Goal: Task Accomplishment & Management: Use online tool/utility

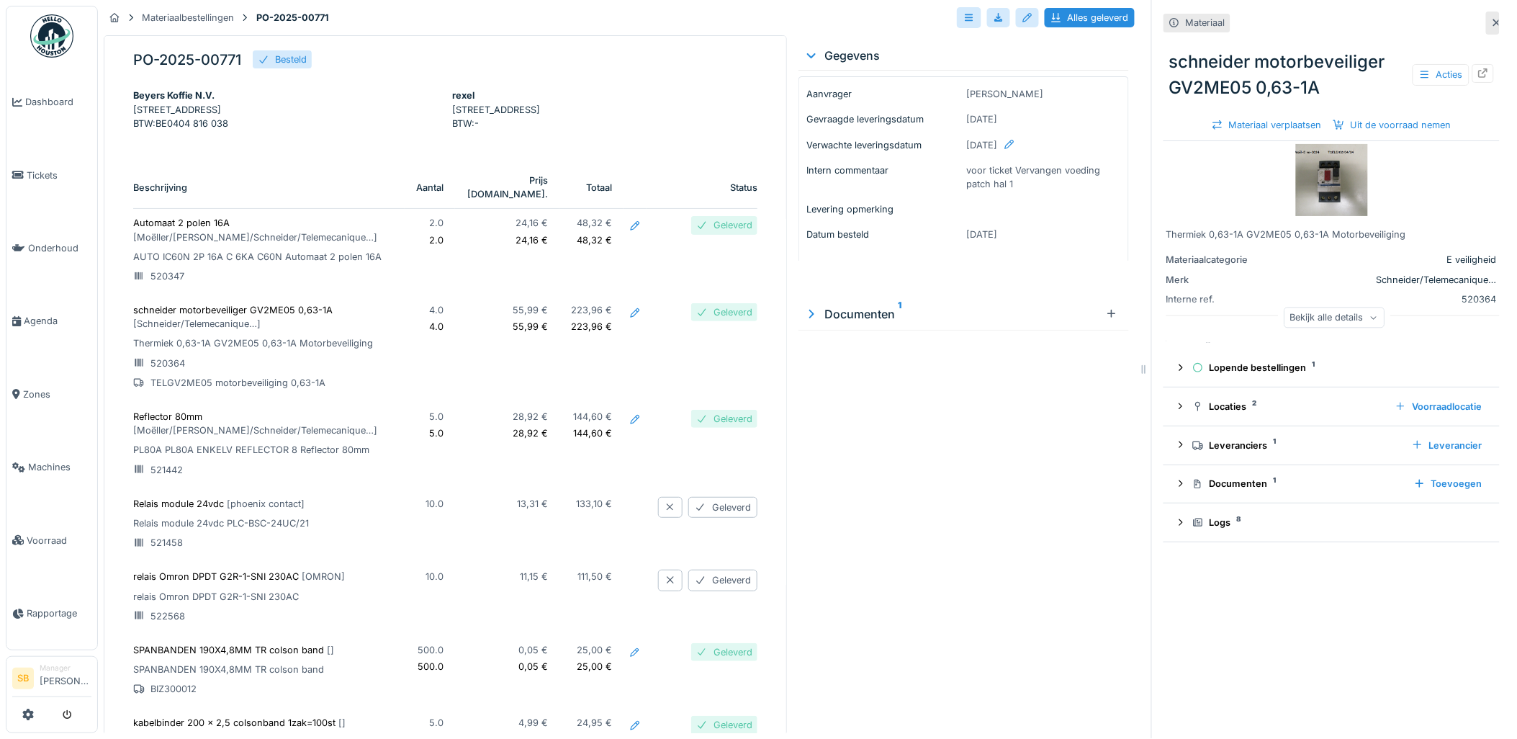
scroll to position [6, 0]
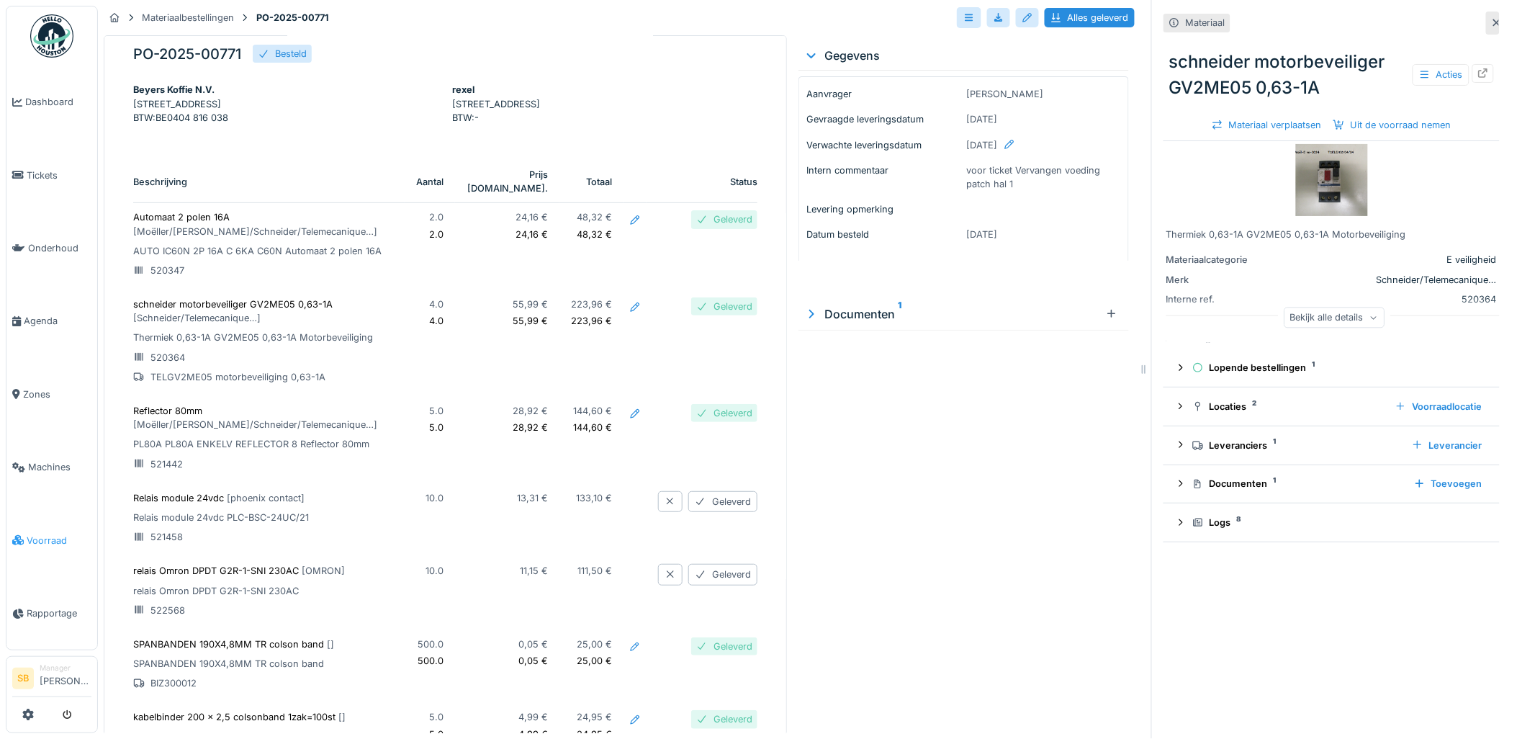
click at [68, 533] on span "Voorraad" at bounding box center [59, 540] width 65 height 14
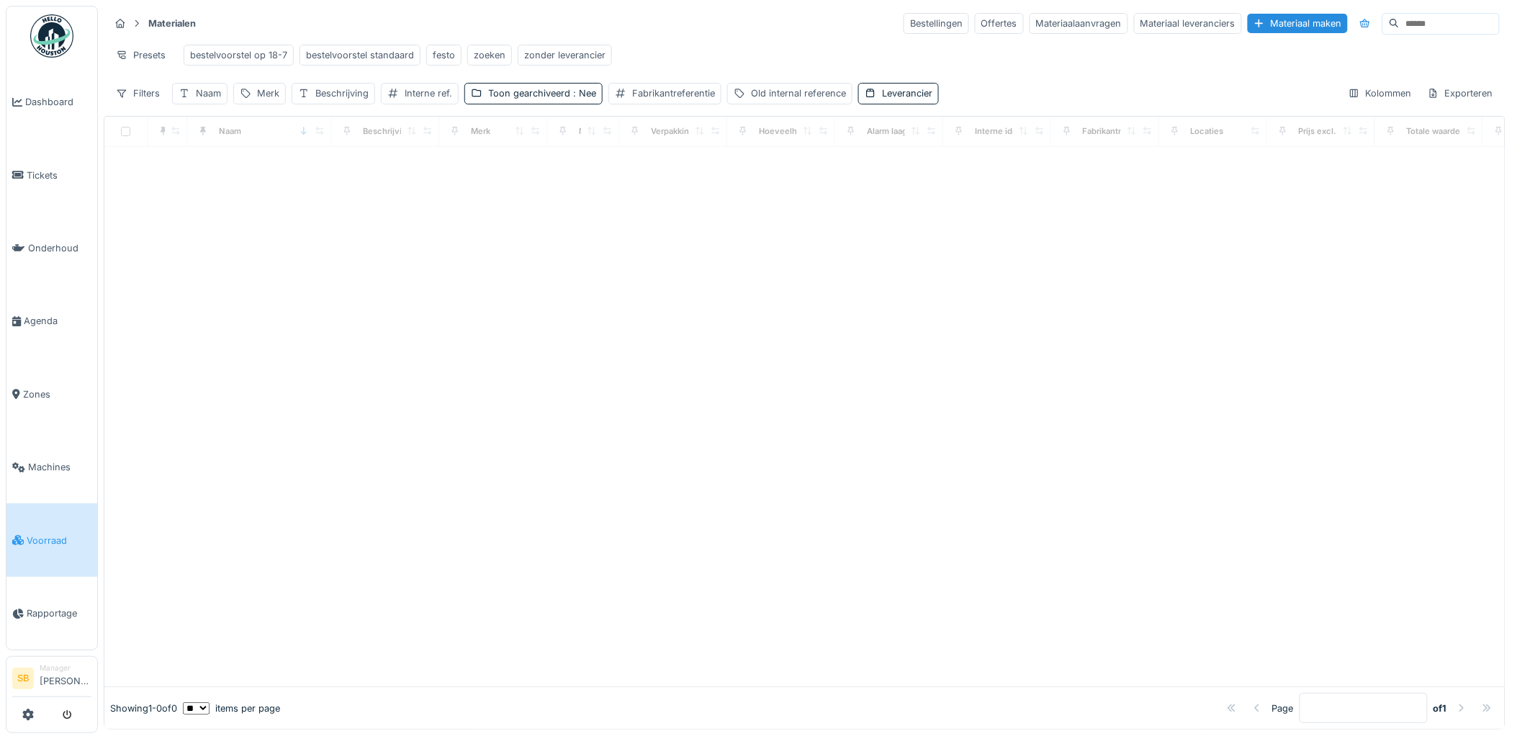
click at [1400, 31] on input at bounding box center [1449, 24] width 99 height 20
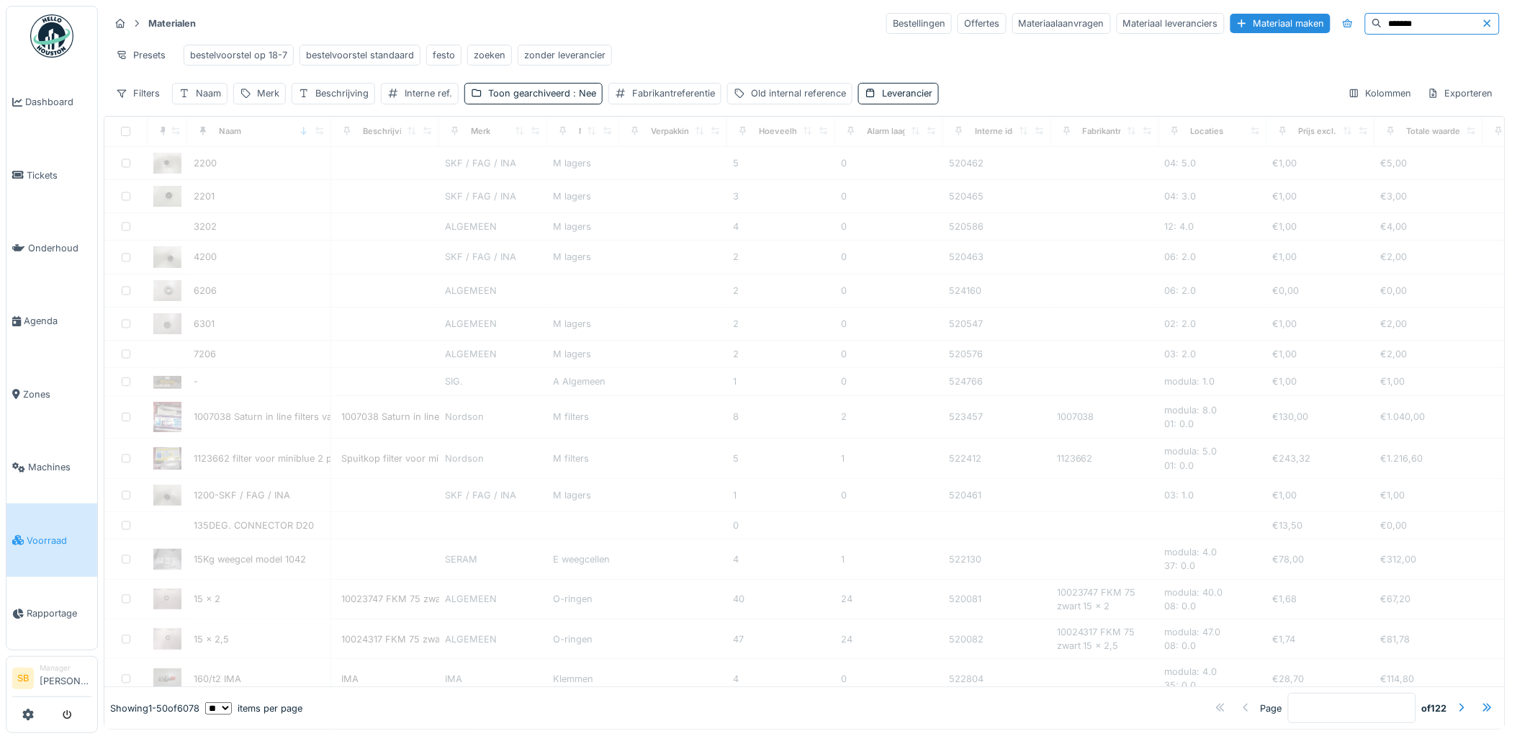
type input "*******"
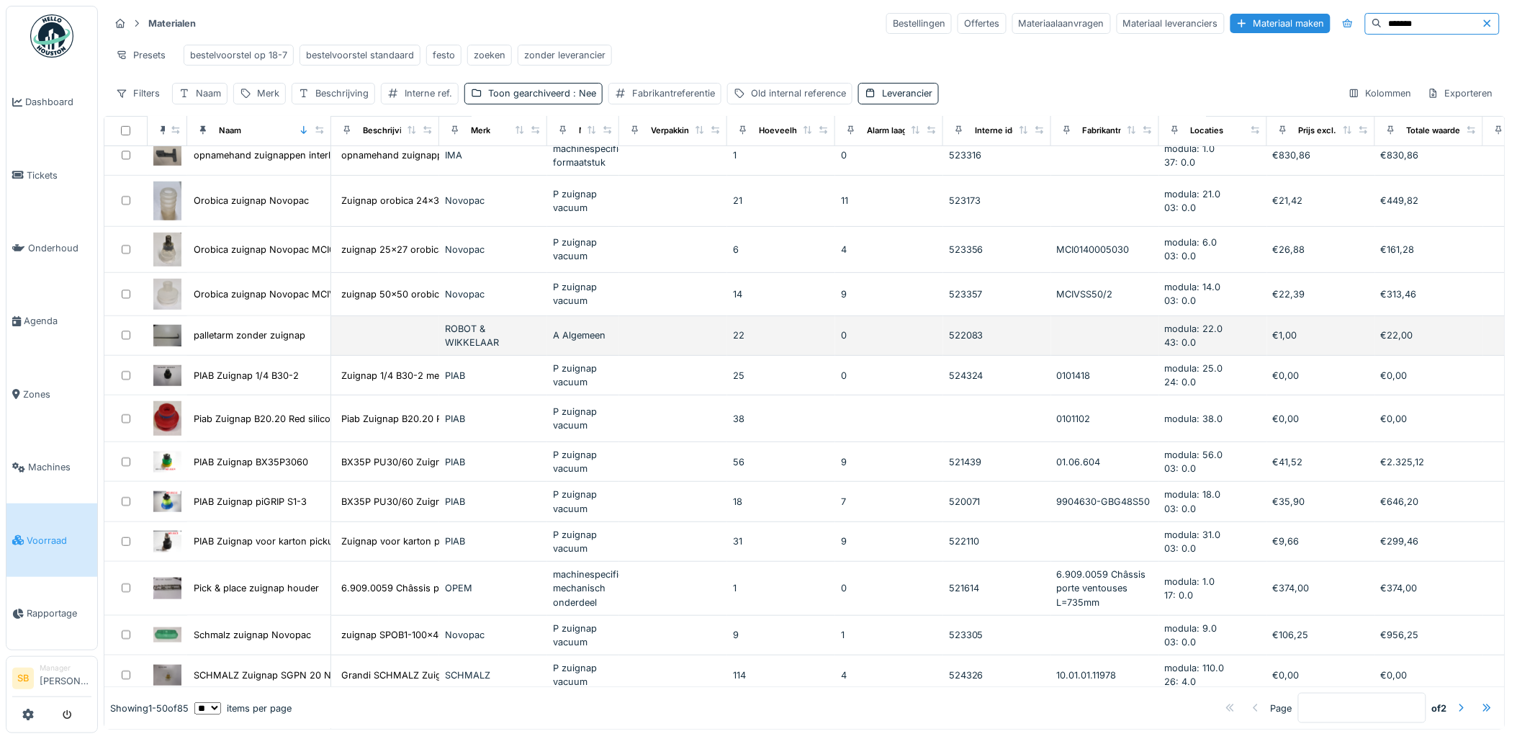
scroll to position [233, 0]
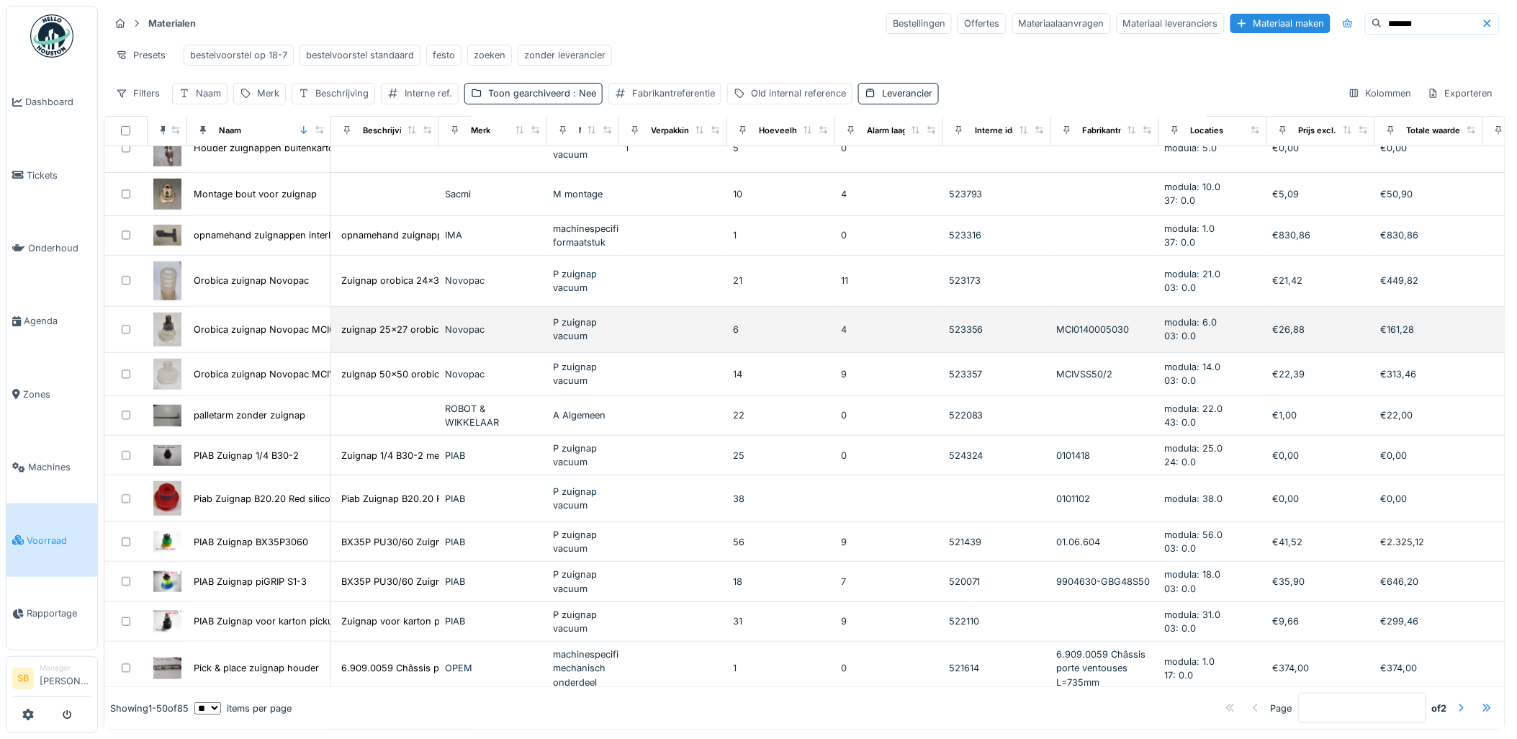
click at [170, 331] on img at bounding box center [167, 329] width 28 height 34
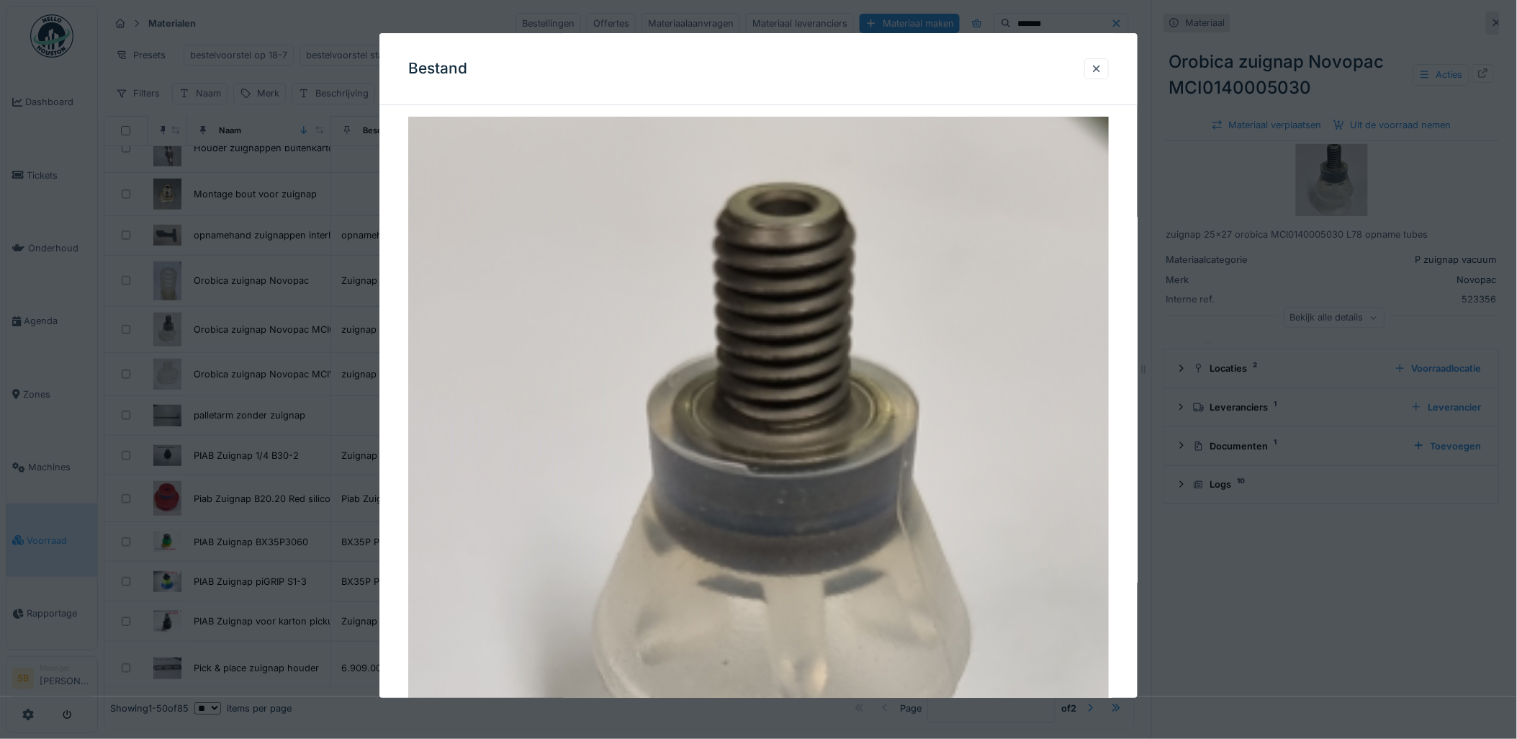
click at [311, 433] on div at bounding box center [758, 369] width 1517 height 739
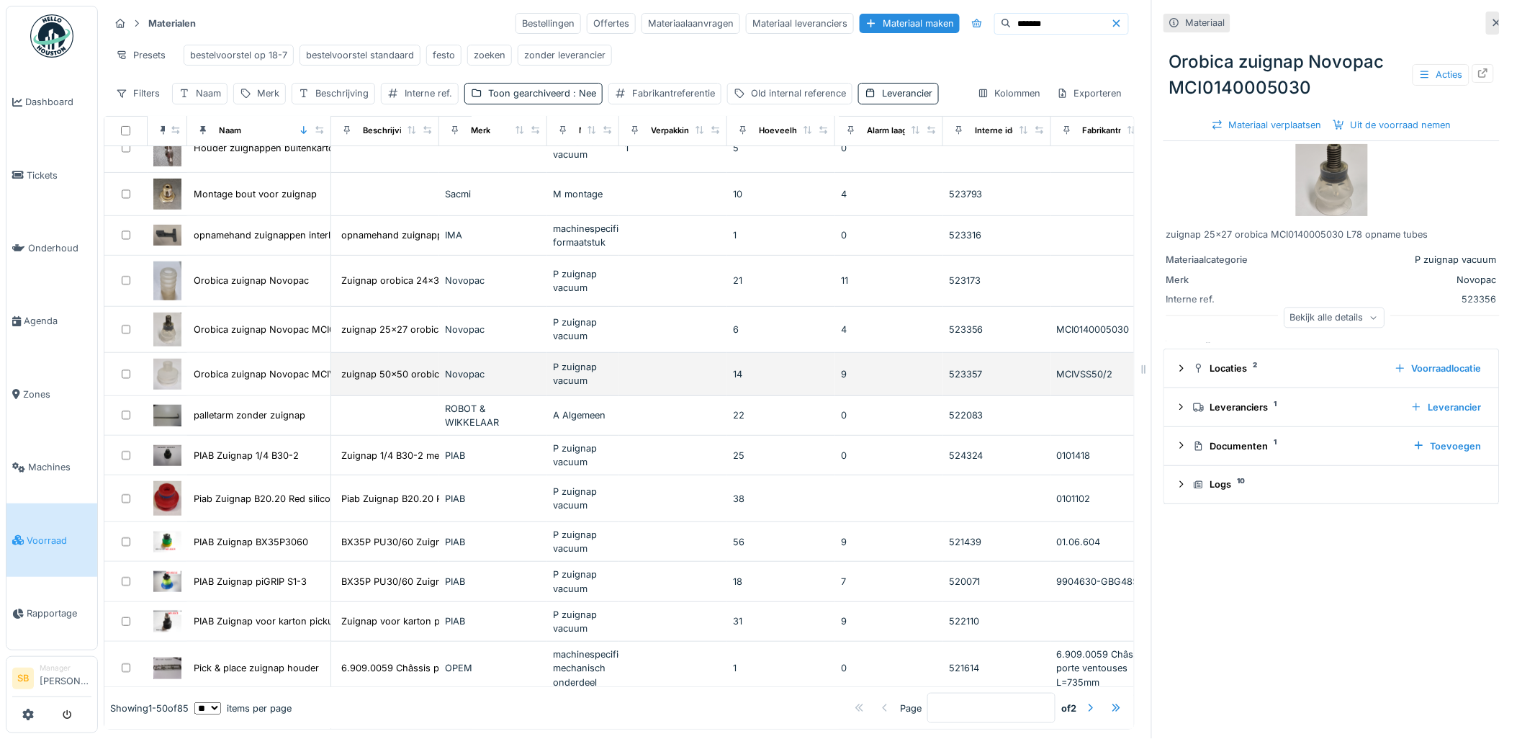
click at [168, 374] on img at bounding box center [167, 374] width 28 height 31
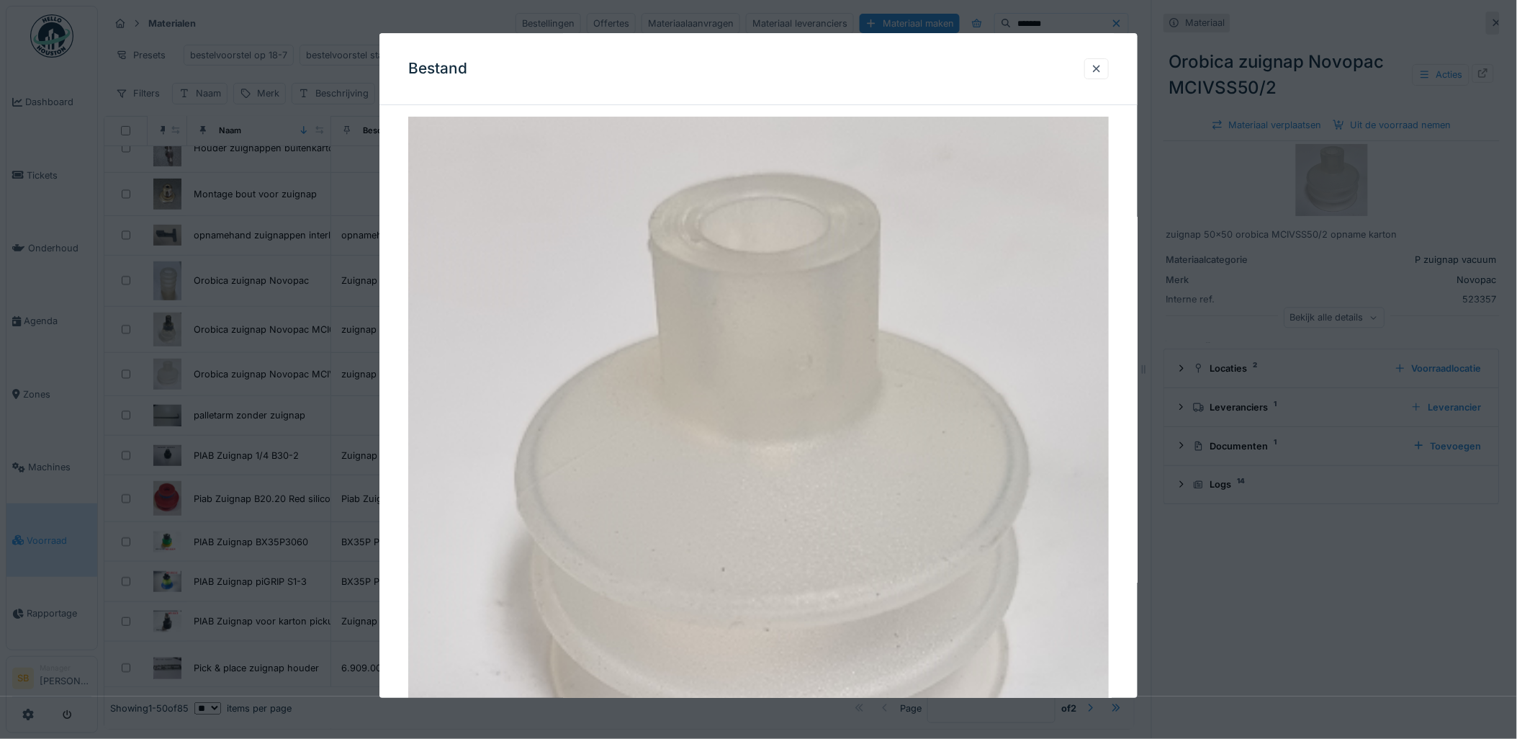
click at [251, 390] on div at bounding box center [758, 369] width 1517 height 739
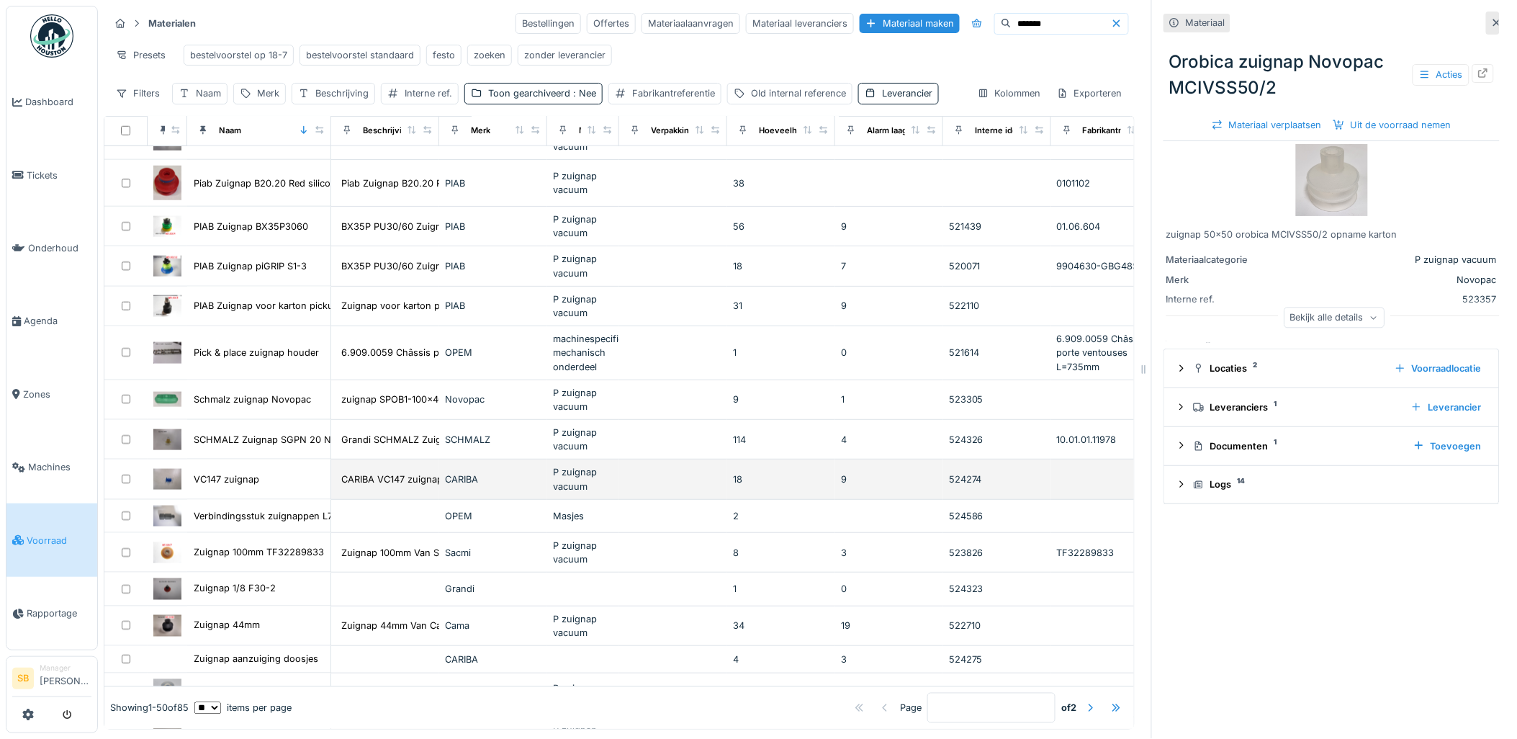
scroll to position [559, 0]
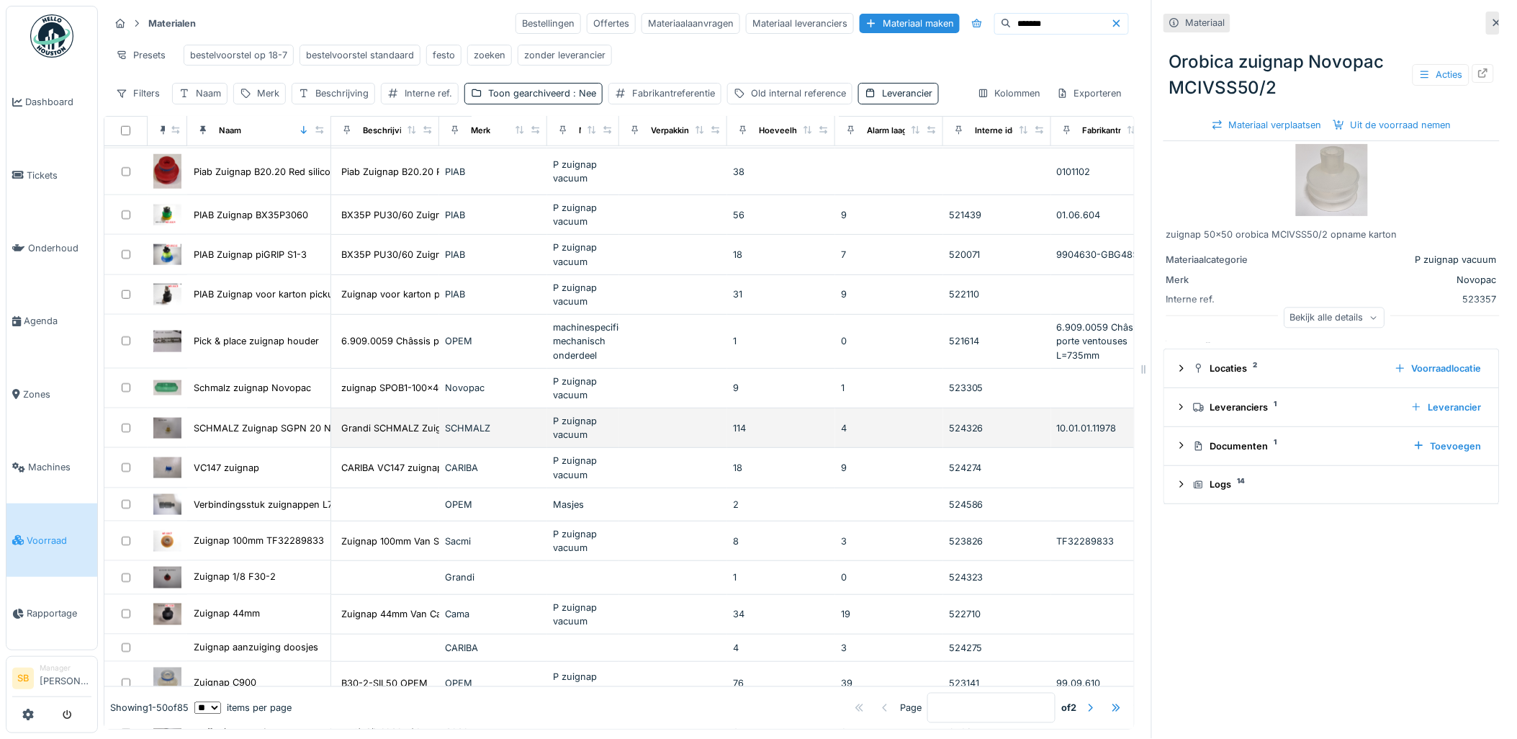
click at [162, 436] on img at bounding box center [167, 428] width 28 height 21
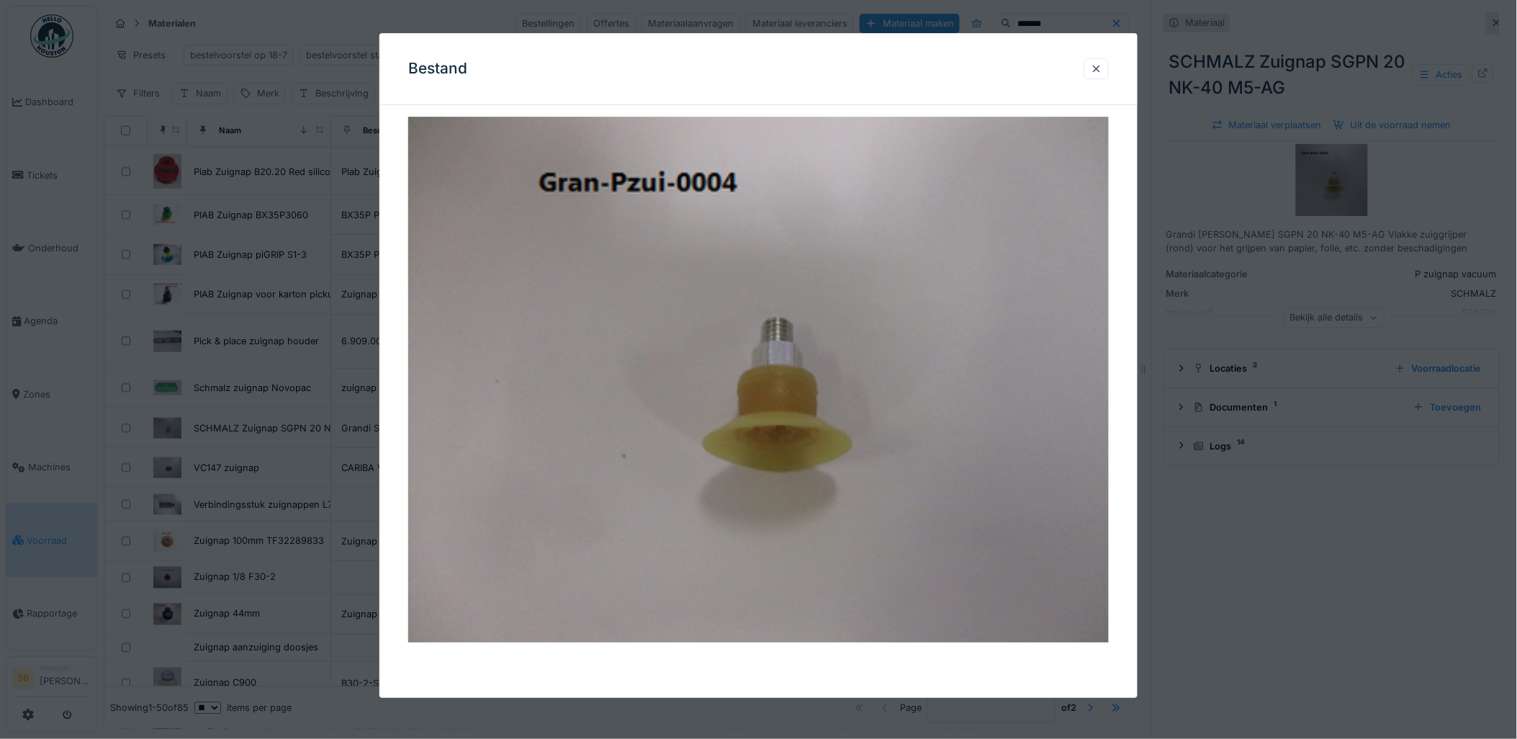
click at [304, 420] on div at bounding box center [758, 369] width 1517 height 739
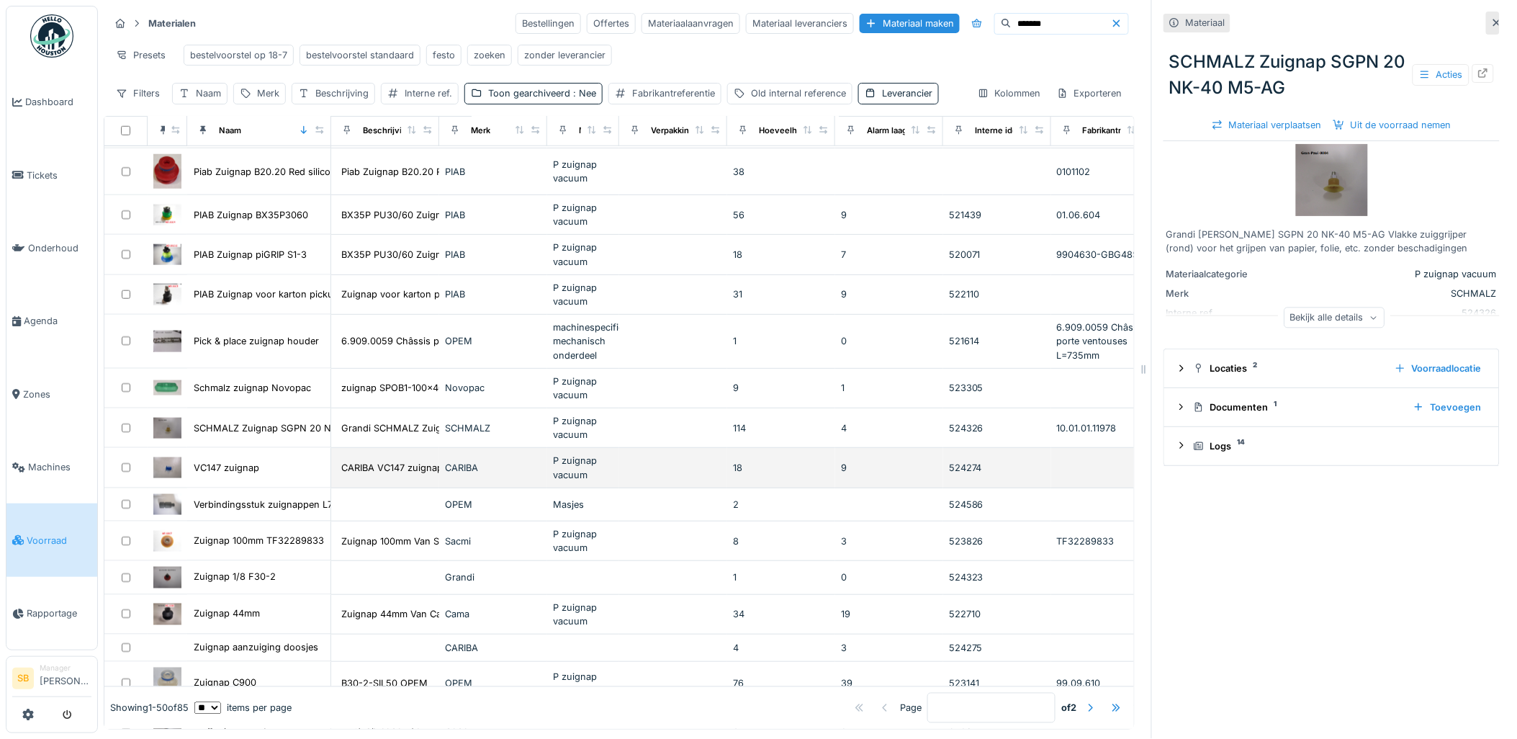
click at [177, 478] on img at bounding box center [167, 467] width 28 height 21
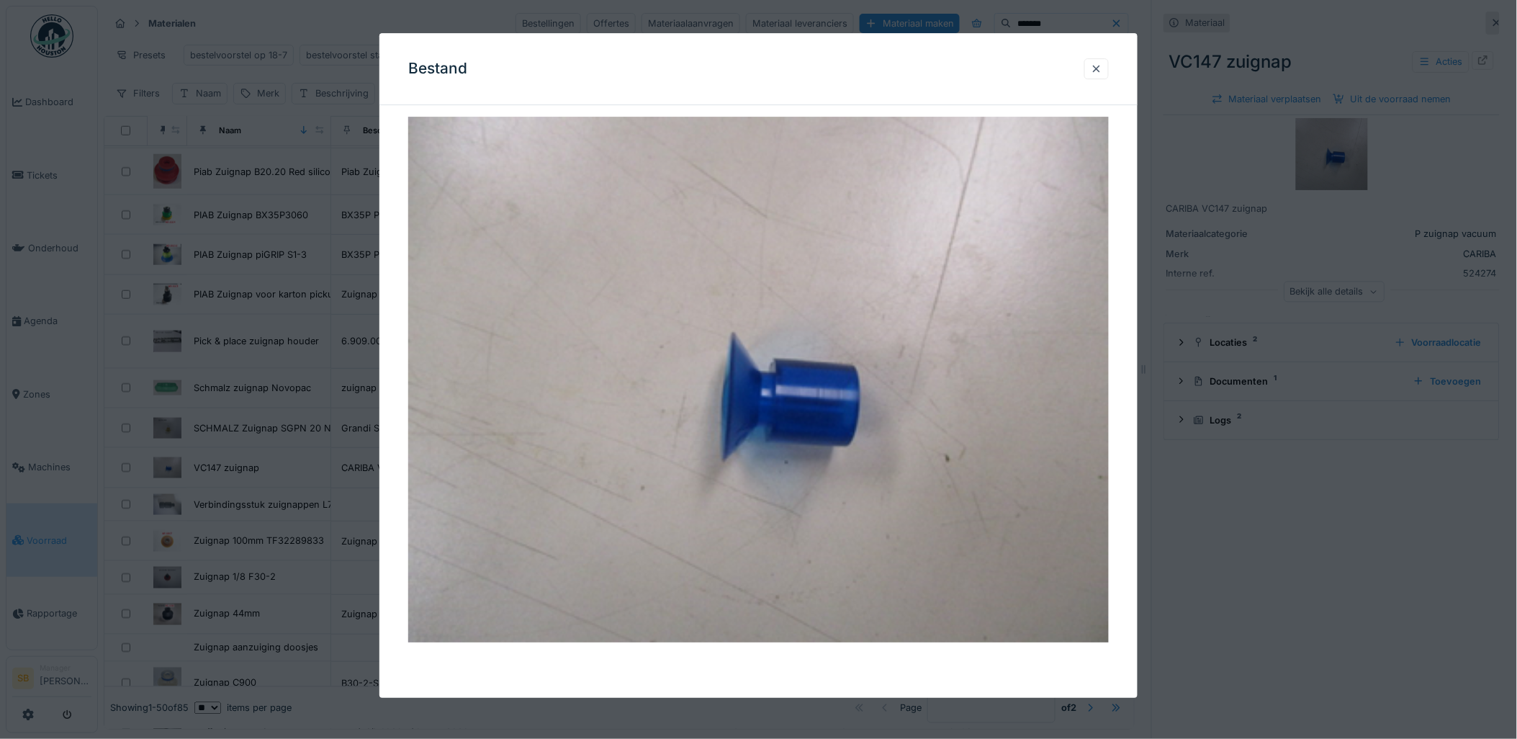
click at [300, 439] on div at bounding box center [758, 369] width 1517 height 739
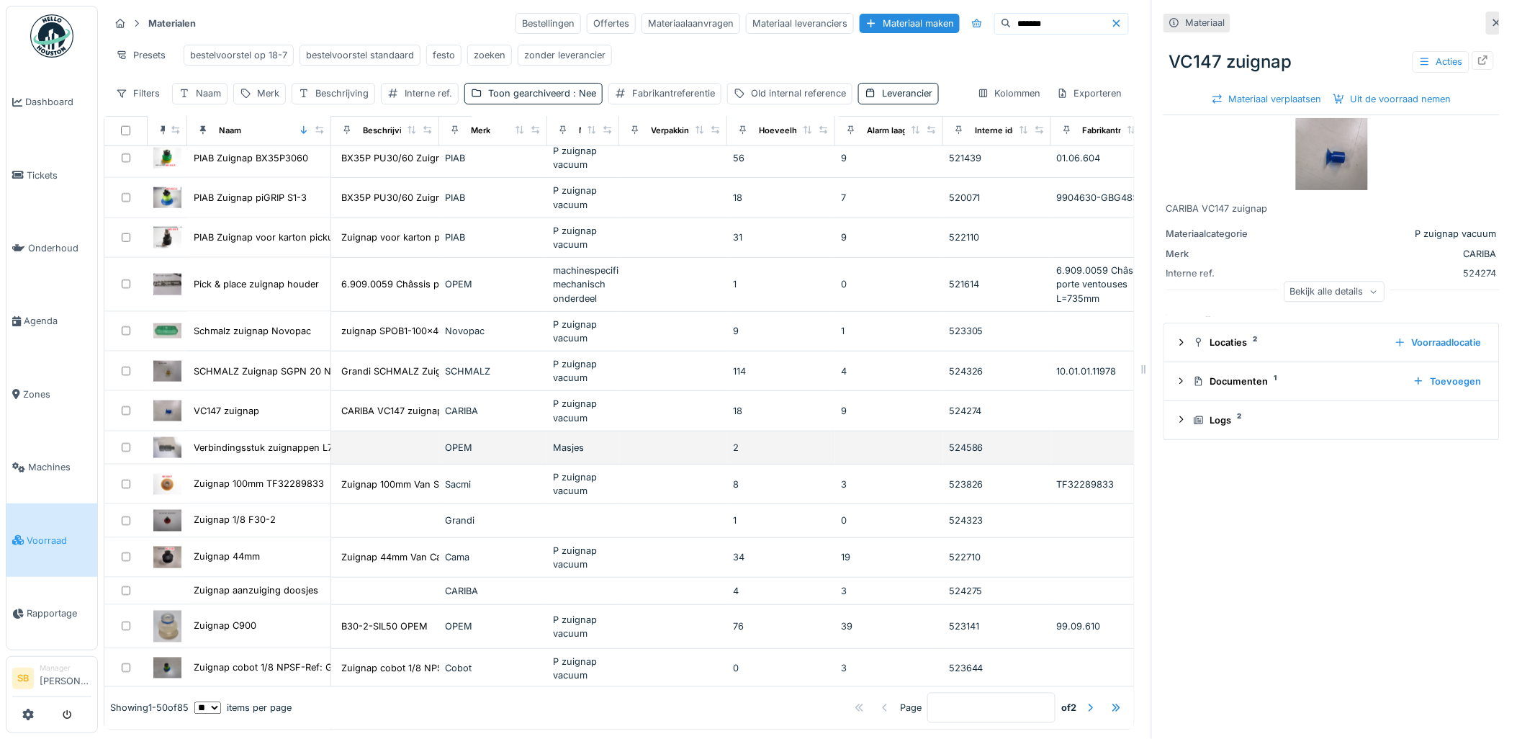
scroll to position [720, 0]
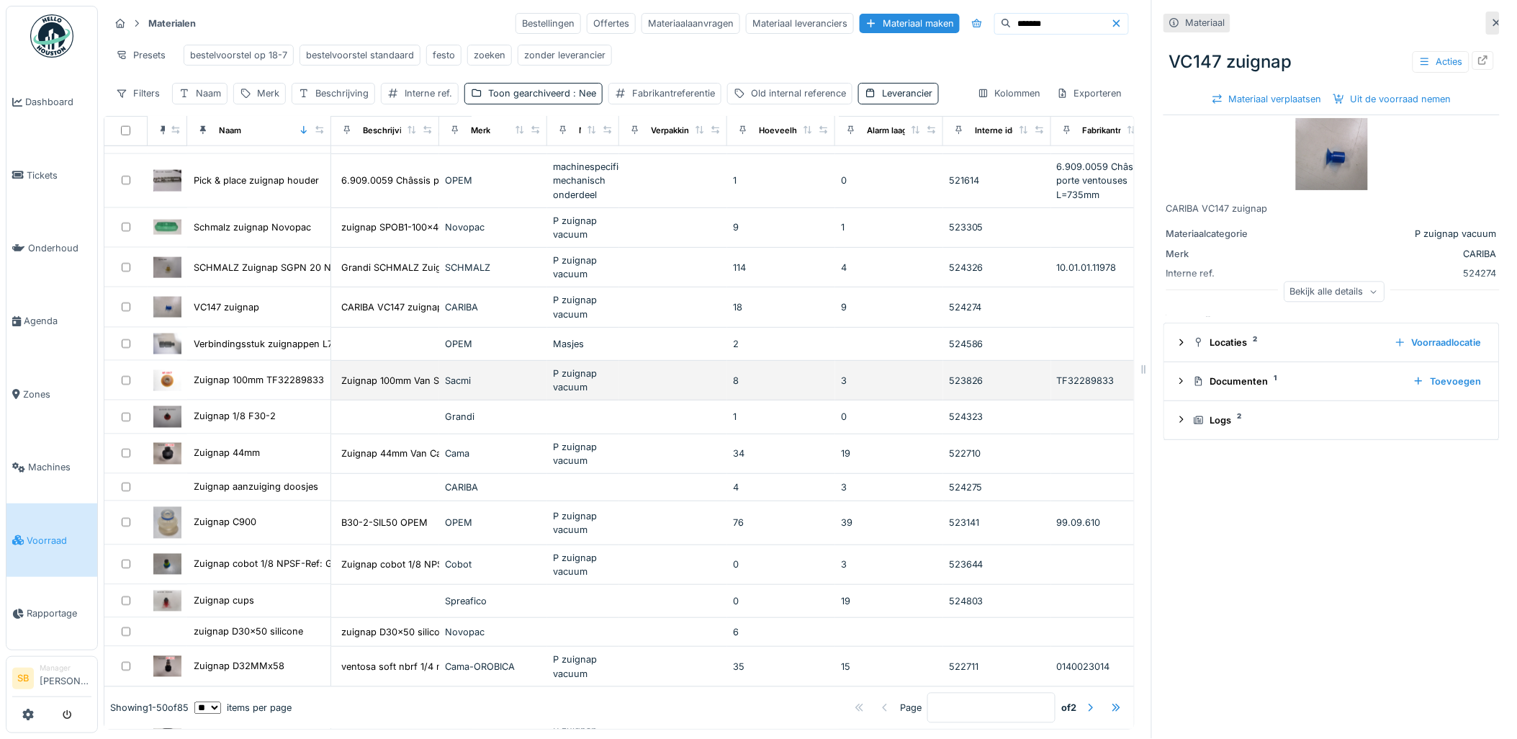
click at [171, 391] on img at bounding box center [167, 380] width 28 height 21
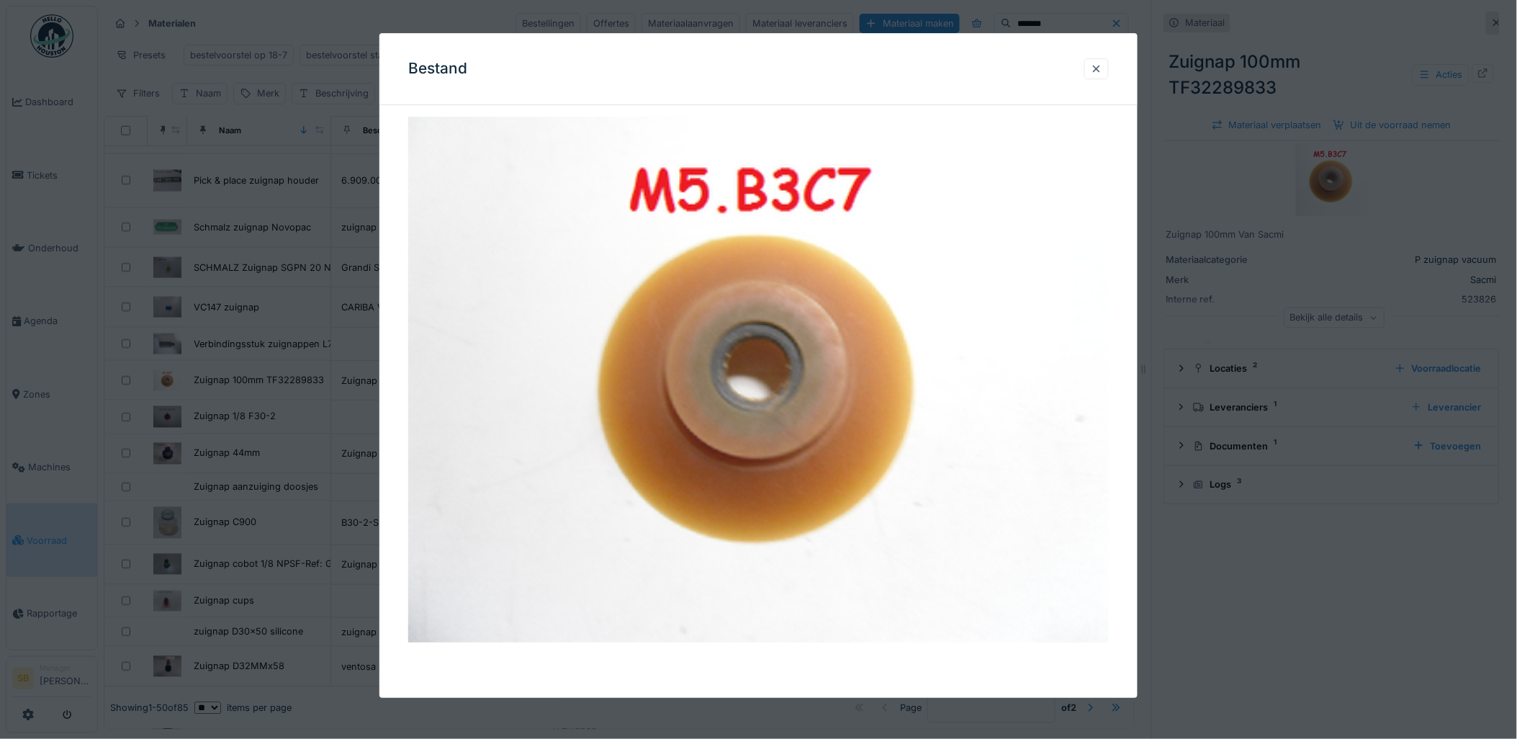
click at [283, 379] on div at bounding box center [758, 369] width 1517 height 739
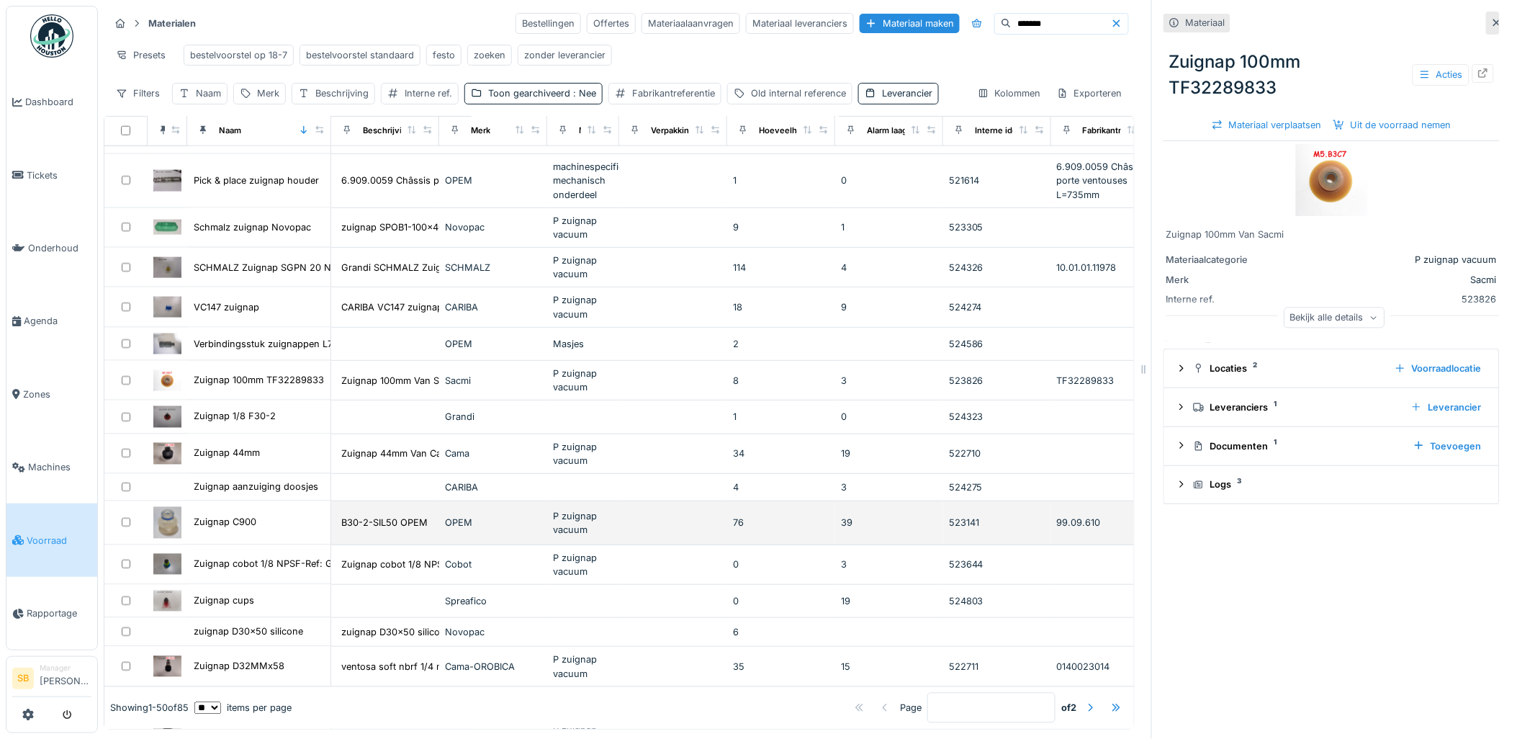
click at [163, 535] on img at bounding box center [167, 522] width 28 height 31
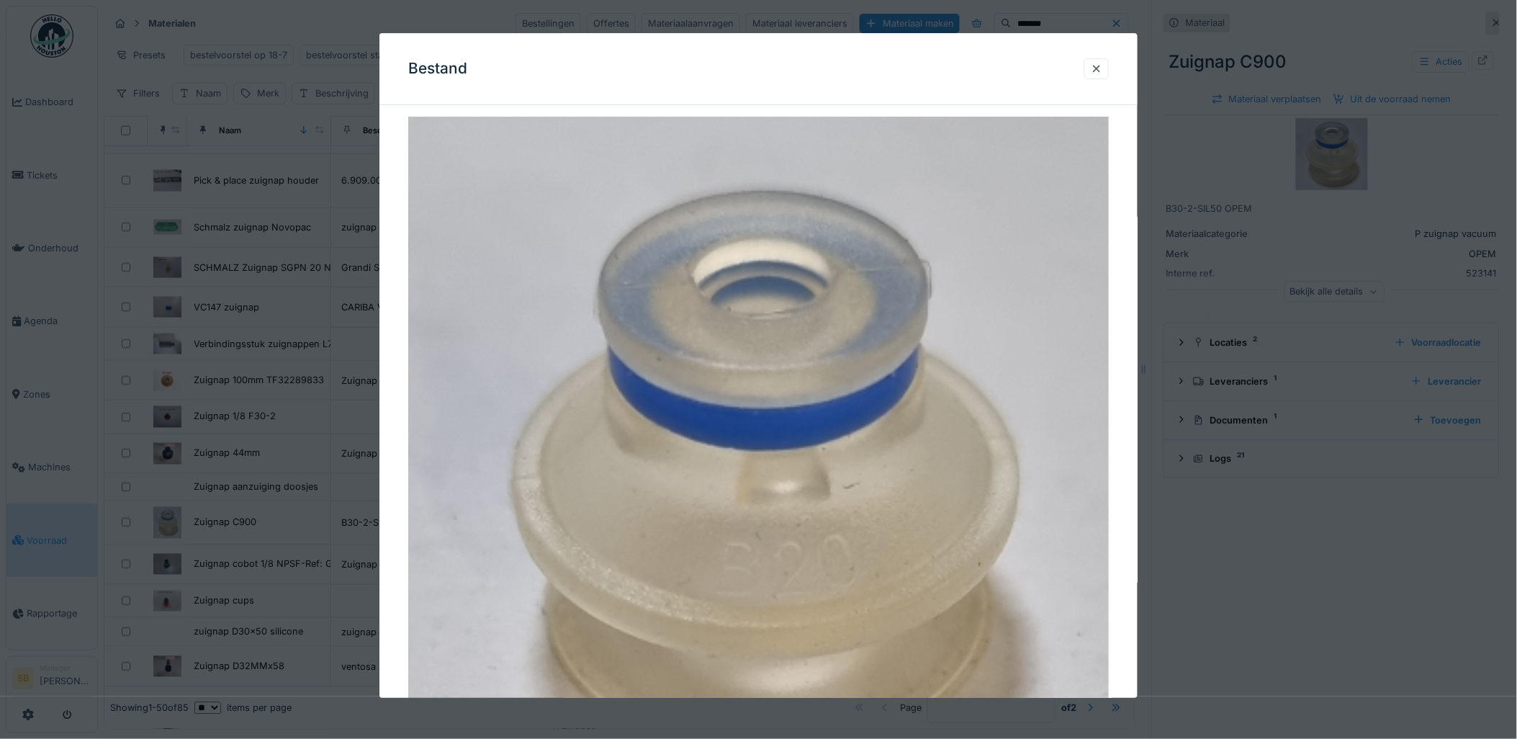
click at [361, 475] on div at bounding box center [758, 369] width 1517 height 739
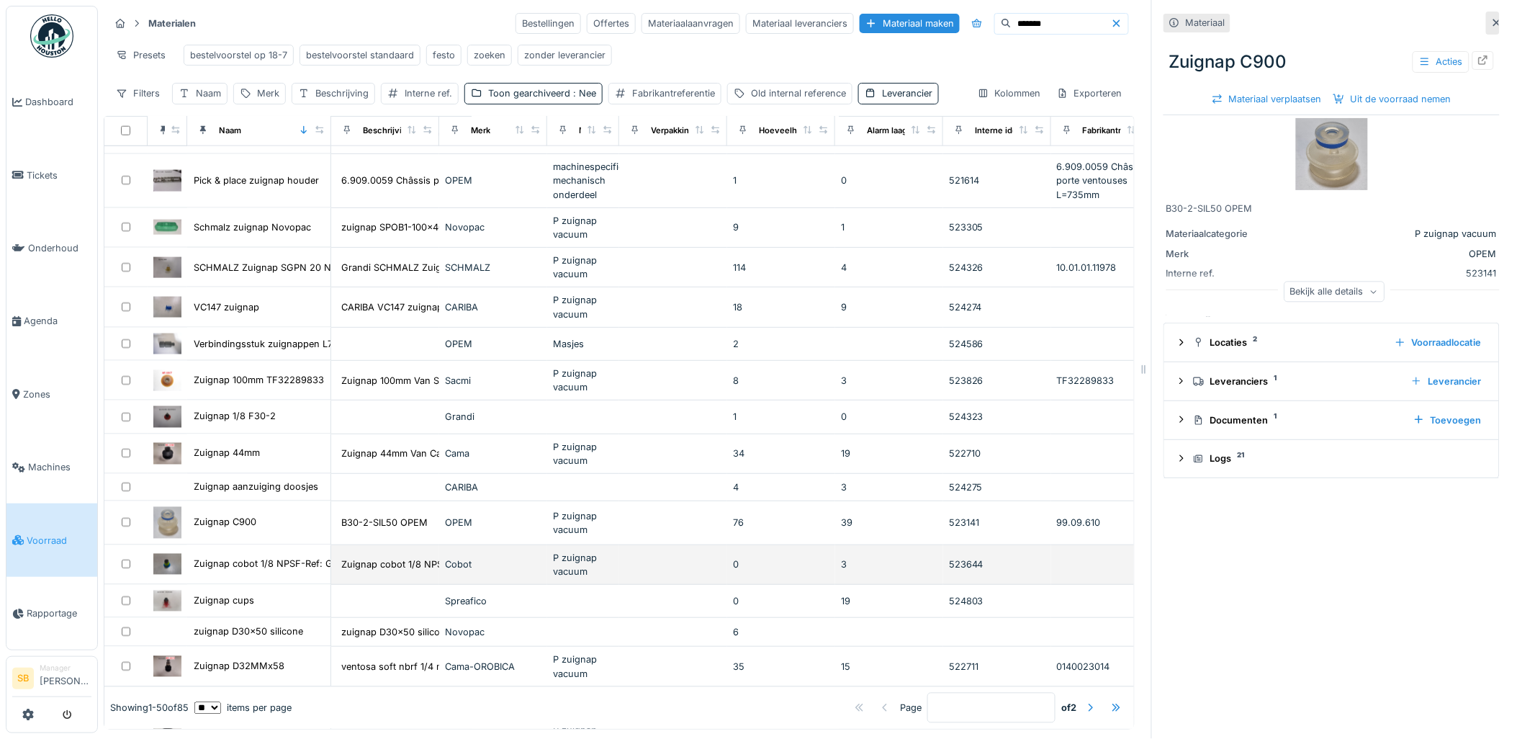
click at [181, 572] on img at bounding box center [167, 564] width 28 height 21
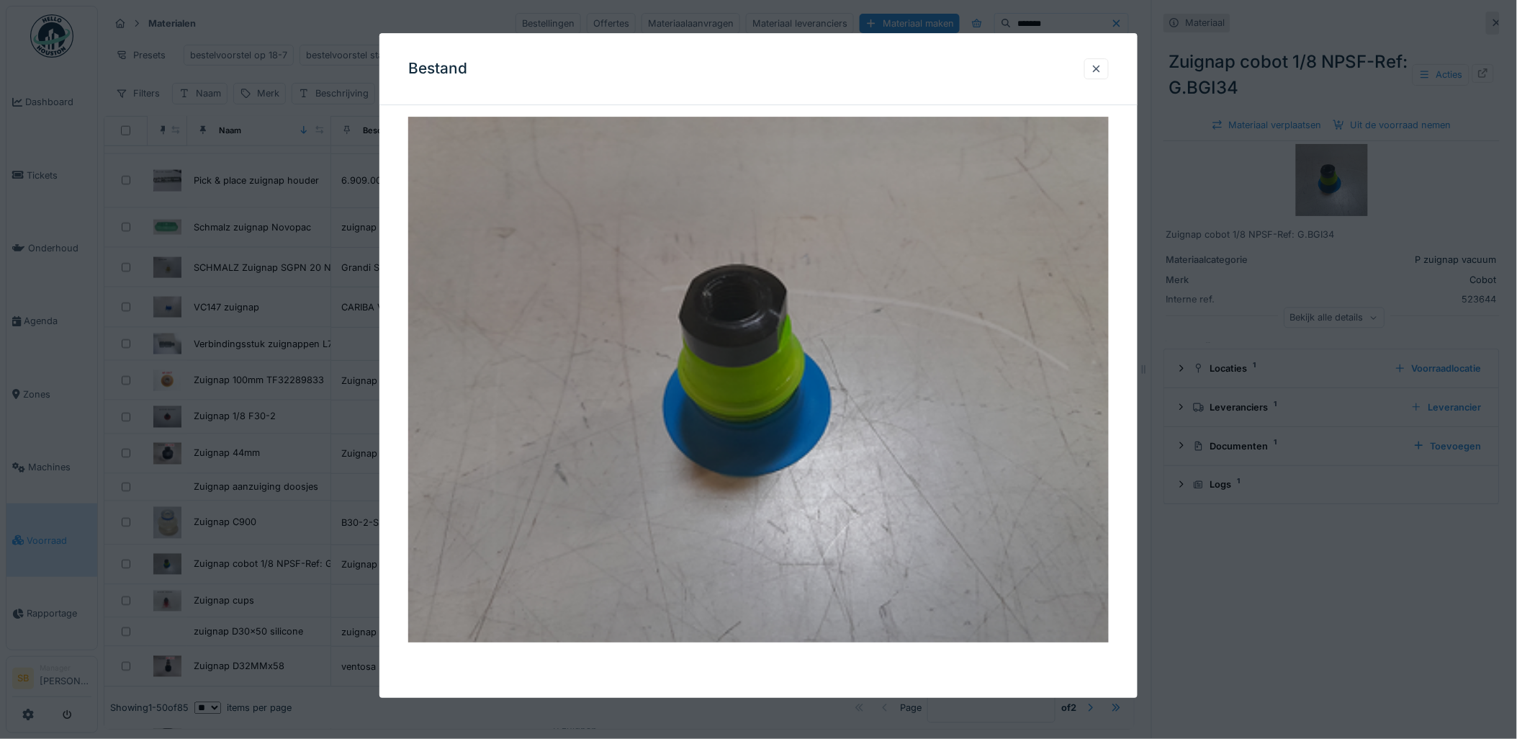
click at [276, 516] on div at bounding box center [758, 369] width 1517 height 739
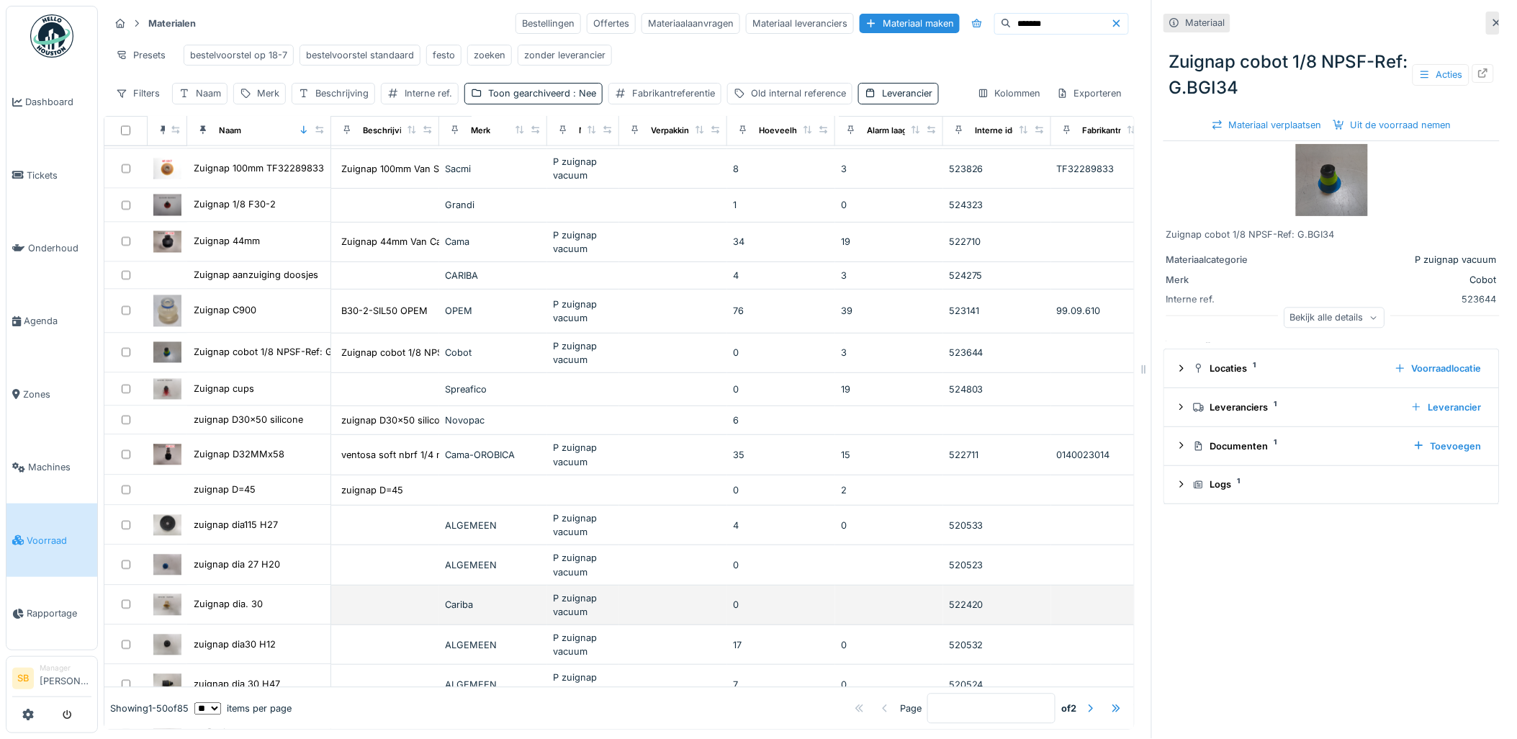
scroll to position [960, 0]
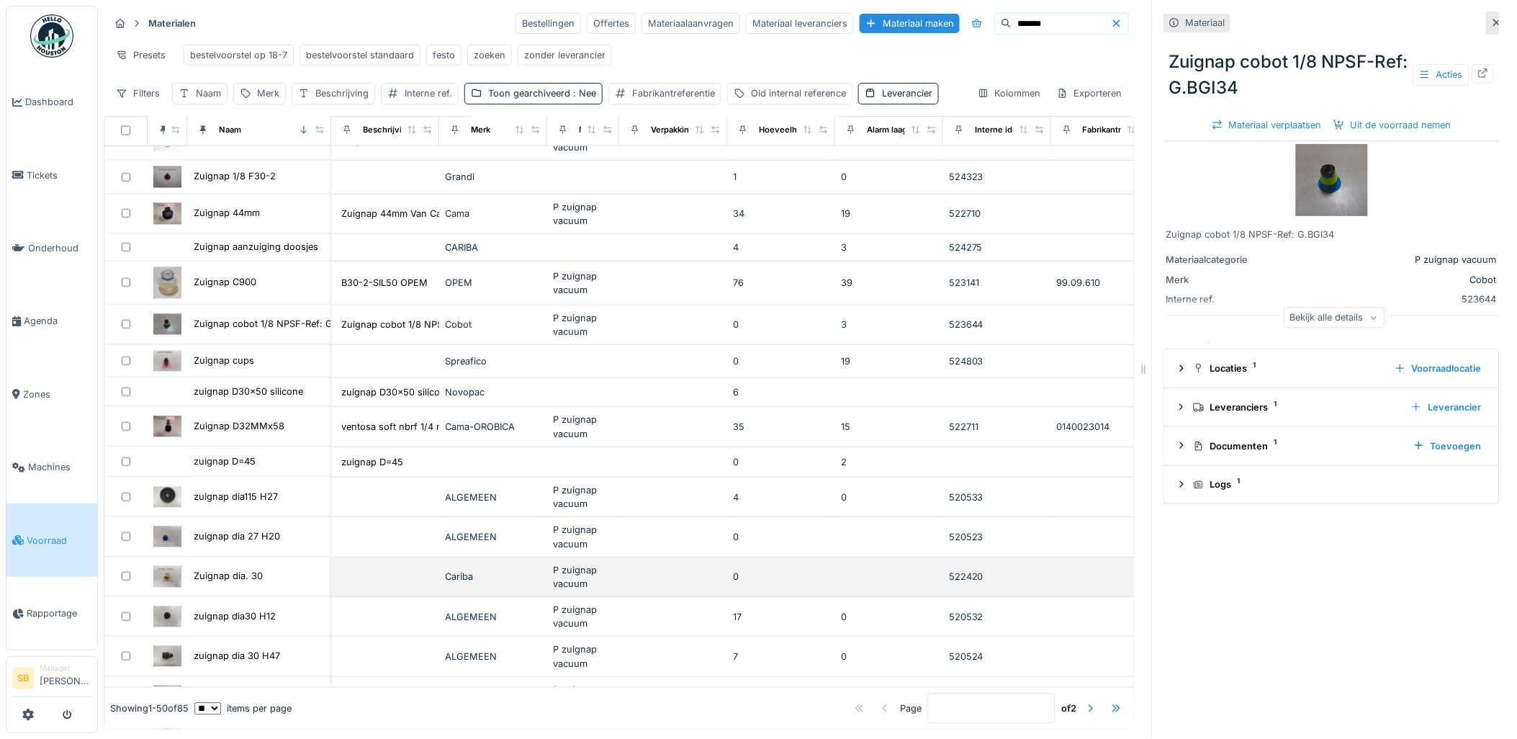
click at [166, 585] on img at bounding box center [167, 576] width 28 height 21
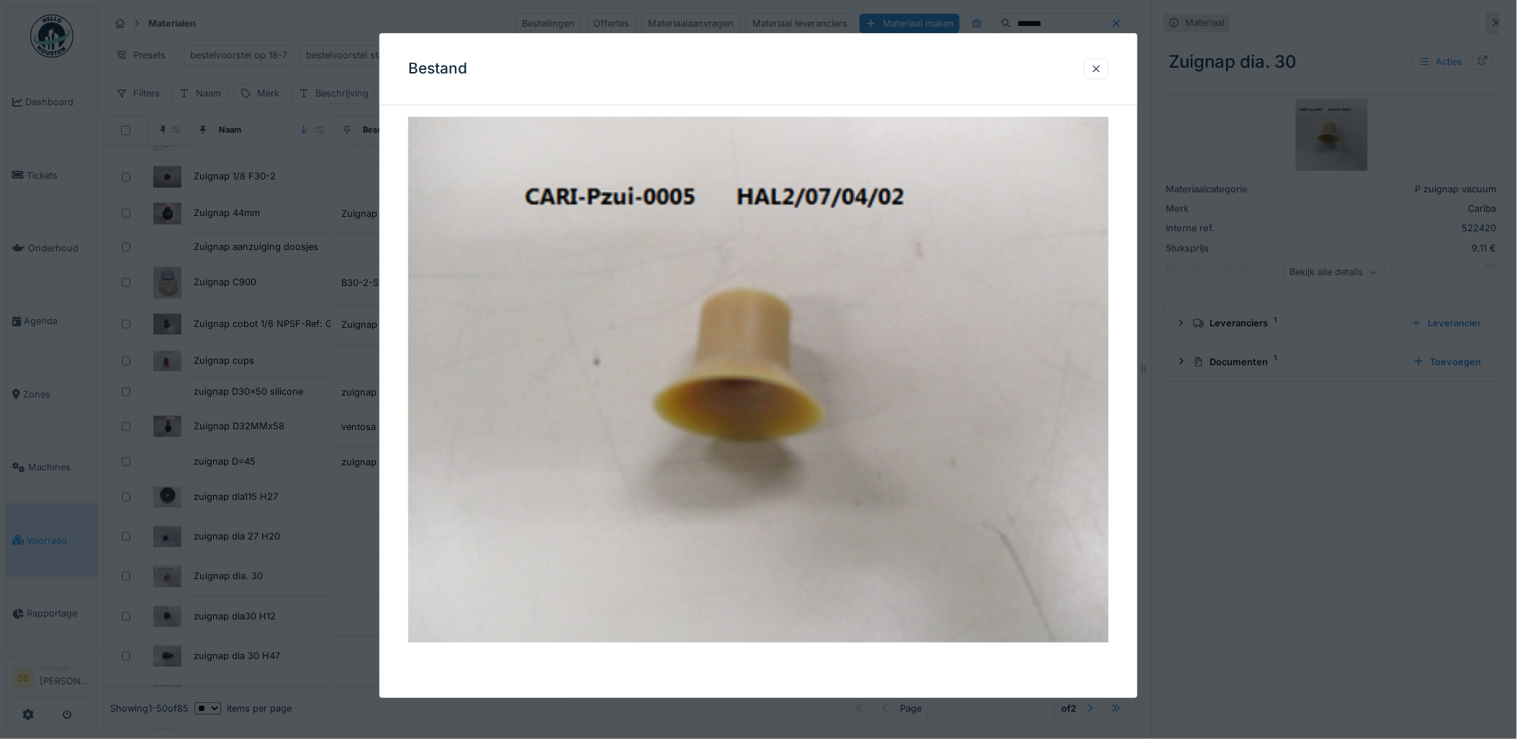
click at [269, 545] on div at bounding box center [758, 369] width 1517 height 739
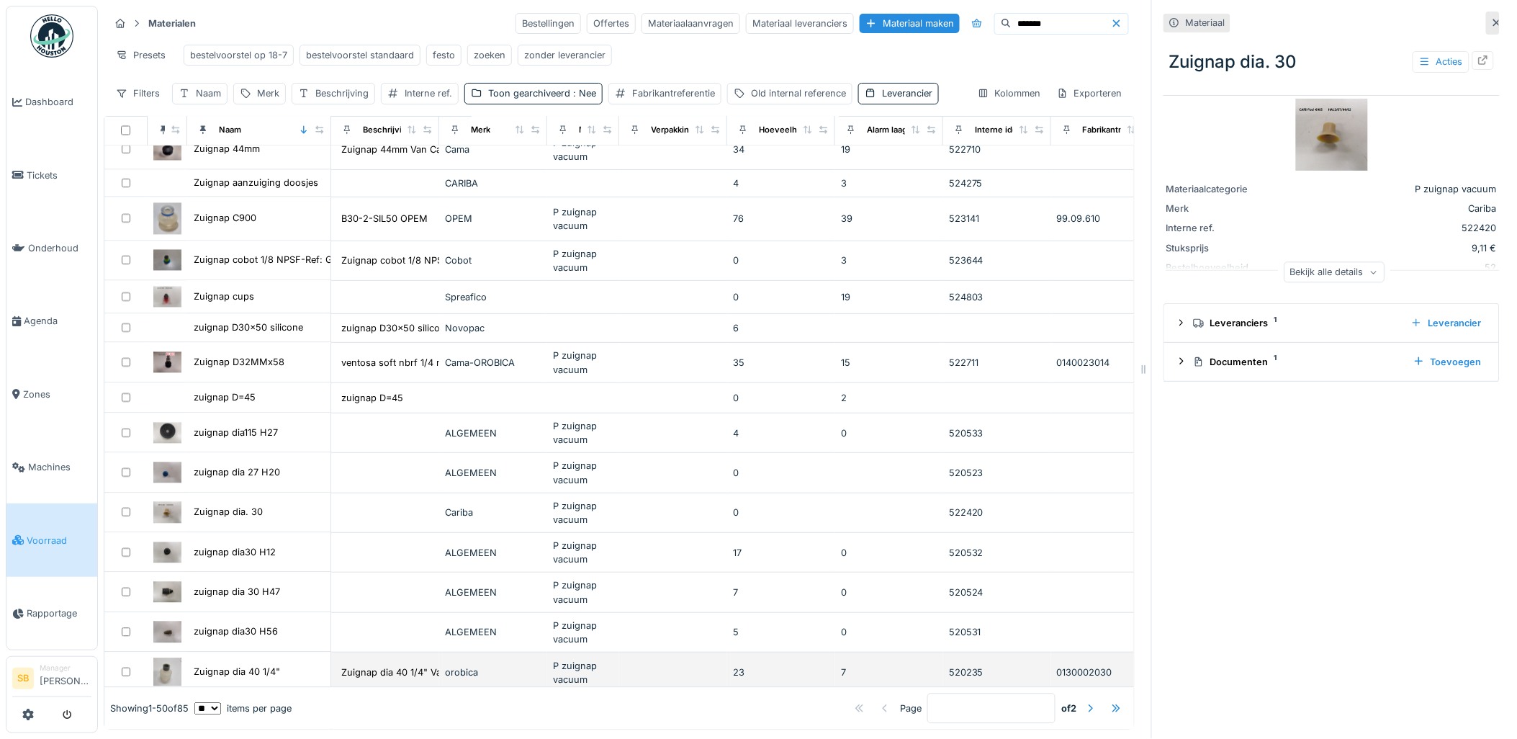
scroll to position [1119, 0]
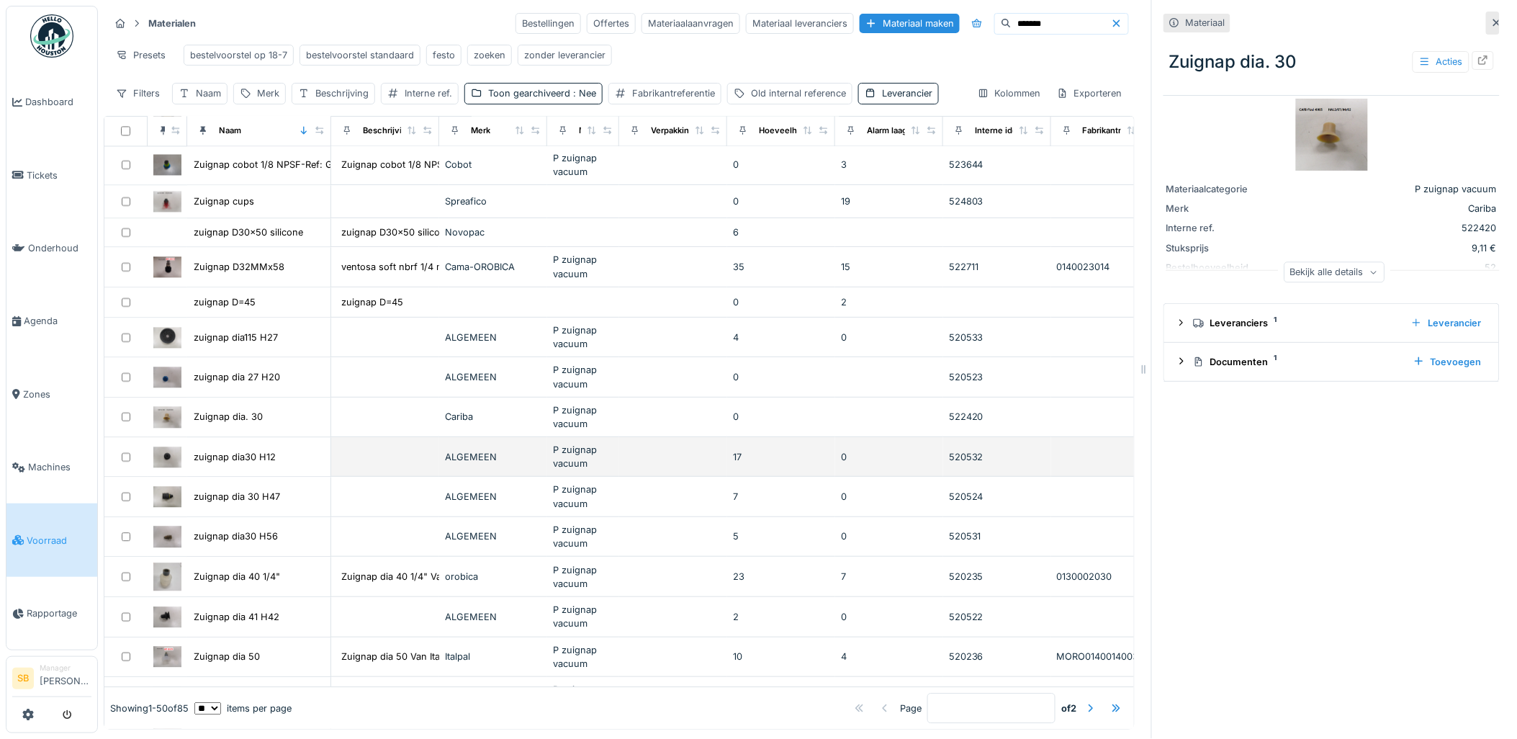
click at [163, 467] on img at bounding box center [167, 456] width 28 height 21
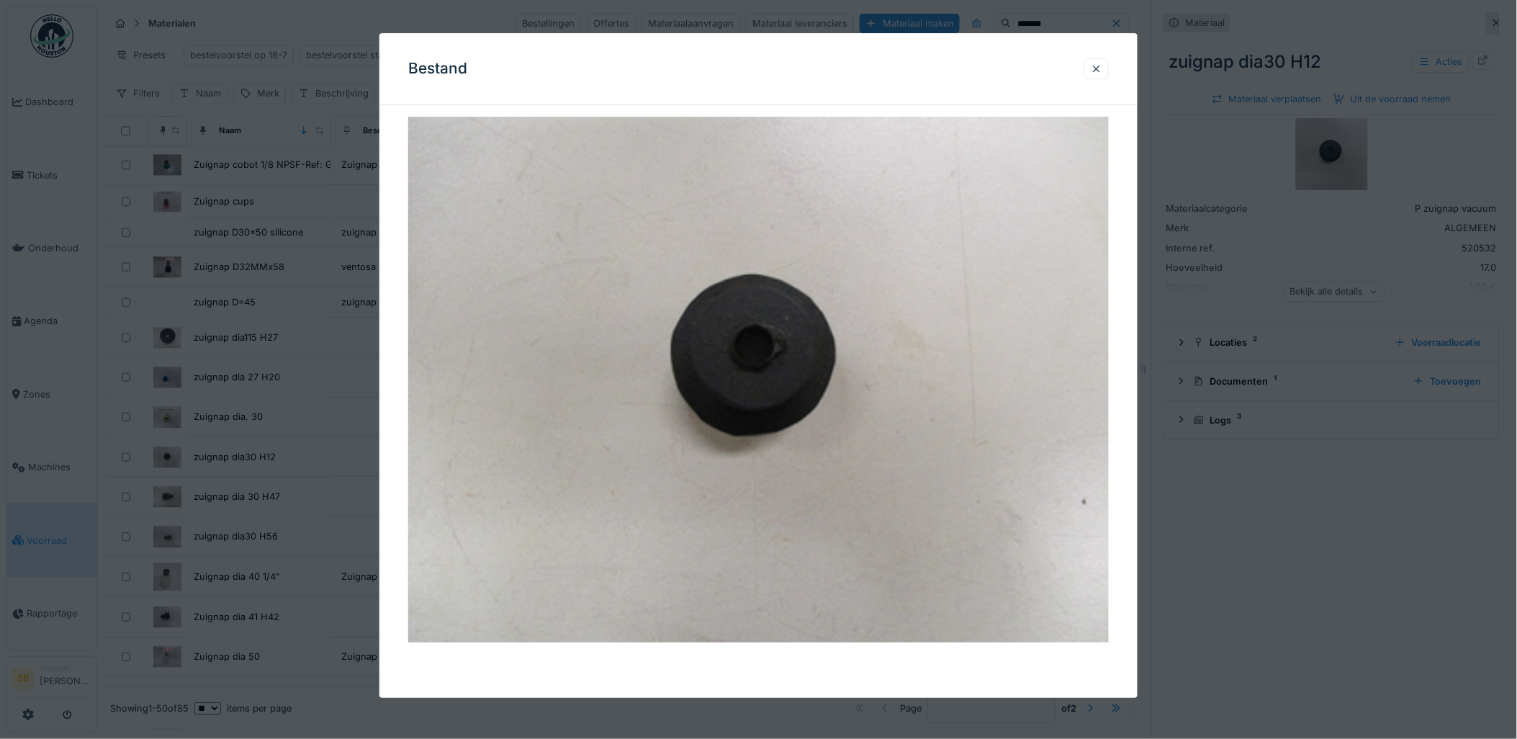
click at [253, 450] on div at bounding box center [758, 369] width 1517 height 739
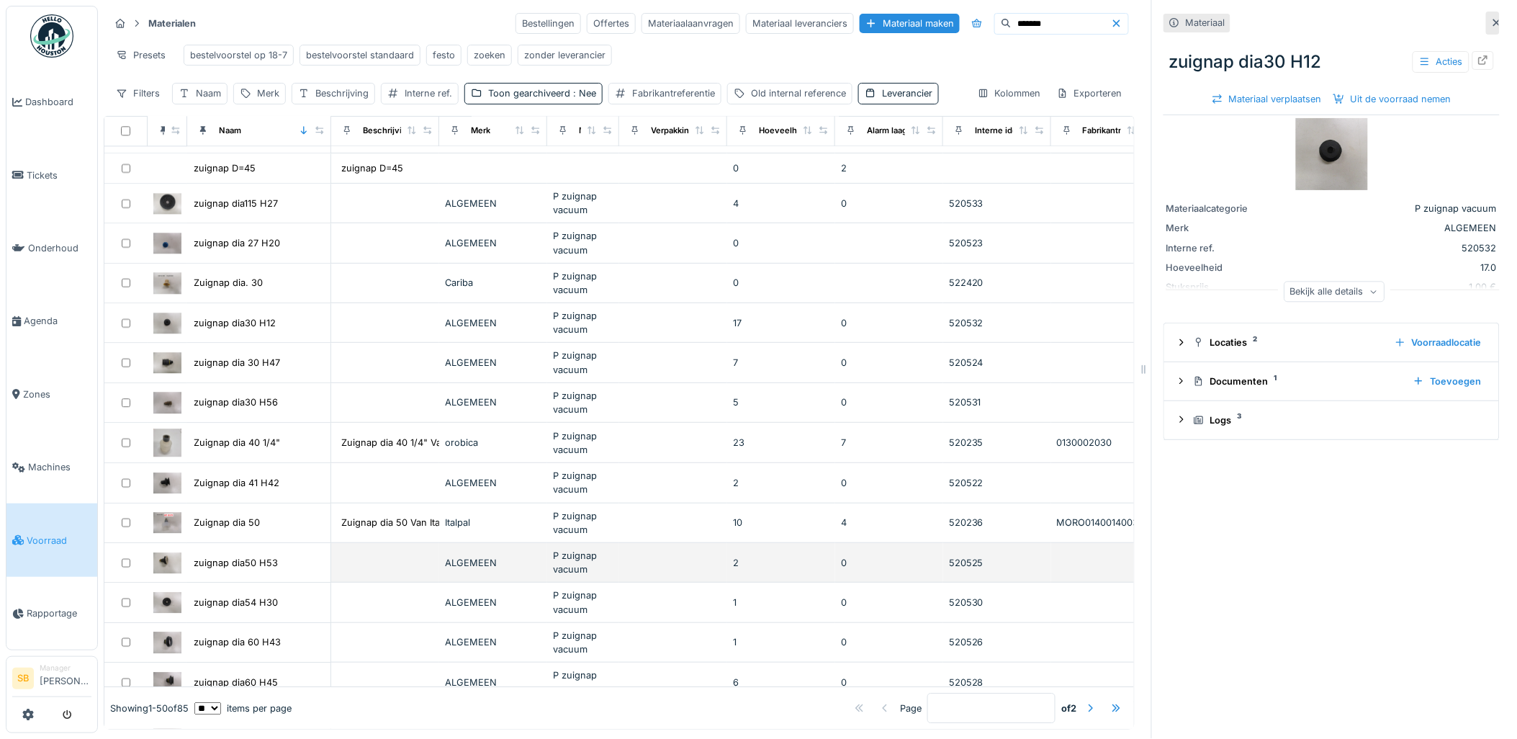
scroll to position [1279, 0]
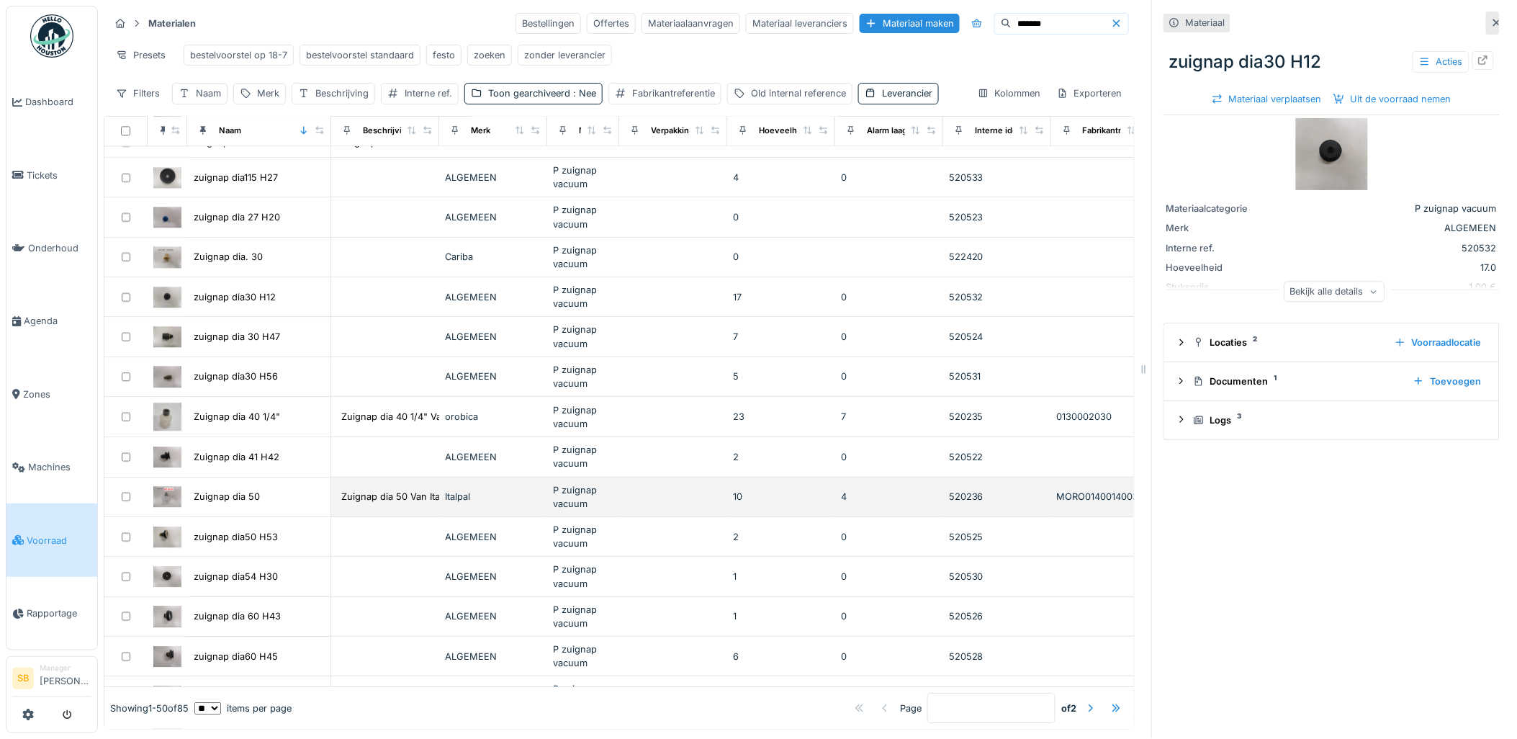
click at [160, 507] on img at bounding box center [167, 496] width 28 height 21
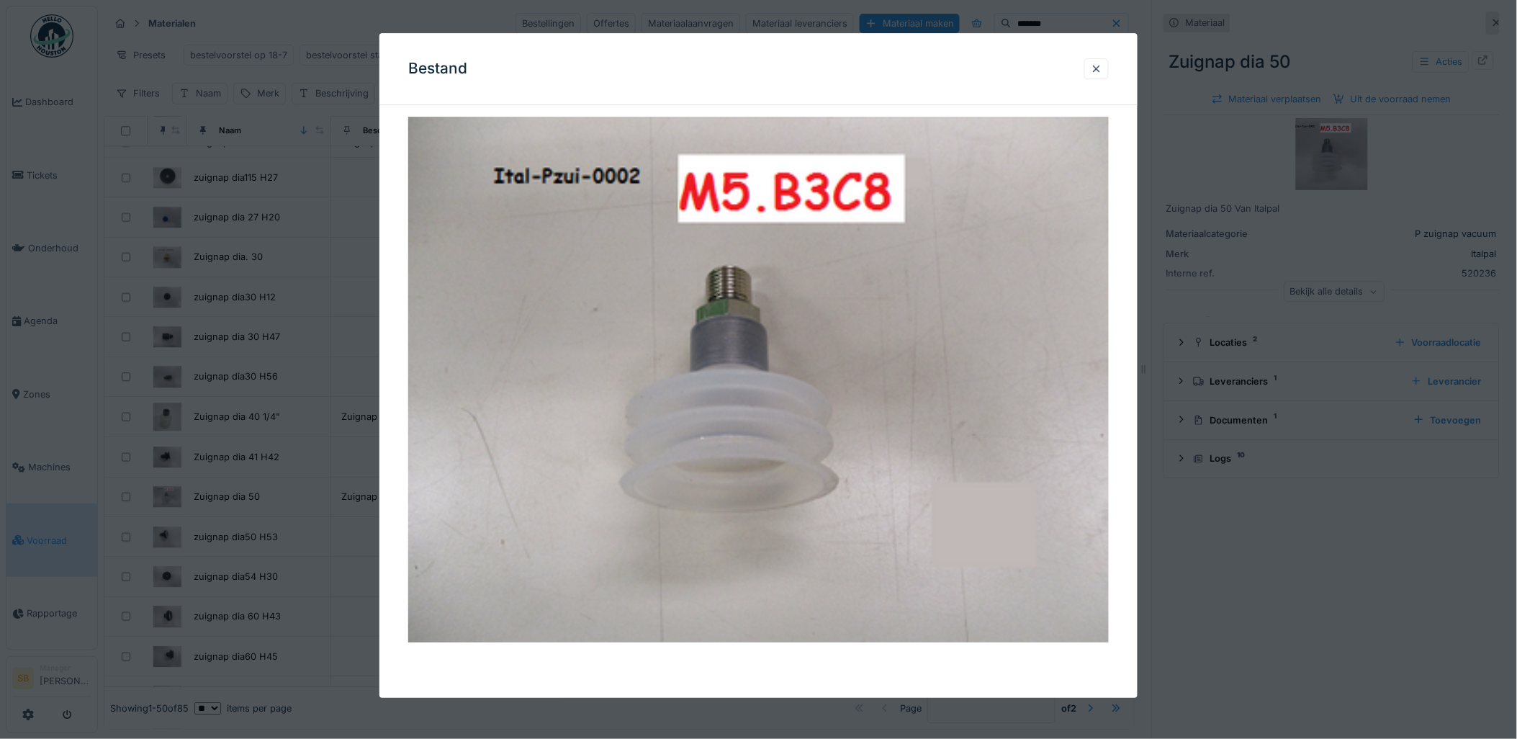
click at [248, 485] on div at bounding box center [758, 369] width 1517 height 739
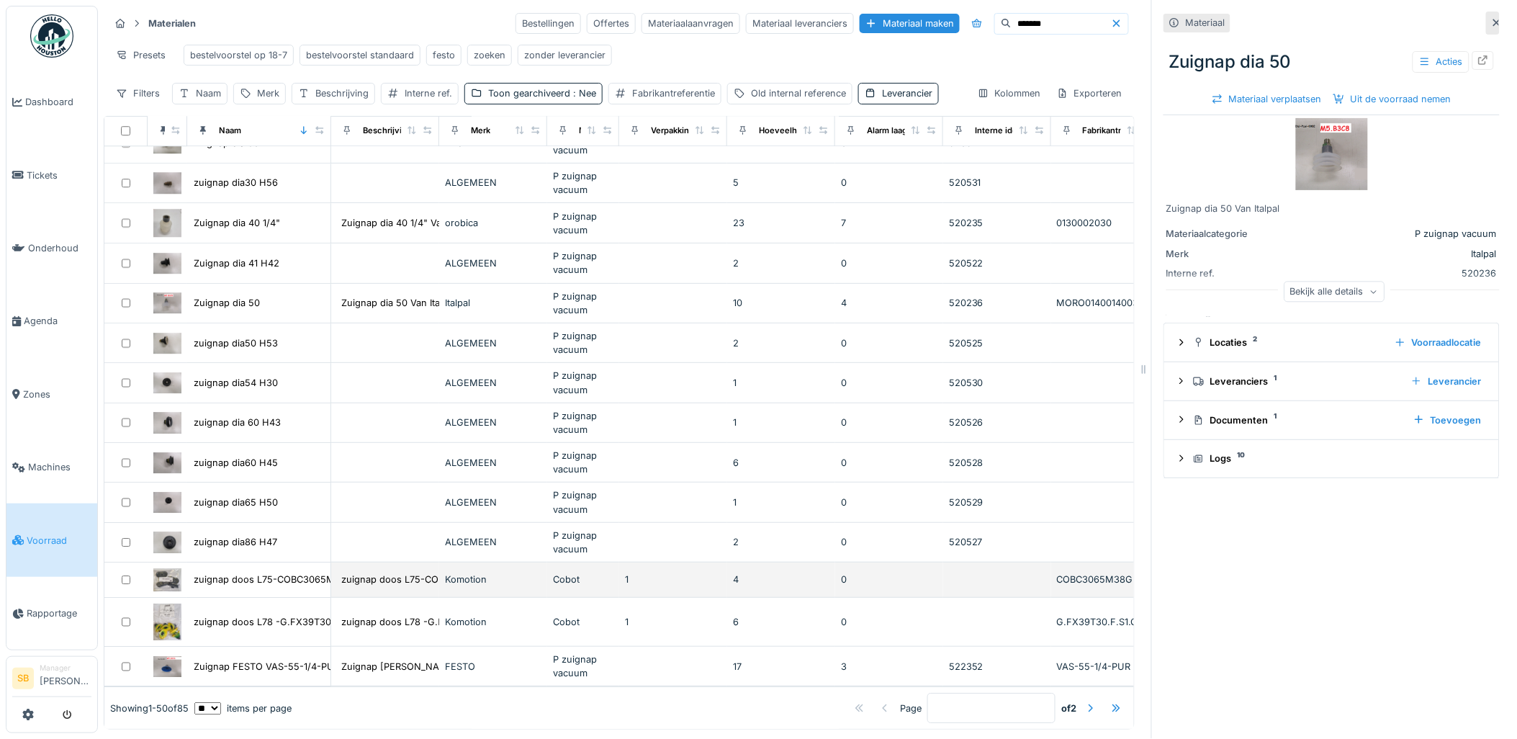
scroll to position [12, 0]
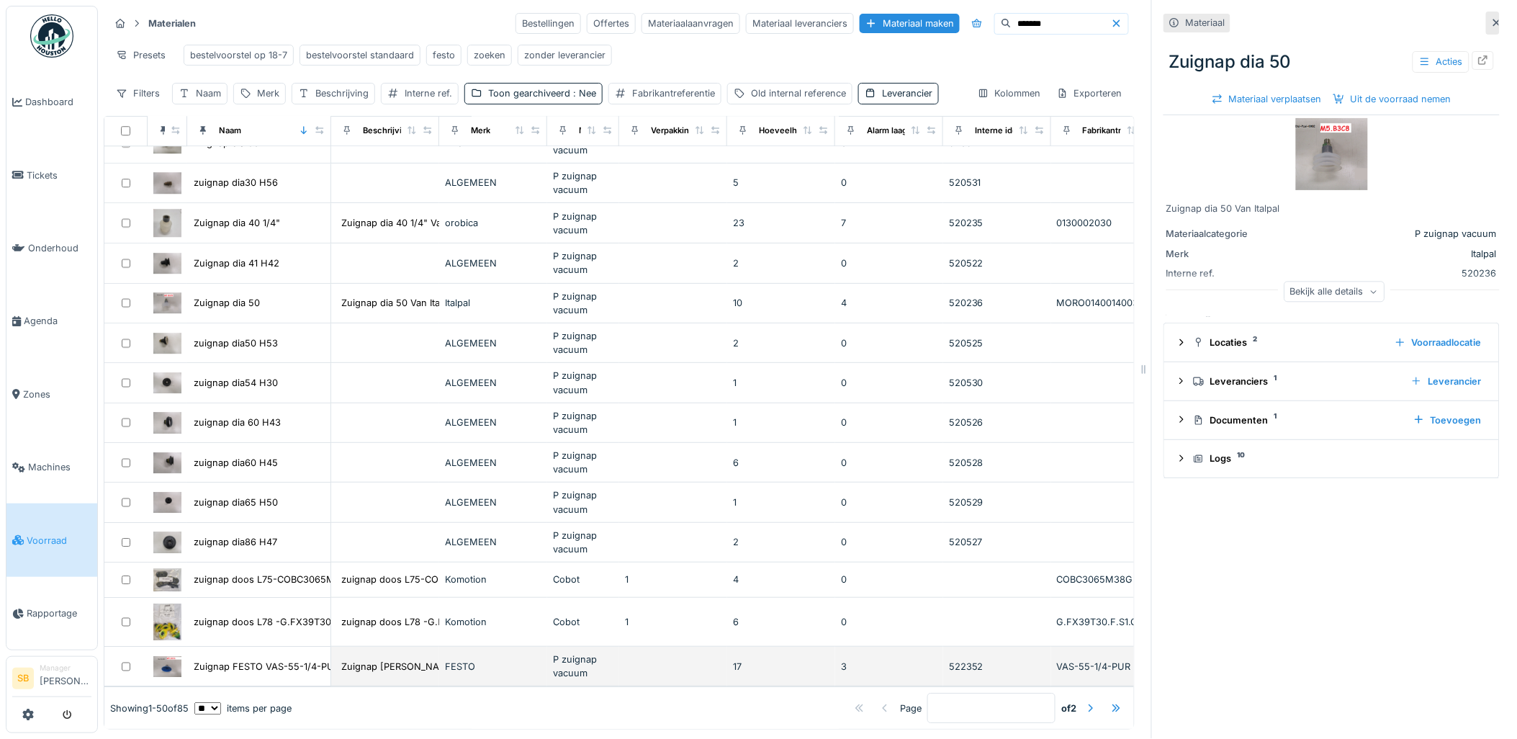
click at [173, 656] on img at bounding box center [167, 666] width 28 height 21
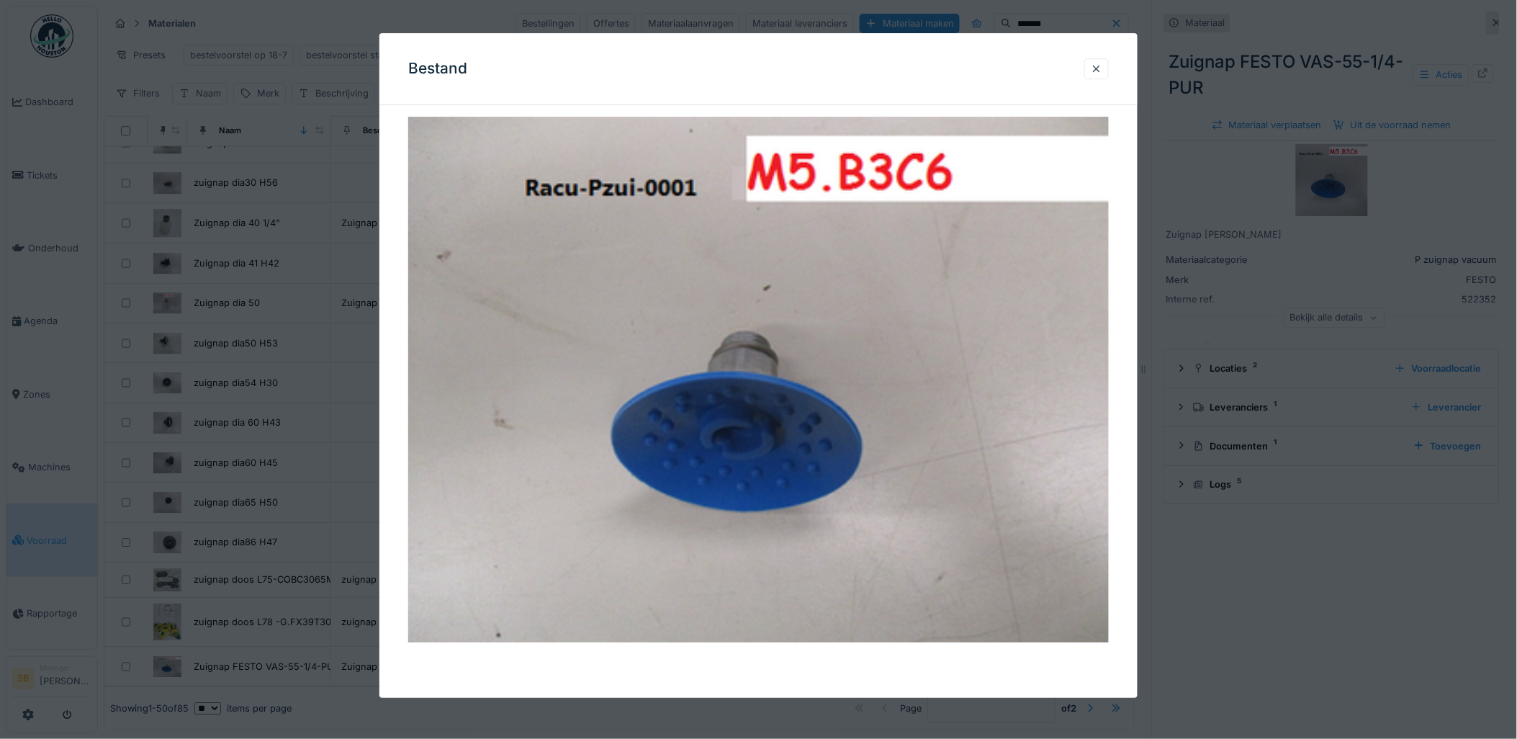
click at [298, 500] on div at bounding box center [758, 369] width 1517 height 739
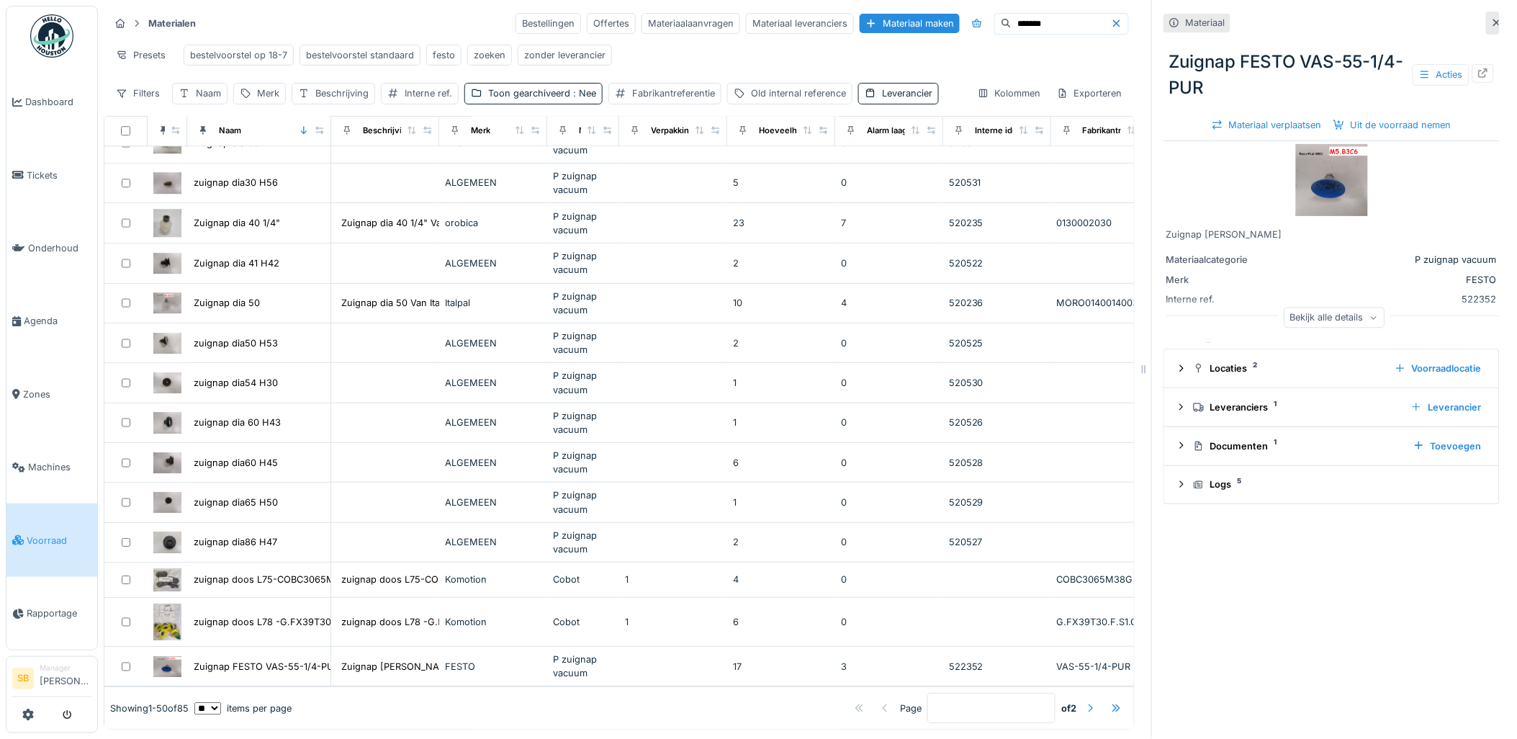
click at [1085, 701] on div at bounding box center [1091, 708] width 12 height 14
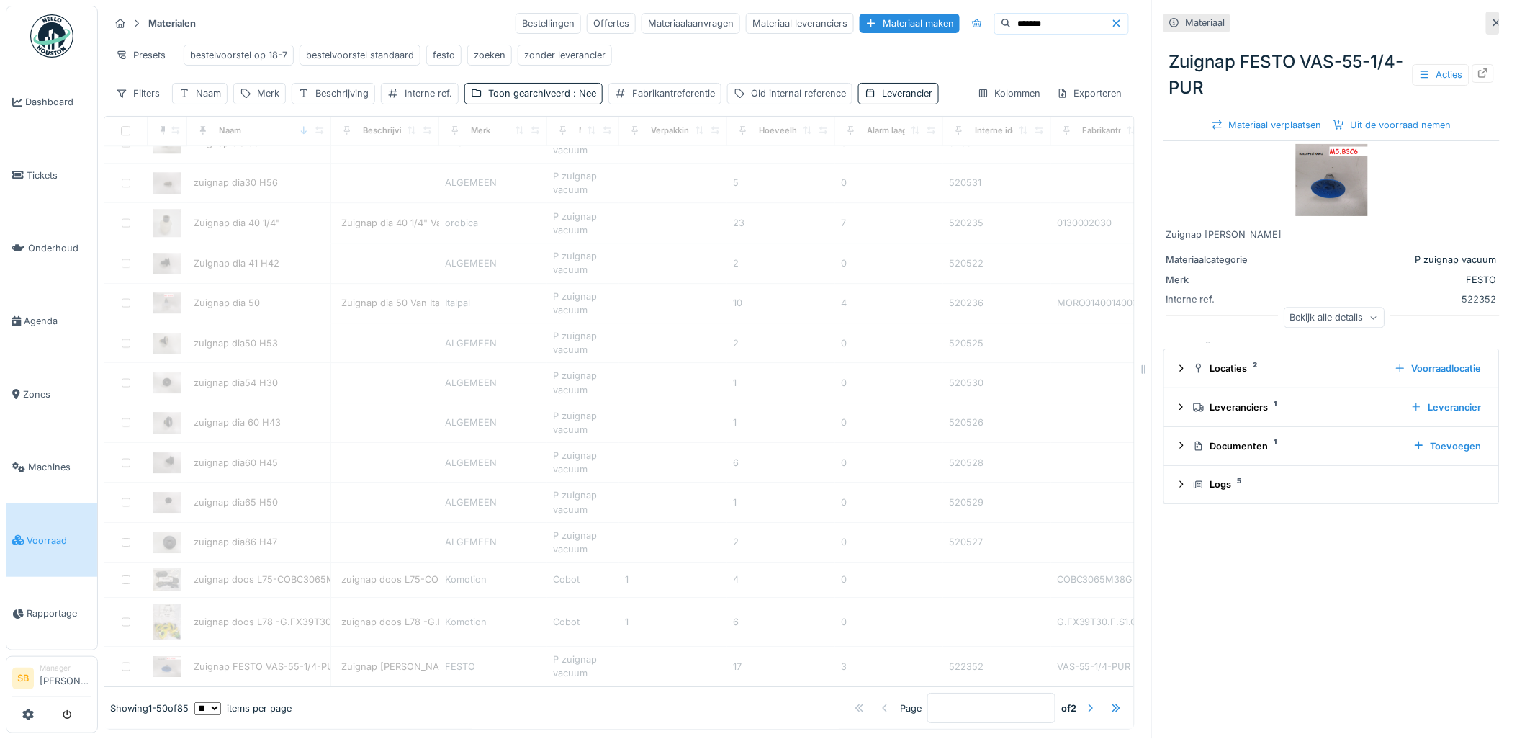
type input "*"
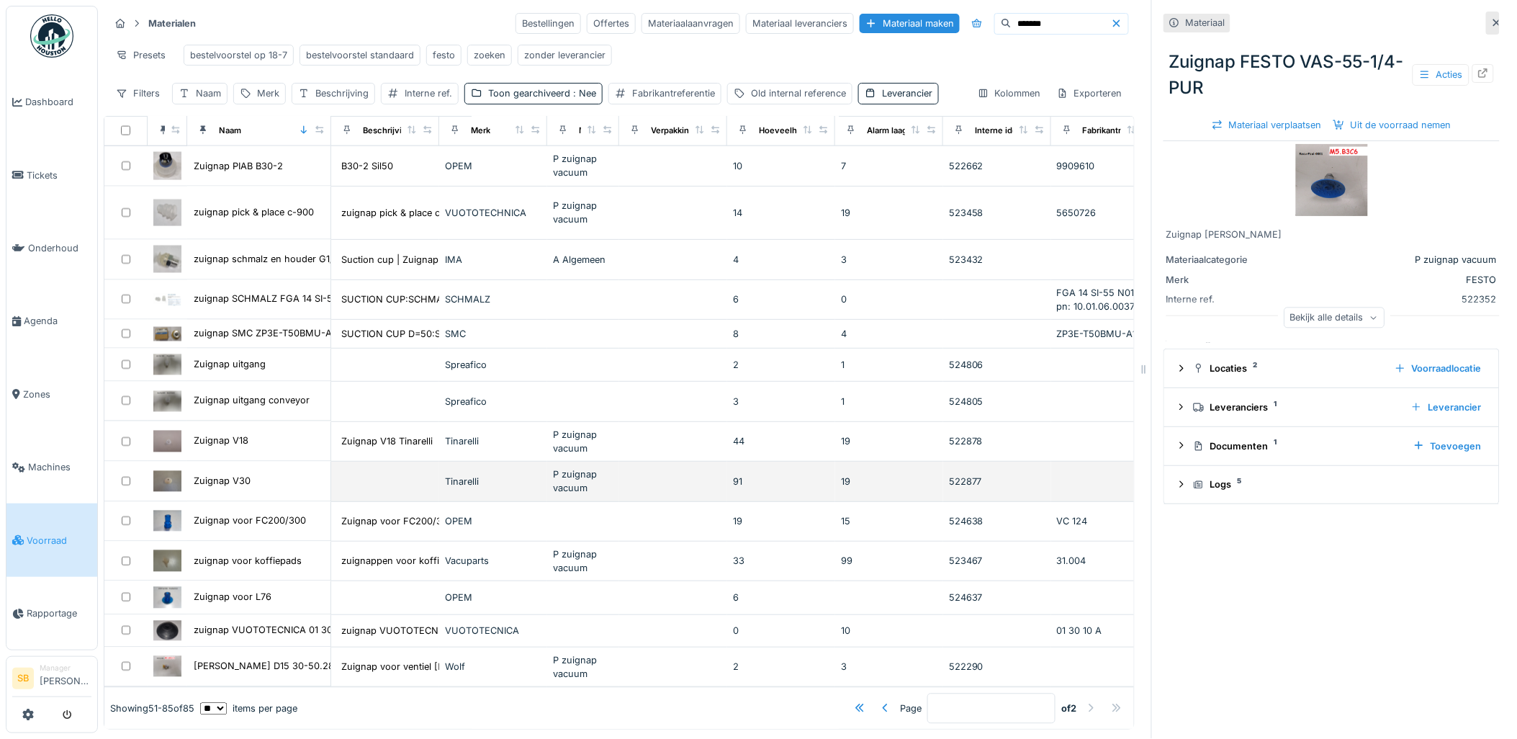
scroll to position [920, 0]
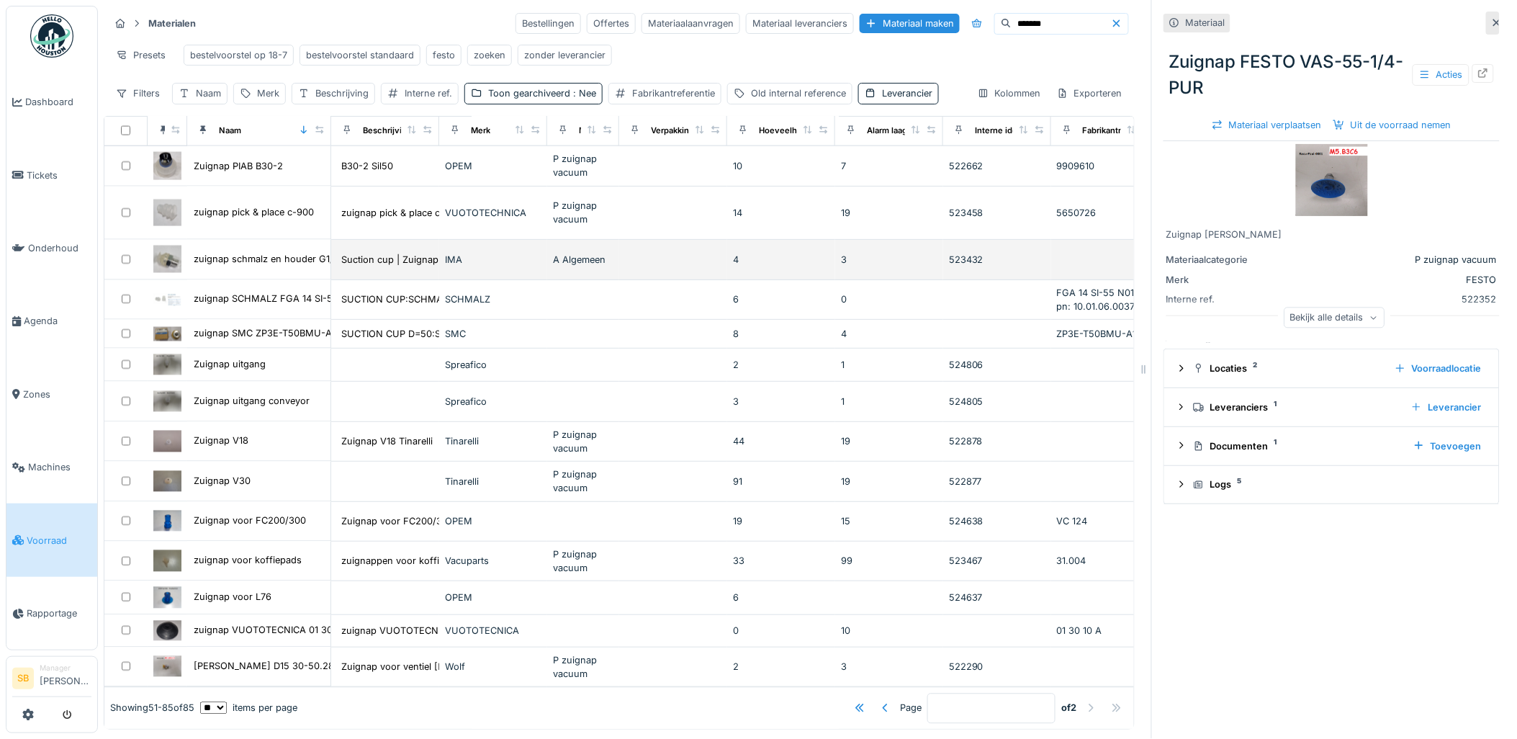
click at [168, 245] on img at bounding box center [167, 258] width 28 height 27
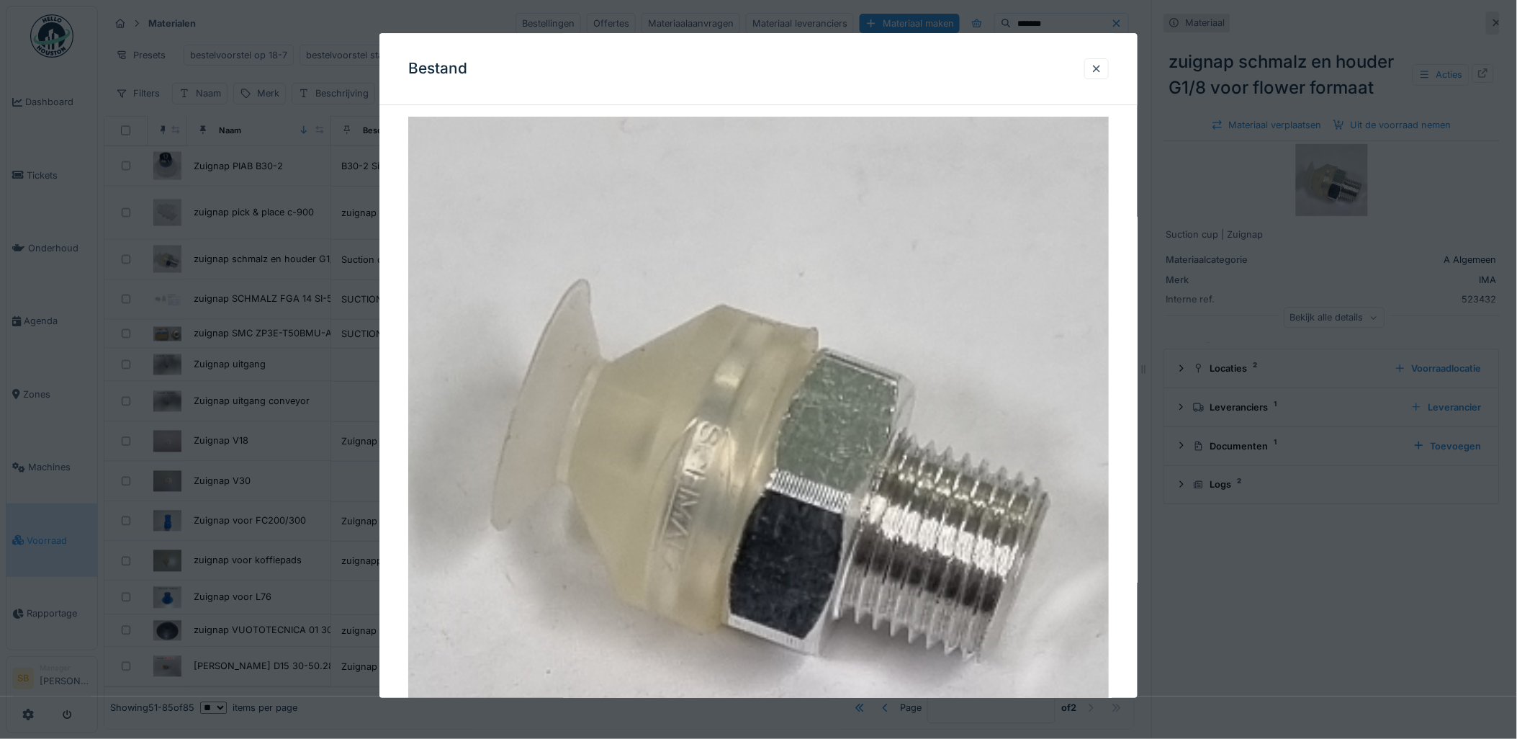
click at [276, 314] on div at bounding box center [758, 369] width 1517 height 739
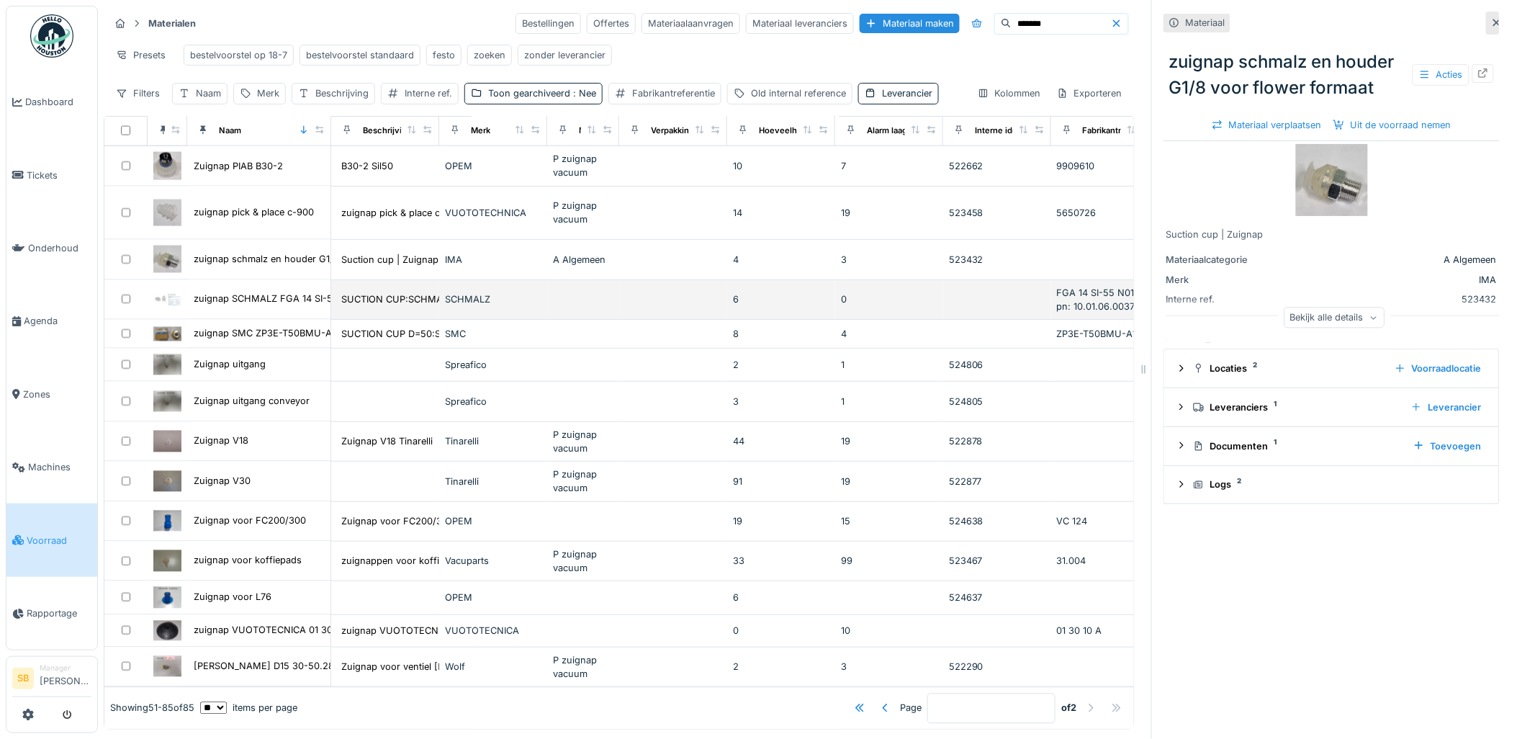
click at [163, 294] on img at bounding box center [167, 300] width 28 height 12
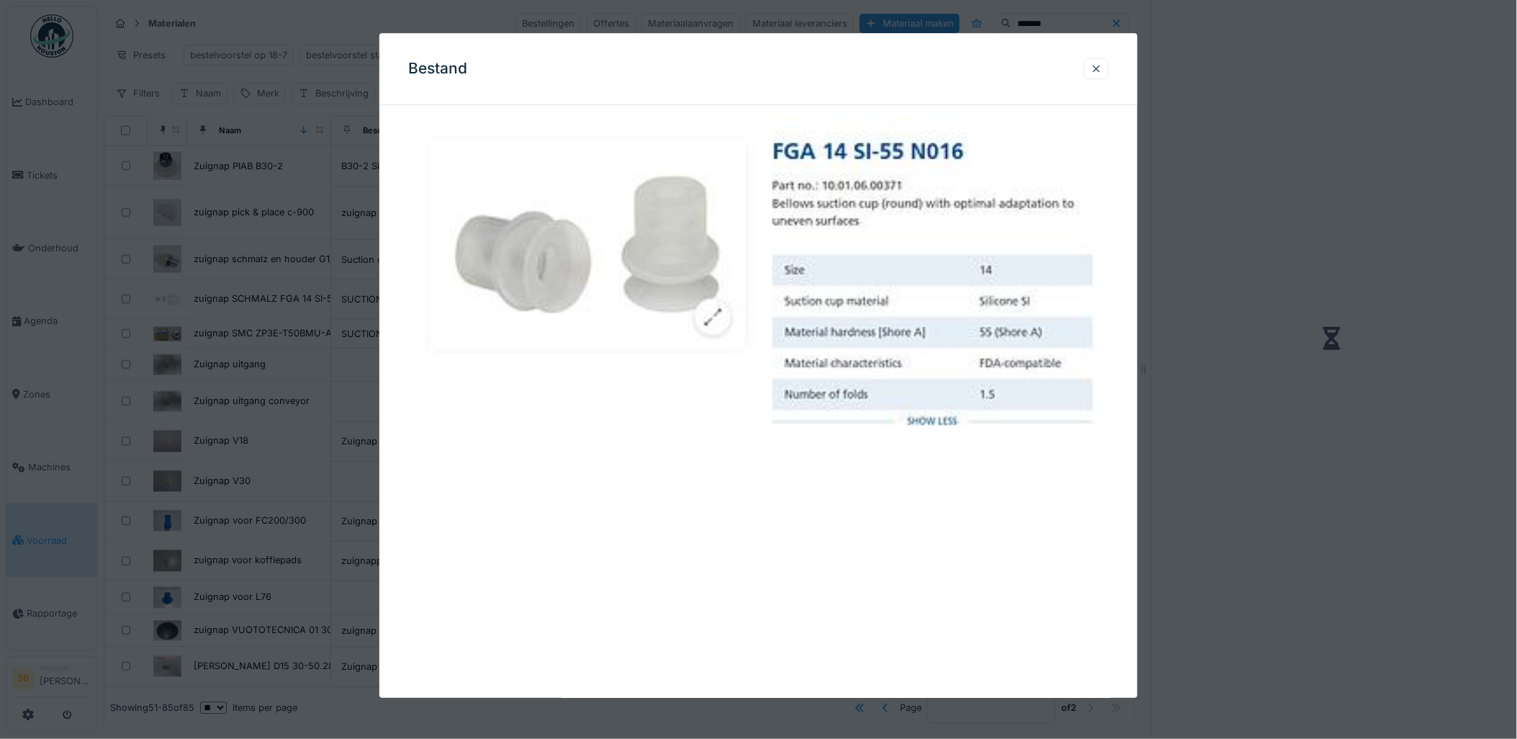
click at [257, 313] on div at bounding box center [758, 369] width 1517 height 739
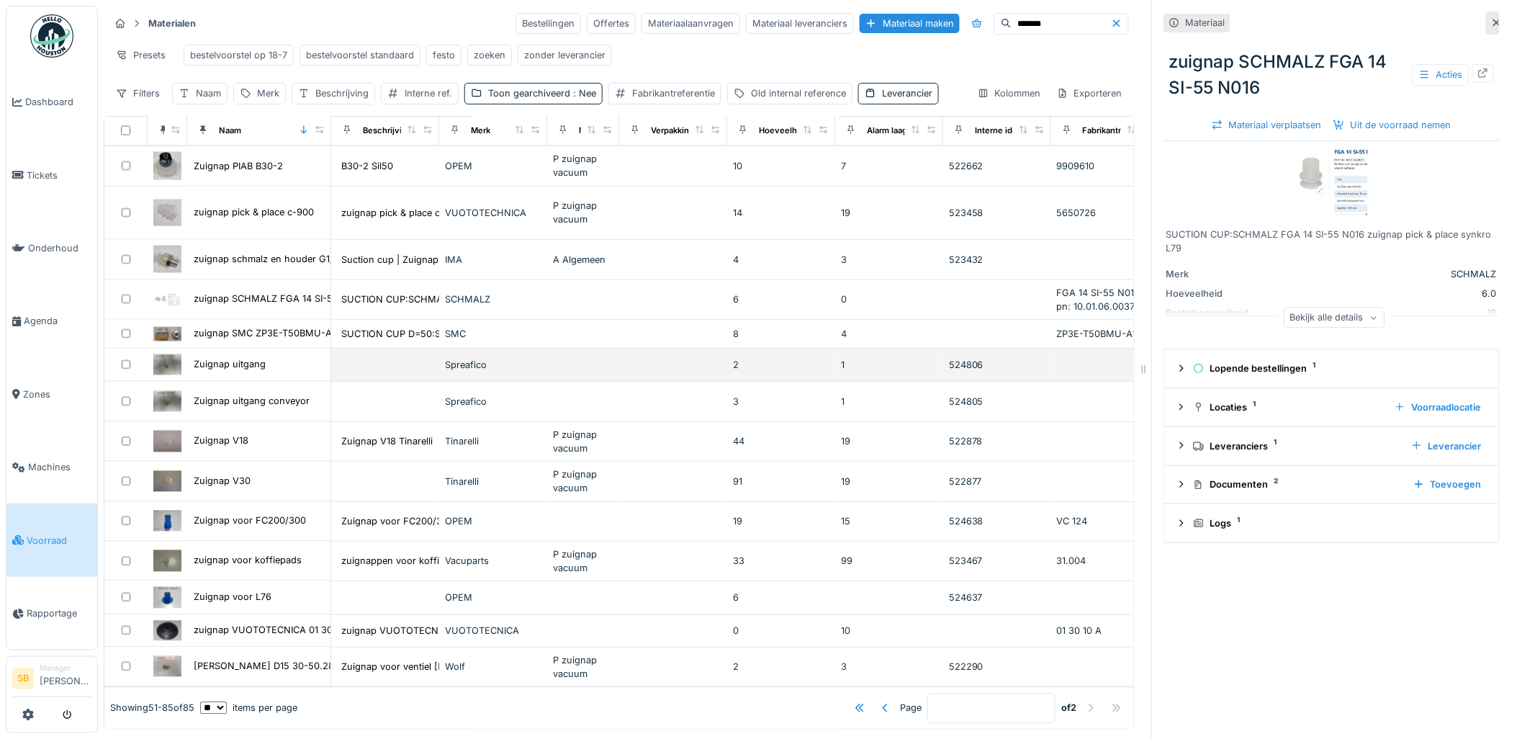
click at [169, 354] on img at bounding box center [167, 364] width 28 height 21
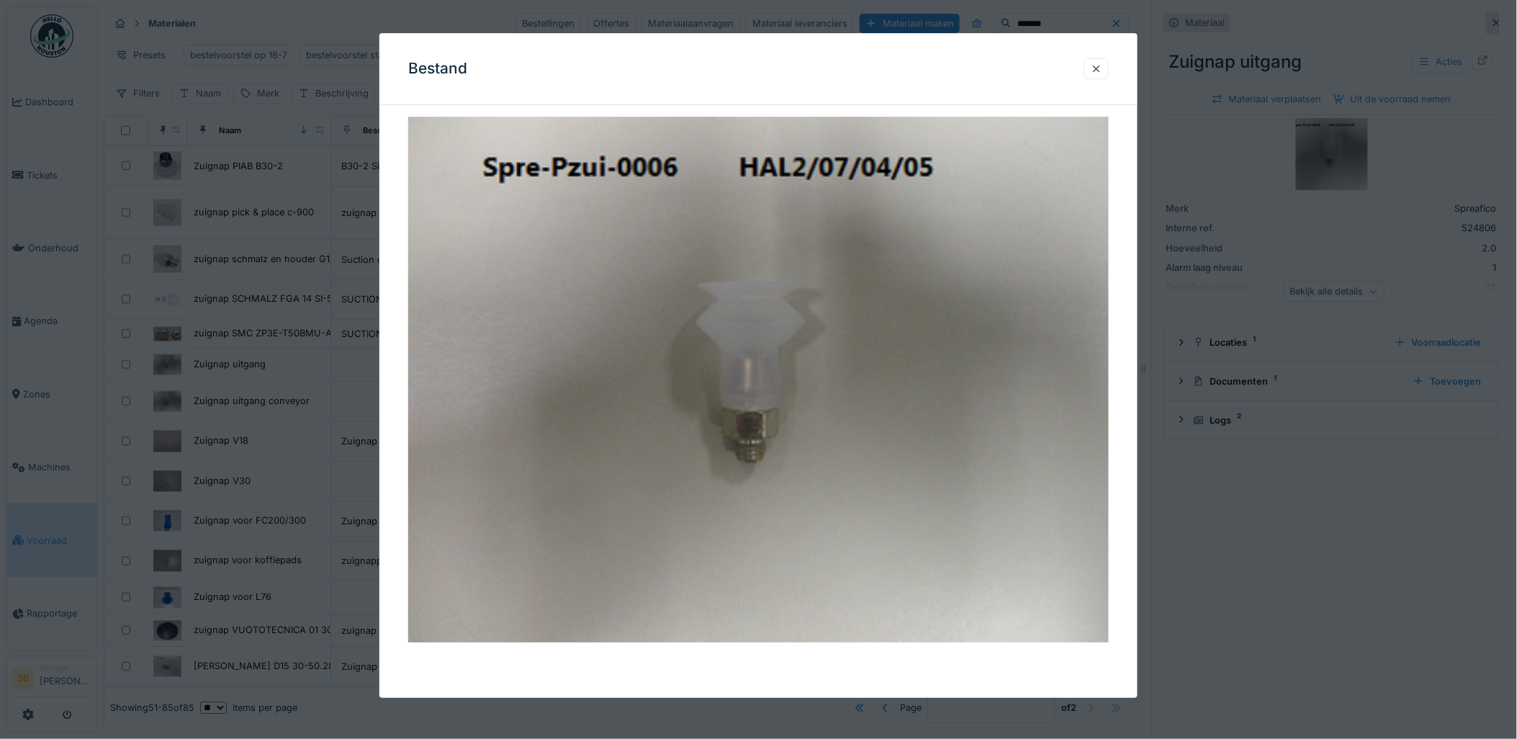
click at [305, 351] on div at bounding box center [758, 369] width 1517 height 739
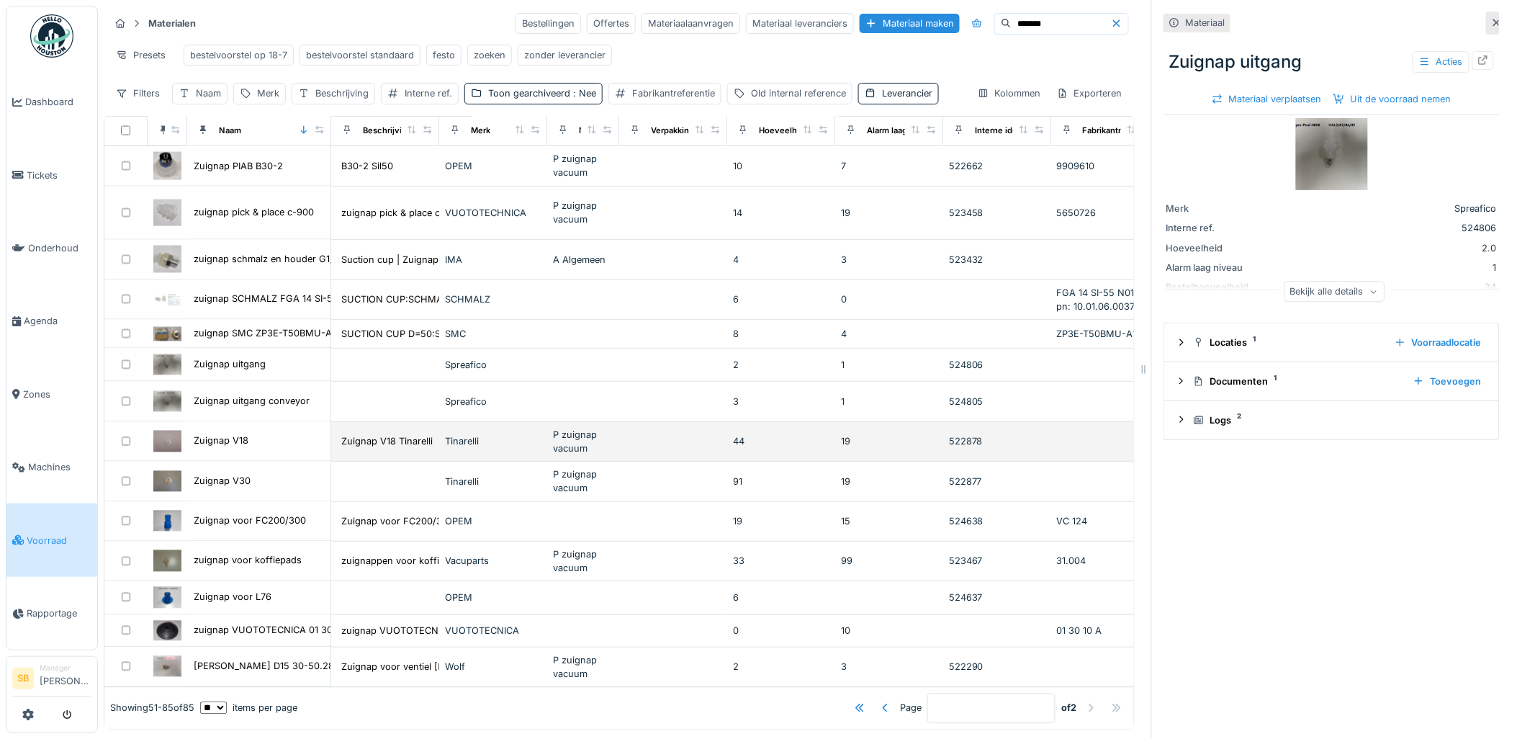
click at [168, 431] on img at bounding box center [167, 441] width 28 height 21
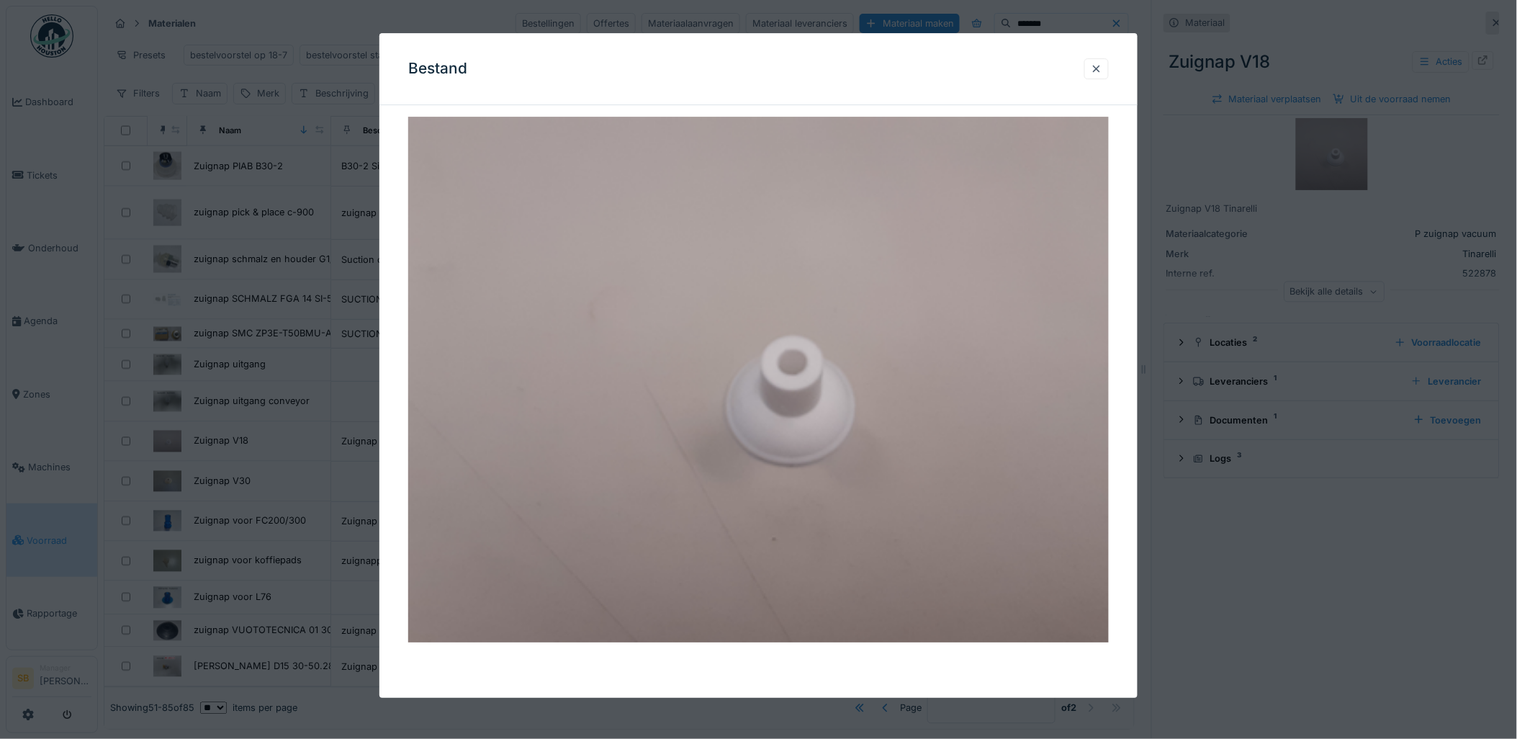
click at [301, 402] on div at bounding box center [758, 369] width 1517 height 739
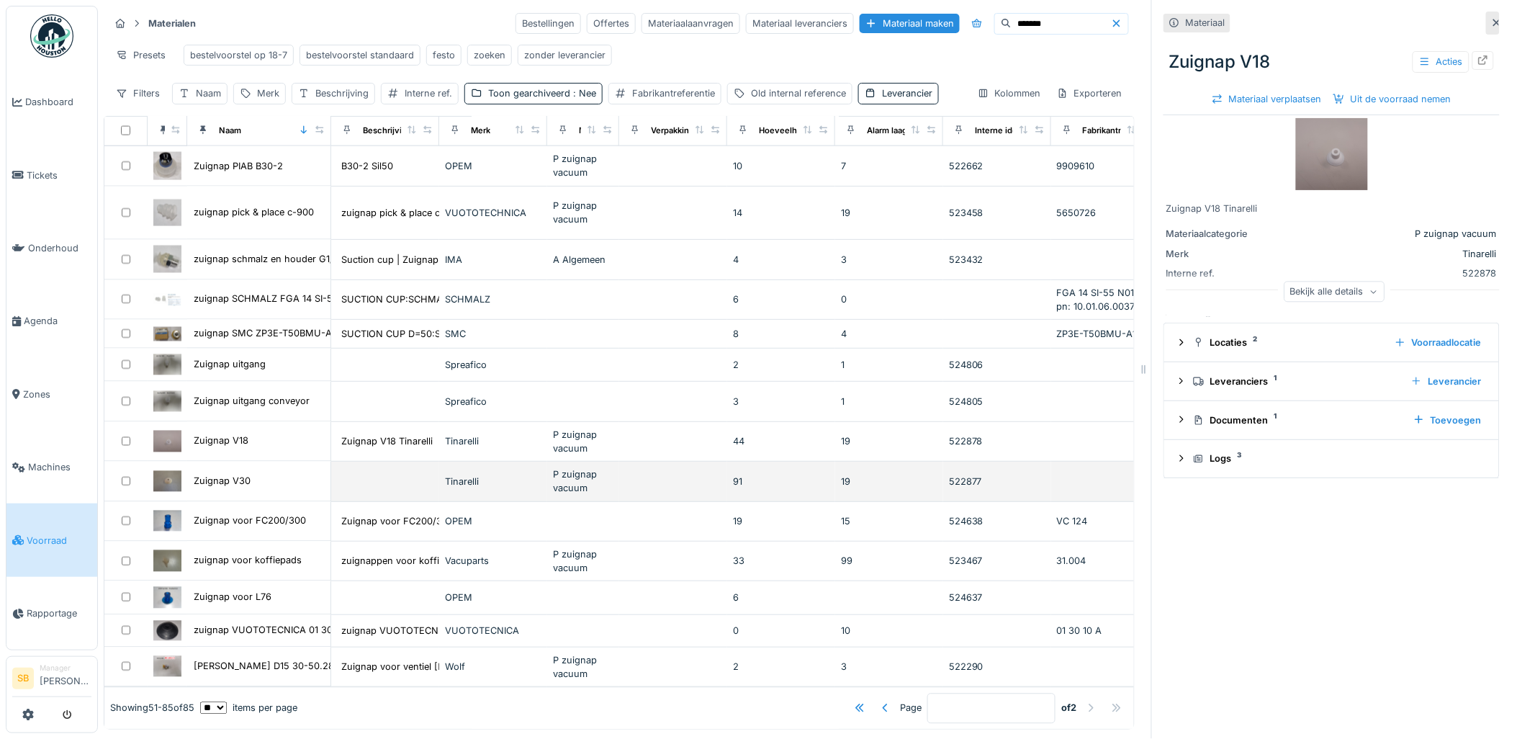
click at [175, 471] on img at bounding box center [167, 481] width 28 height 21
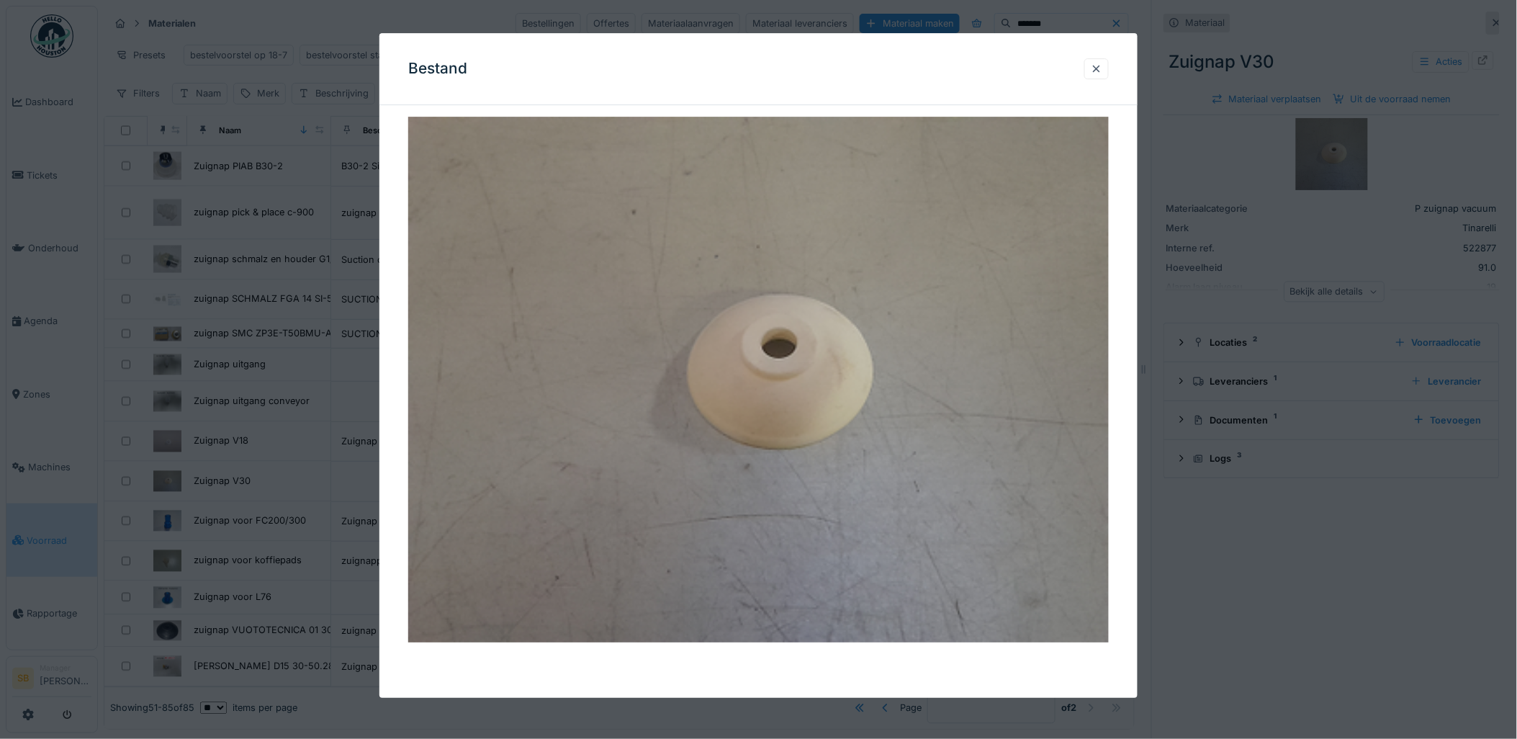
drag, startPoint x: 293, startPoint y: 429, endPoint x: 264, endPoint y: 433, distance: 29.0
click at [293, 428] on div at bounding box center [758, 369] width 1517 height 739
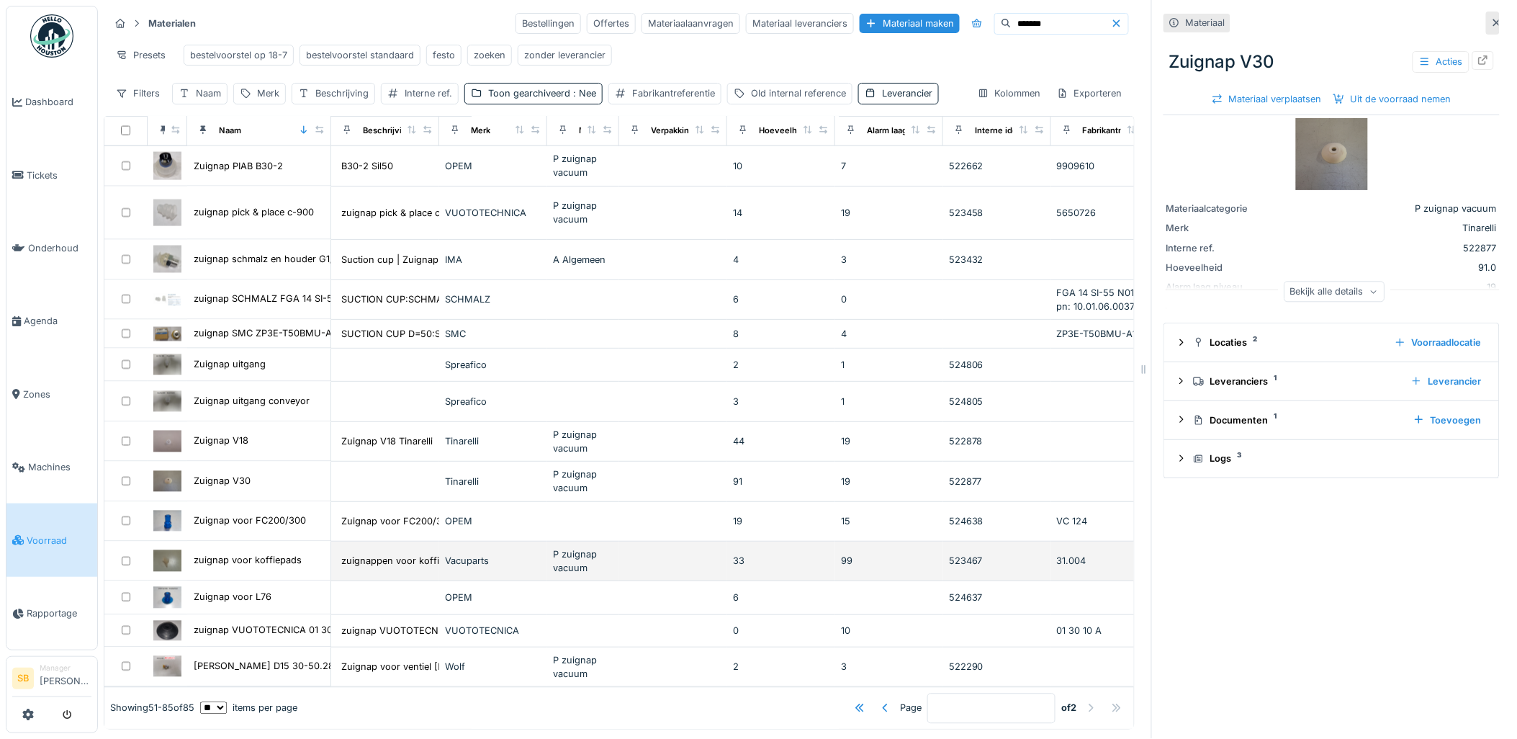
click at [163, 550] on img at bounding box center [167, 560] width 28 height 21
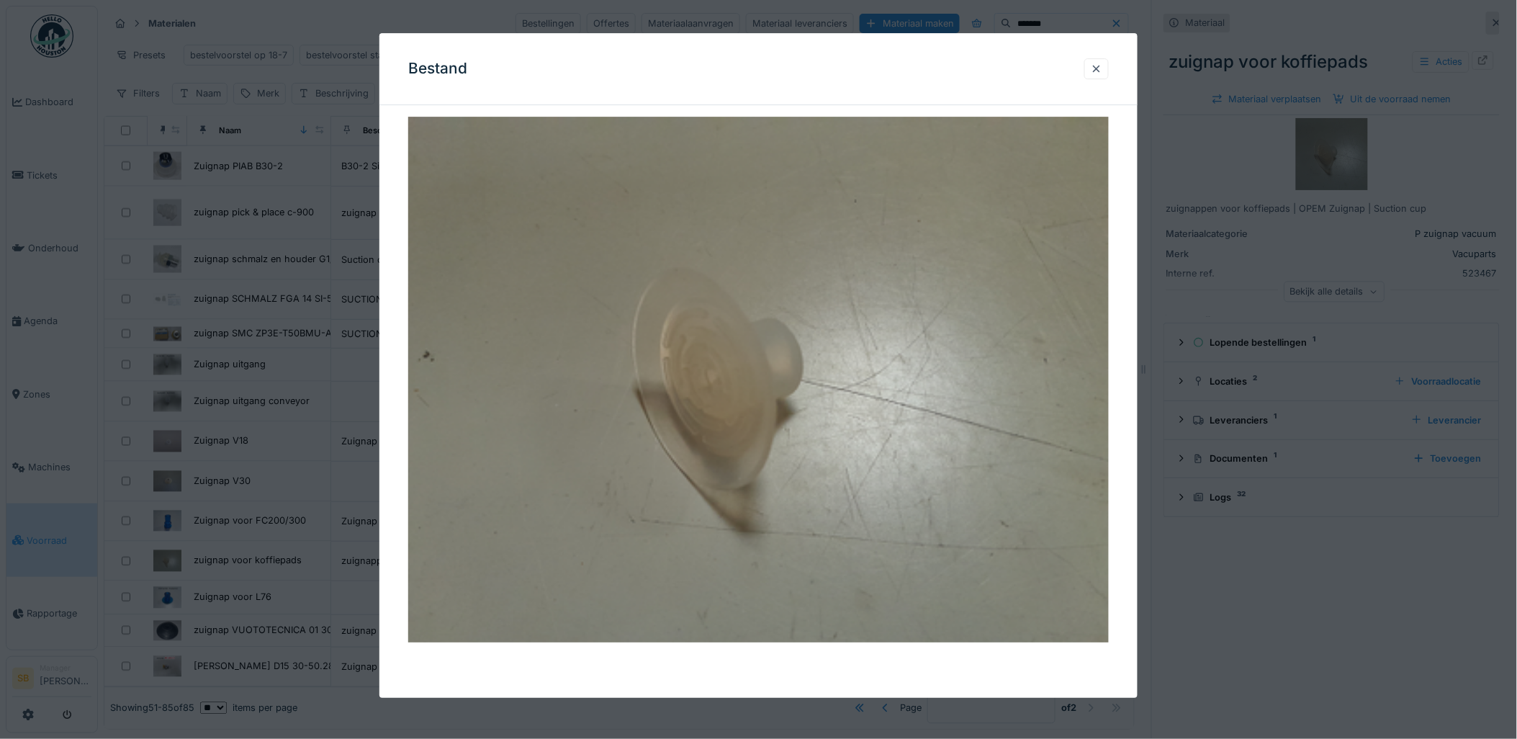
click at [272, 504] on div at bounding box center [758, 369] width 1517 height 739
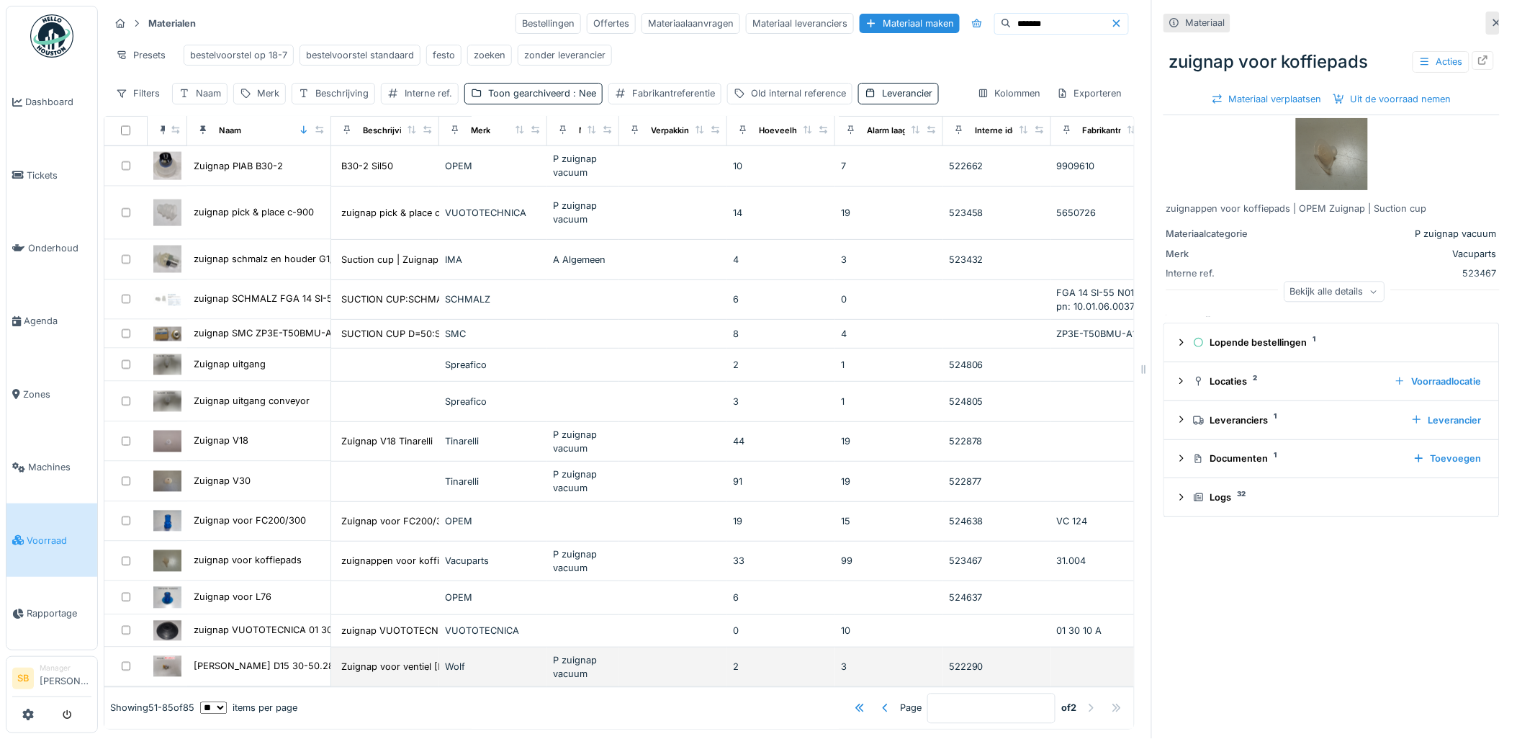
click at [166, 656] on img at bounding box center [167, 666] width 28 height 21
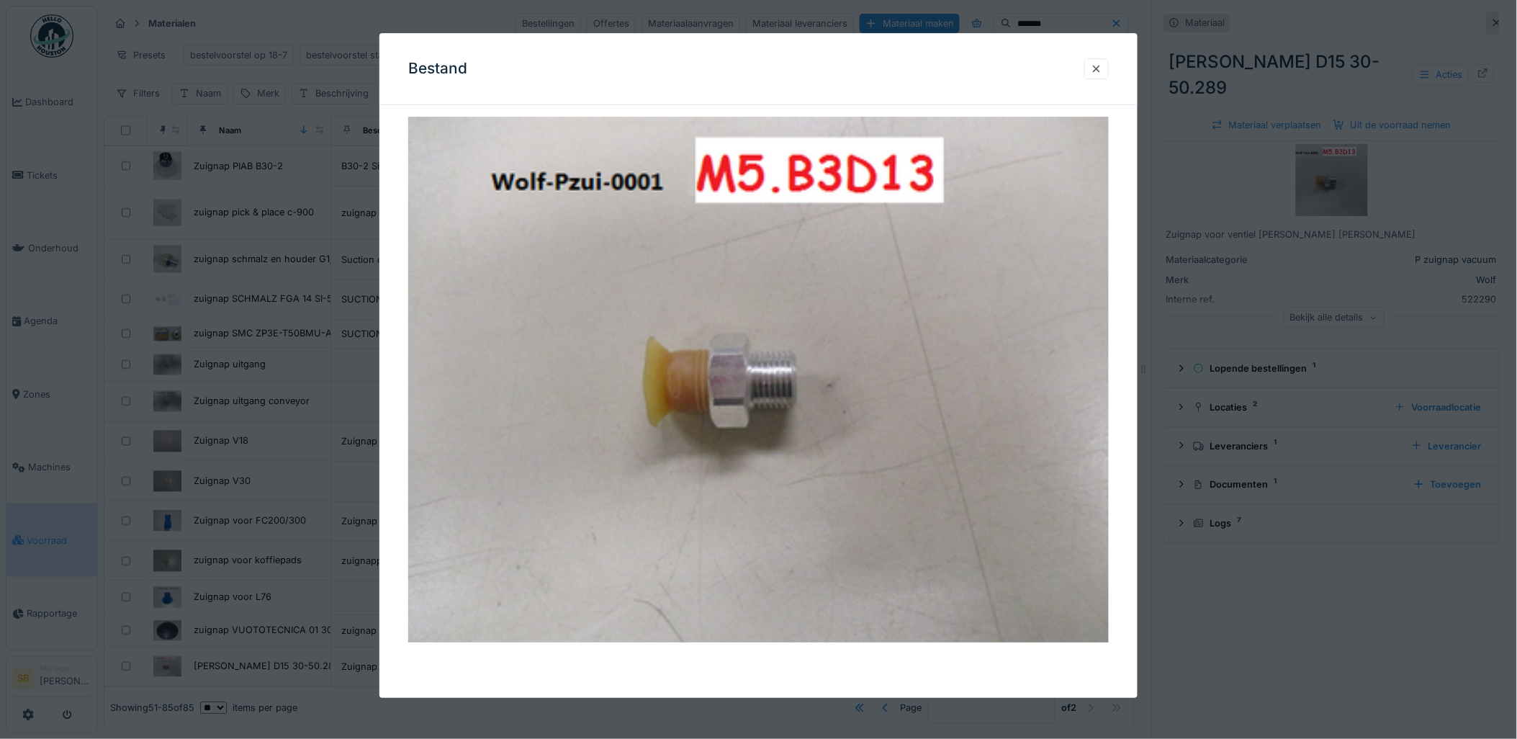
click at [282, 526] on div at bounding box center [758, 369] width 1517 height 739
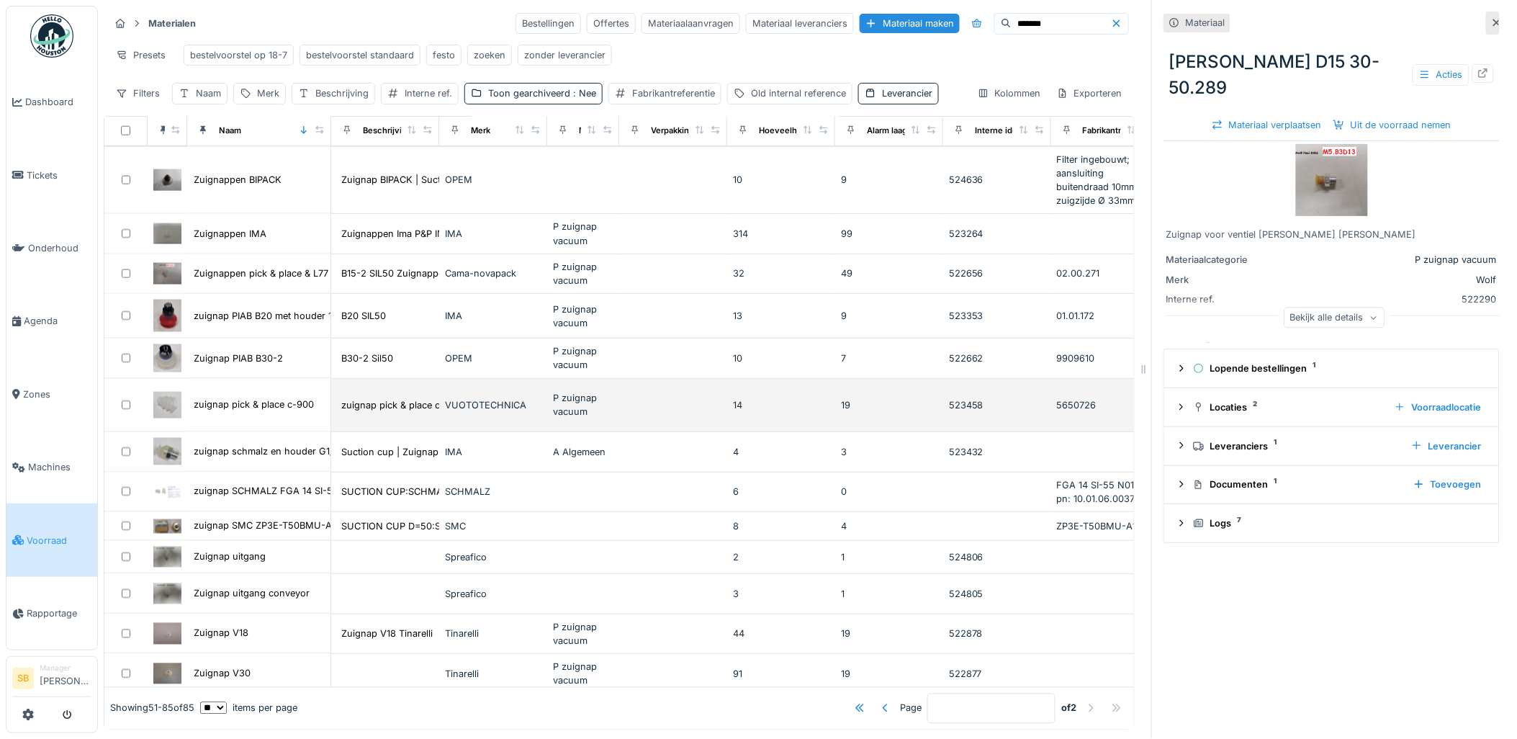
scroll to position [600, 0]
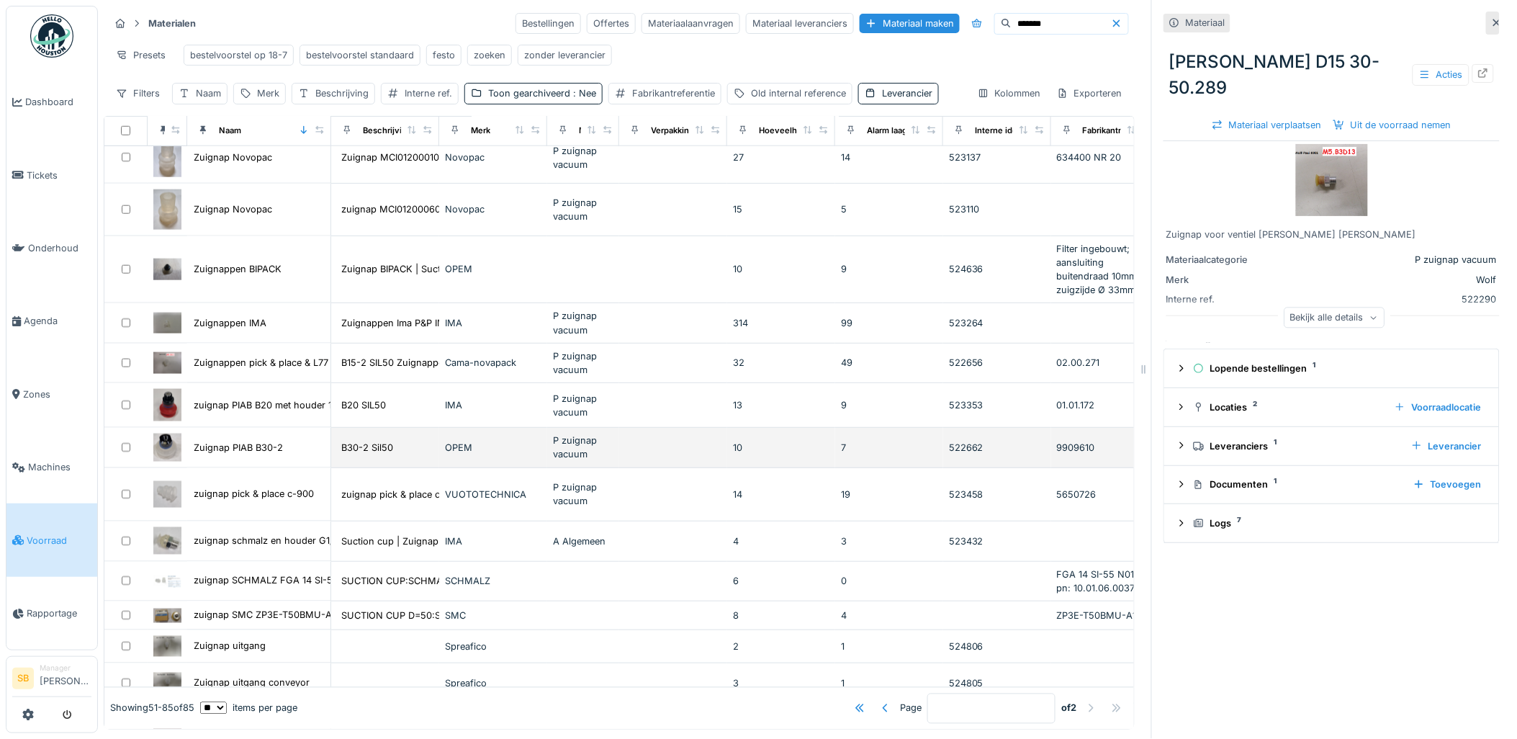
click at [162, 451] on img at bounding box center [167, 446] width 28 height 27
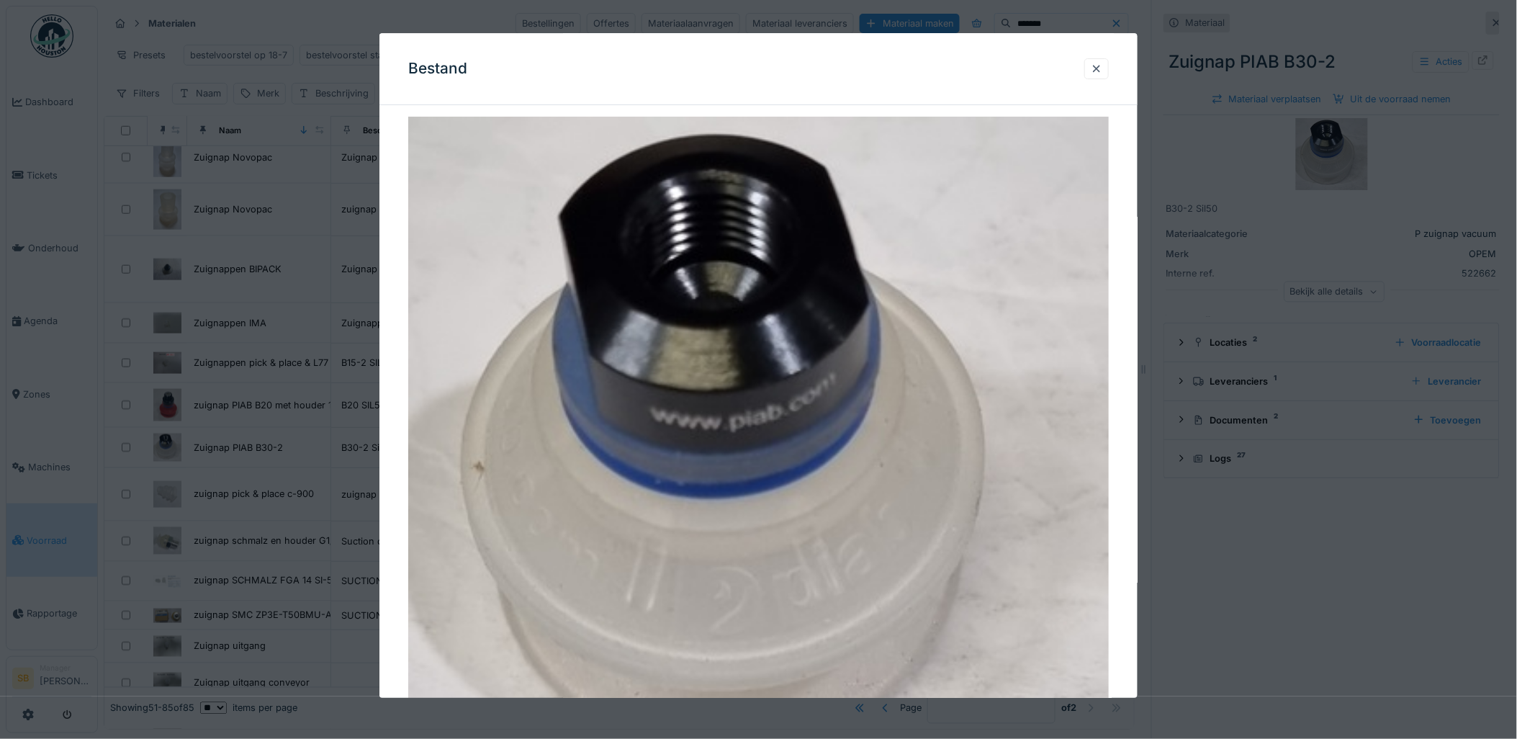
click at [255, 412] on div at bounding box center [758, 369] width 1517 height 739
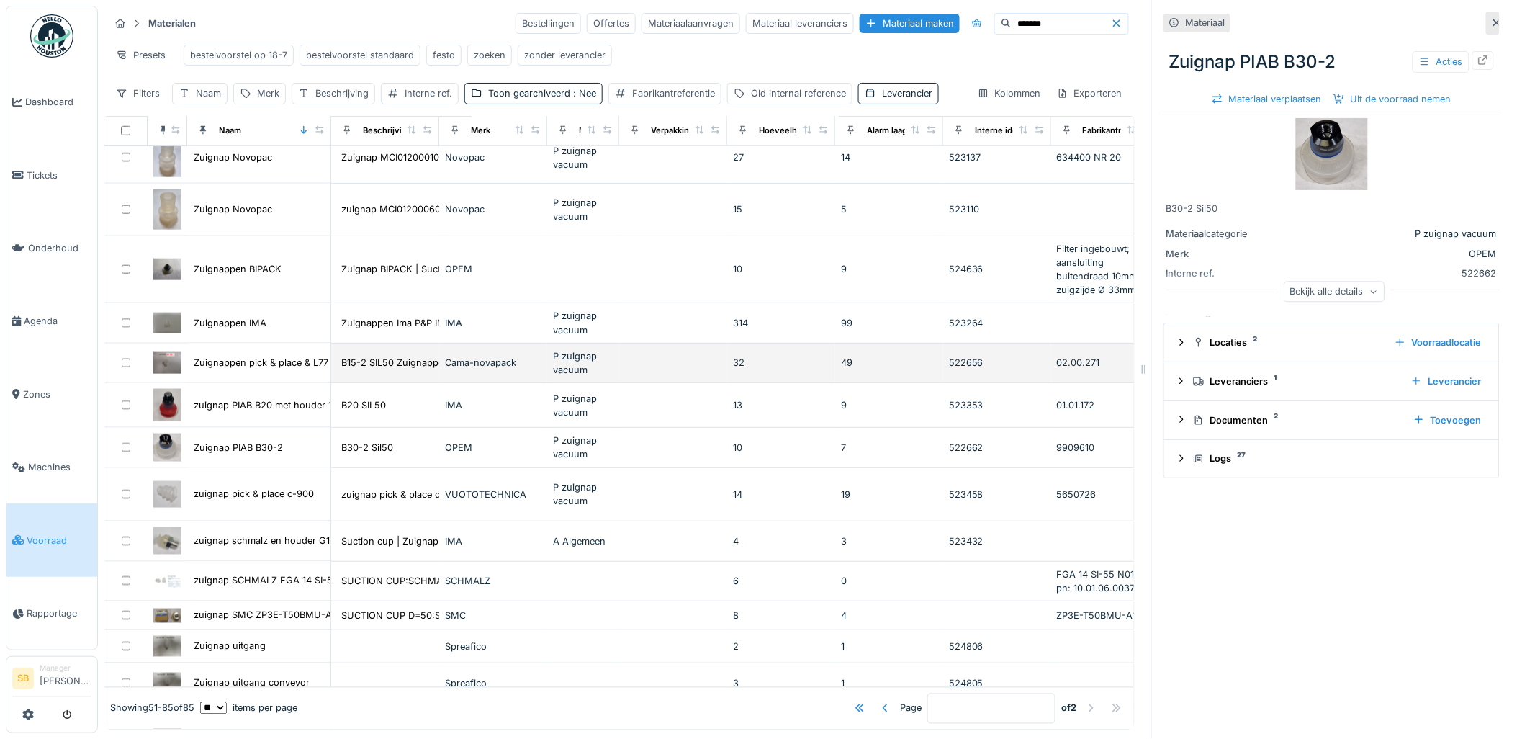
click at [170, 357] on img at bounding box center [167, 362] width 28 height 21
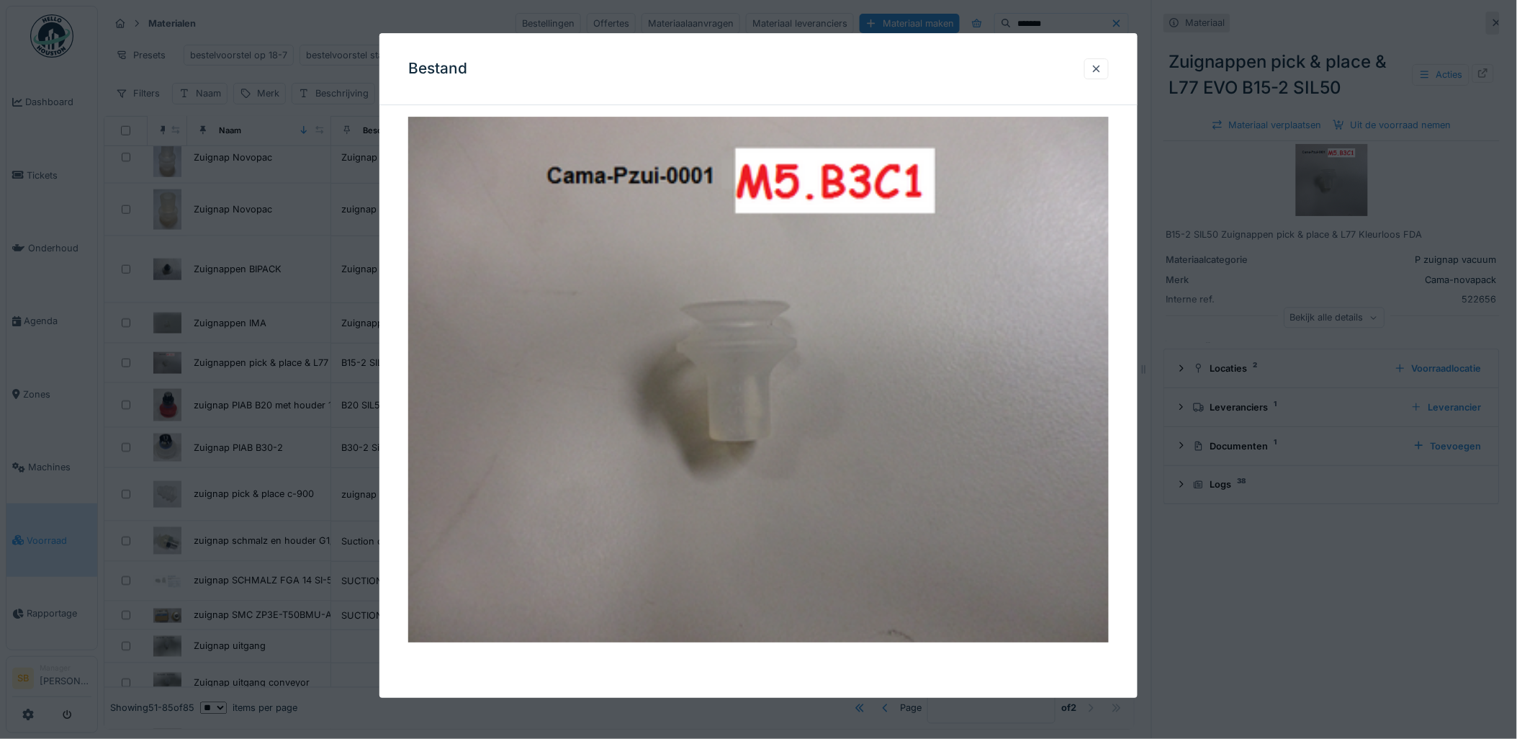
click at [307, 389] on div at bounding box center [758, 369] width 1517 height 739
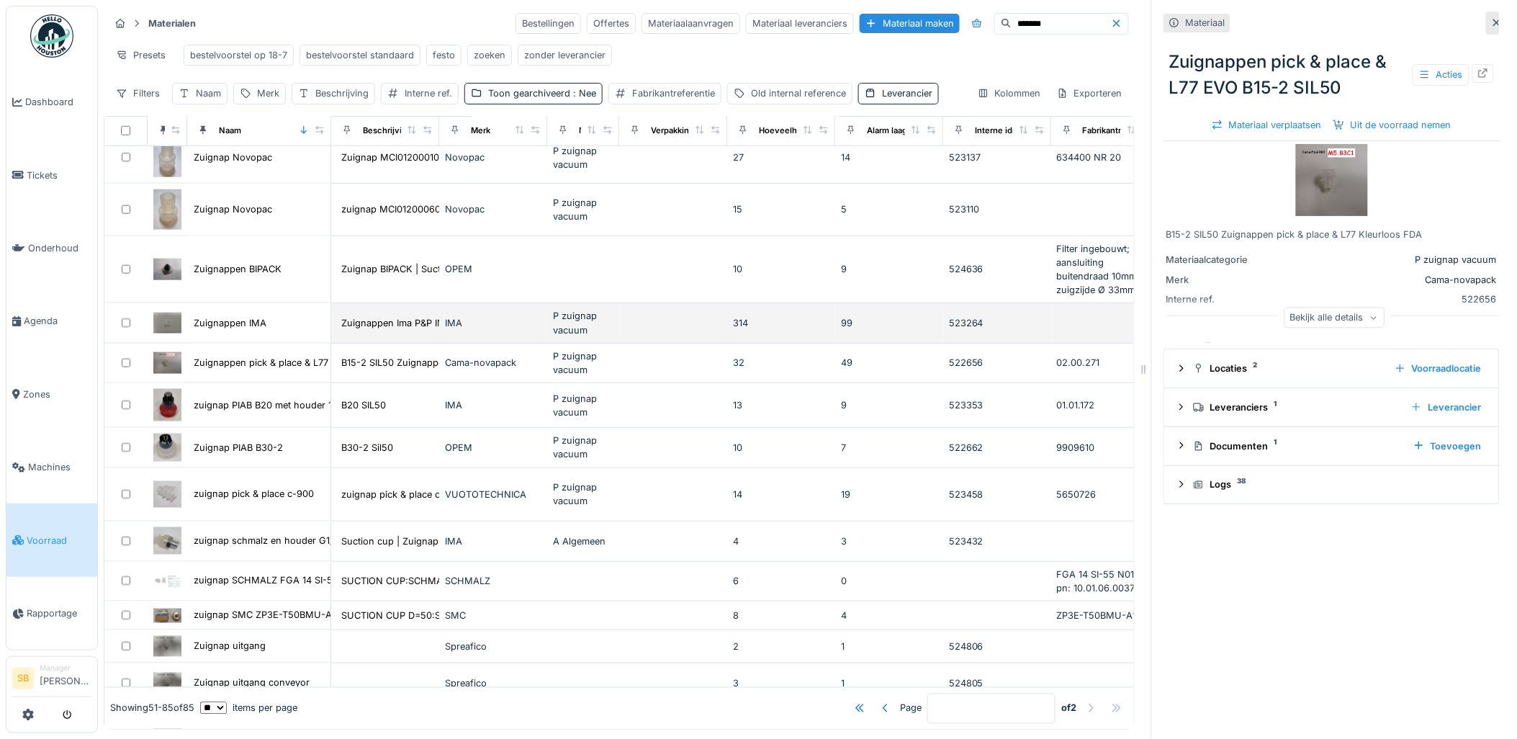
click at [167, 324] on img at bounding box center [167, 322] width 28 height 21
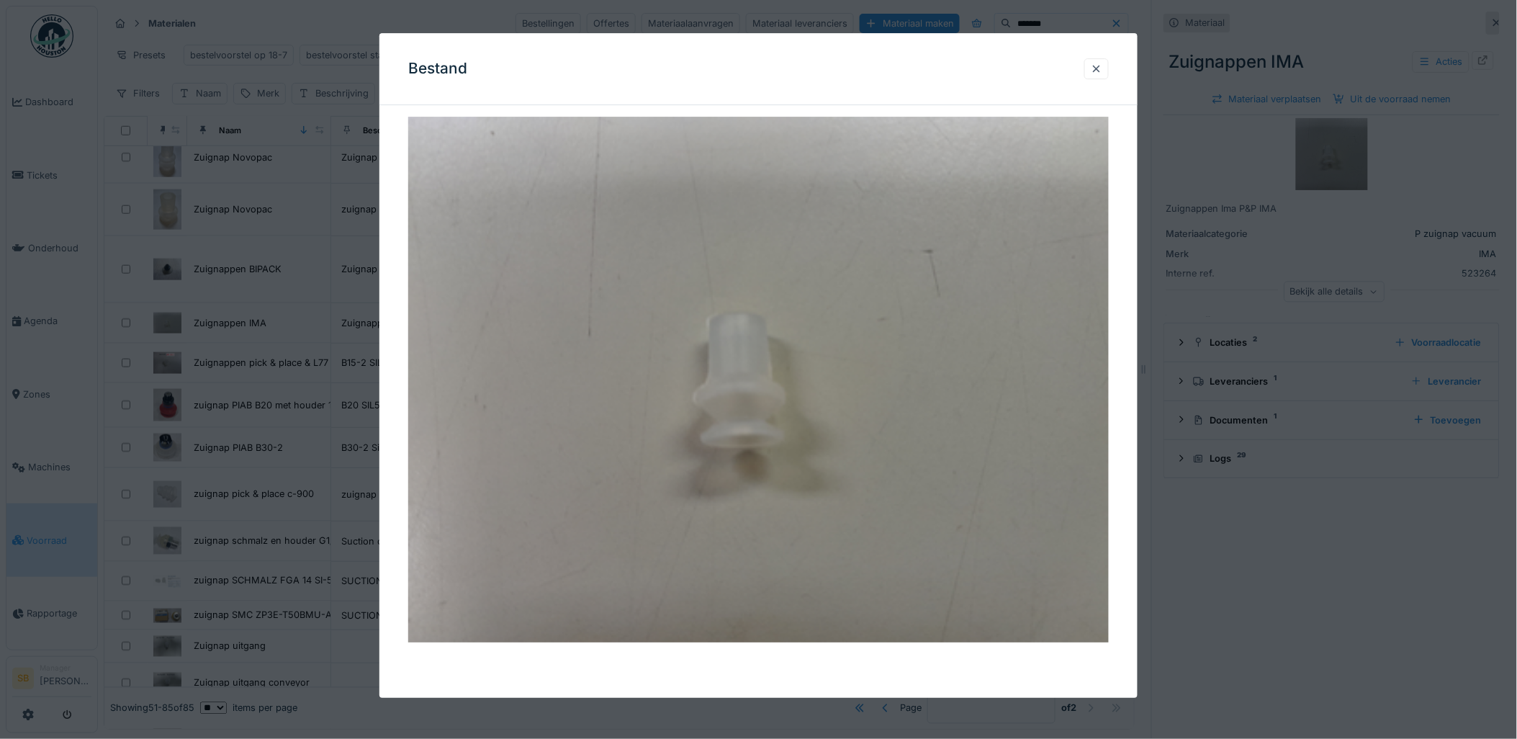
click at [298, 371] on div at bounding box center [758, 369] width 1517 height 739
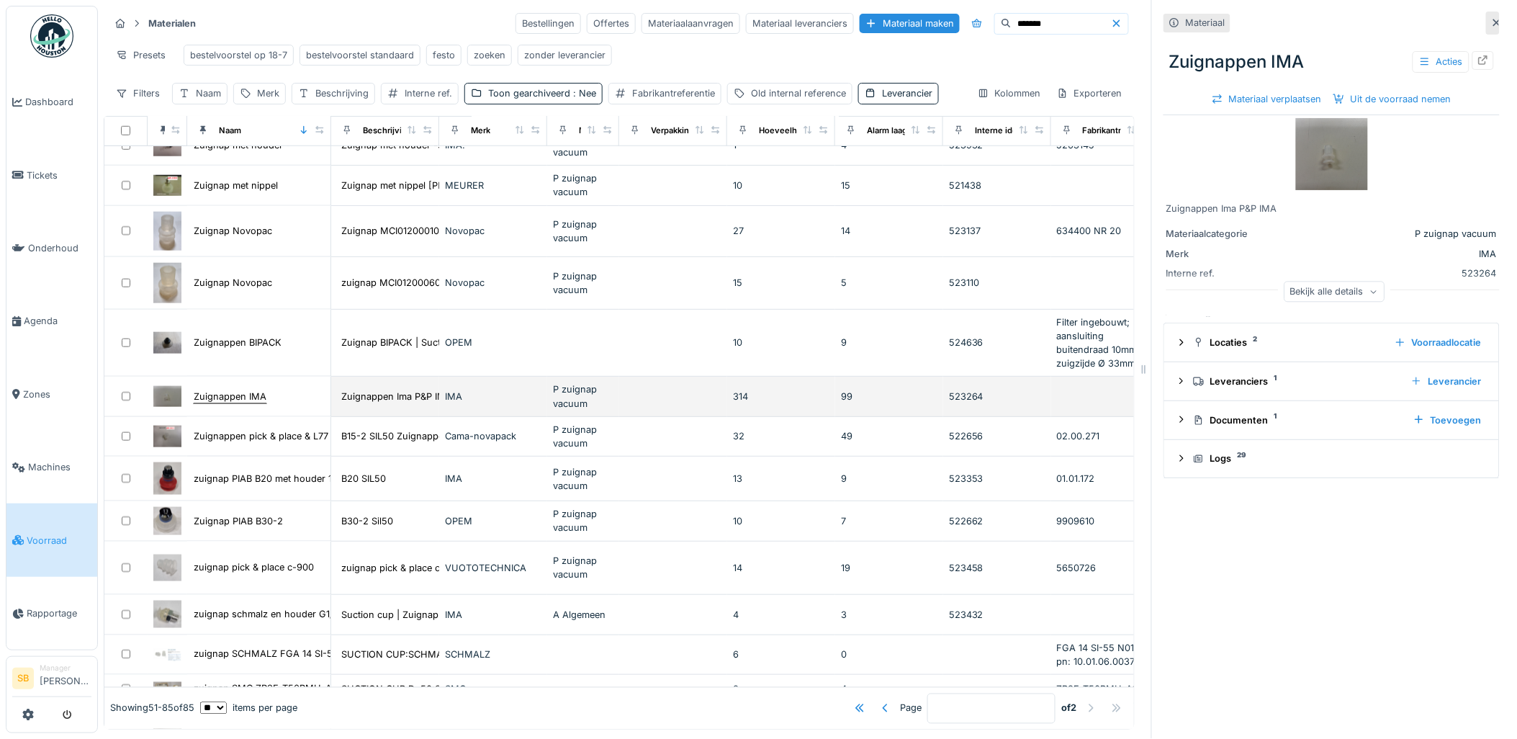
scroll to position [441, 0]
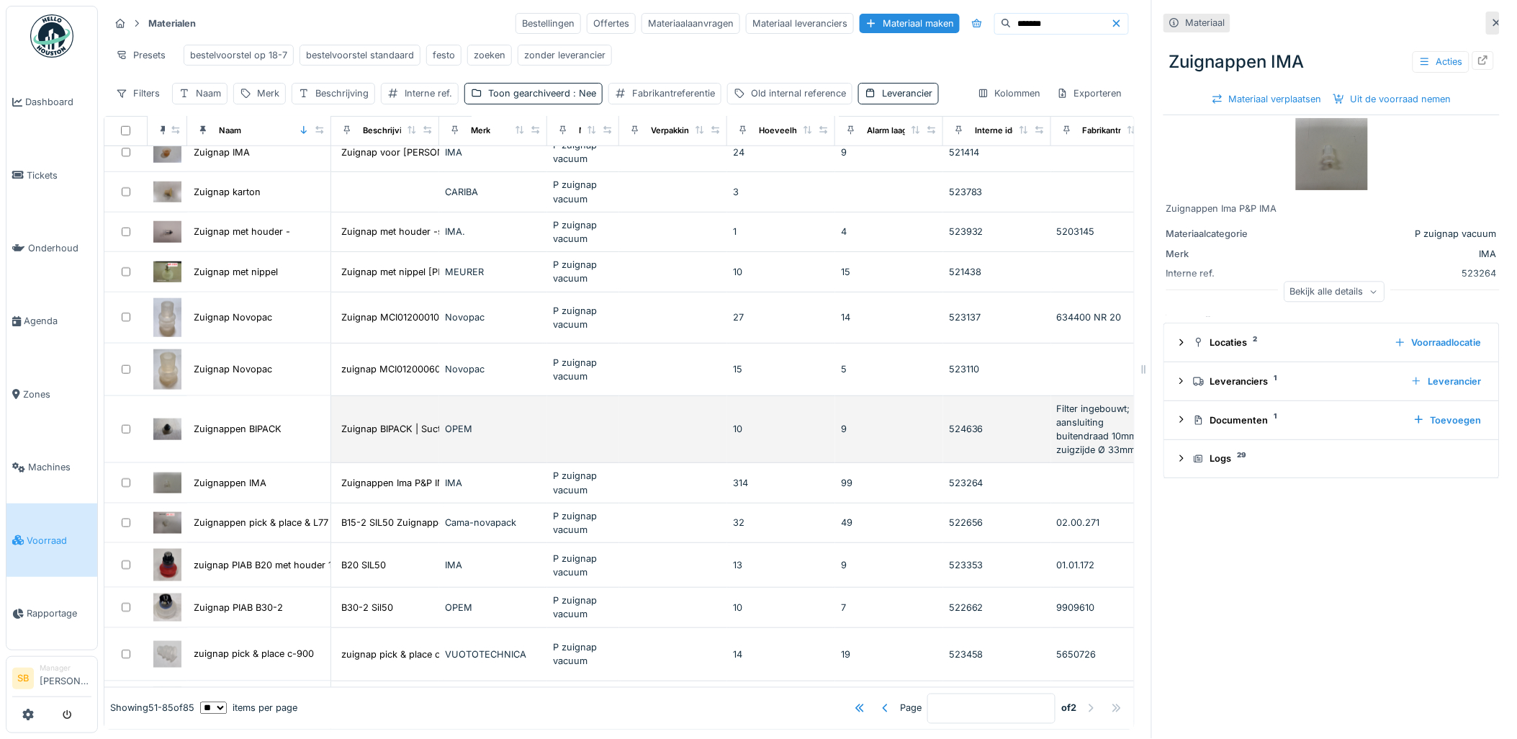
click at [166, 429] on img at bounding box center [167, 428] width 28 height 21
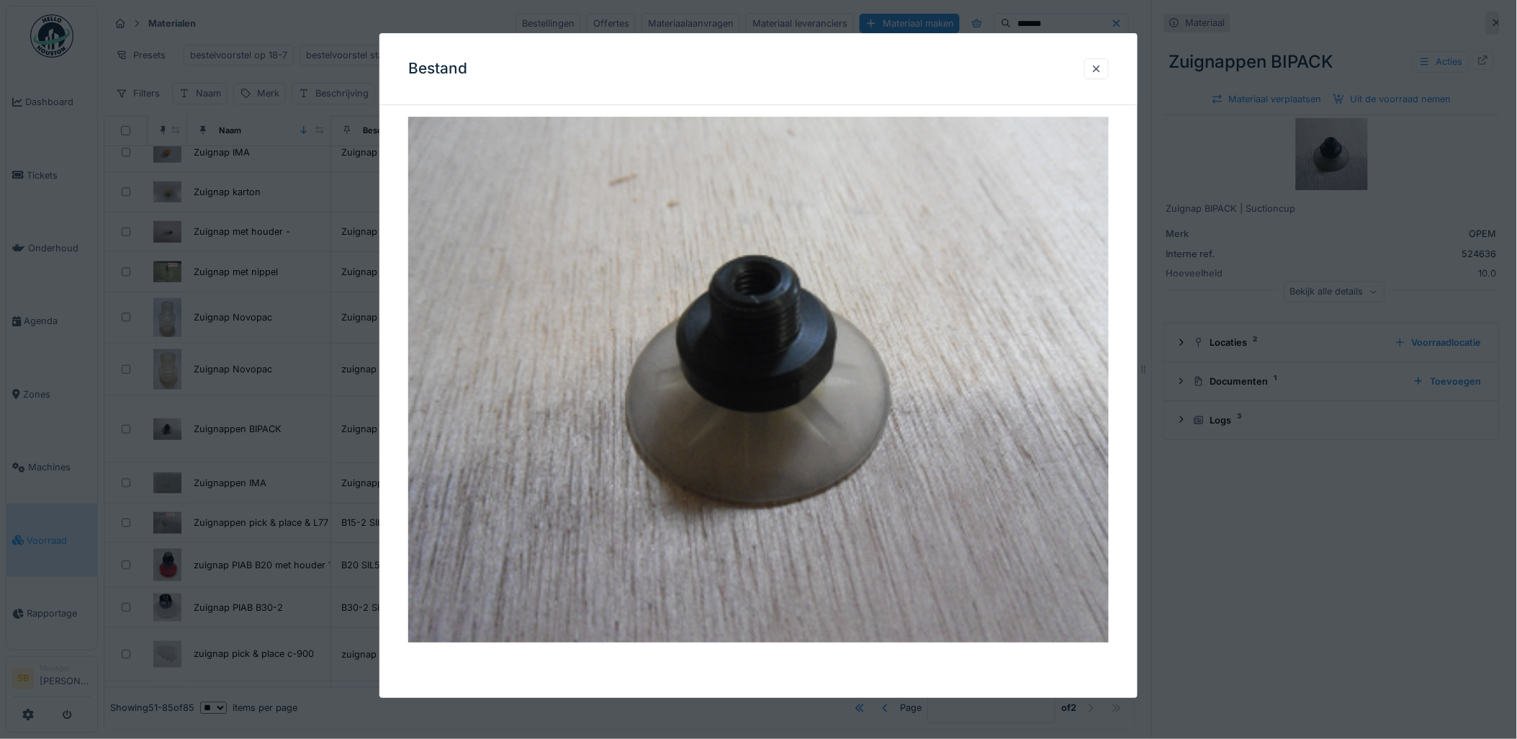
click at [235, 393] on div at bounding box center [758, 369] width 1517 height 739
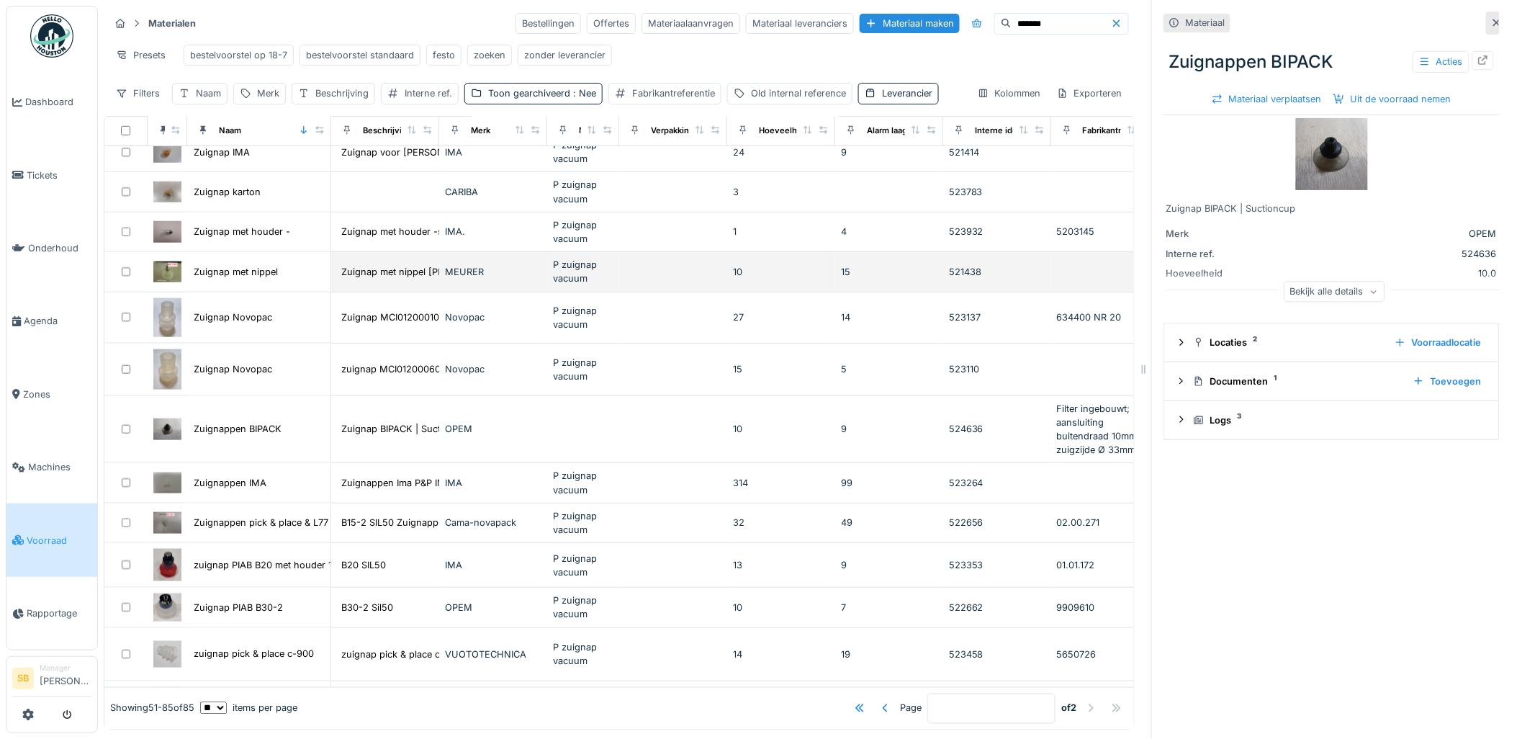
click at [171, 274] on img at bounding box center [167, 271] width 28 height 21
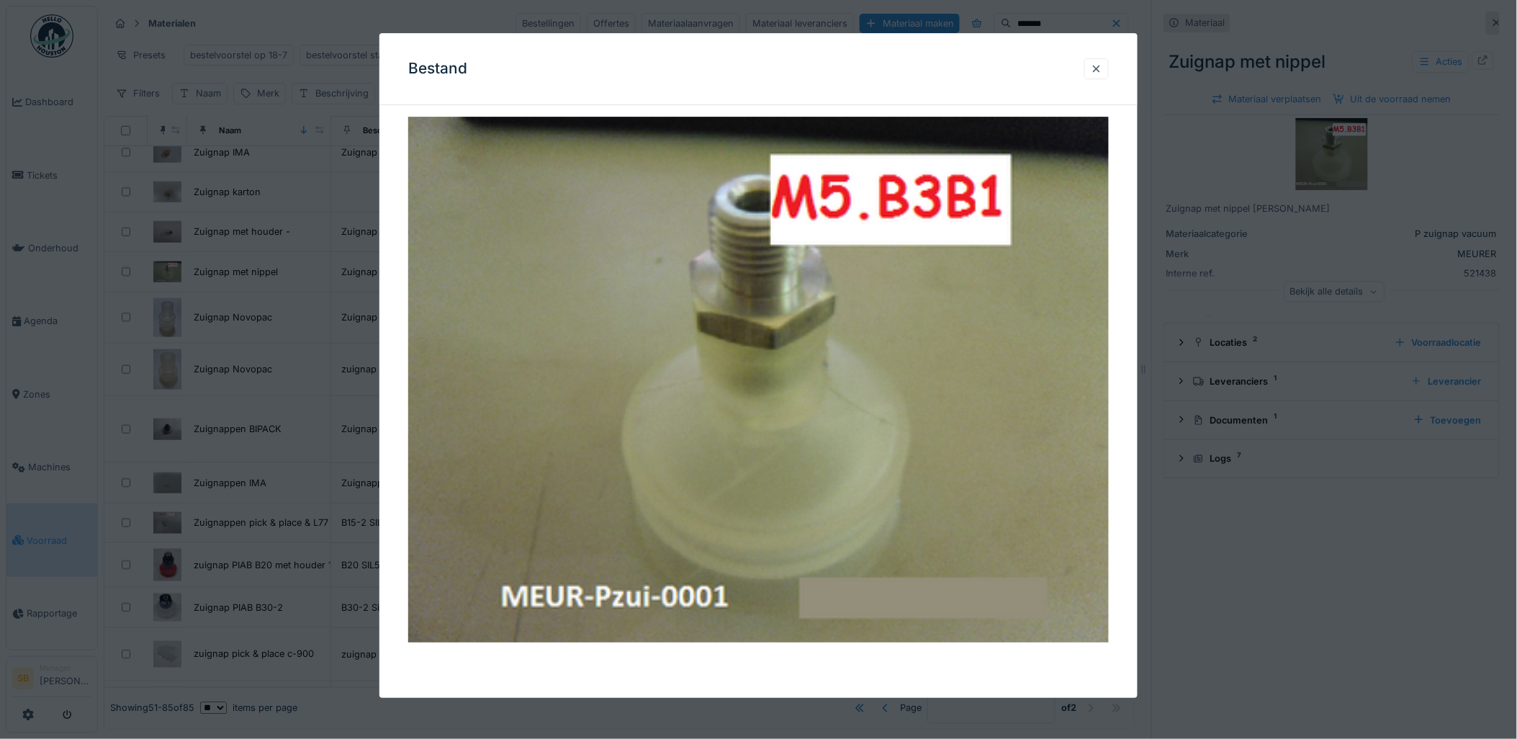
click at [325, 321] on div at bounding box center [758, 369] width 1517 height 739
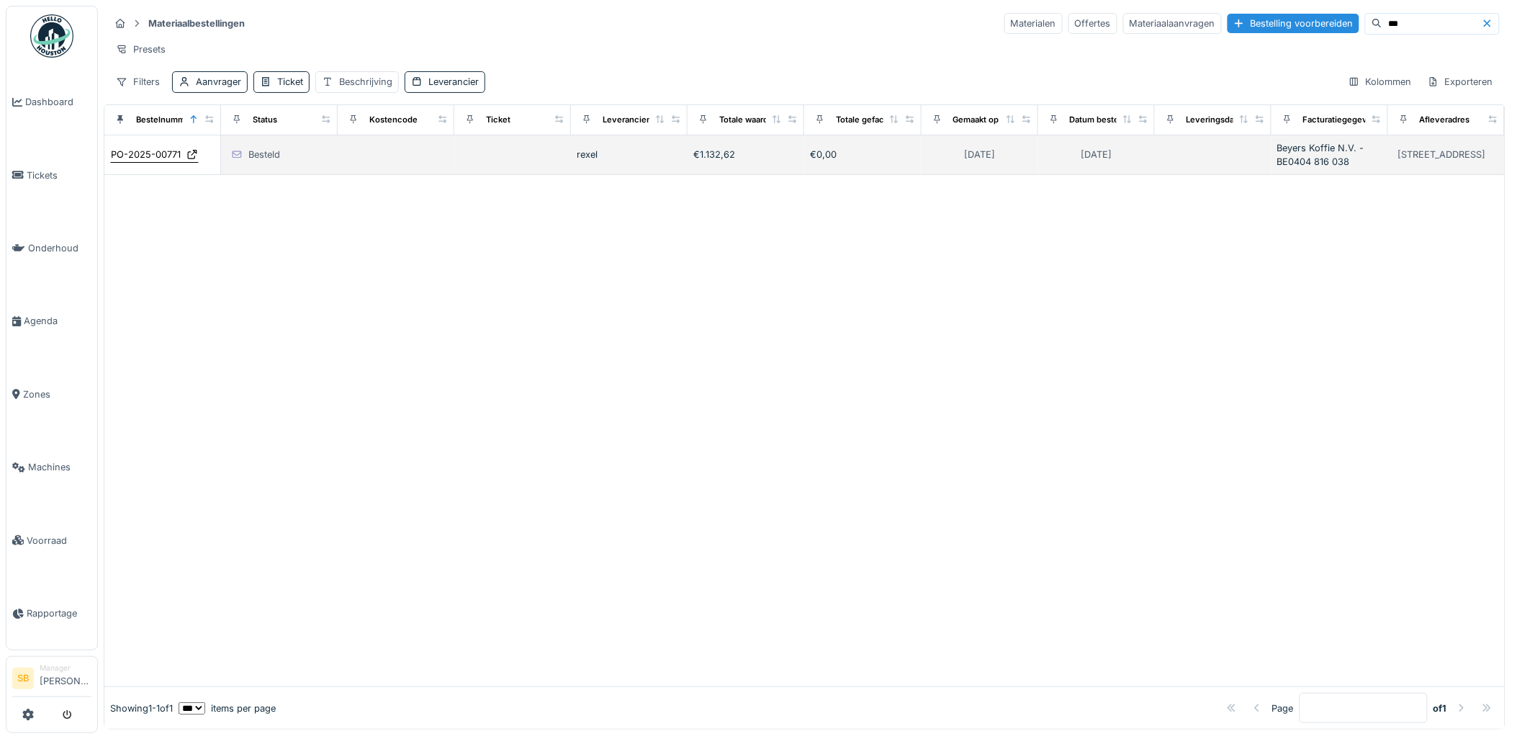
click at [162, 161] on div "PO-2025-00771" at bounding box center [146, 155] width 70 height 14
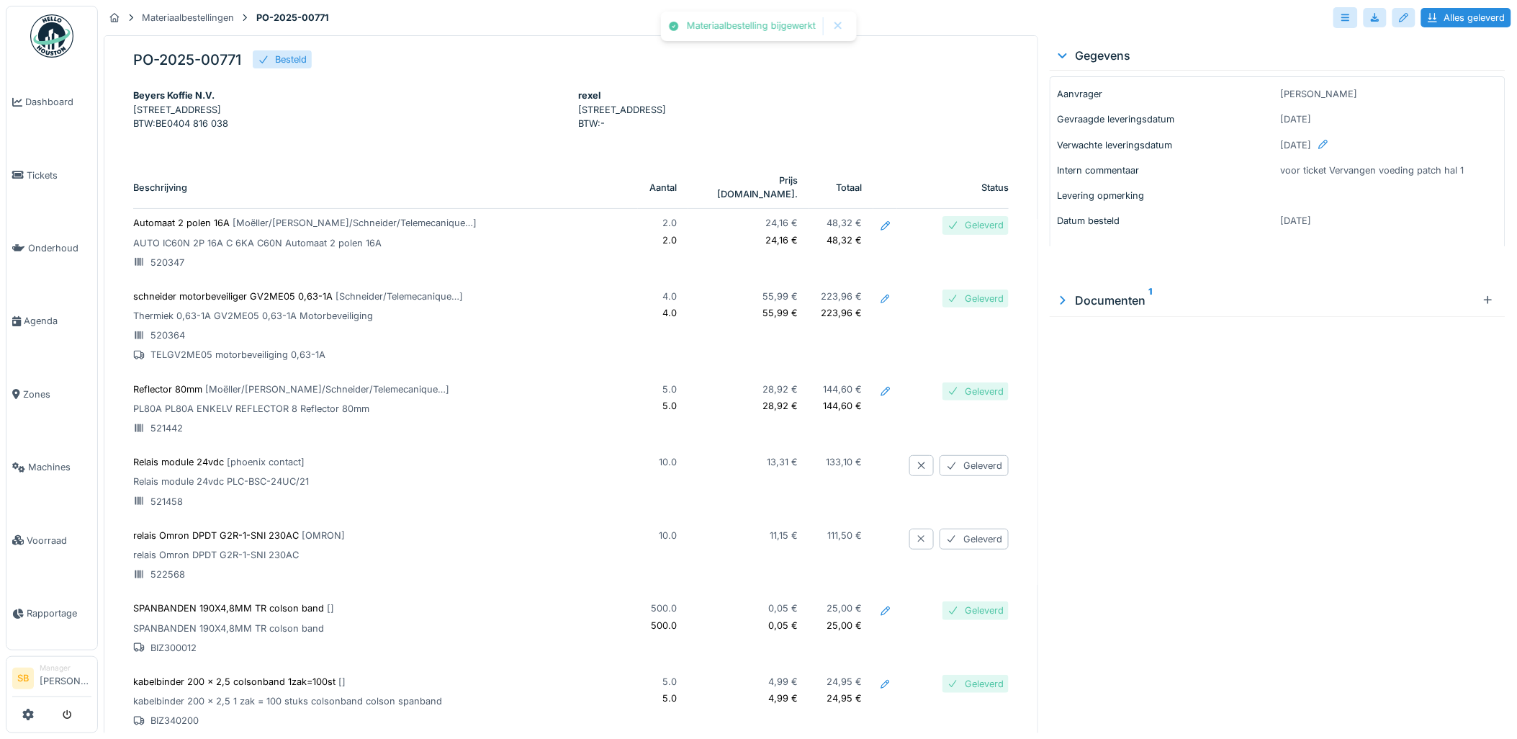
scroll to position [240, 0]
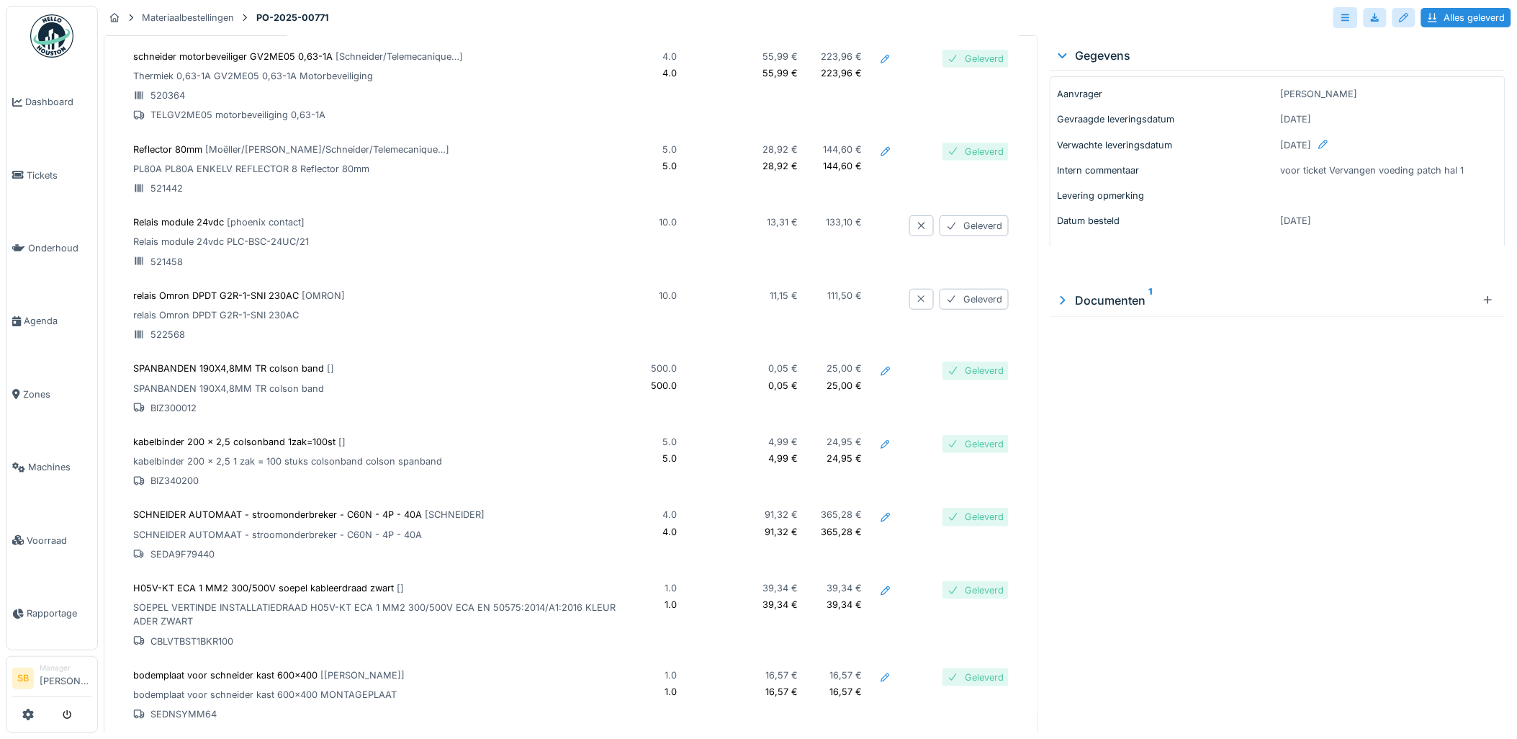
click at [342, 595] on p "H05V-KT ECA 1 MM2 300/500V soepel kableerdraad zwart [ ]" at bounding box center [379, 588] width 493 height 14
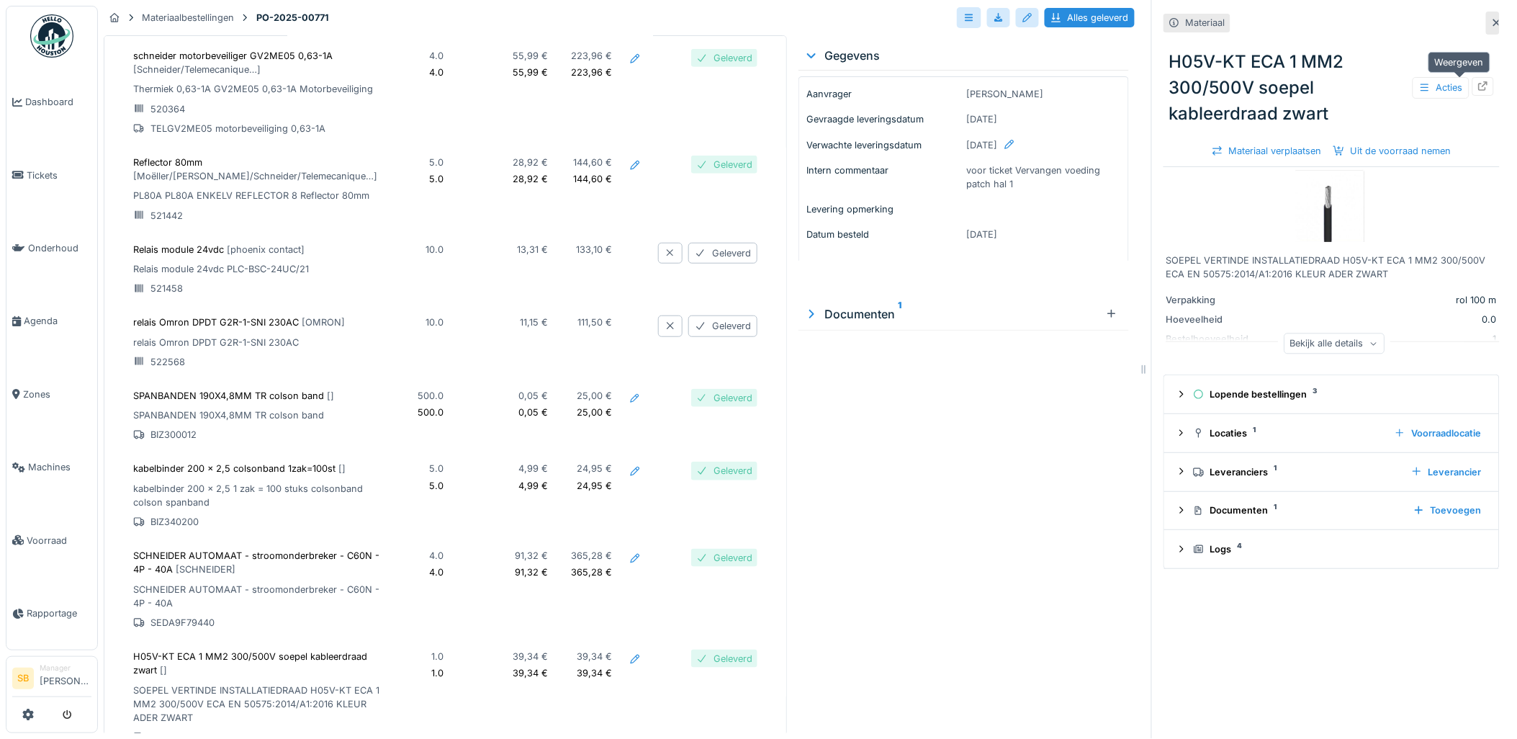
click at [1477, 84] on icon at bounding box center [1483, 85] width 12 height 9
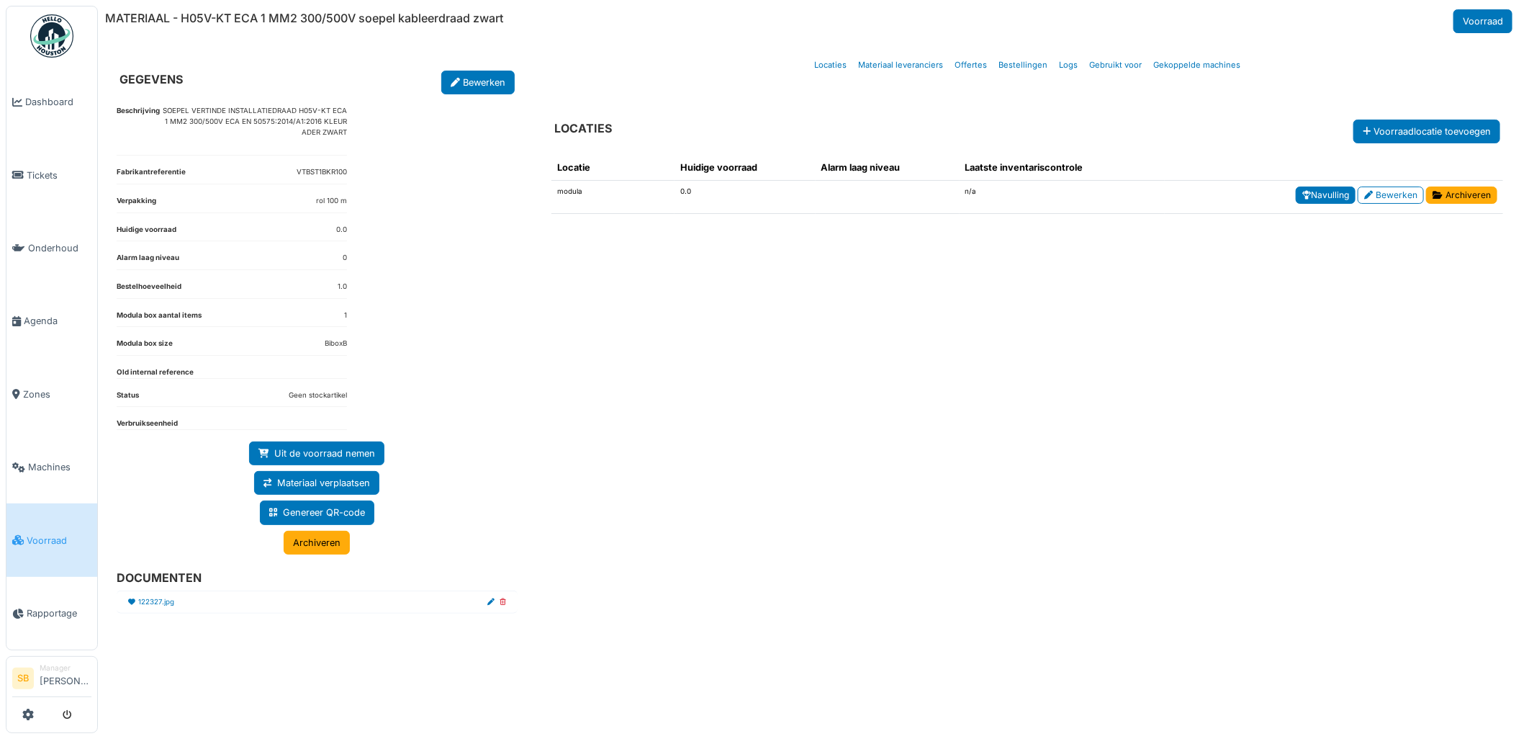
click at [1329, 197] on link "Navulling" at bounding box center [1326, 194] width 60 height 17
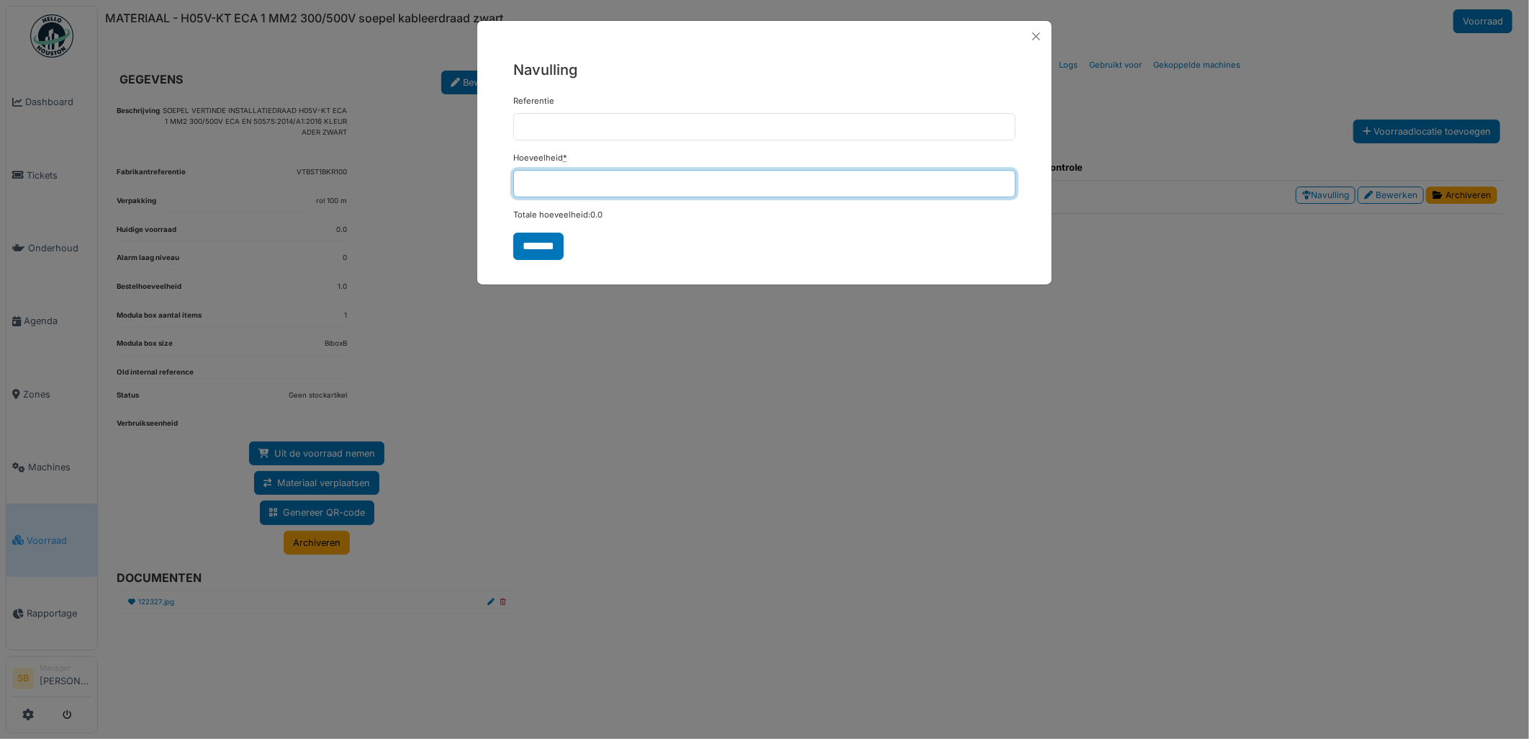
drag, startPoint x: 571, startPoint y: 184, endPoint x: 430, endPoint y: 149, distance: 145.3
click at [426, 166] on div "Navulling Referentie Hoeveelheid * * Totale hoeveelheid: 0.0 *******" at bounding box center [764, 369] width 1529 height 739
type input "*"
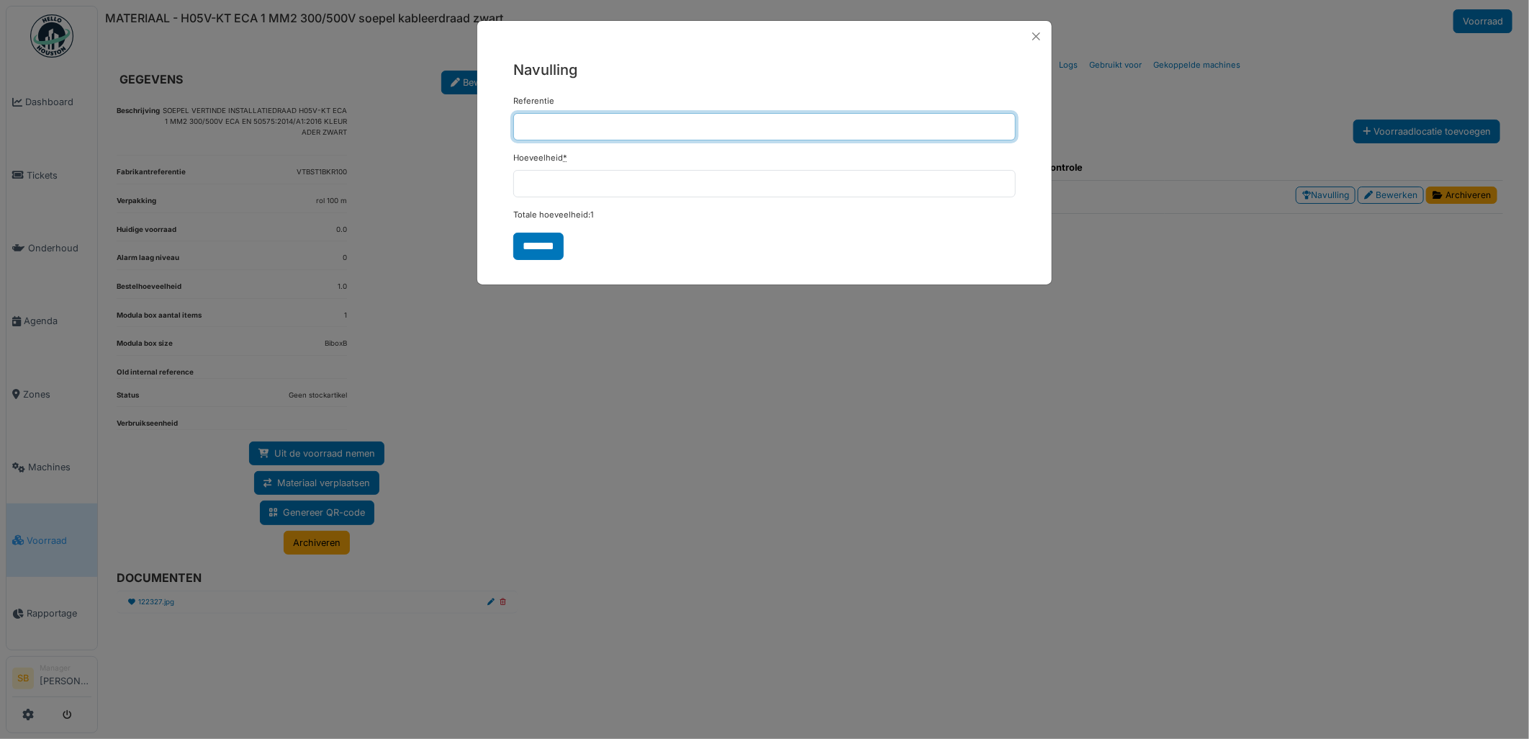
click at [531, 135] on input "Referentie" at bounding box center [764, 126] width 502 height 27
type input "********"
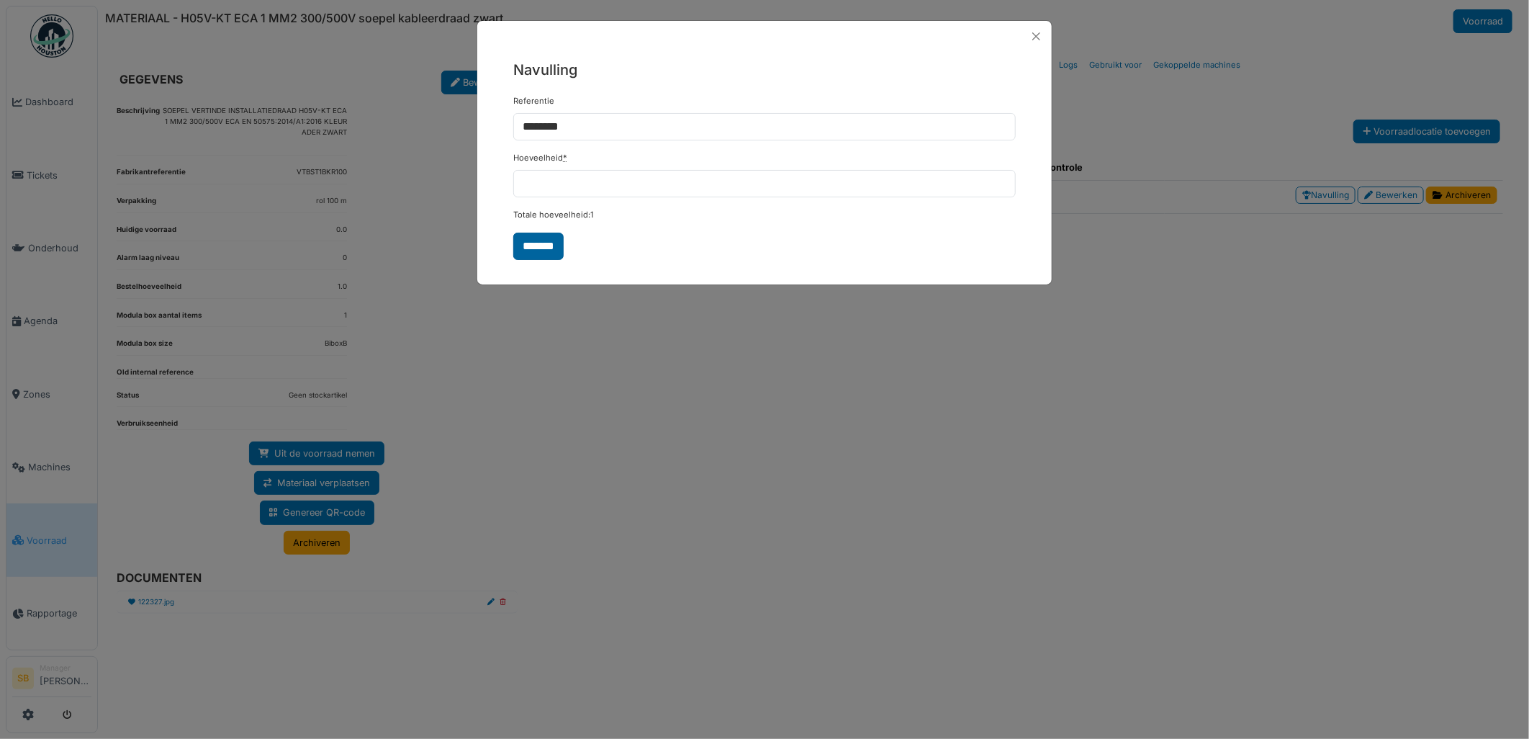
click at [556, 247] on input "*******" at bounding box center [538, 246] width 50 height 27
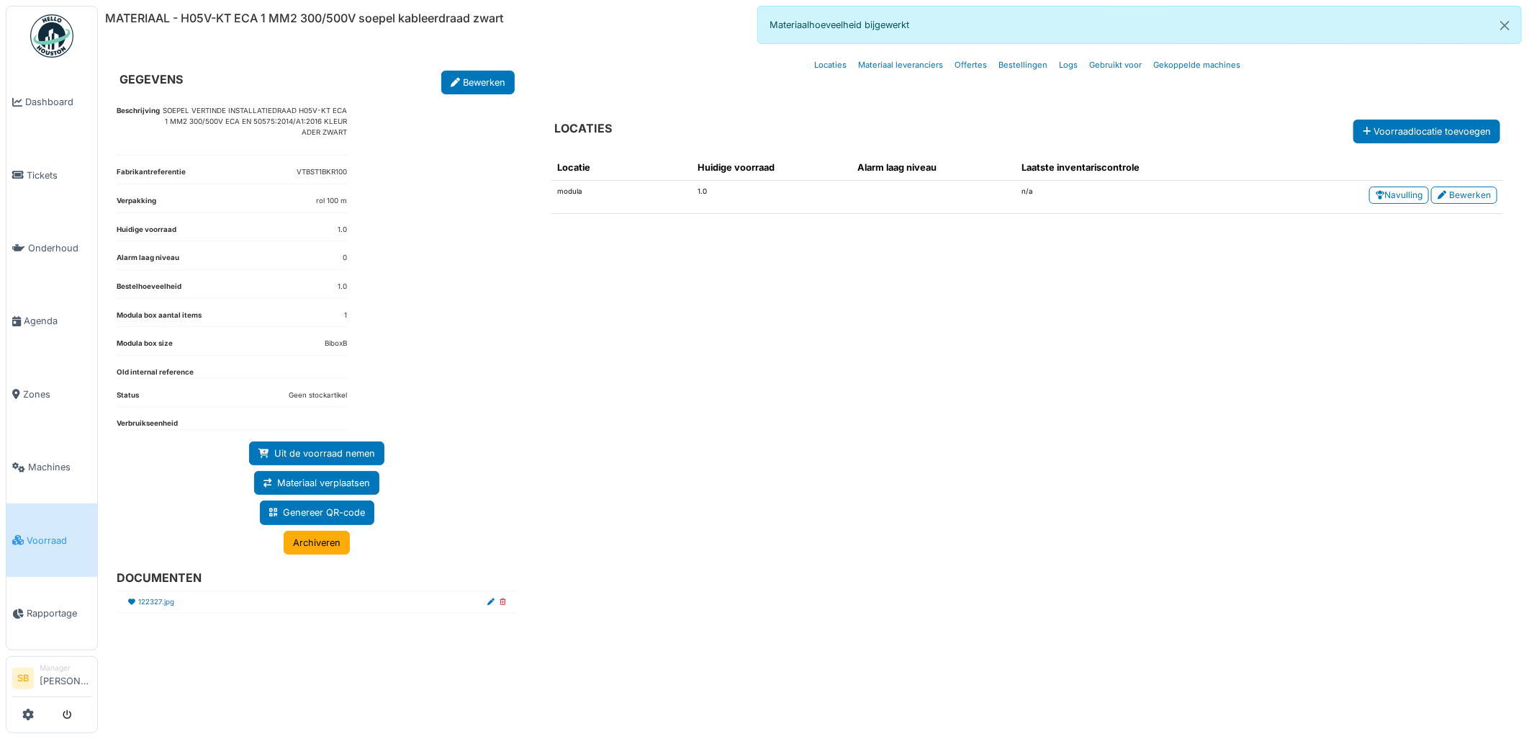
click at [44, 519] on link "Voorraad" at bounding box center [51, 539] width 91 height 73
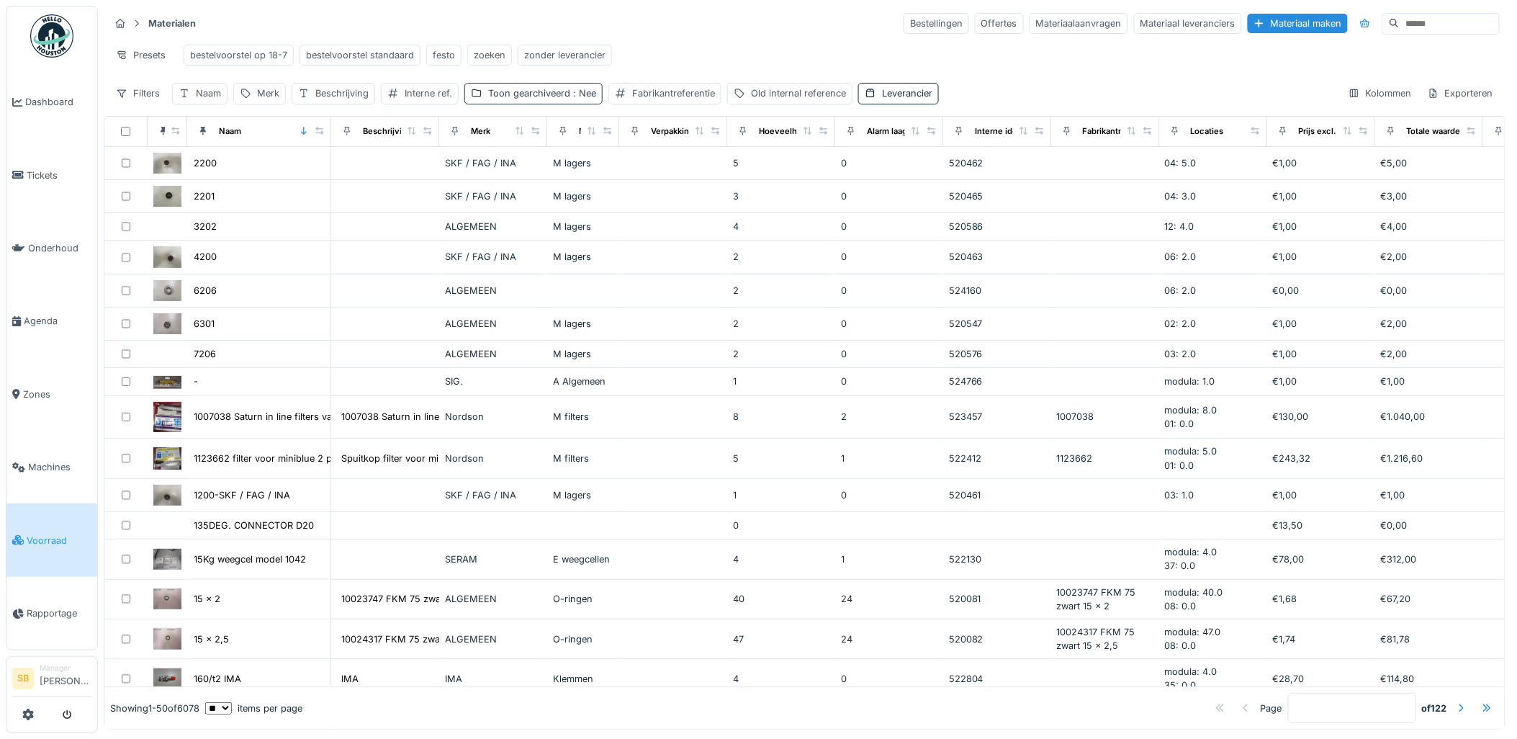
click at [546, 100] on div "Toon gearchiveerd : Nee" at bounding box center [542, 93] width 108 height 14
click at [656, 63] on div "Presets bestelvoorstel op 18-7 bestelvoorstel standaard festo zoeken zonder lev…" at bounding box center [804, 55] width 1390 height 32
click at [213, 100] on div "Naam" at bounding box center [208, 93] width 25 height 14
click at [242, 171] on input "Naam" at bounding box center [252, 175] width 146 height 30
type input "*******"
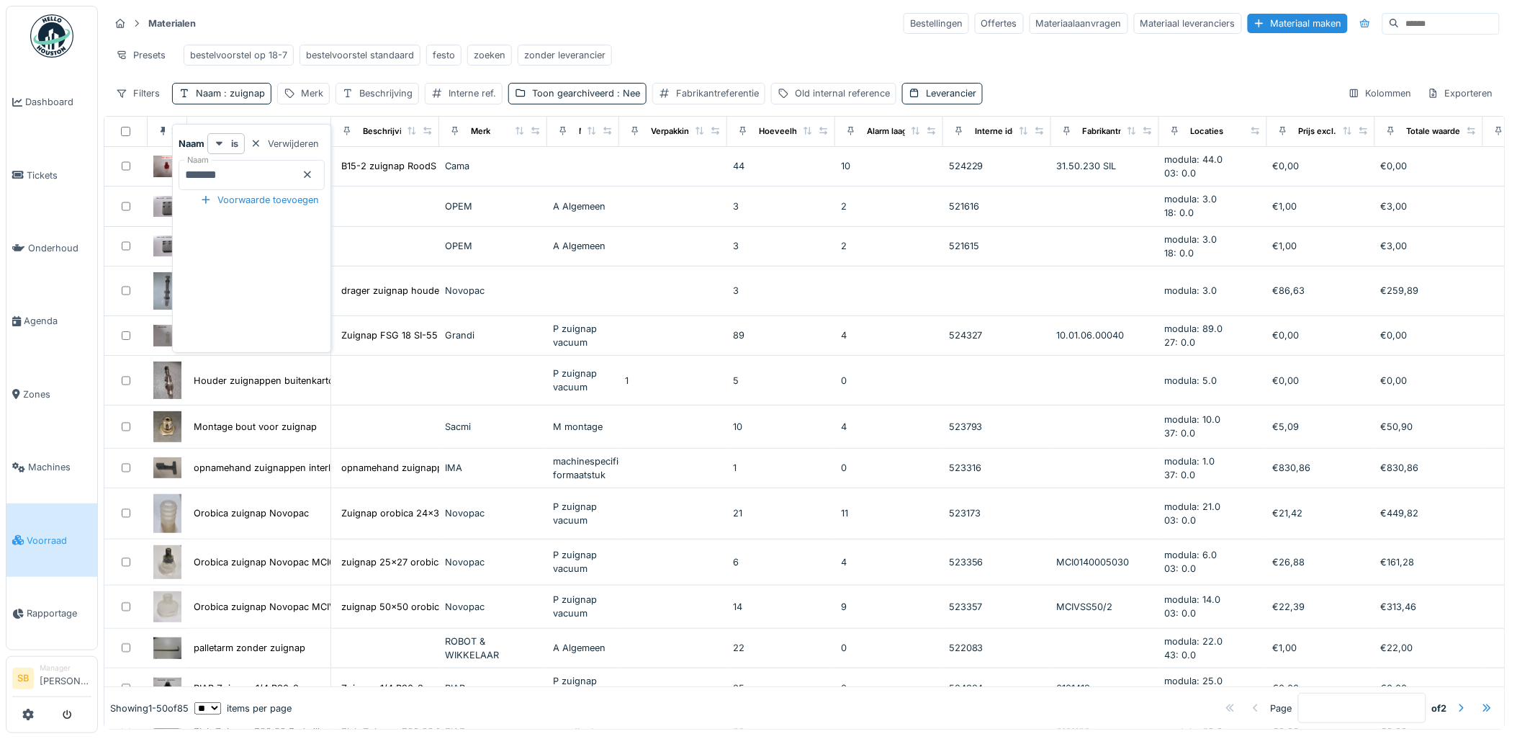
click at [313, 170] on icon at bounding box center [308, 174] width 12 height 9
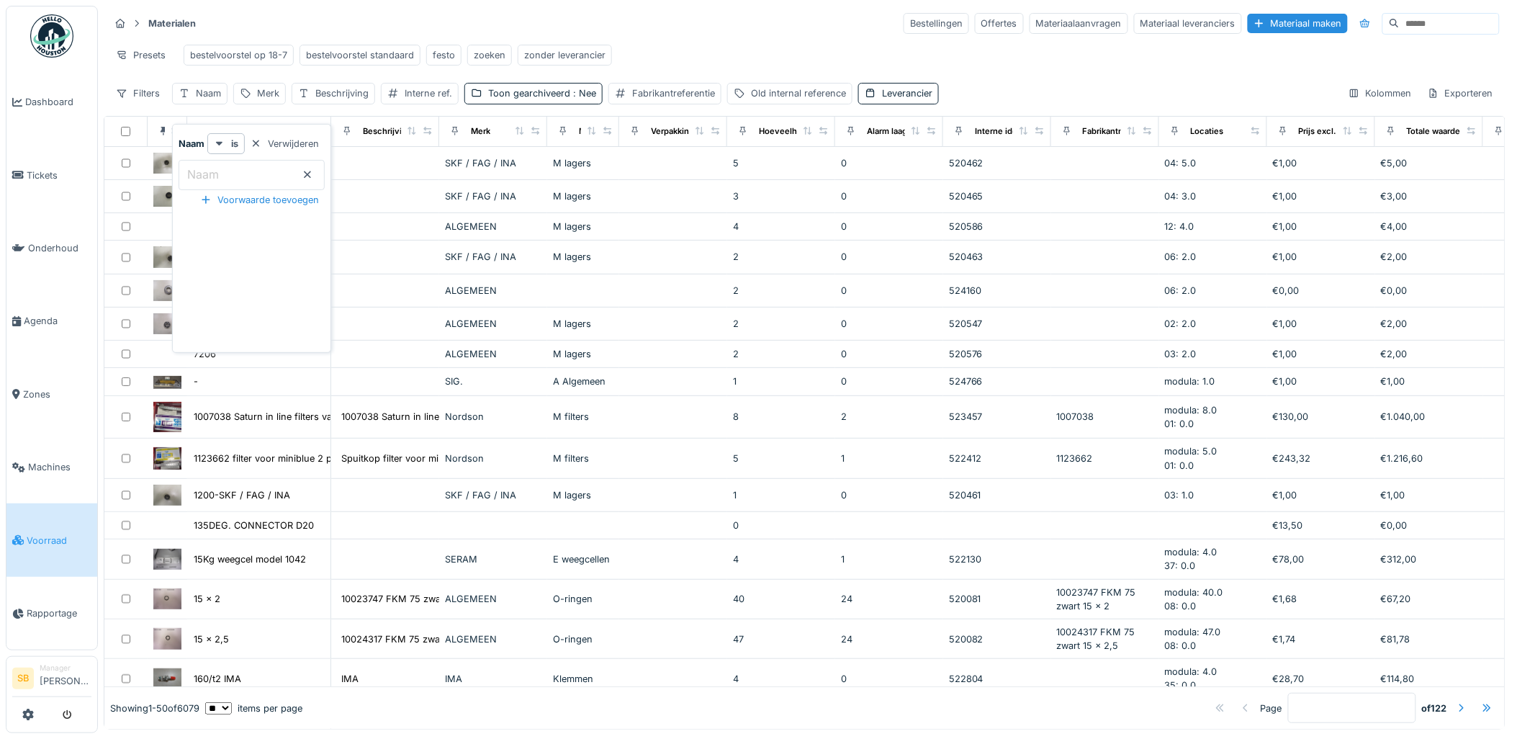
click at [1400, 24] on input at bounding box center [1449, 24] width 99 height 20
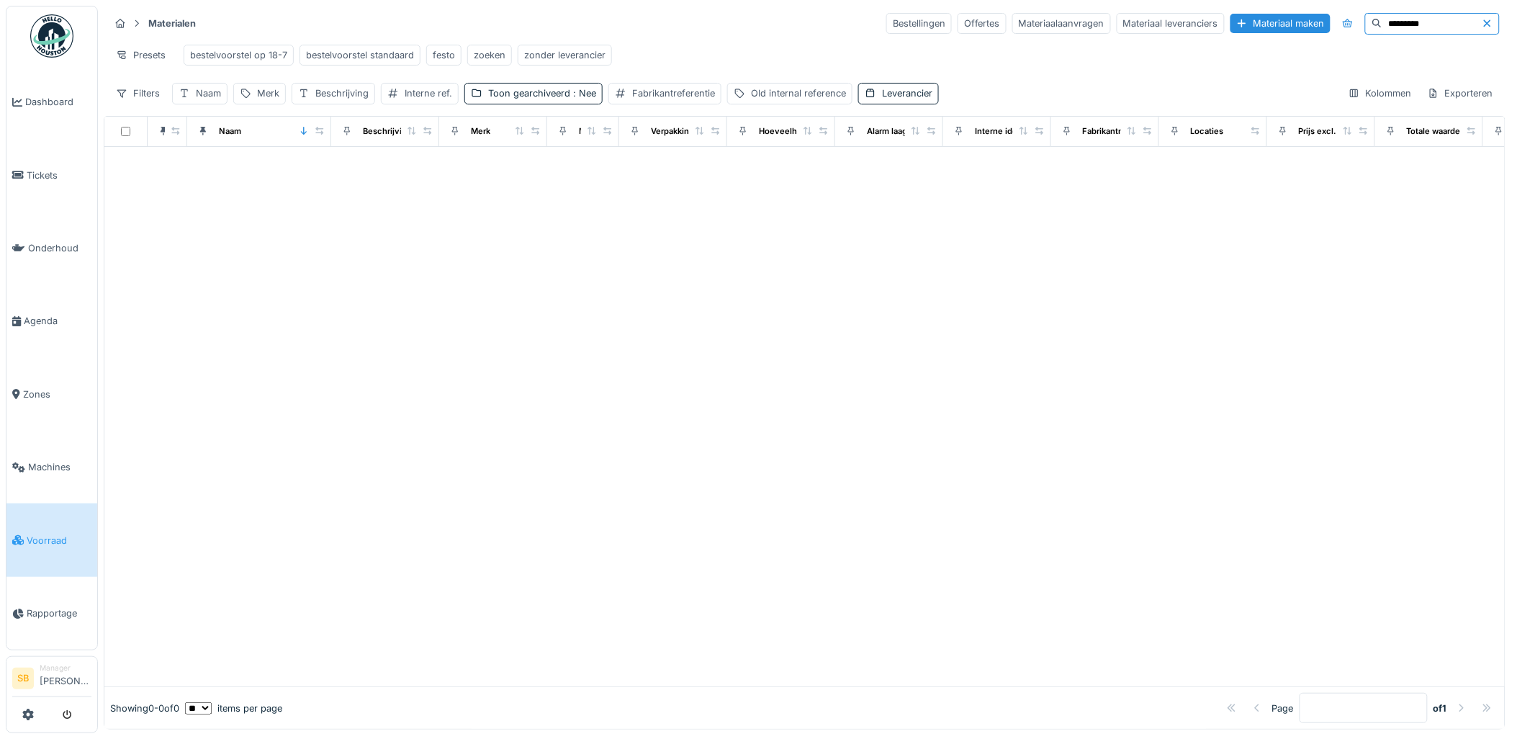
drag, startPoint x: 1361, startPoint y: 26, endPoint x: 798, endPoint y: 54, distance: 563.7
click at [823, 55] on div "Materialen Bestellingen Offertes Materiaalaanvragen Materiaal leveranciers Mate…" at bounding box center [805, 58] width 1402 height 104
type input "***"
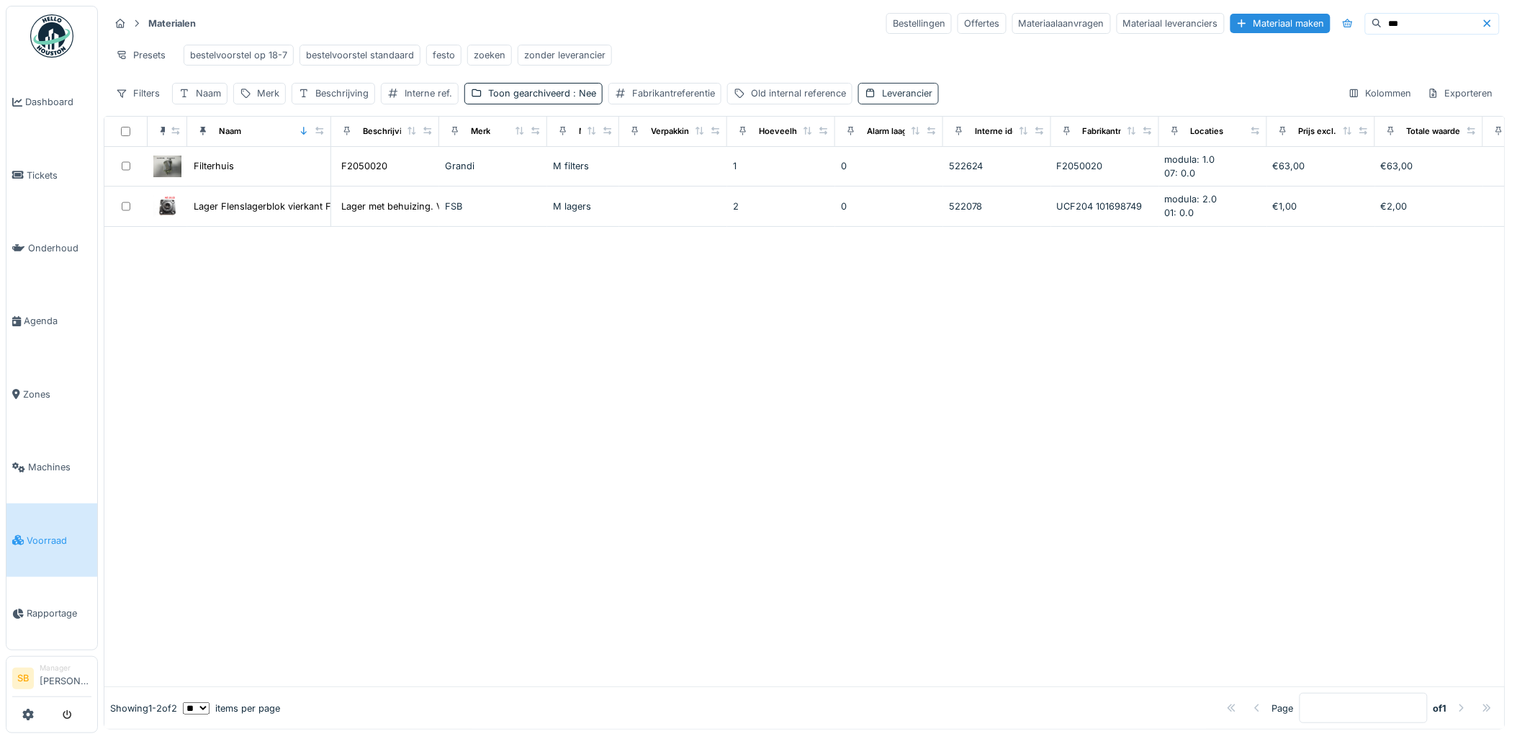
click at [917, 100] on div "Leverancier" at bounding box center [907, 93] width 50 height 14
click at [1010, 143] on div "Verwijderen" at bounding box center [999, 143] width 80 height 19
click at [587, 99] on span ": Nee" at bounding box center [583, 93] width 26 height 11
click at [636, 140] on div "Verwijderen" at bounding box center [638, 143] width 80 height 19
click at [341, 100] on div "Beschrijving" at bounding box center [341, 93] width 53 height 14
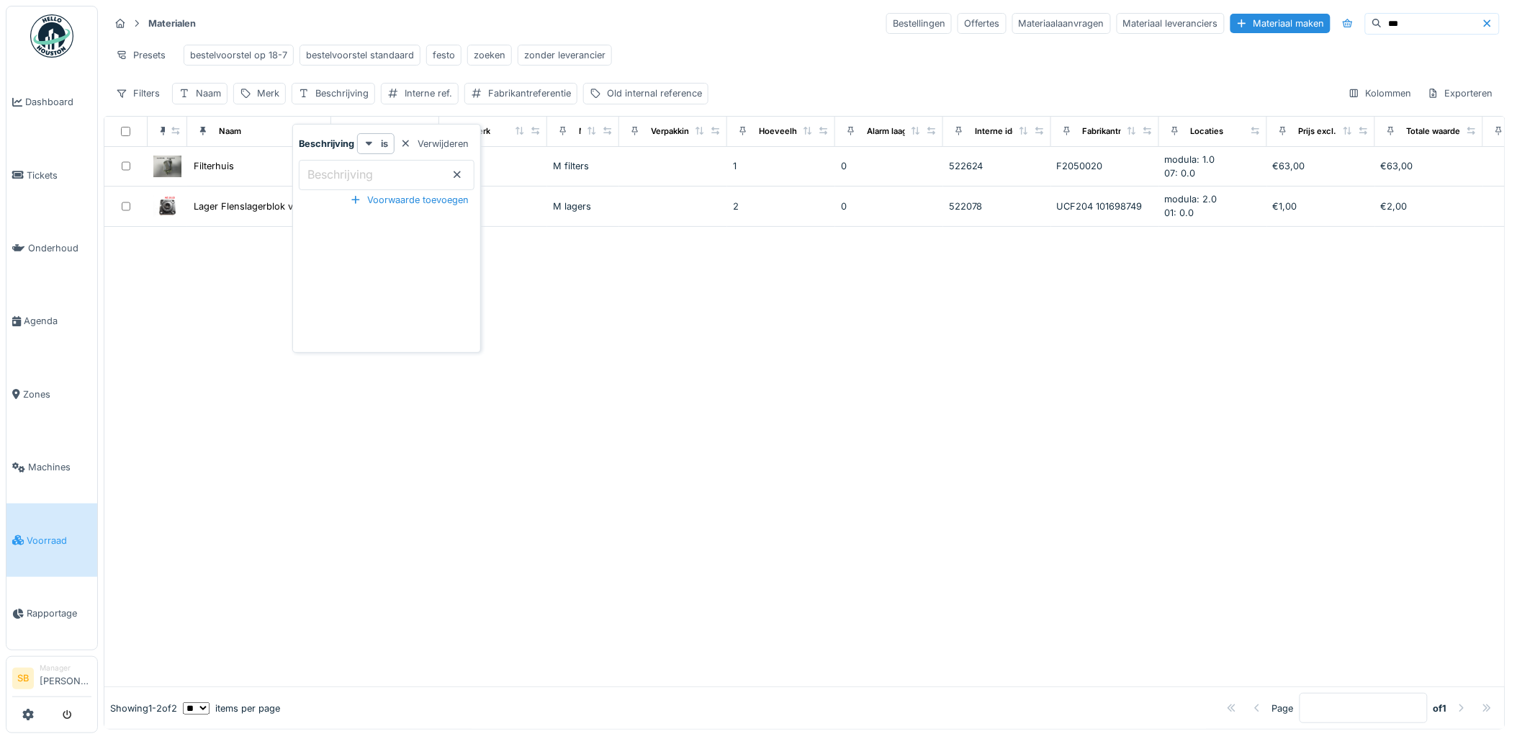
click at [382, 184] on input "Beschrijving" at bounding box center [387, 175] width 176 height 30
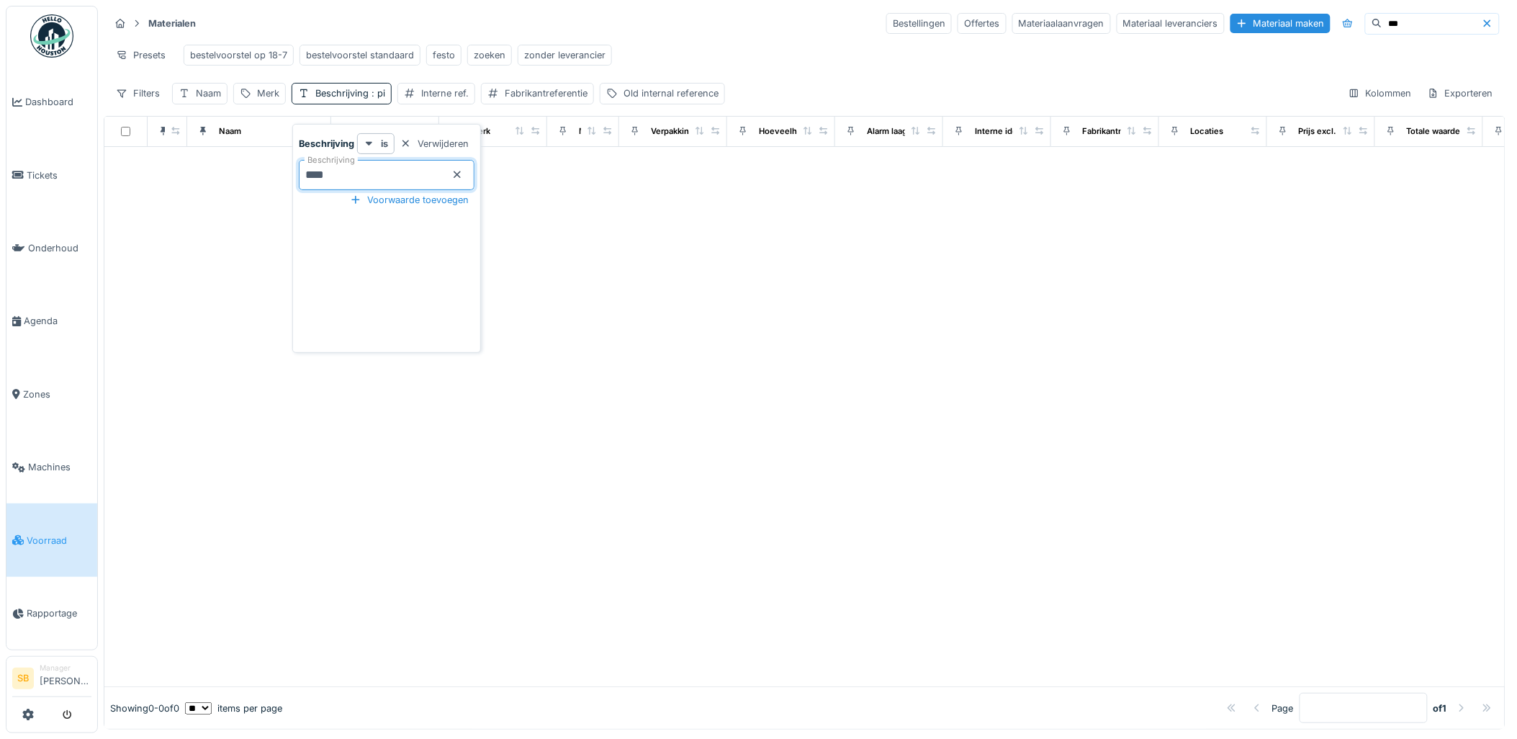
type input "*****"
click at [1482, 26] on icon at bounding box center [1488, 23] width 12 height 9
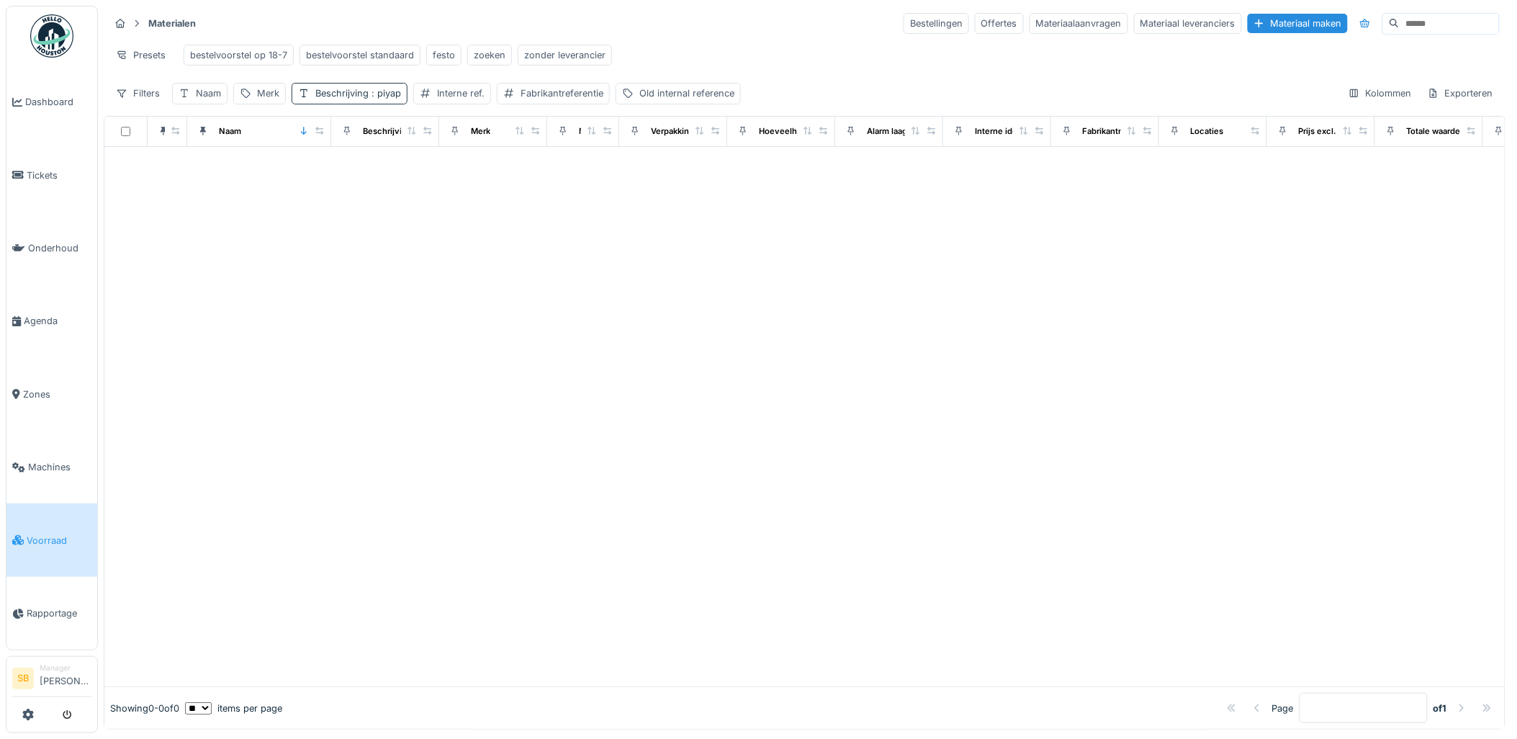
click at [380, 99] on span ": piyap" at bounding box center [385, 93] width 32 height 11
drag, startPoint x: 361, startPoint y: 171, endPoint x: -4, endPoint y: 191, distance: 365.5
click at [0, 191] on html "Dashboard Tickets Onderhoud Agenda Zones Machines Voorraad Rapportage SB Manage…" at bounding box center [758, 369] width 1517 height 739
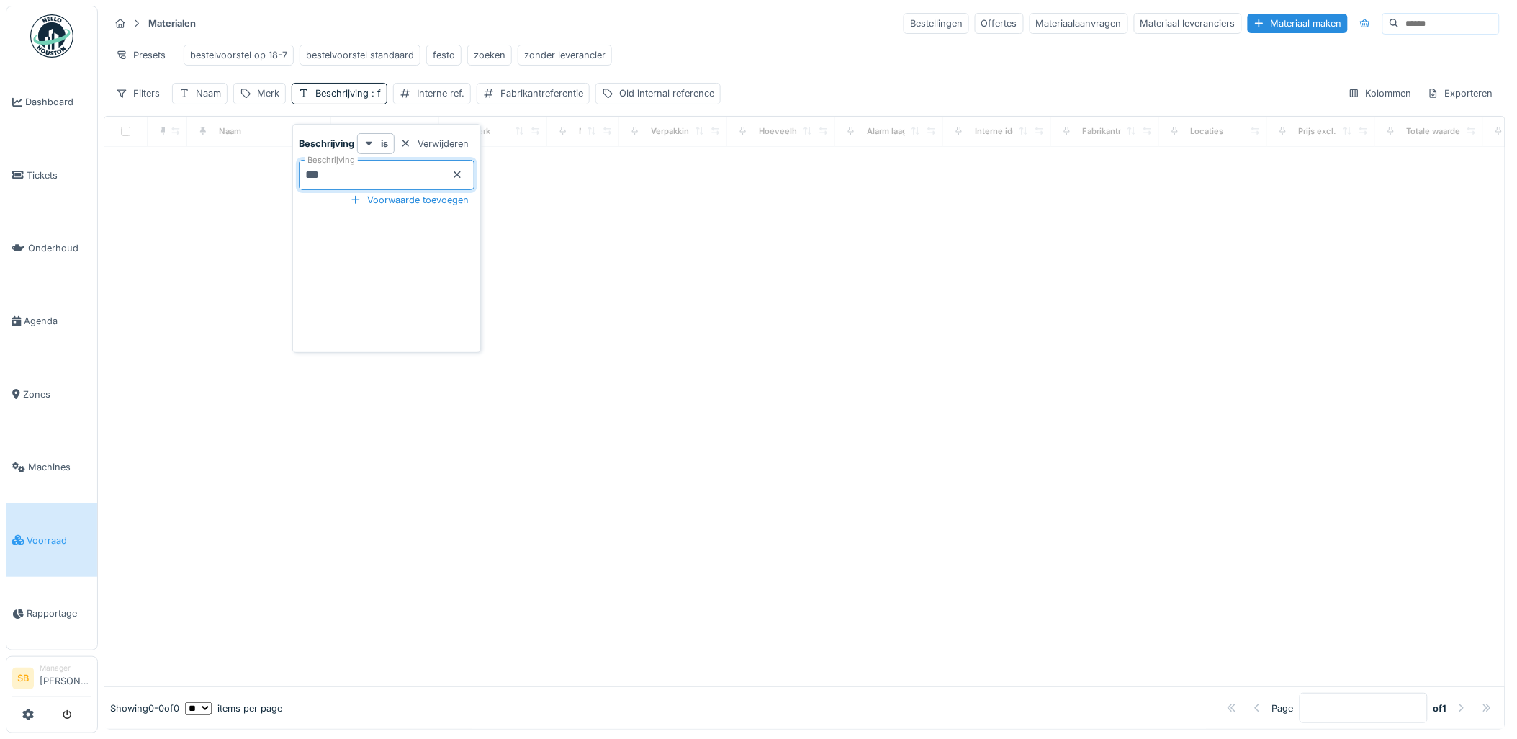
type input "***"
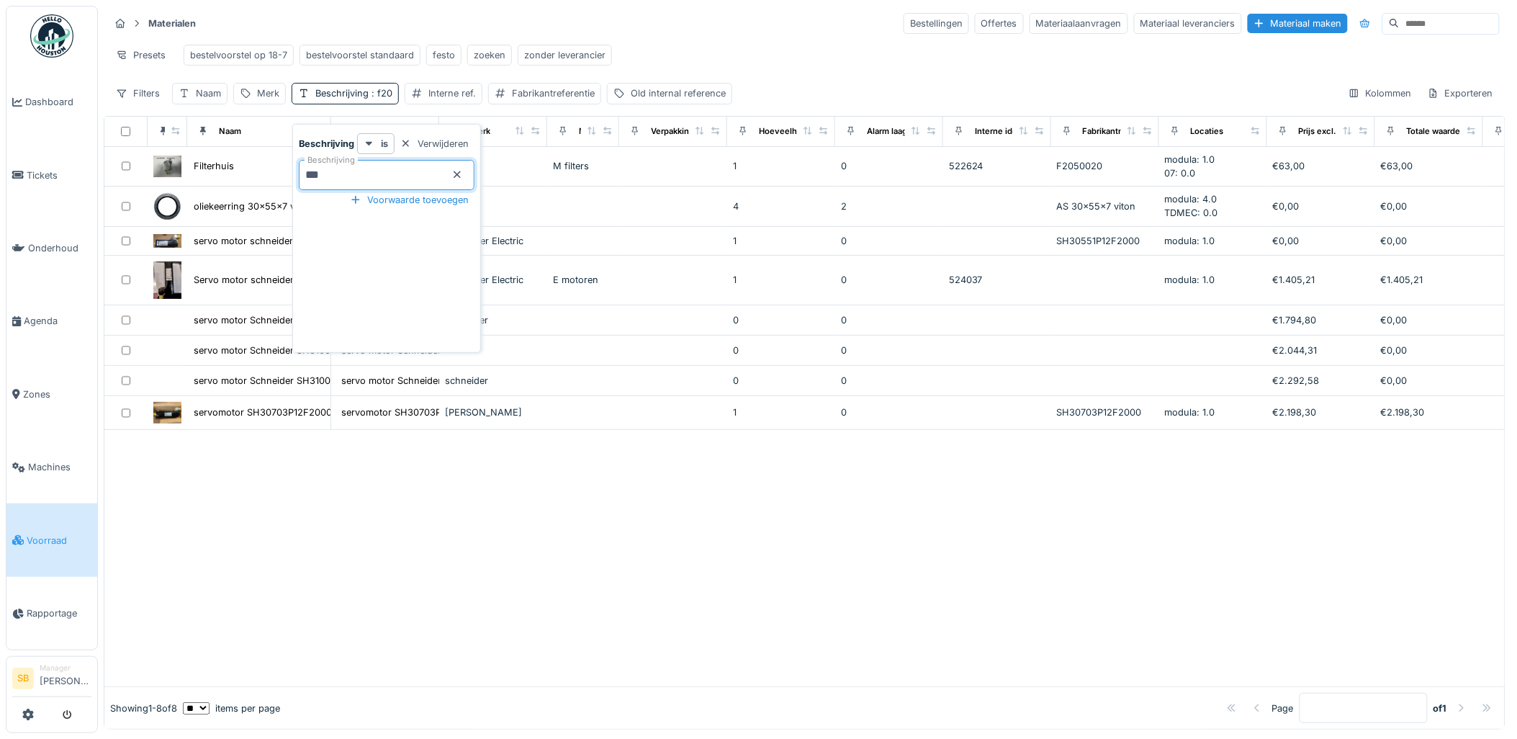
click at [495, 515] on div at bounding box center [804, 558] width 1400 height 257
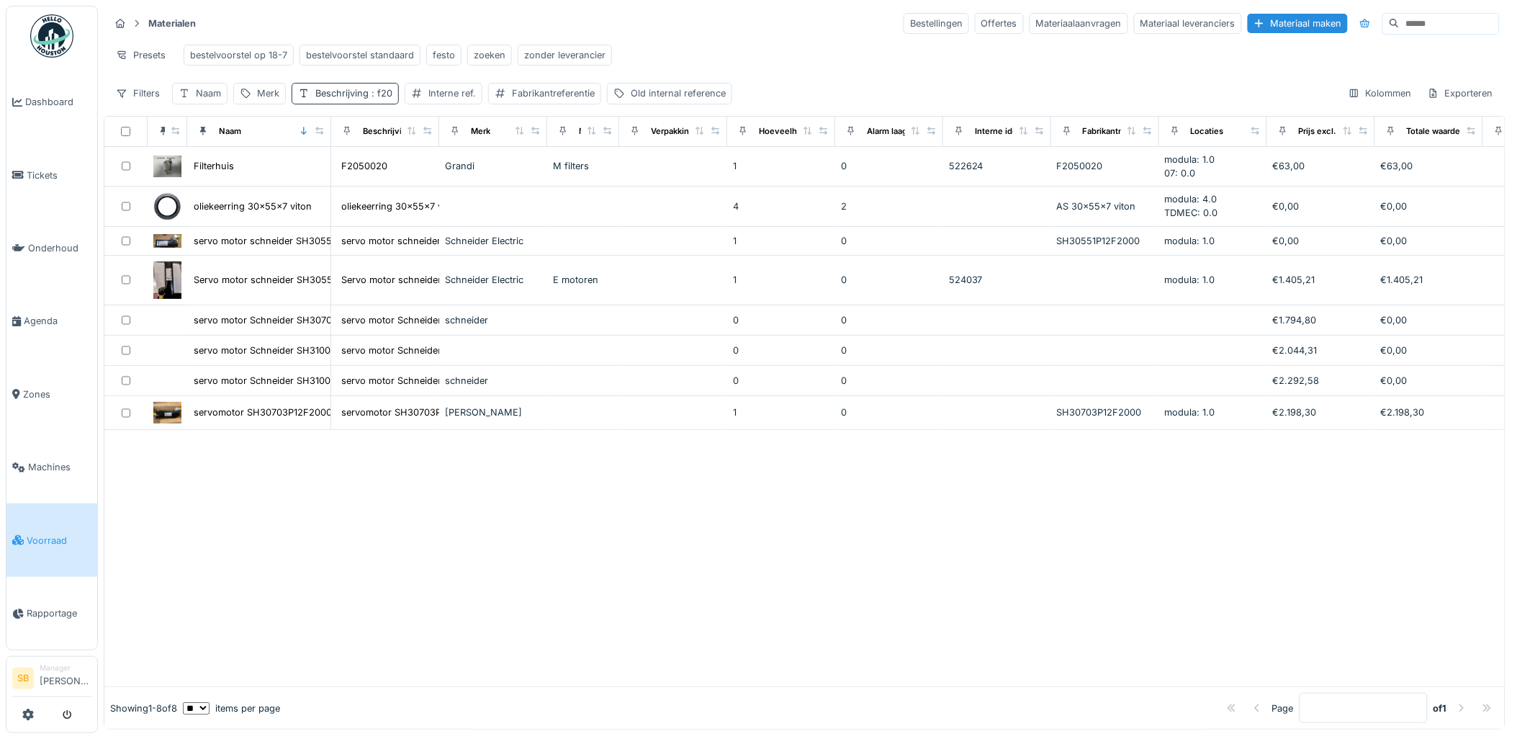
click at [374, 99] on span ": f20" at bounding box center [381, 93] width 24 height 11
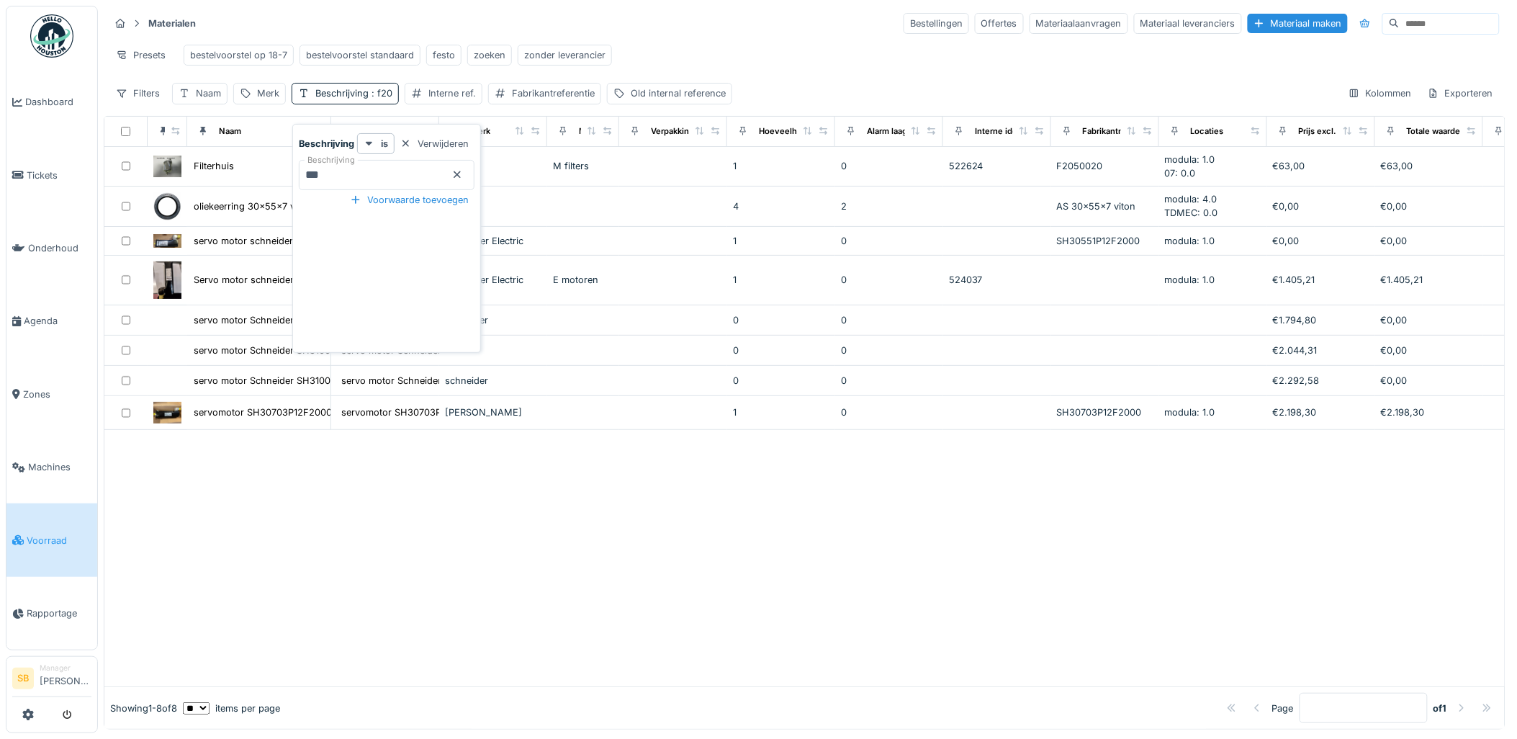
click at [304, 170] on input "***" at bounding box center [387, 175] width 176 height 30
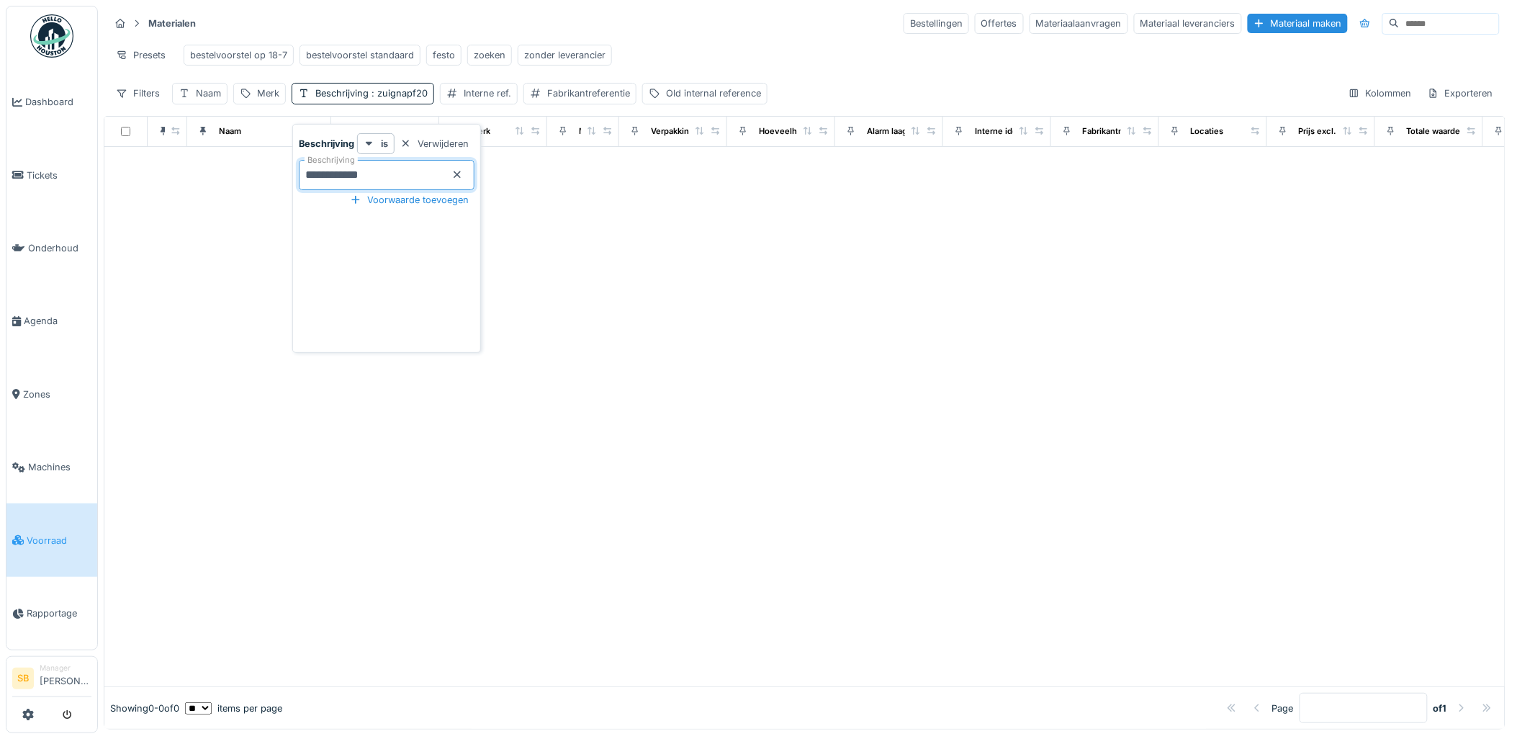
type input "**********"
drag, startPoint x: 25, startPoint y: 140, endPoint x: 30, endPoint y: 135, distance: 7.7
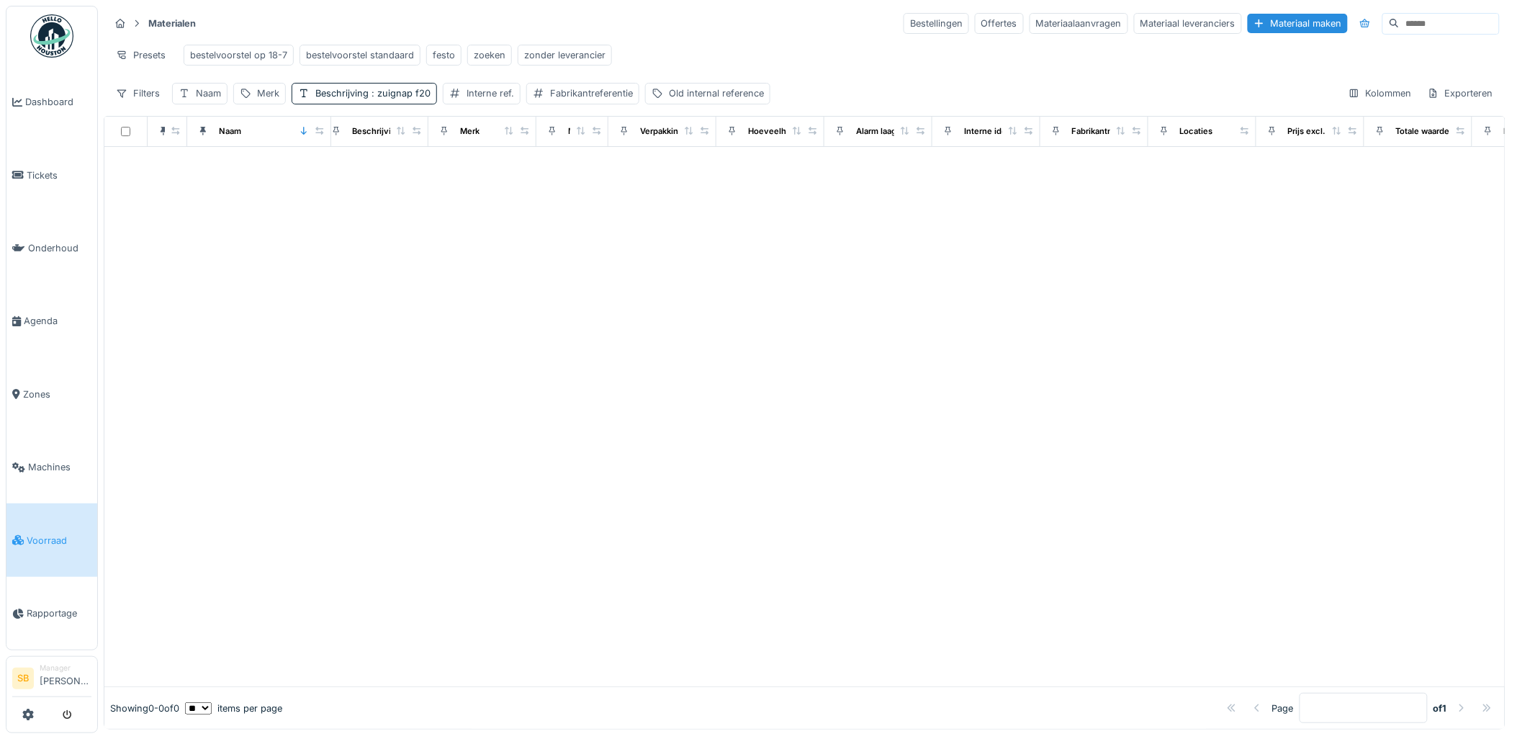
scroll to position [9, 0]
click at [992, 373] on div at bounding box center [804, 417] width 1400 height 540
click at [425, 94] on span ": zuignap f20" at bounding box center [400, 93] width 62 height 11
drag, startPoint x: 394, startPoint y: 171, endPoint x: 110, endPoint y: 132, distance: 286.3
click at [110, 132] on body "Dashboard Tickets Onderhoud Agenda Zones Machines Voorraad Rapportage SB Manage…" at bounding box center [758, 369] width 1517 height 739
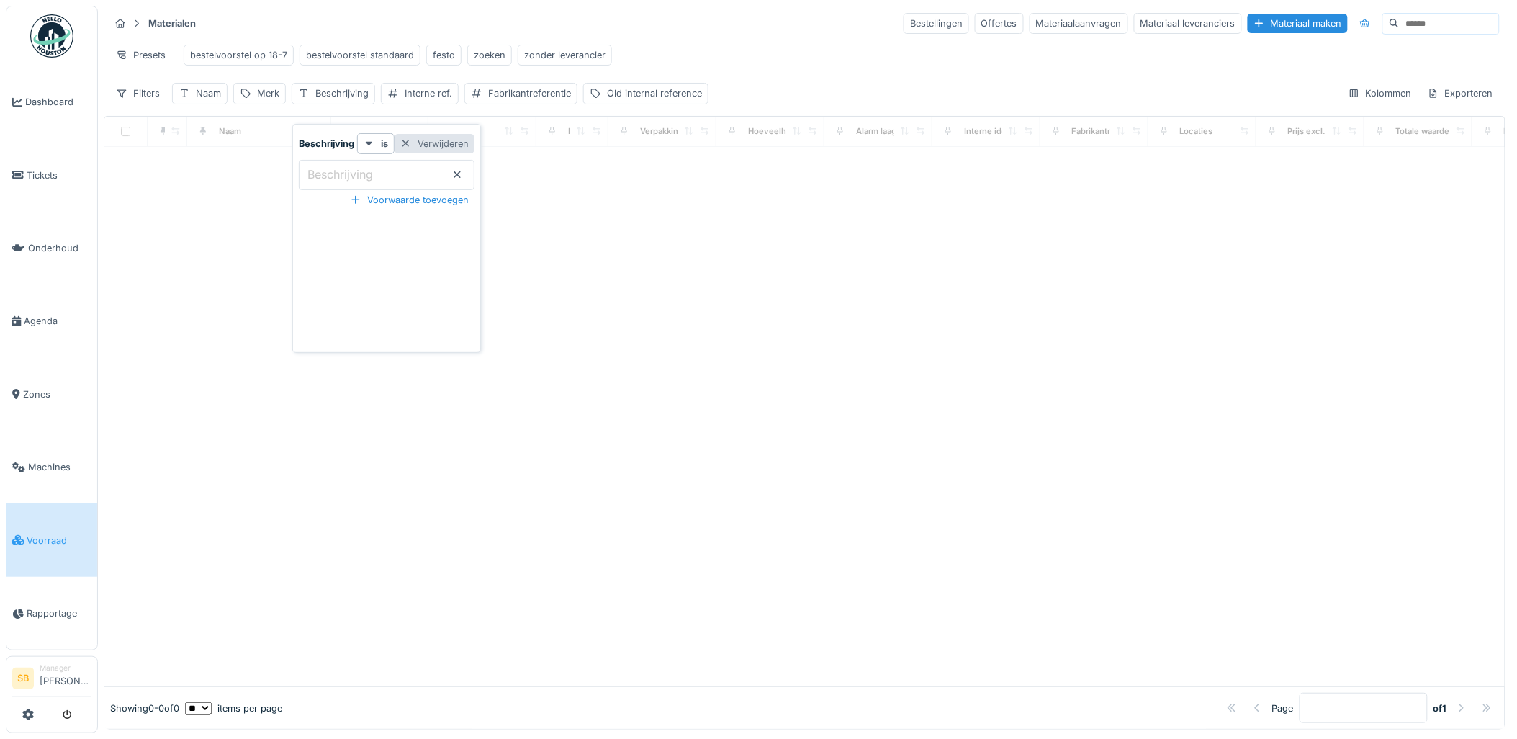
click at [441, 134] on div "Verwijderen" at bounding box center [435, 143] width 80 height 19
click at [590, 215] on div "Afbeelding Naam Beschrijving Merk Materiaalcategorie Verpakking Hoeveelheid Ala…" at bounding box center [805, 423] width 1402 height 614
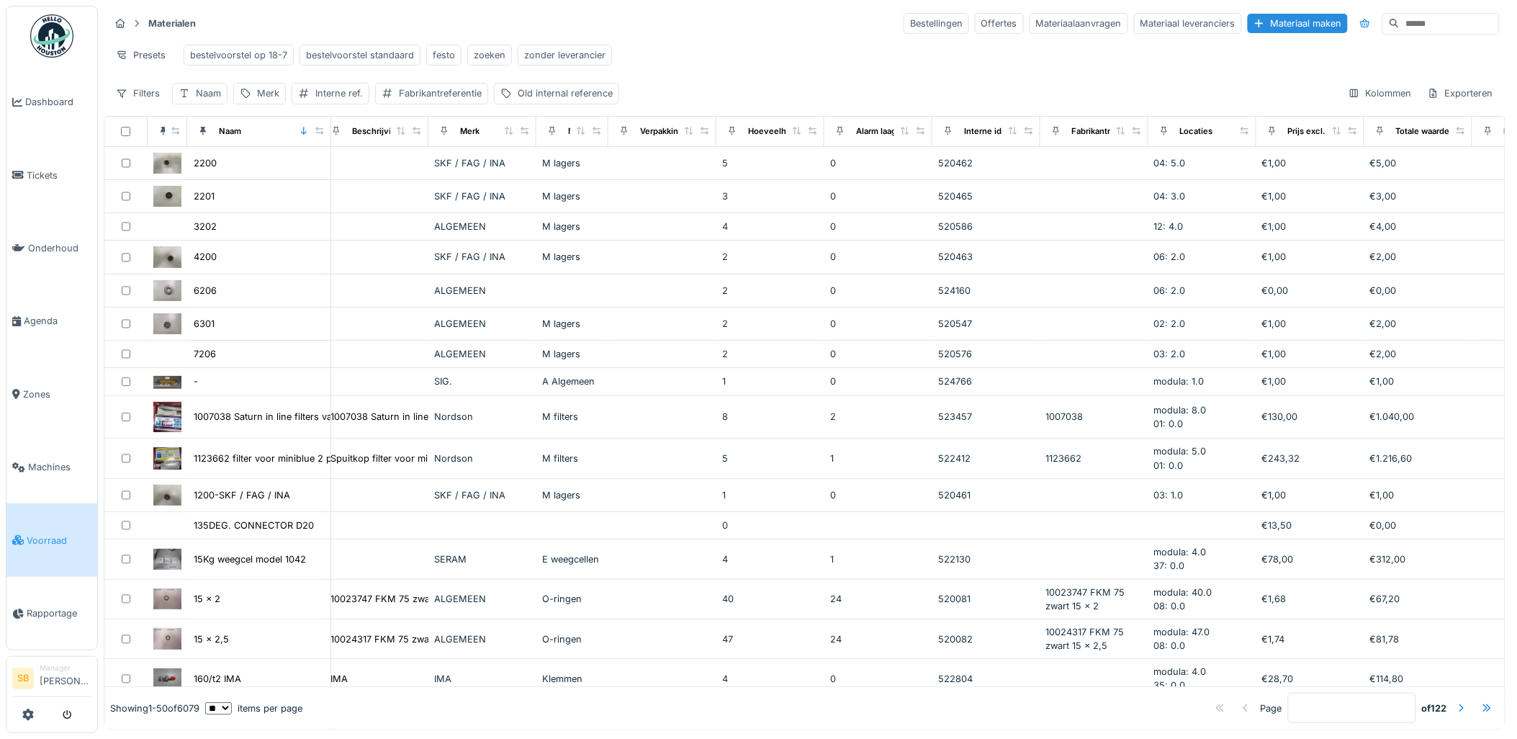
click at [1400, 16] on input at bounding box center [1449, 24] width 99 height 20
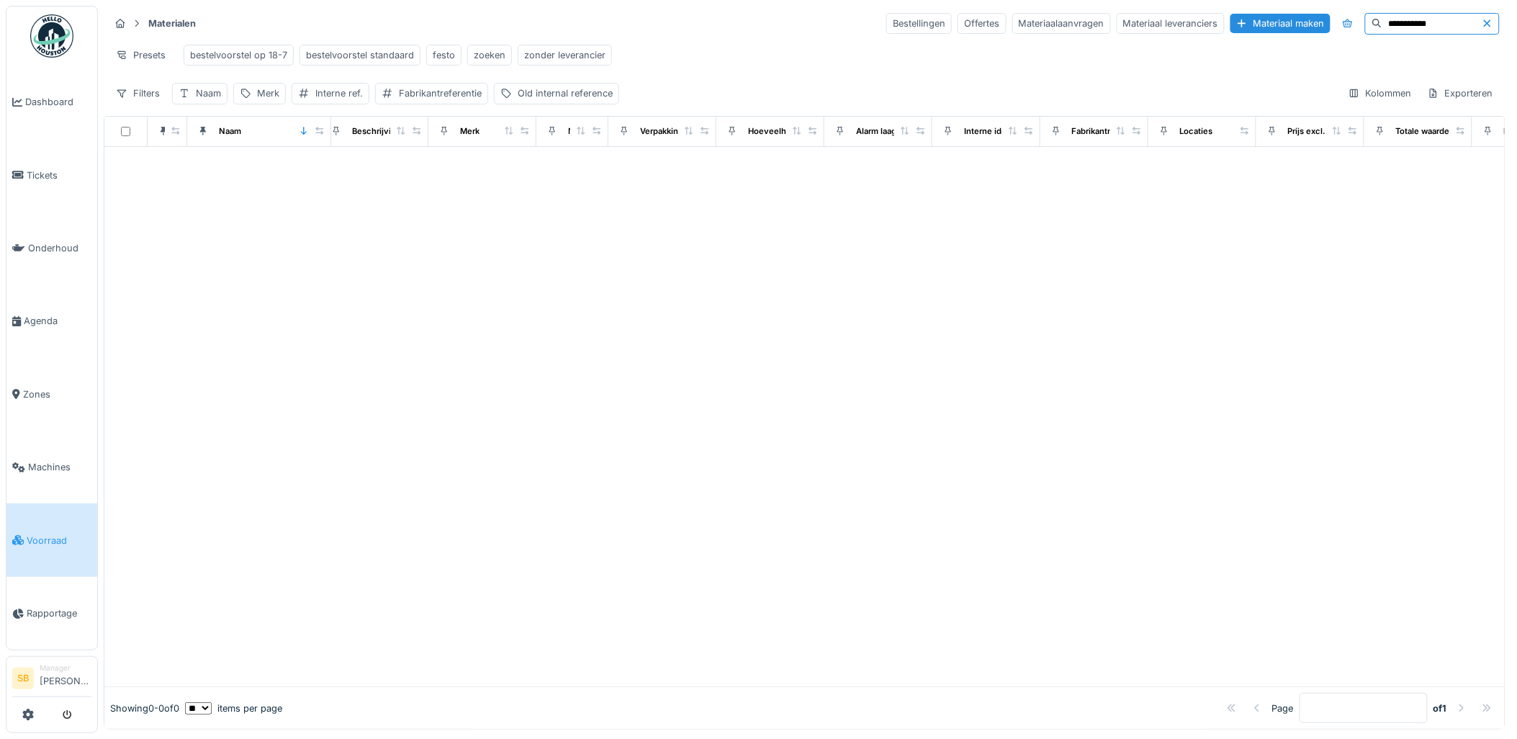
type input "**********"
drag, startPoint x: 421, startPoint y: 212, endPoint x: 540, endPoint y: -28, distance: 268.2
click at [271, 48] on div "bestelvoorstel op 18-7" at bounding box center [238, 55] width 97 height 14
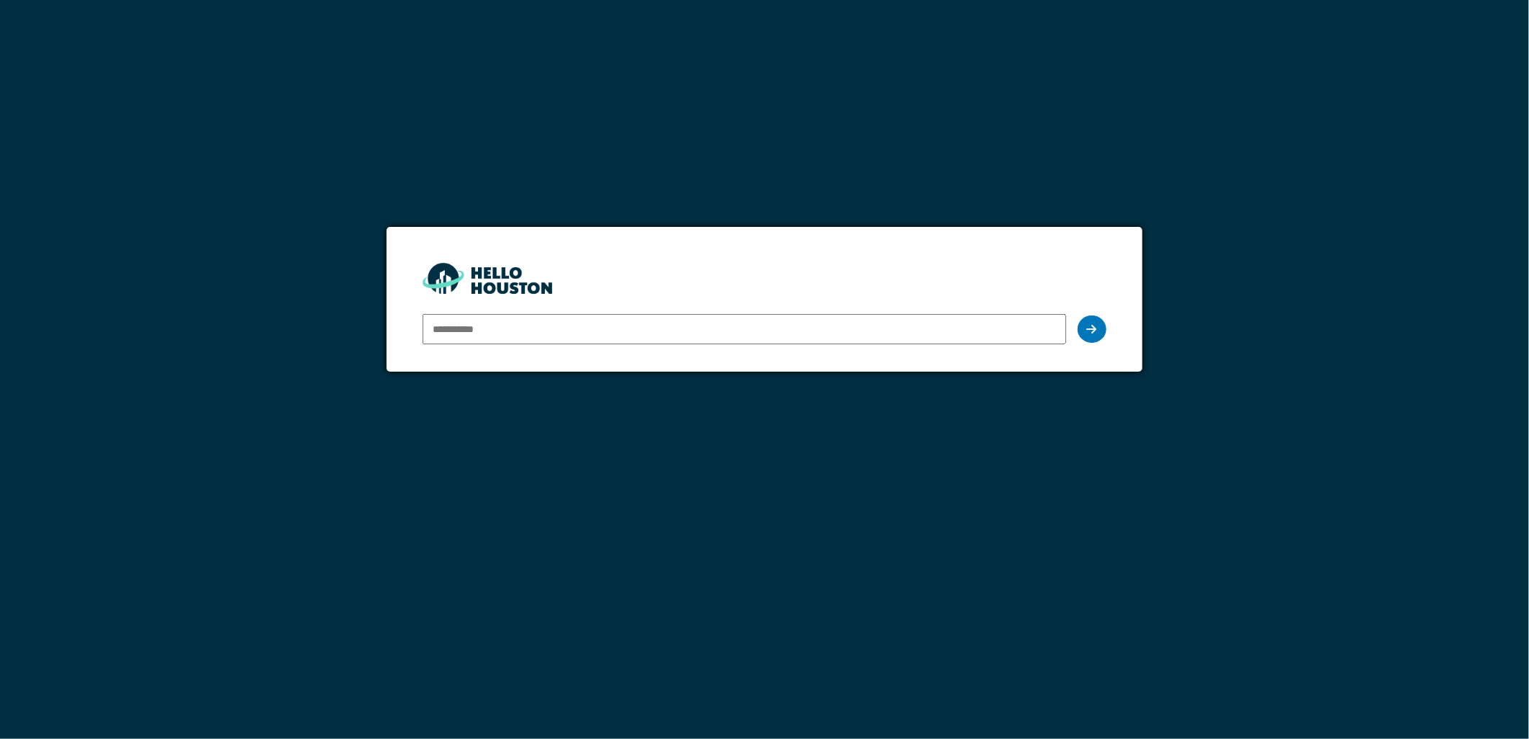
click at [456, 328] on input "email" at bounding box center [744, 329] width 643 height 30
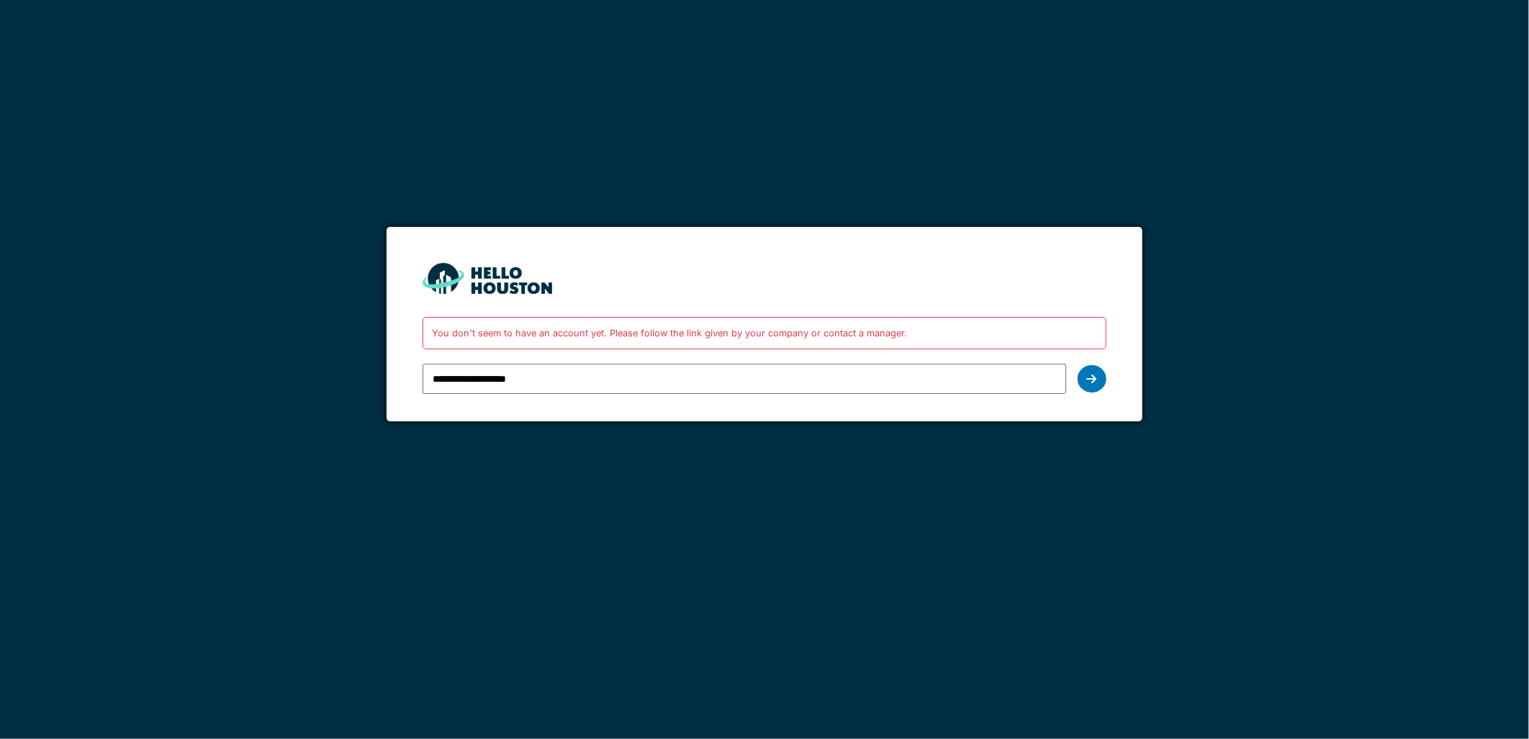
click at [438, 382] on input "**********" at bounding box center [744, 379] width 643 height 30
type input "**********"
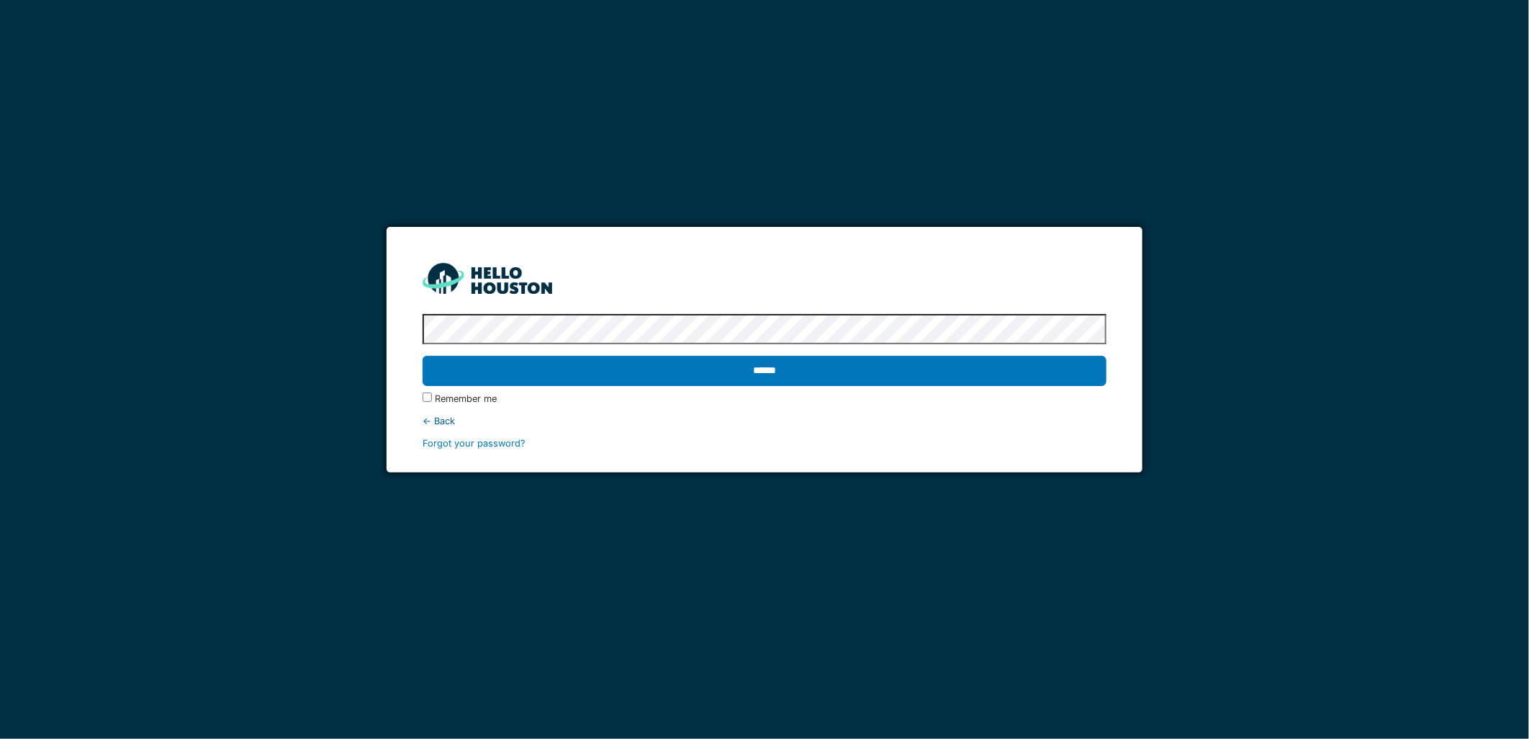
click at [423, 356] on input "******" at bounding box center [764, 371] width 683 height 30
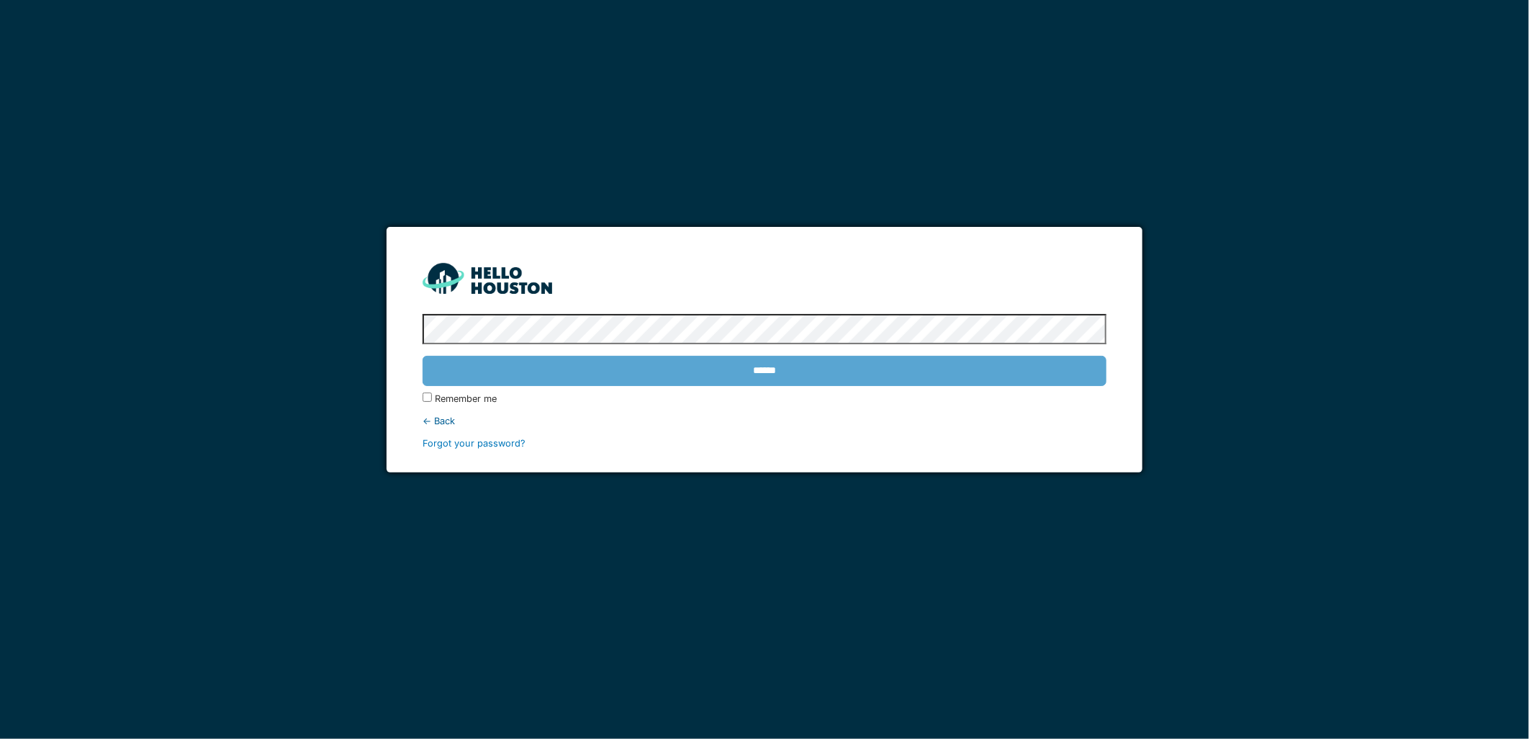
click at [618, 361] on div "******" at bounding box center [764, 371] width 683 height 42
click at [667, 384] on div "******" at bounding box center [764, 371] width 683 height 42
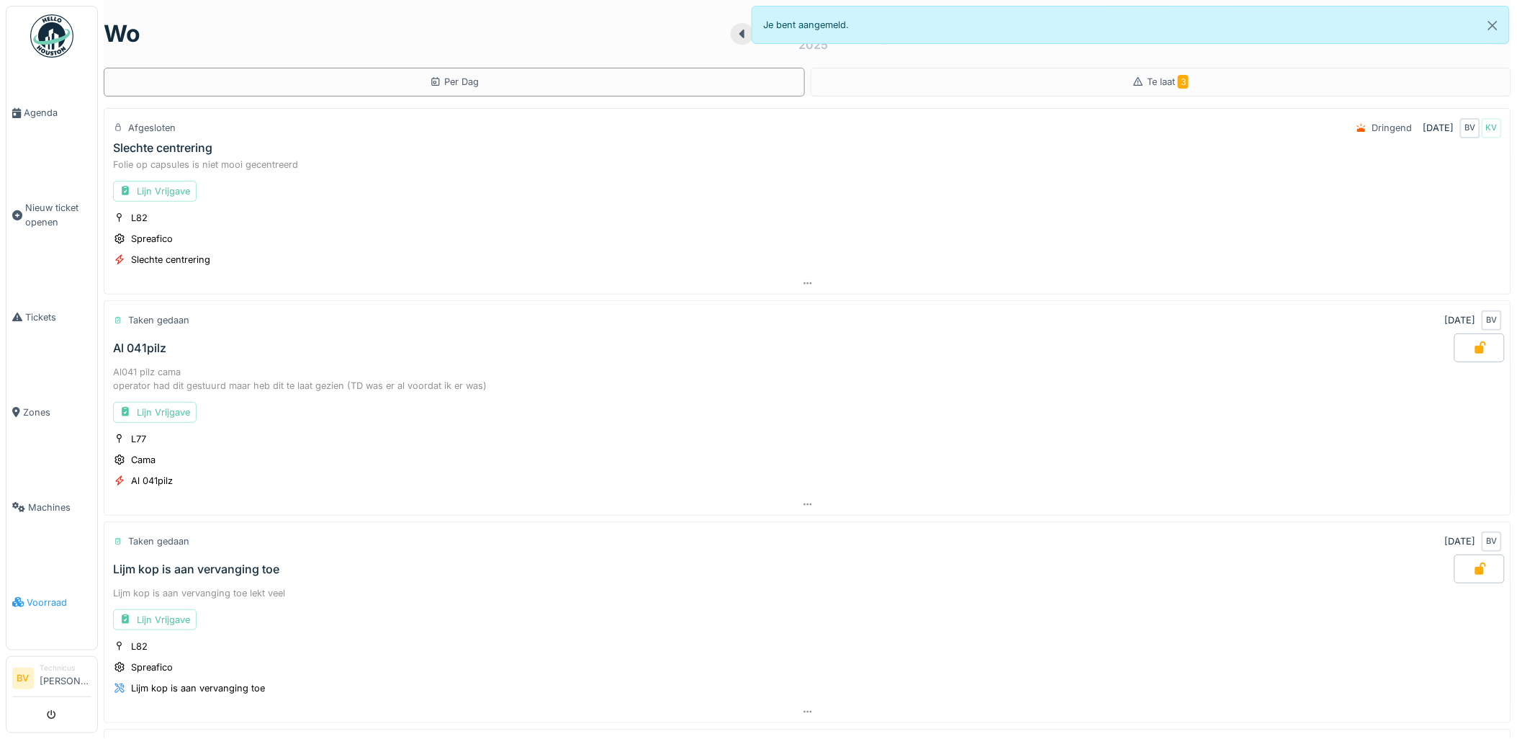
click at [36, 581] on link "Voorraad" at bounding box center [51, 601] width 91 height 95
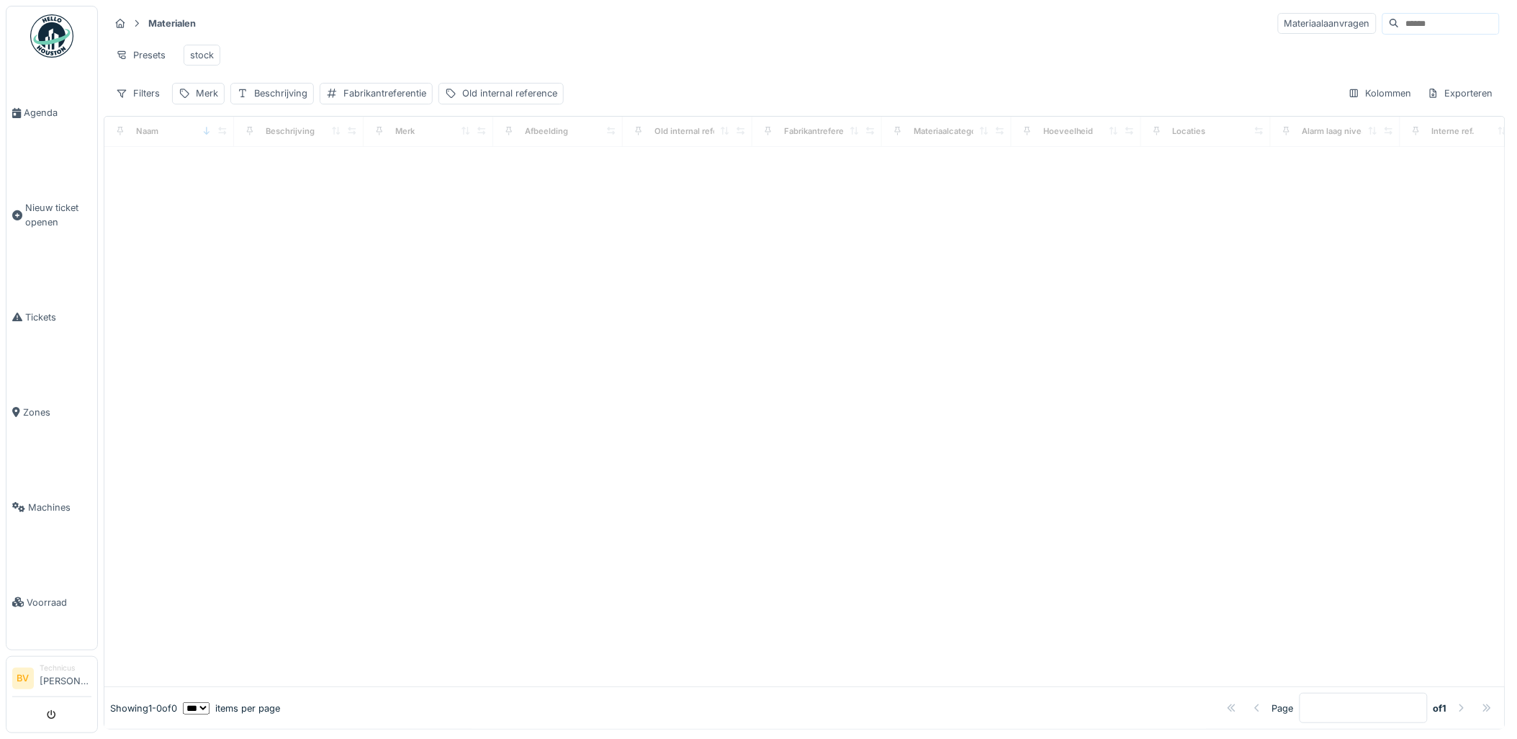
click at [1400, 17] on input at bounding box center [1449, 24] width 99 height 20
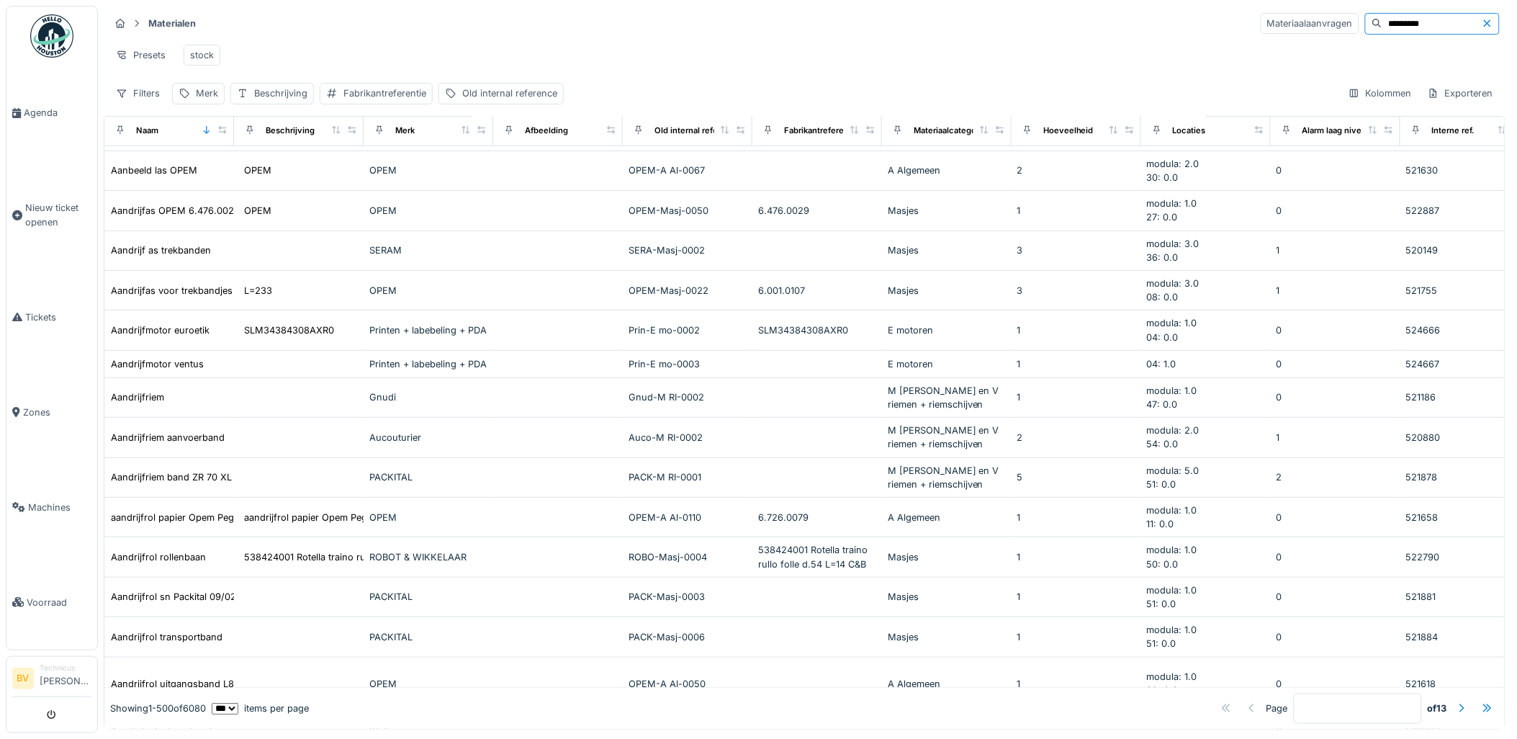
scroll to position [4479, 0]
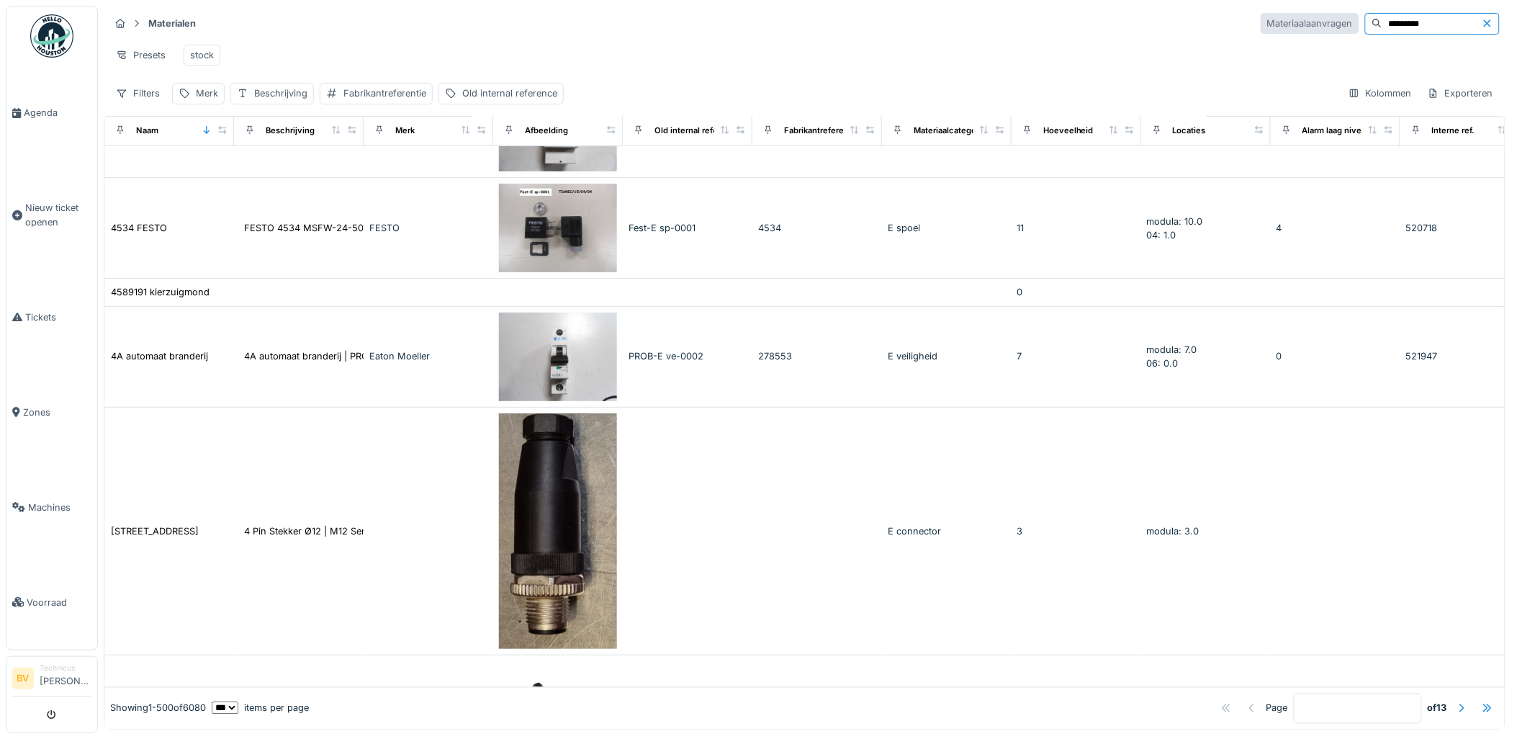
drag, startPoint x: 1361, startPoint y: 19, endPoint x: 1219, endPoint y: 22, distance: 141.9
click at [1261, 23] on div "Materiaalaanvragen *********" at bounding box center [1380, 24] width 239 height 22
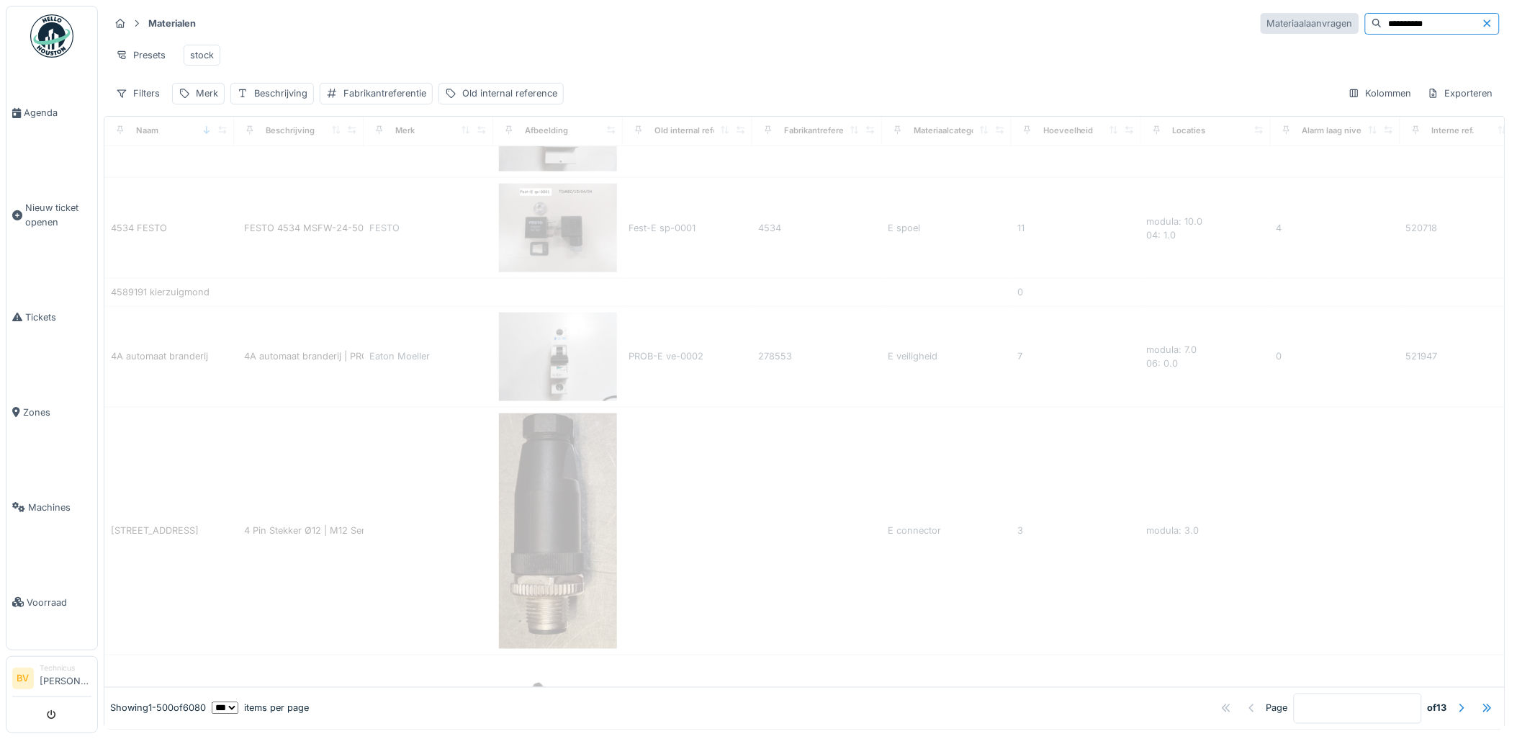
scroll to position [0, 0]
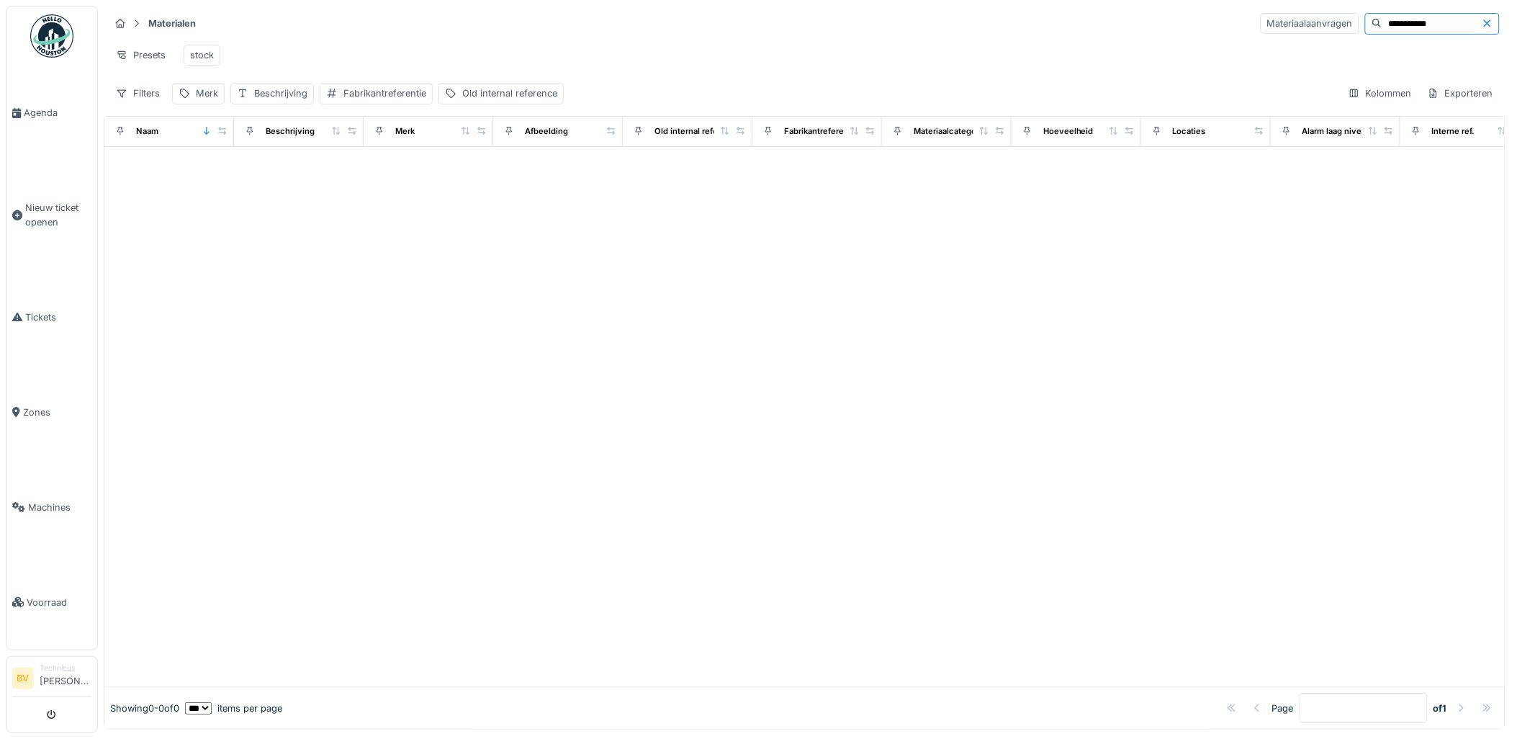
click at [1419, 31] on input "**********" at bounding box center [1431, 24] width 99 height 20
type input "*******"
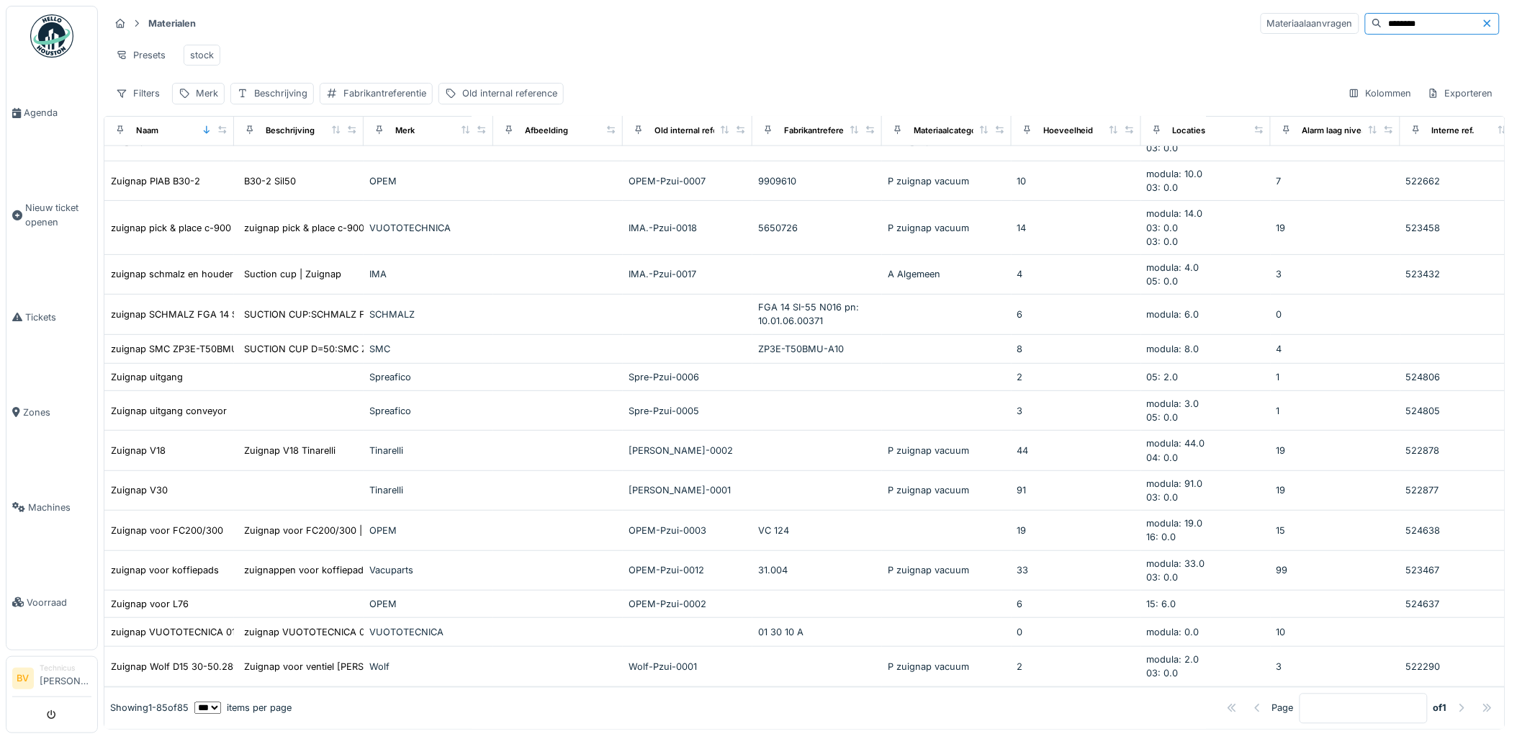
scroll to position [6479, 0]
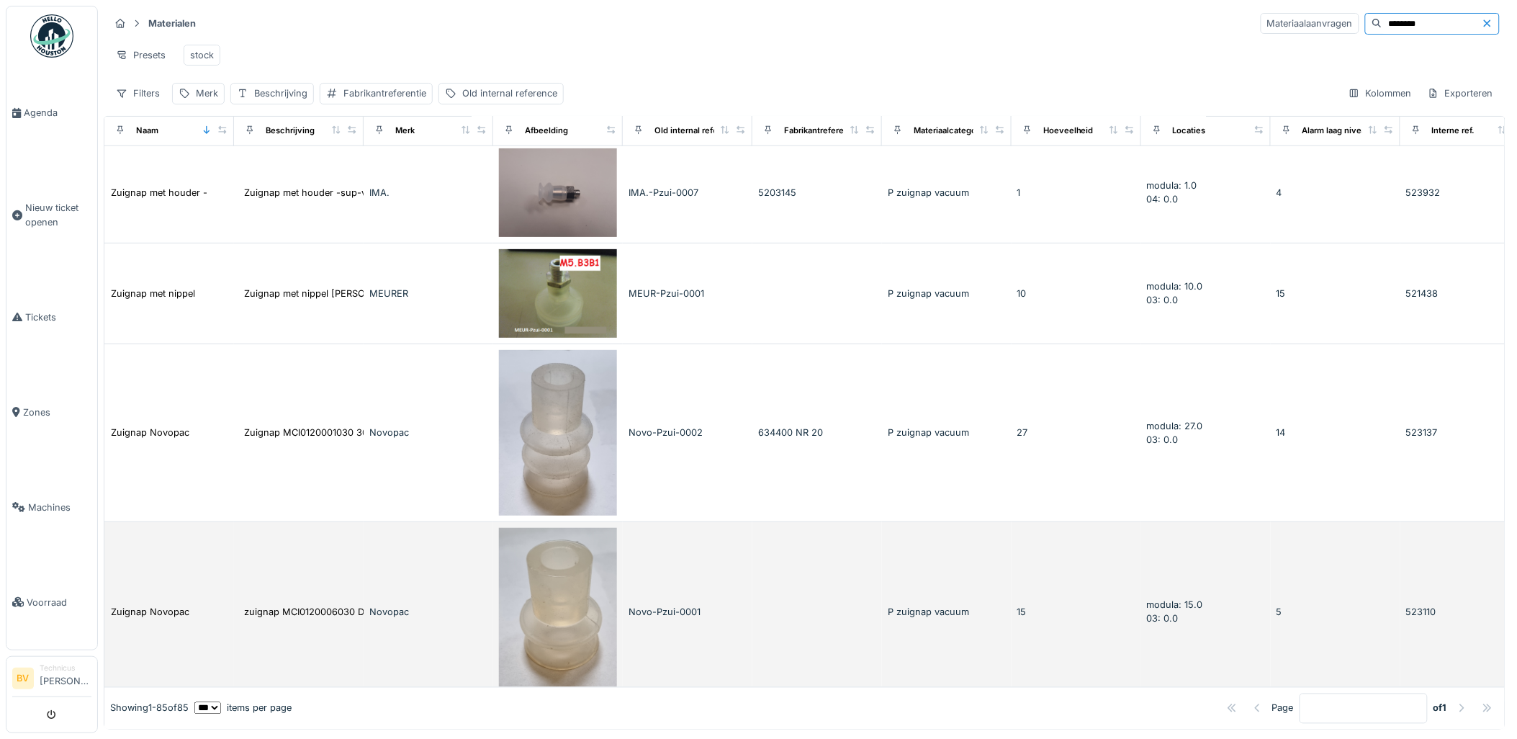
click at [1330, 620] on td "5" at bounding box center [1336, 612] width 130 height 180
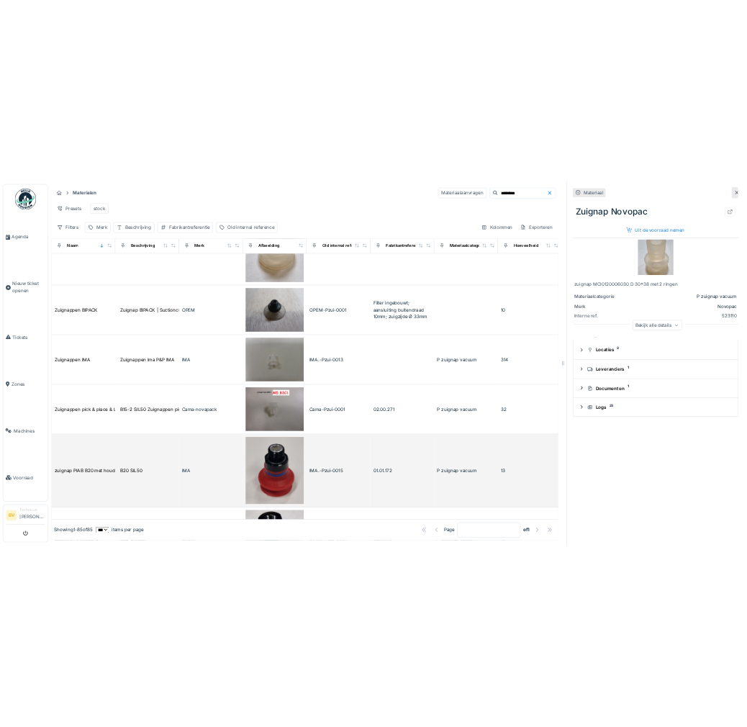
scroll to position [7118, 0]
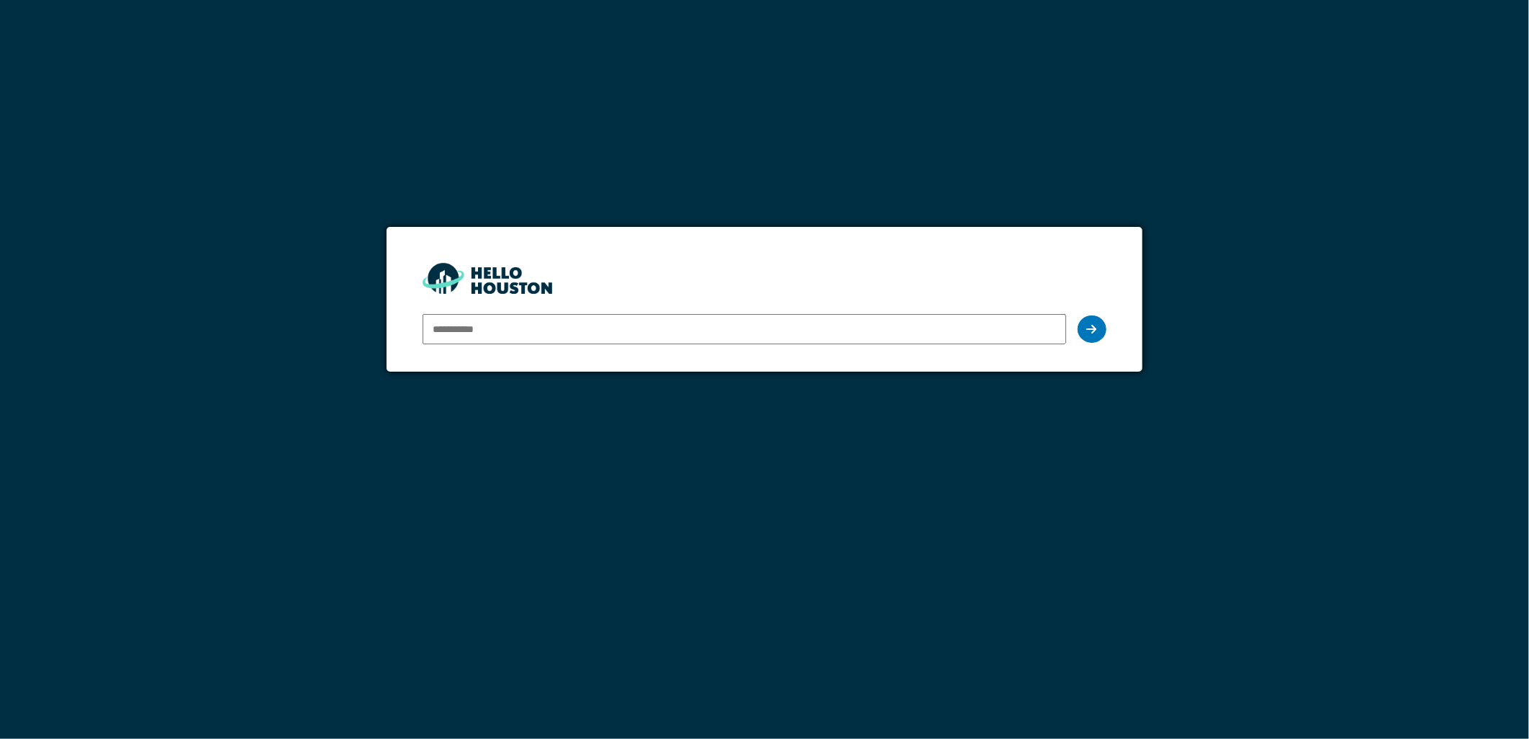
click at [537, 320] on input "email" at bounding box center [744, 329] width 643 height 30
type input "**********"
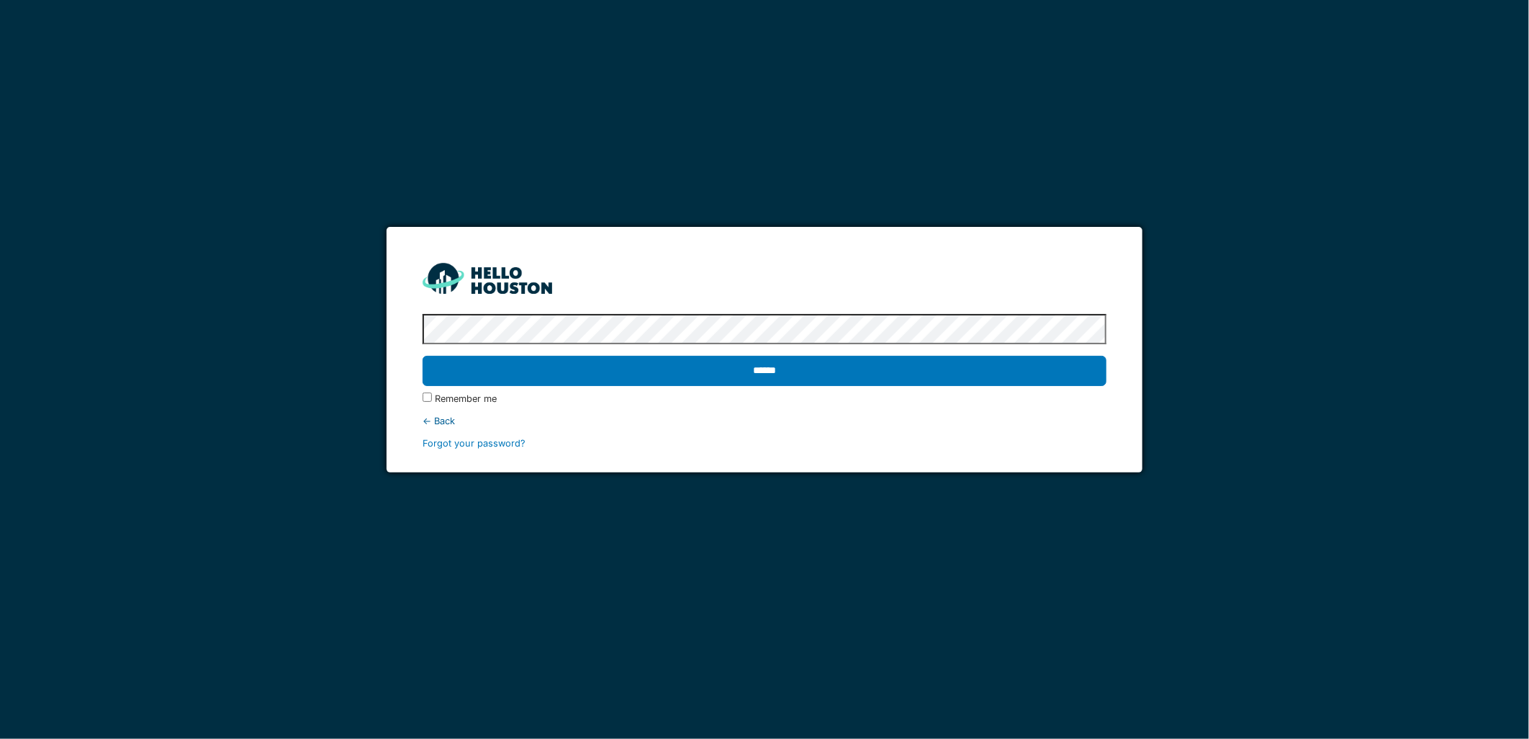
click at [423, 356] on input "******" at bounding box center [764, 371] width 683 height 30
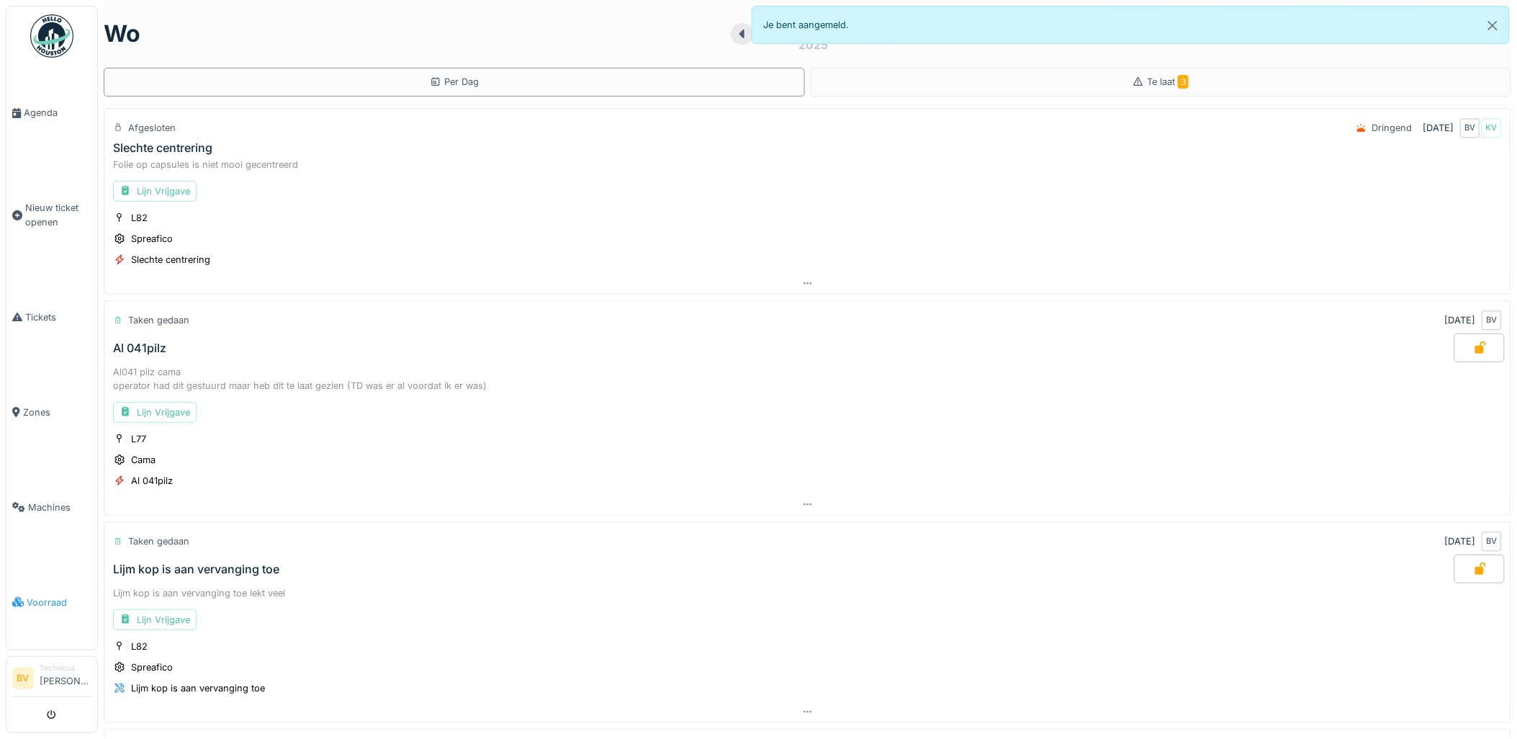
click at [40, 595] on span "Voorraad" at bounding box center [59, 602] width 65 height 14
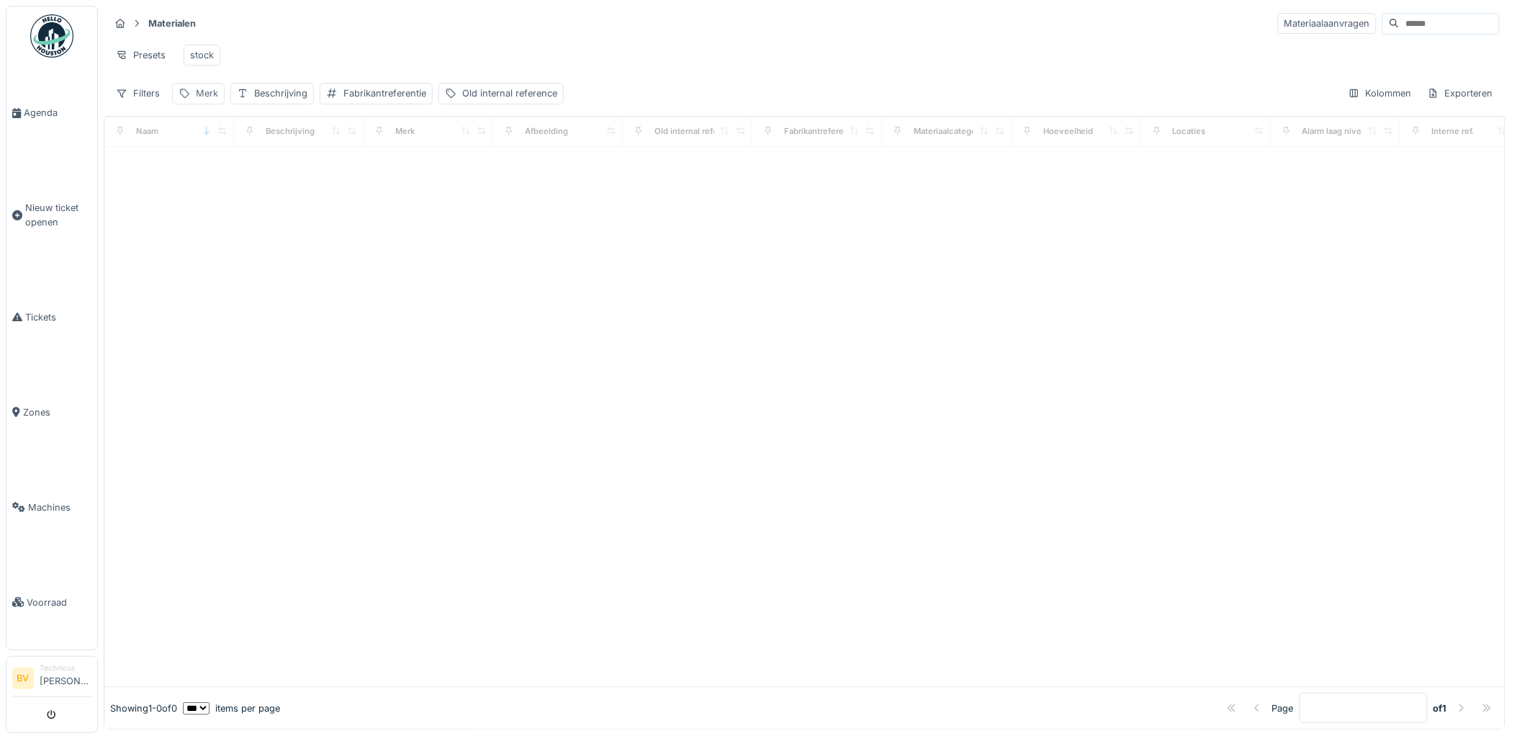
click at [209, 100] on div "Merk" at bounding box center [207, 93] width 22 height 14
click at [441, 217] on div at bounding box center [804, 417] width 1400 height 540
click at [295, 100] on div "Beschrijving" at bounding box center [280, 93] width 53 height 14
click at [558, 259] on div at bounding box center [804, 417] width 1400 height 540
click at [418, 100] on div "Fabrikantreferentie" at bounding box center [384, 93] width 83 height 14
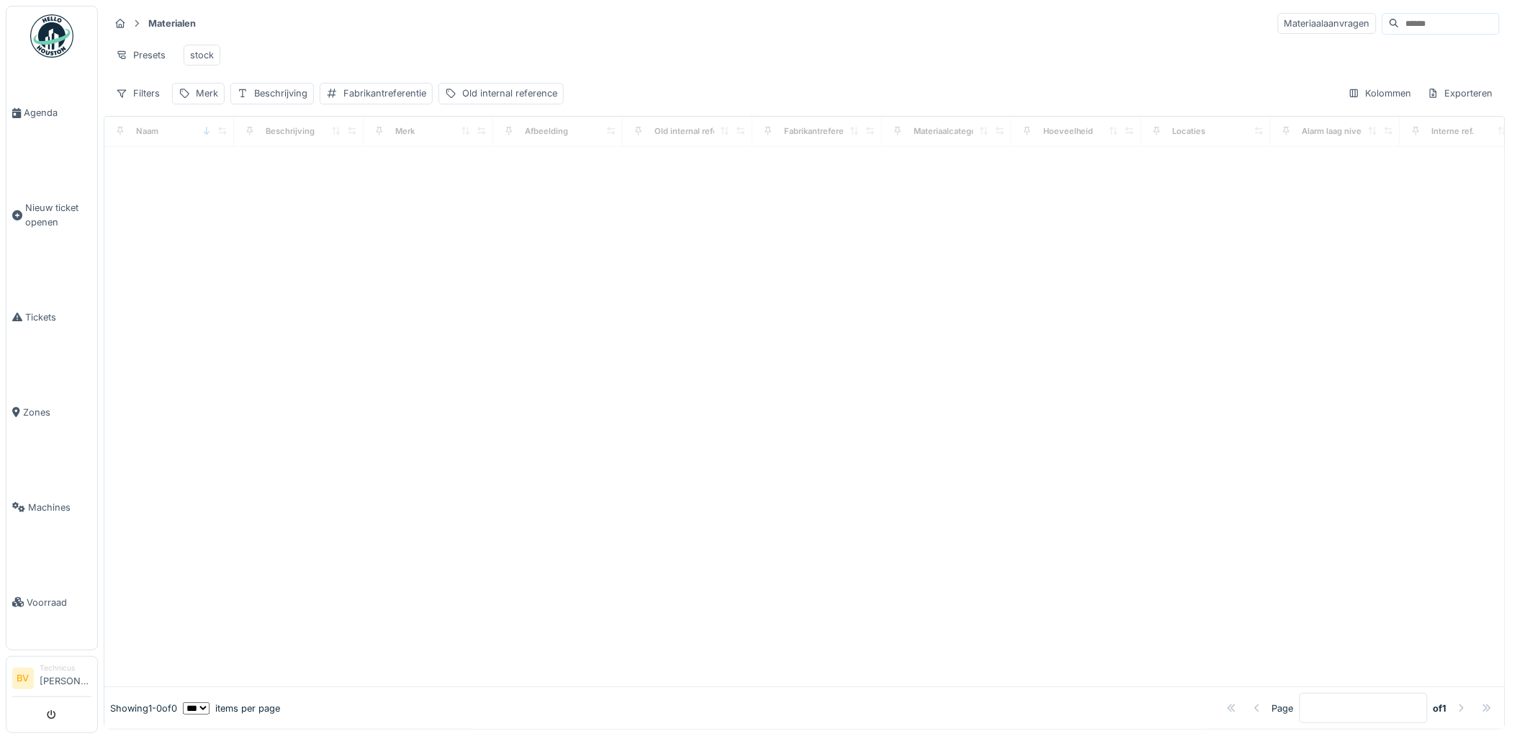
click at [688, 283] on div at bounding box center [804, 417] width 1400 height 540
click at [1431, 24] on input at bounding box center [1449, 24] width 99 height 20
click at [313, 98] on div "Beschrijving" at bounding box center [272, 93] width 84 height 21
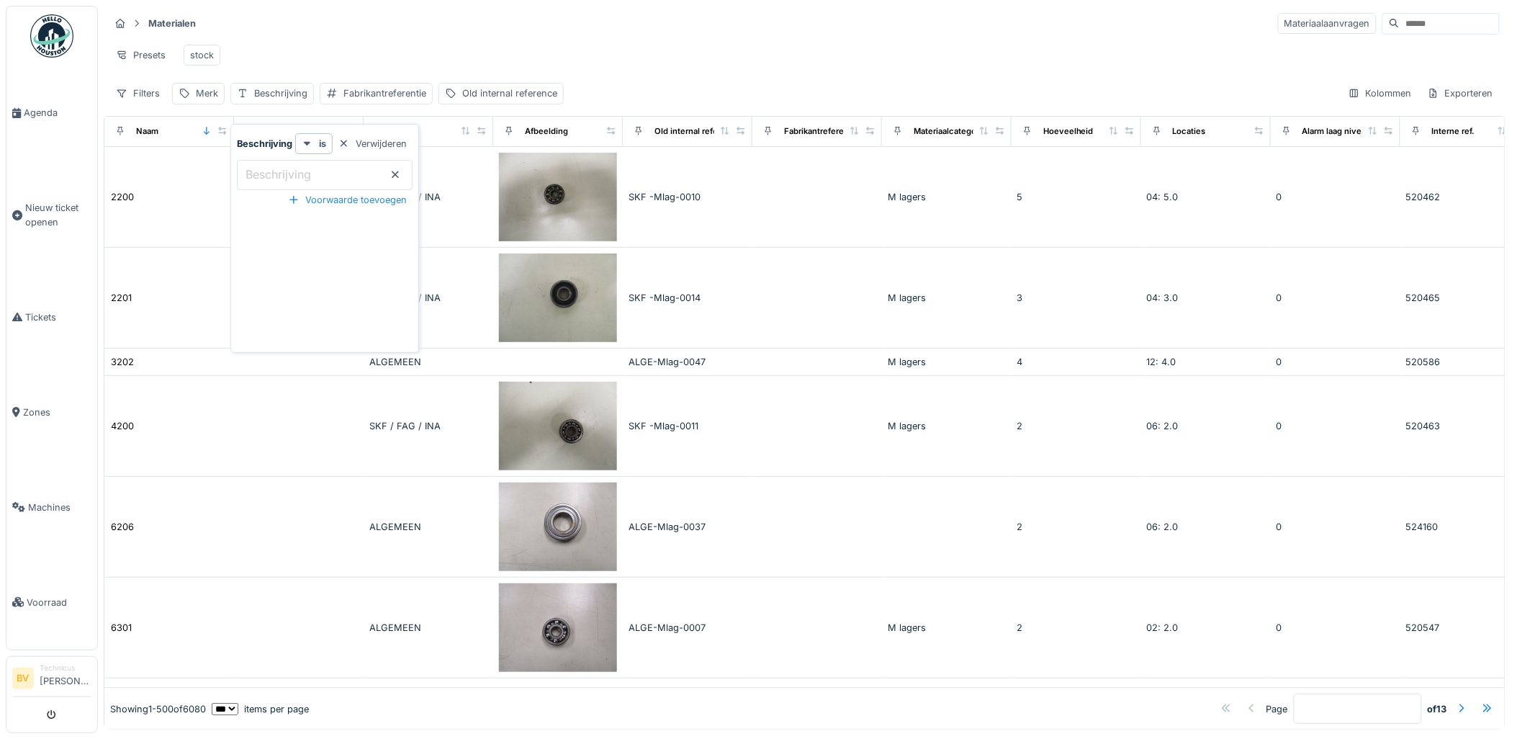
click at [324, 176] on input "Beschrijving" at bounding box center [325, 175] width 176 height 30
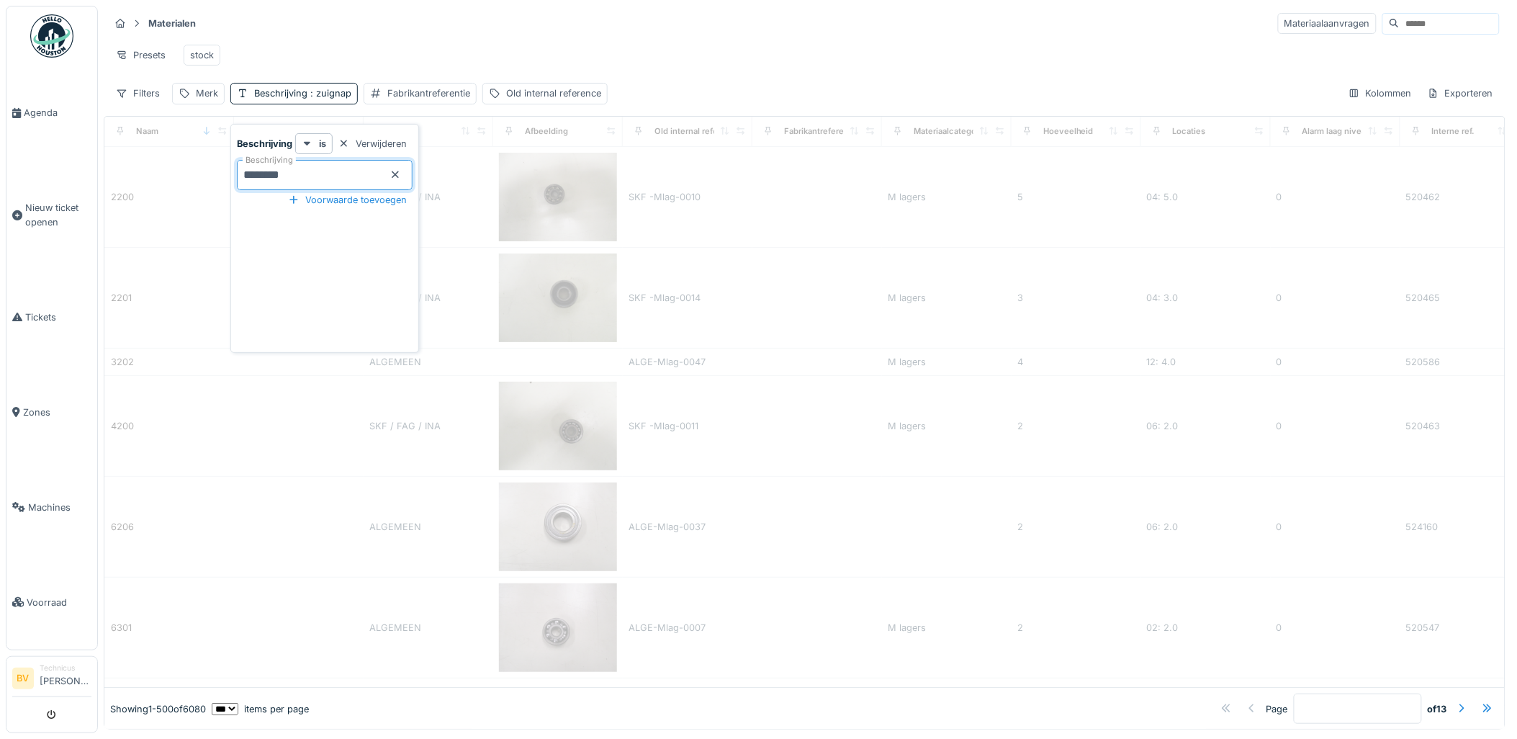
type input "*******"
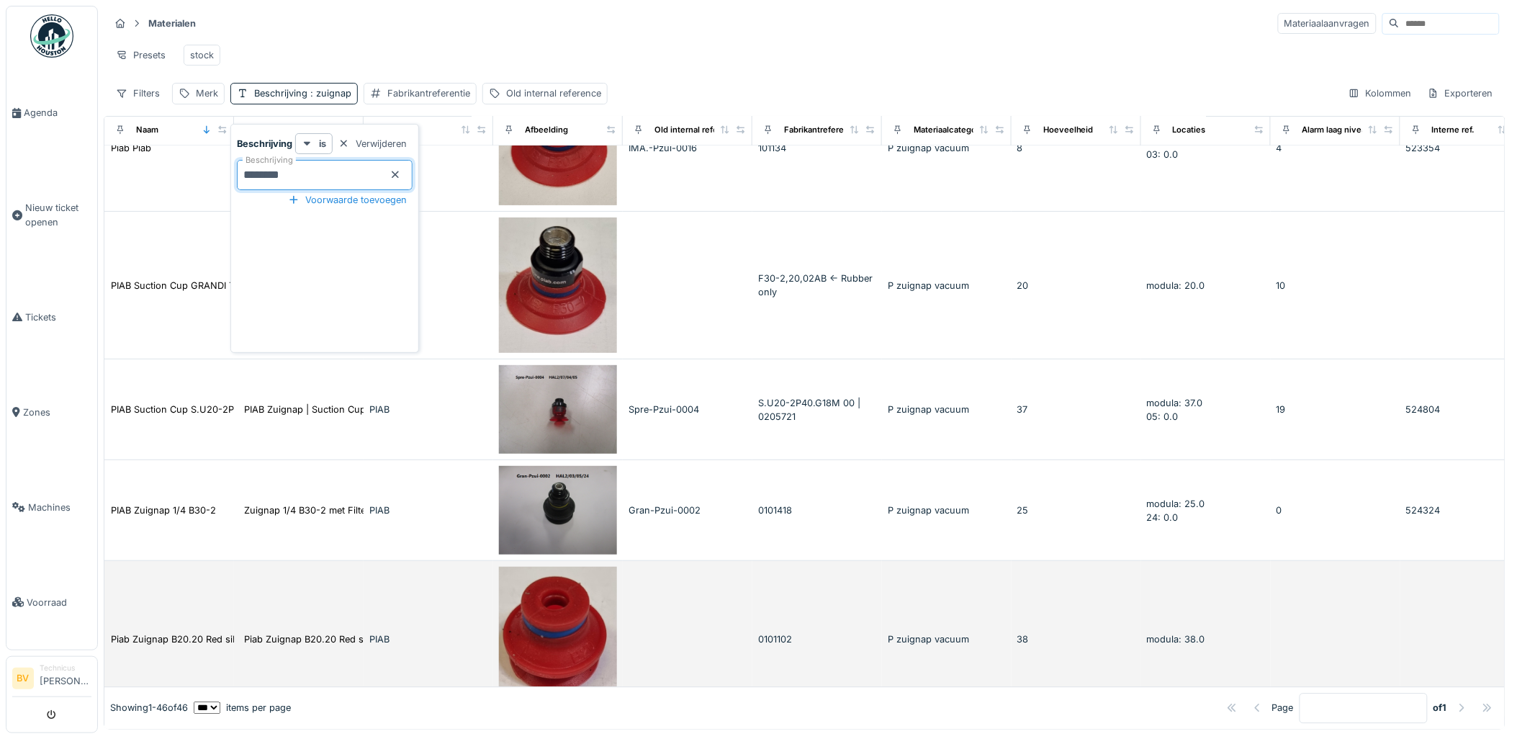
scroll to position [1040, 0]
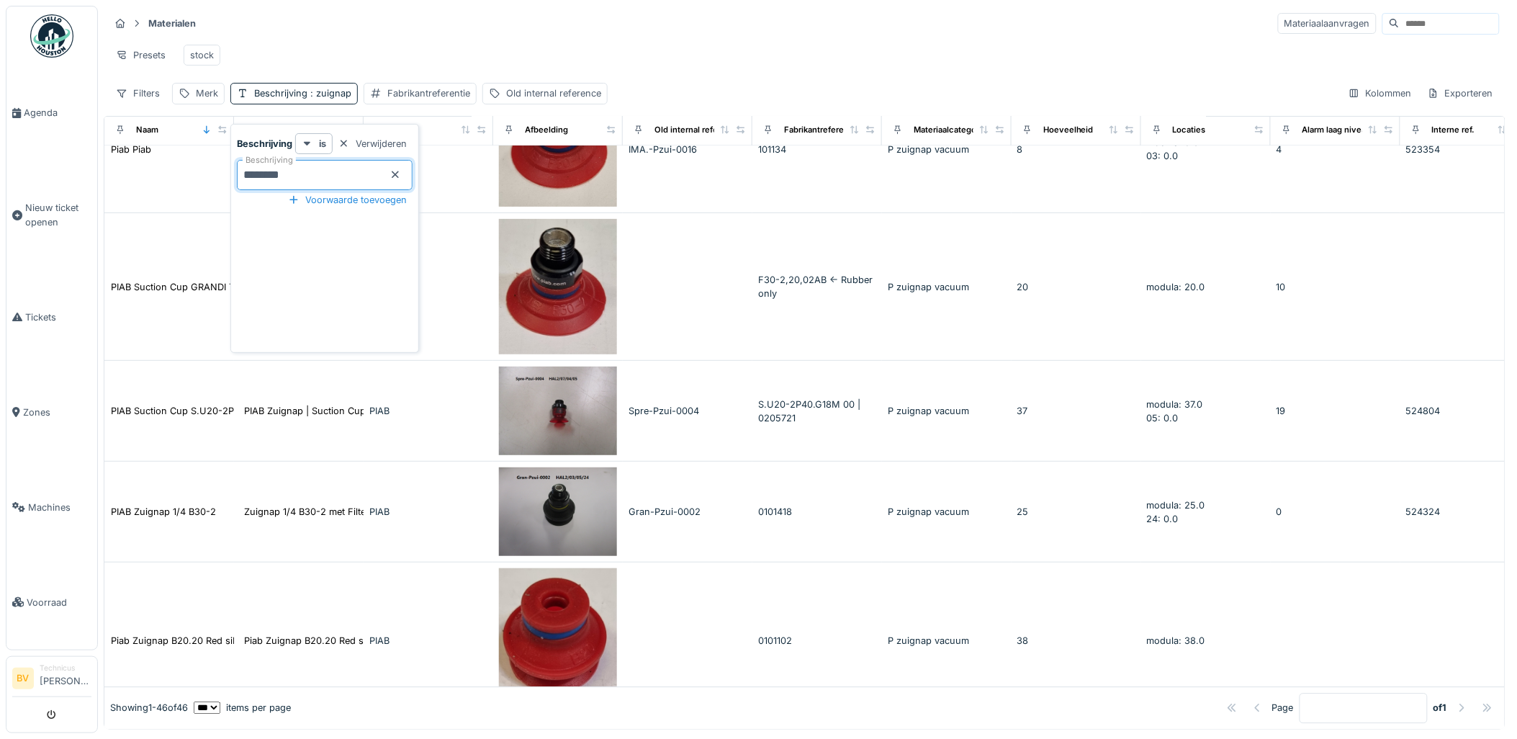
click at [1405, 30] on input at bounding box center [1449, 24] width 99 height 20
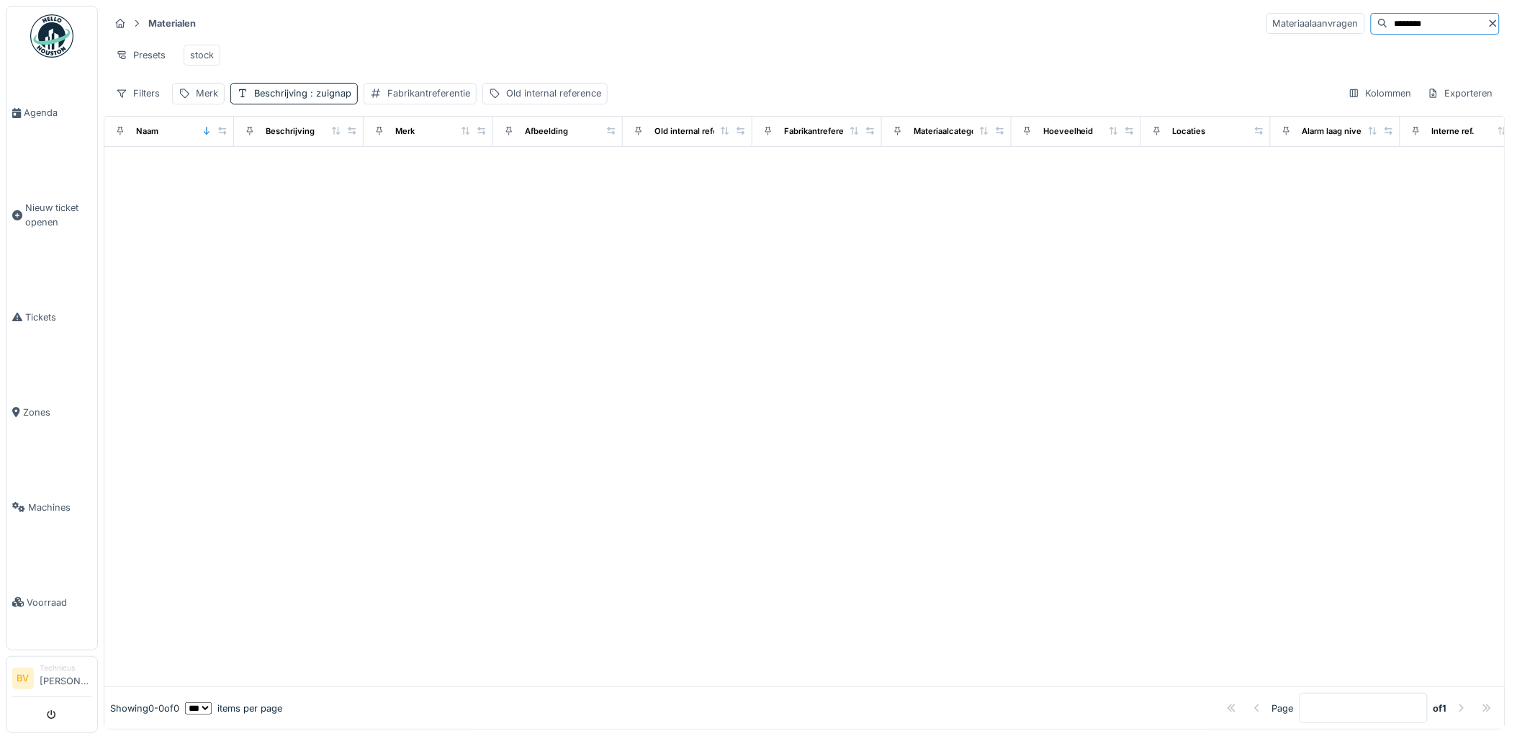
scroll to position [0, 0]
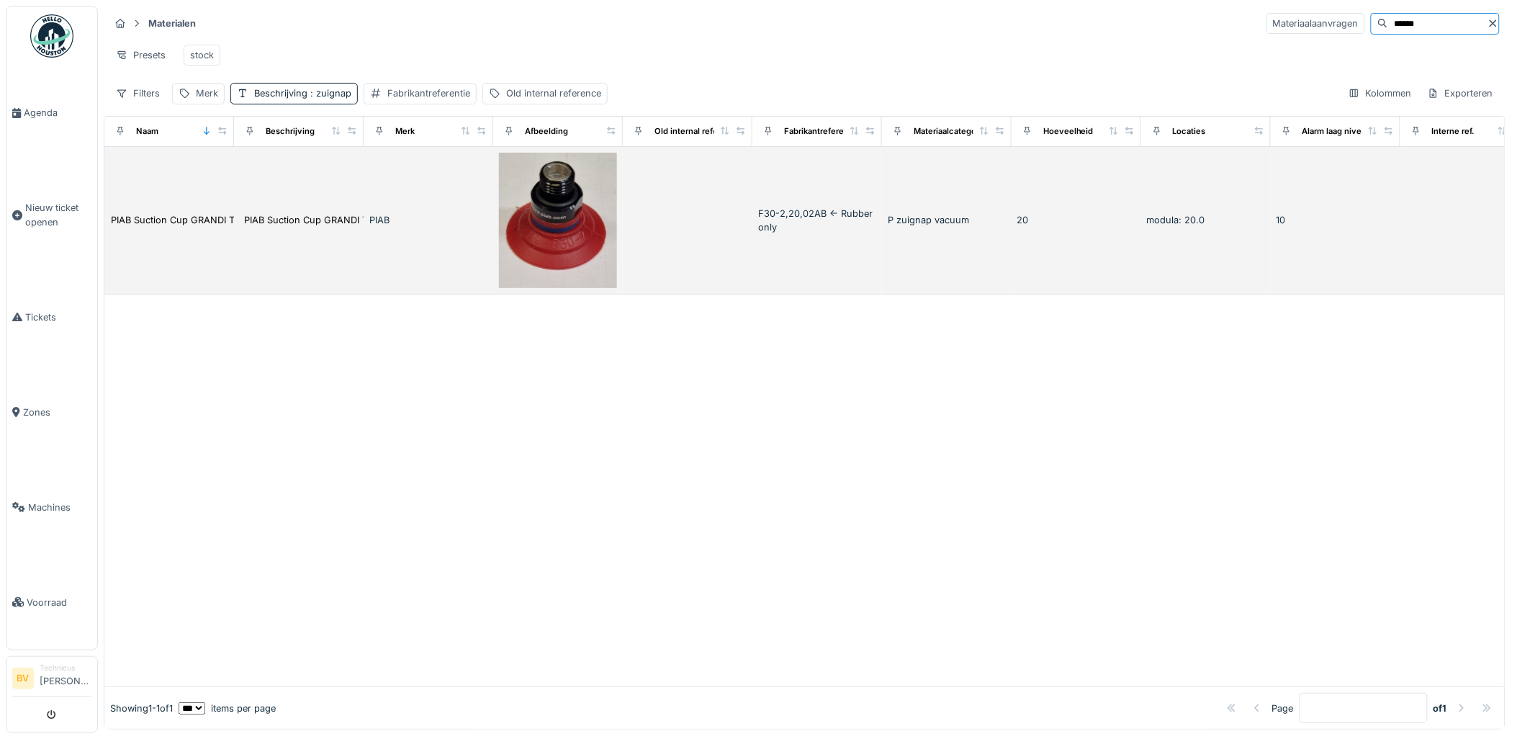
click at [315, 294] on td "PIAB Suction Cup GRANDI Transfer Astucci Zuign..." at bounding box center [299, 221] width 130 height 148
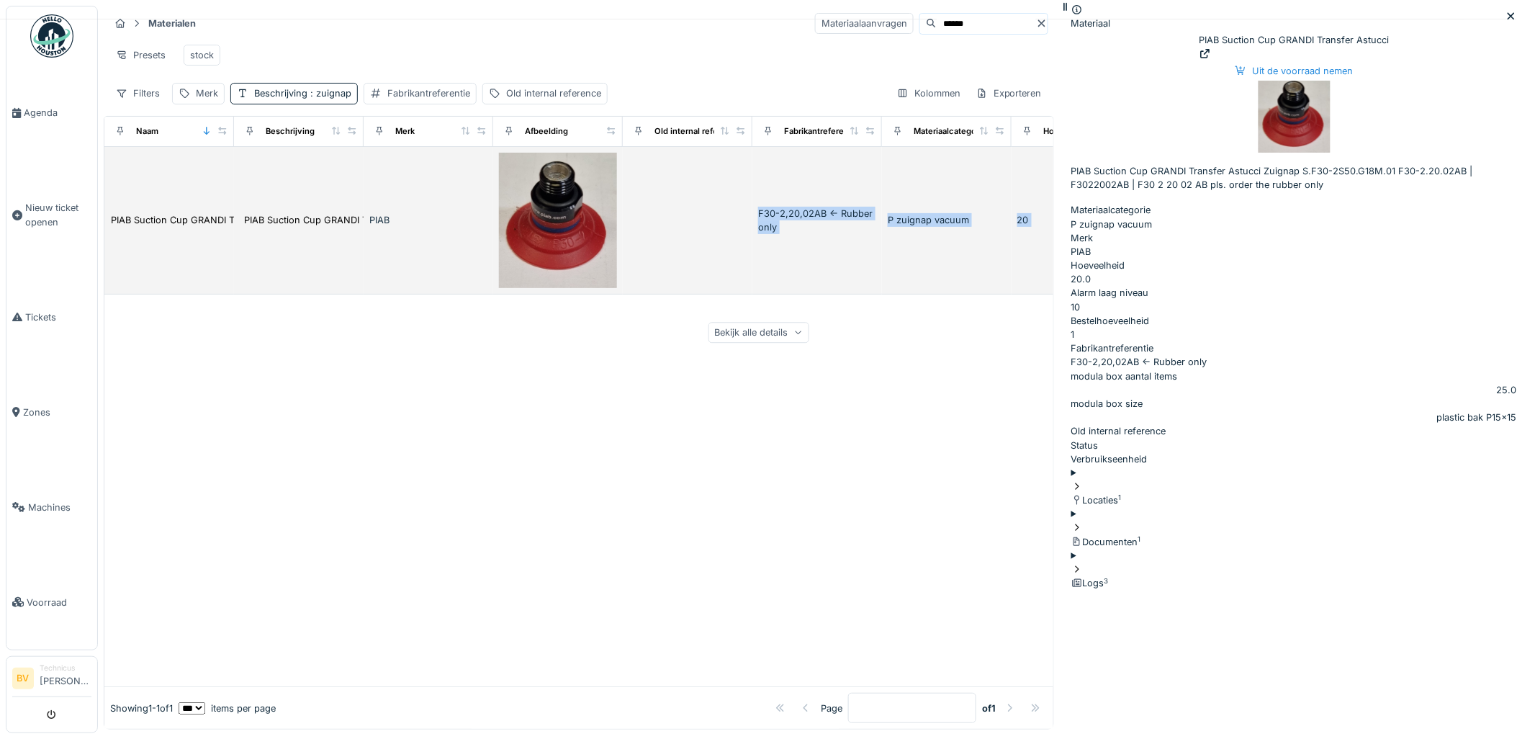
drag, startPoint x: 315, startPoint y: 298, endPoint x: 876, endPoint y: 191, distance: 570.8
click at [876, 191] on div "Naam Beschrijving Merk Afbeelding Old internal reference Fabrikantreferentie Ma…" at bounding box center [579, 423] width 950 height 614
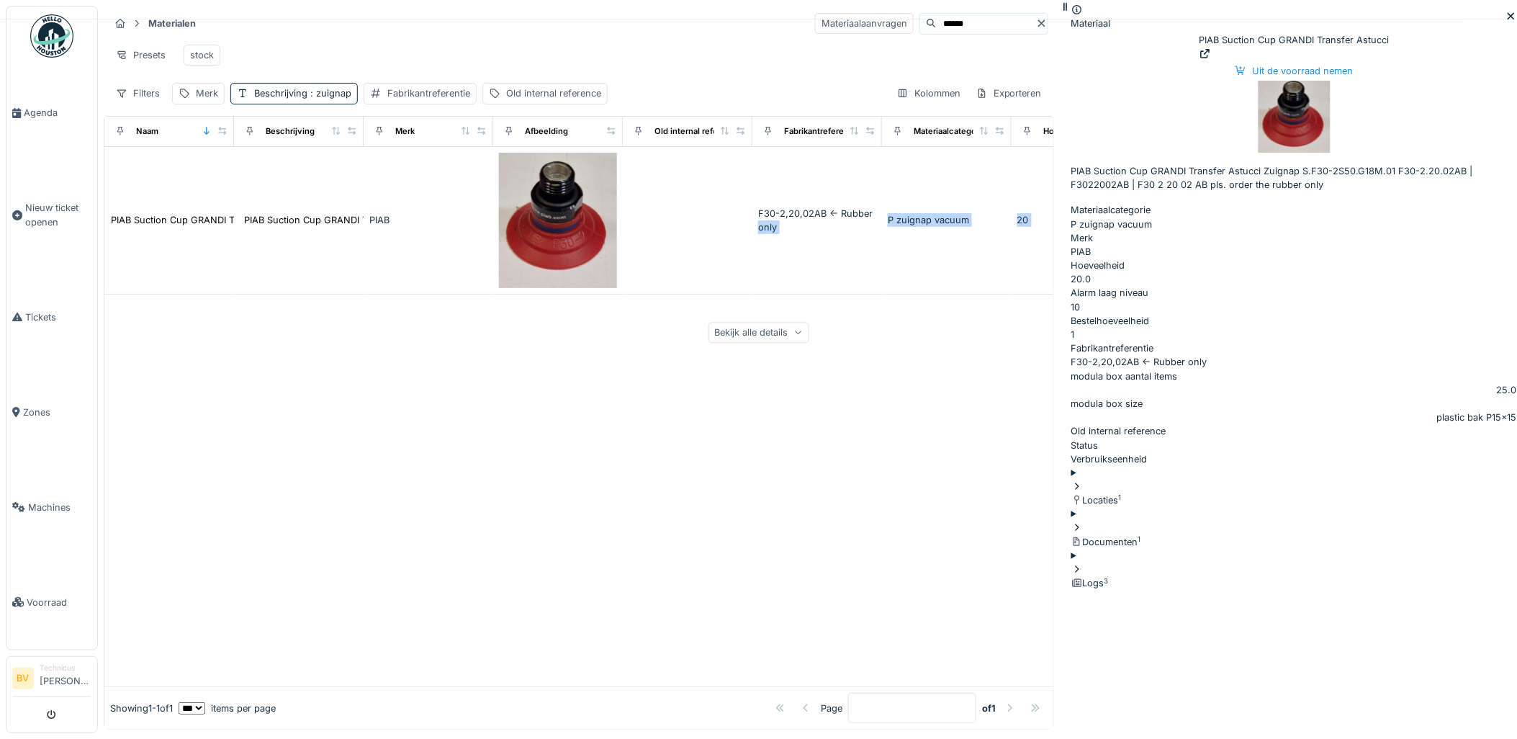
click at [1505, 12] on icon at bounding box center [1511, 16] width 12 height 9
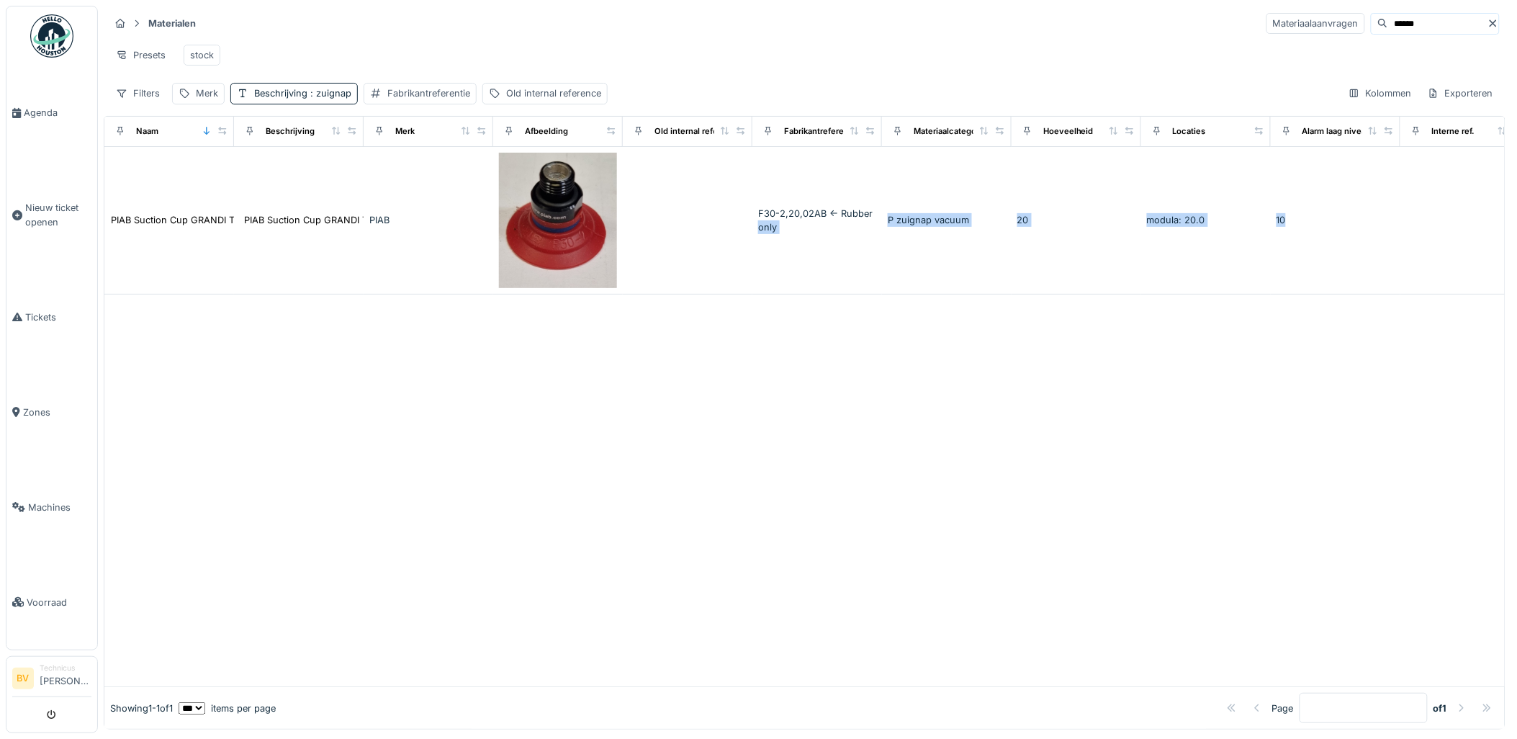
scroll to position [9, 0]
click at [1388, 14] on input "******" at bounding box center [1437, 24] width 99 height 20
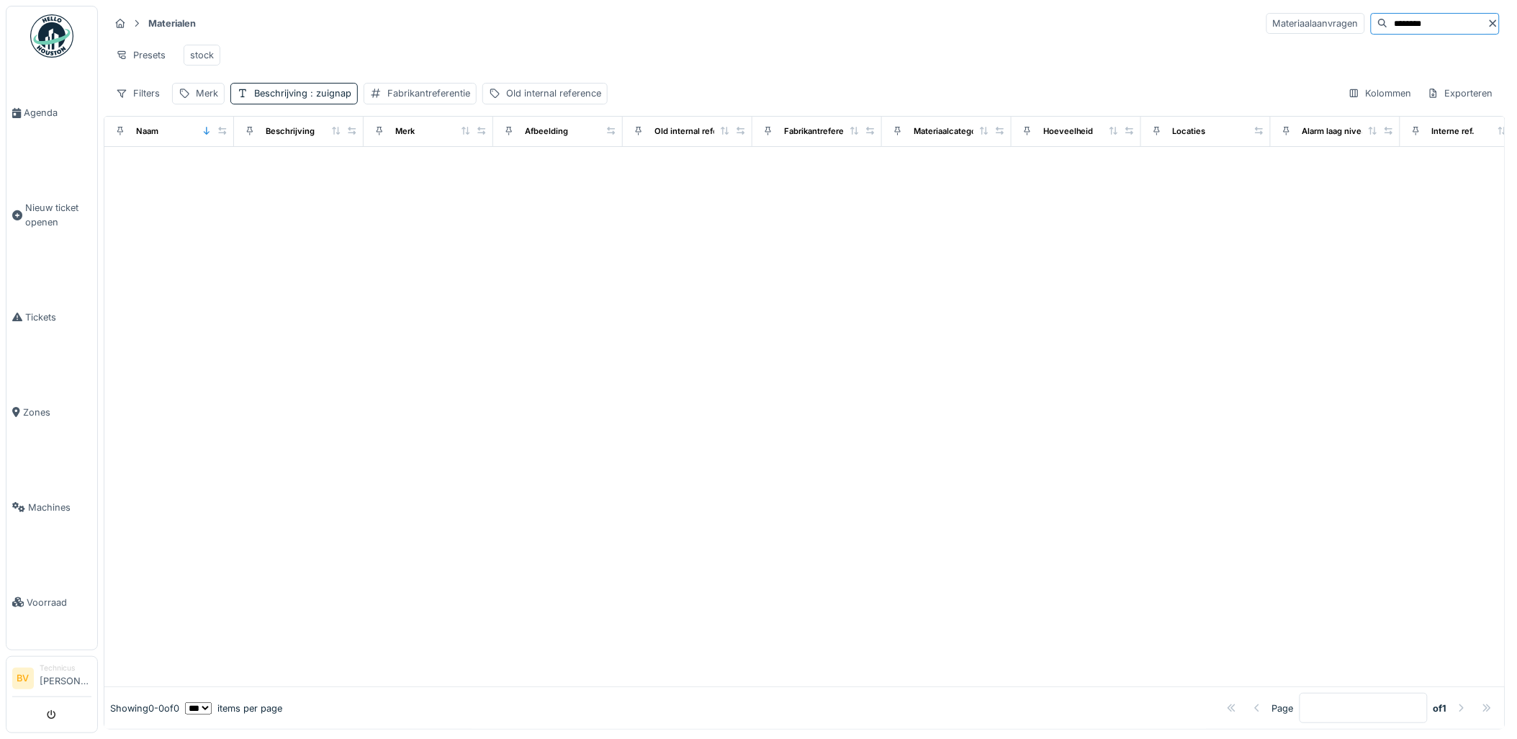
scroll to position [0, 0]
drag, startPoint x: 1357, startPoint y: 12, endPoint x: 1030, endPoint y: 12, distance: 326.8
click at [994, 35] on div "Materialen Materiaalaanvragen ********" at bounding box center [804, 24] width 1390 height 24
type input "***"
click at [342, 99] on span ": zuignap" at bounding box center [329, 93] width 44 height 11
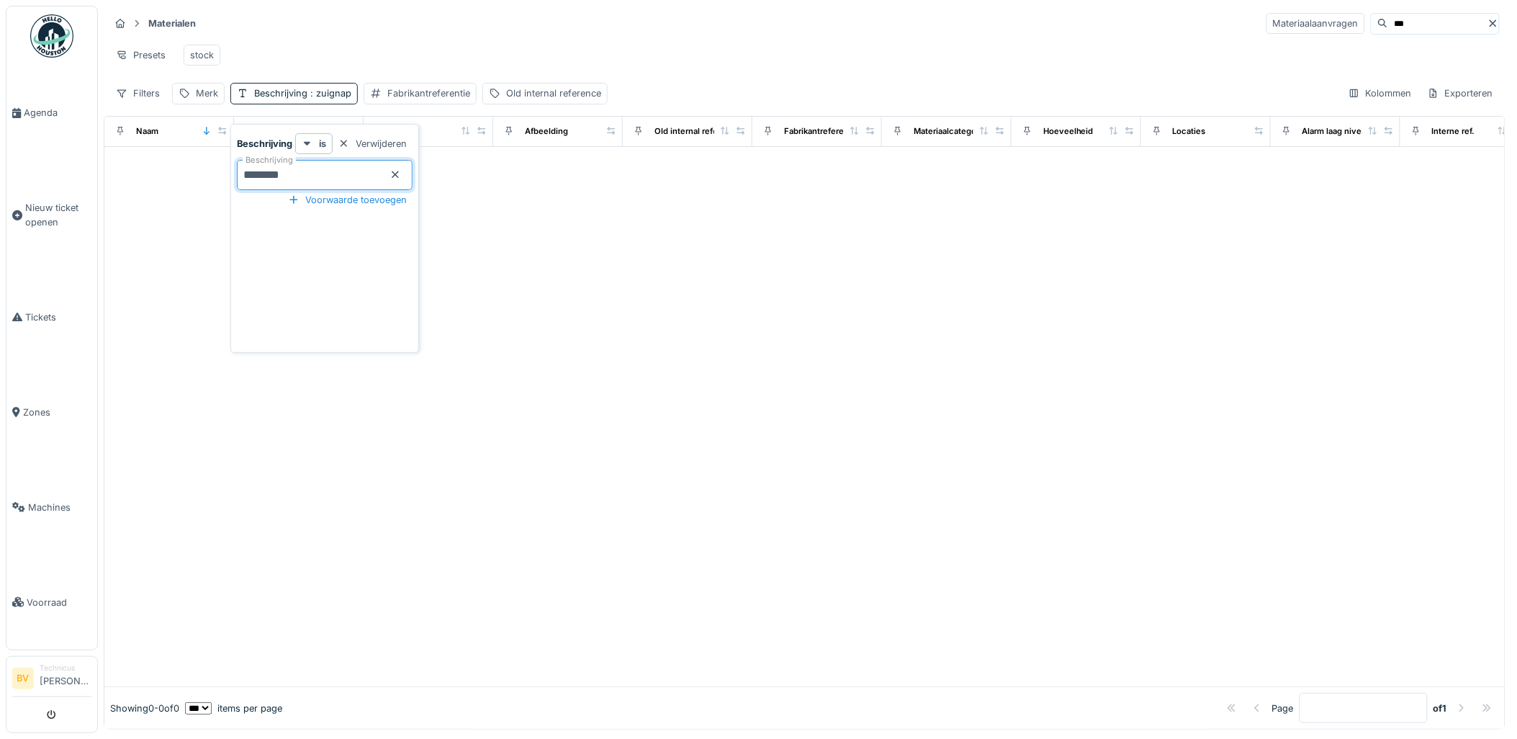
click at [335, 171] on input "*******" at bounding box center [325, 175] width 176 height 30
type input "*"
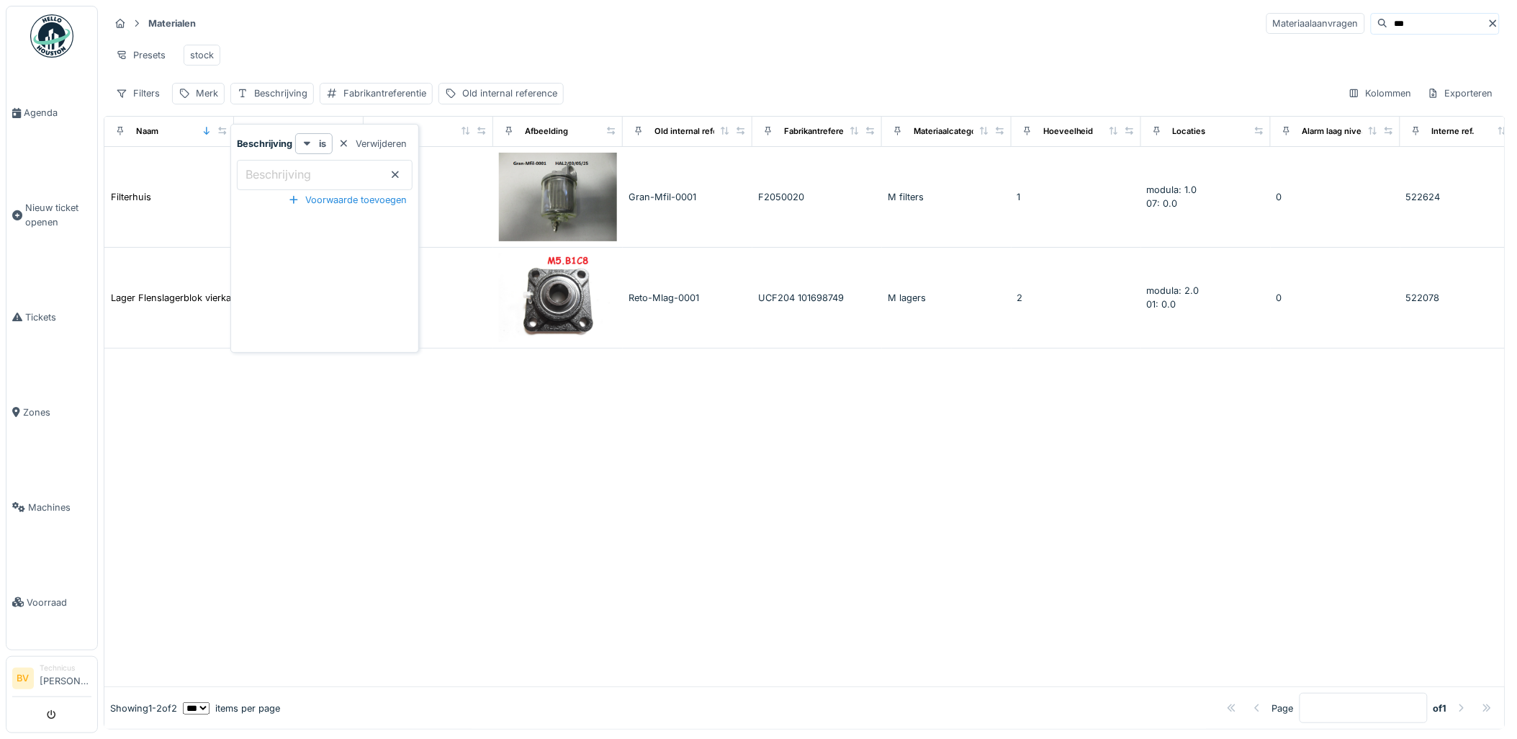
click at [758, 20] on div "Materialen Materiaalaanvragen ***" at bounding box center [804, 24] width 1390 height 24
click at [1388, 27] on input "***" at bounding box center [1437, 24] width 99 height 20
type input "*"
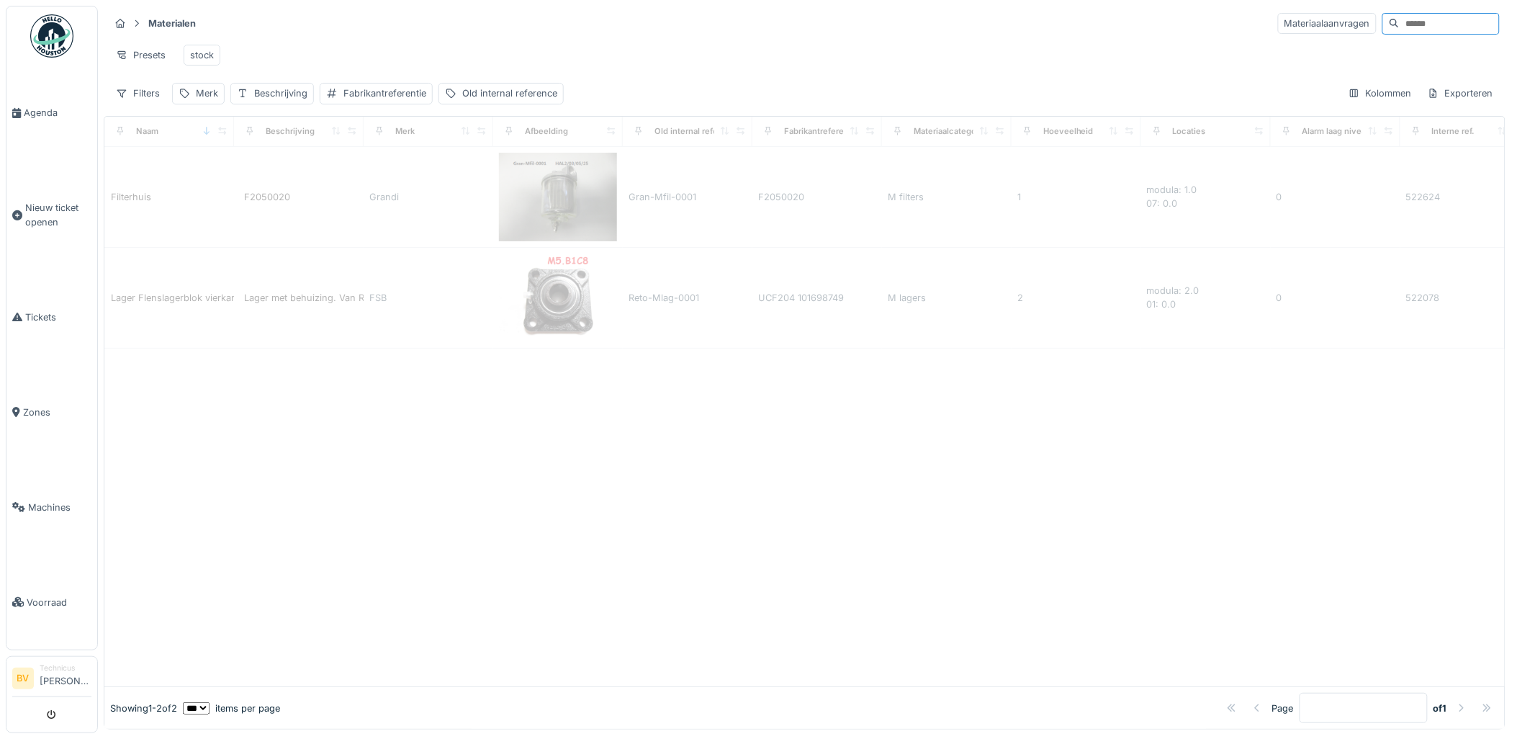
click at [867, 39] on div "Presets stock" at bounding box center [804, 55] width 1390 height 32
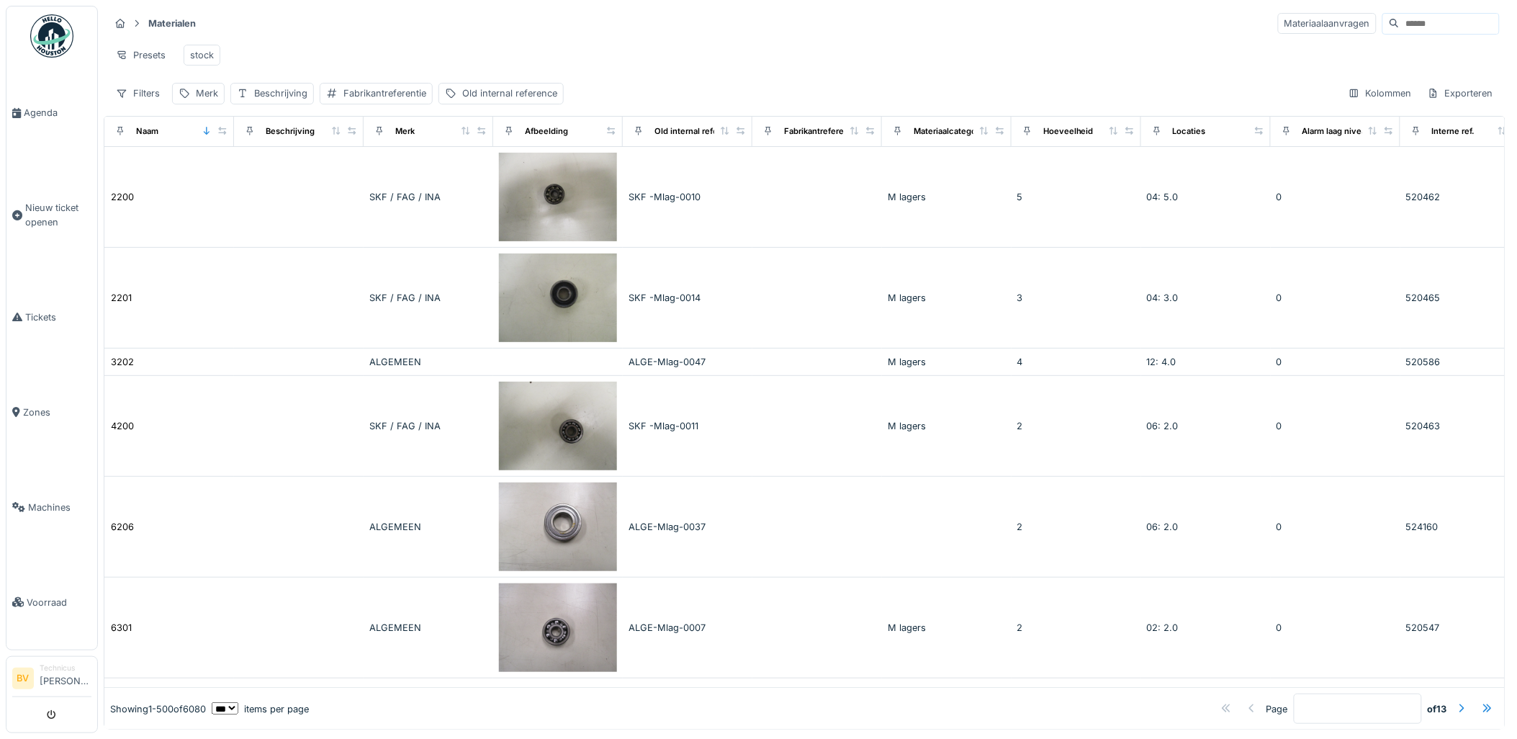
click at [238, 702] on select "** ** ** *** *** ***" at bounding box center [225, 708] width 27 height 12
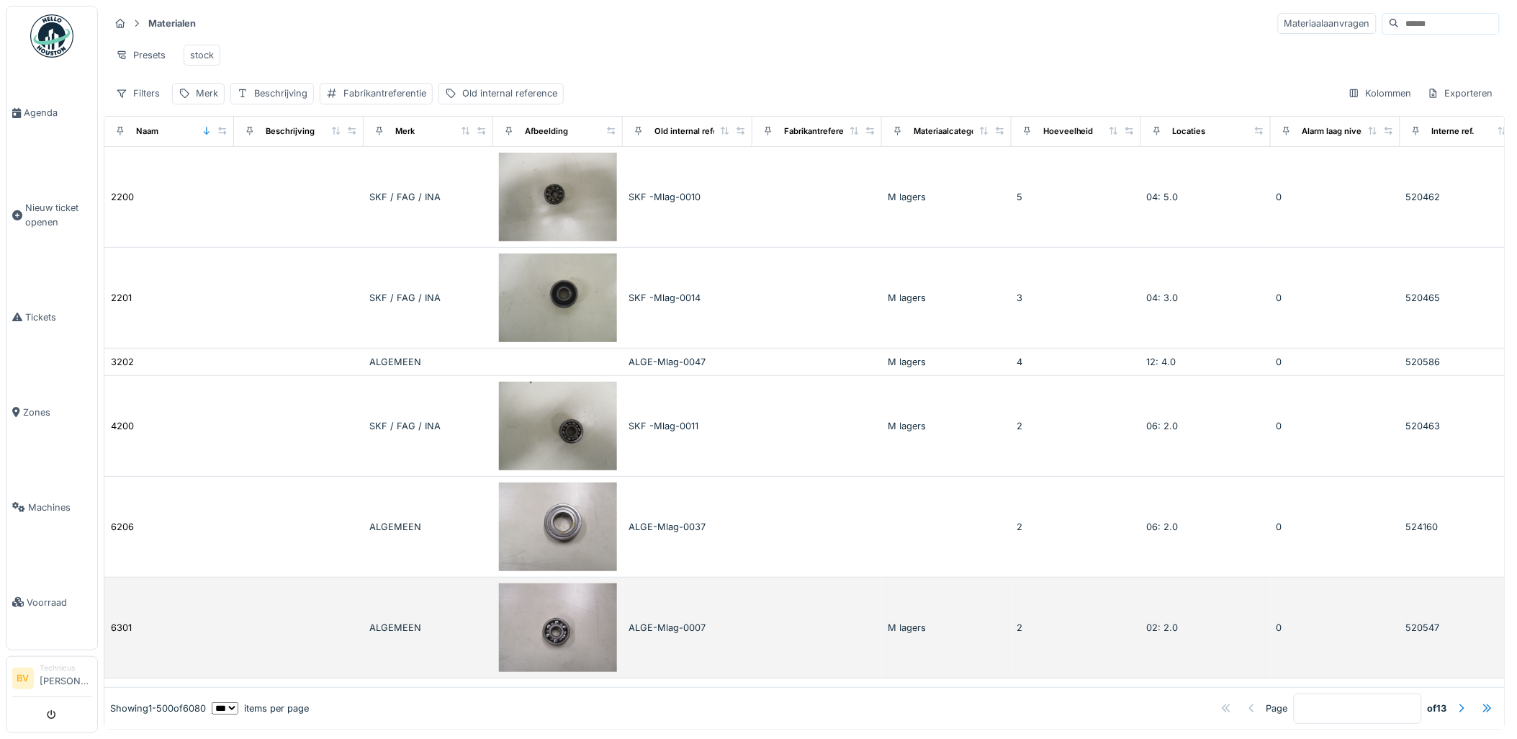
select select "**"
click at [223, 702] on select "** ** ** *** *** ***" at bounding box center [225, 708] width 27 height 12
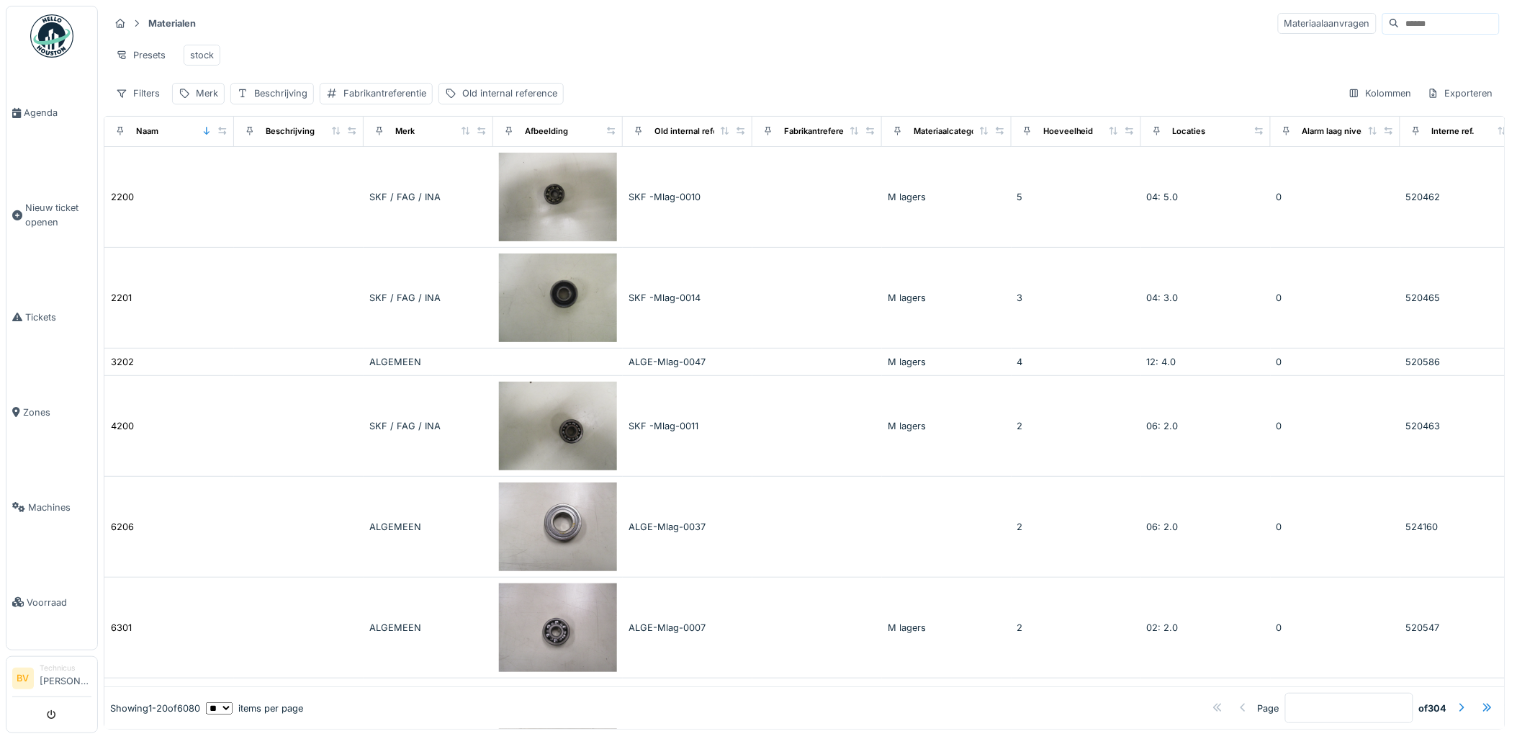
click at [233, 702] on select "** ** ** *** *** ***" at bounding box center [219, 708] width 27 height 12
click at [199, 100] on div "Merk" at bounding box center [207, 93] width 22 height 14
click at [240, 176] on input "Merk" at bounding box center [250, 175] width 143 height 30
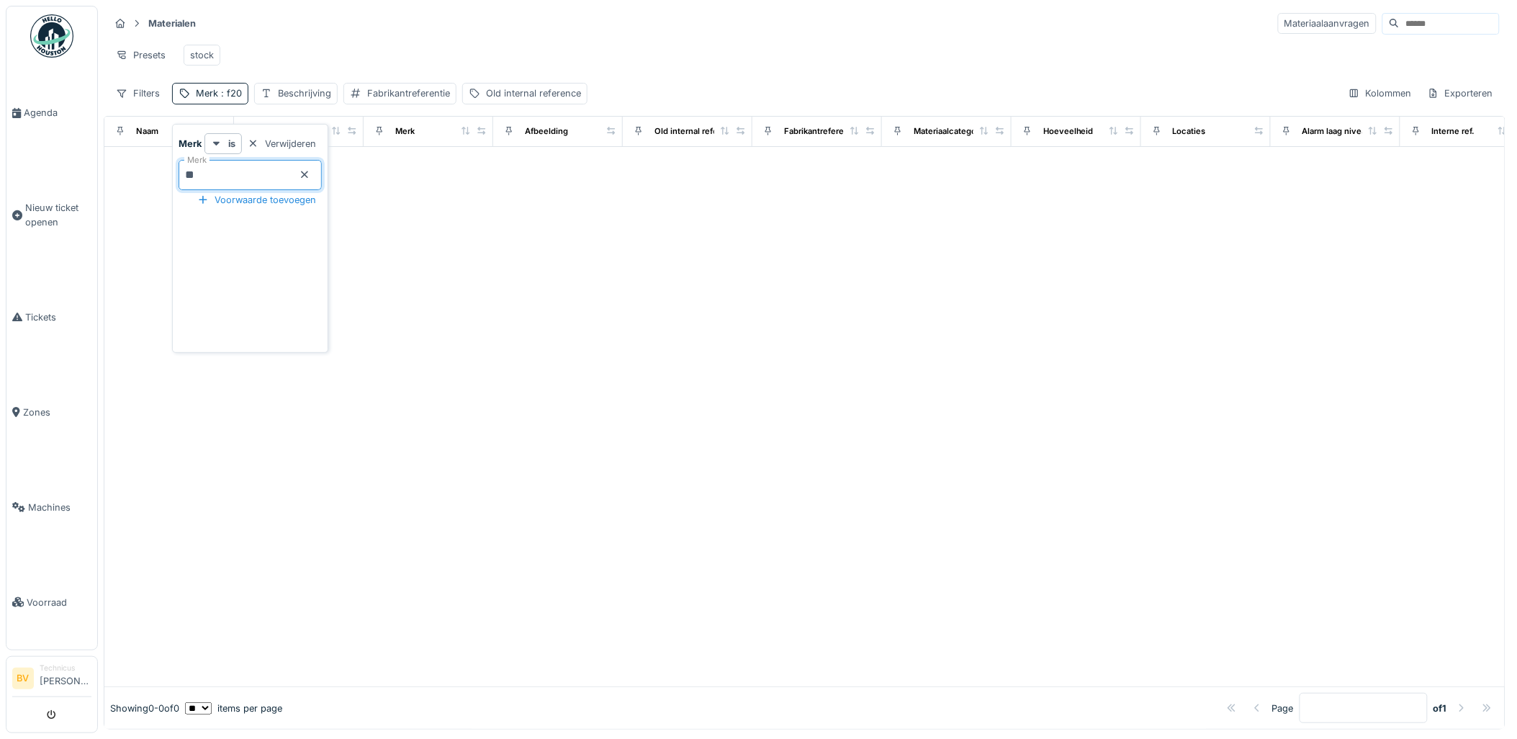
type input "*"
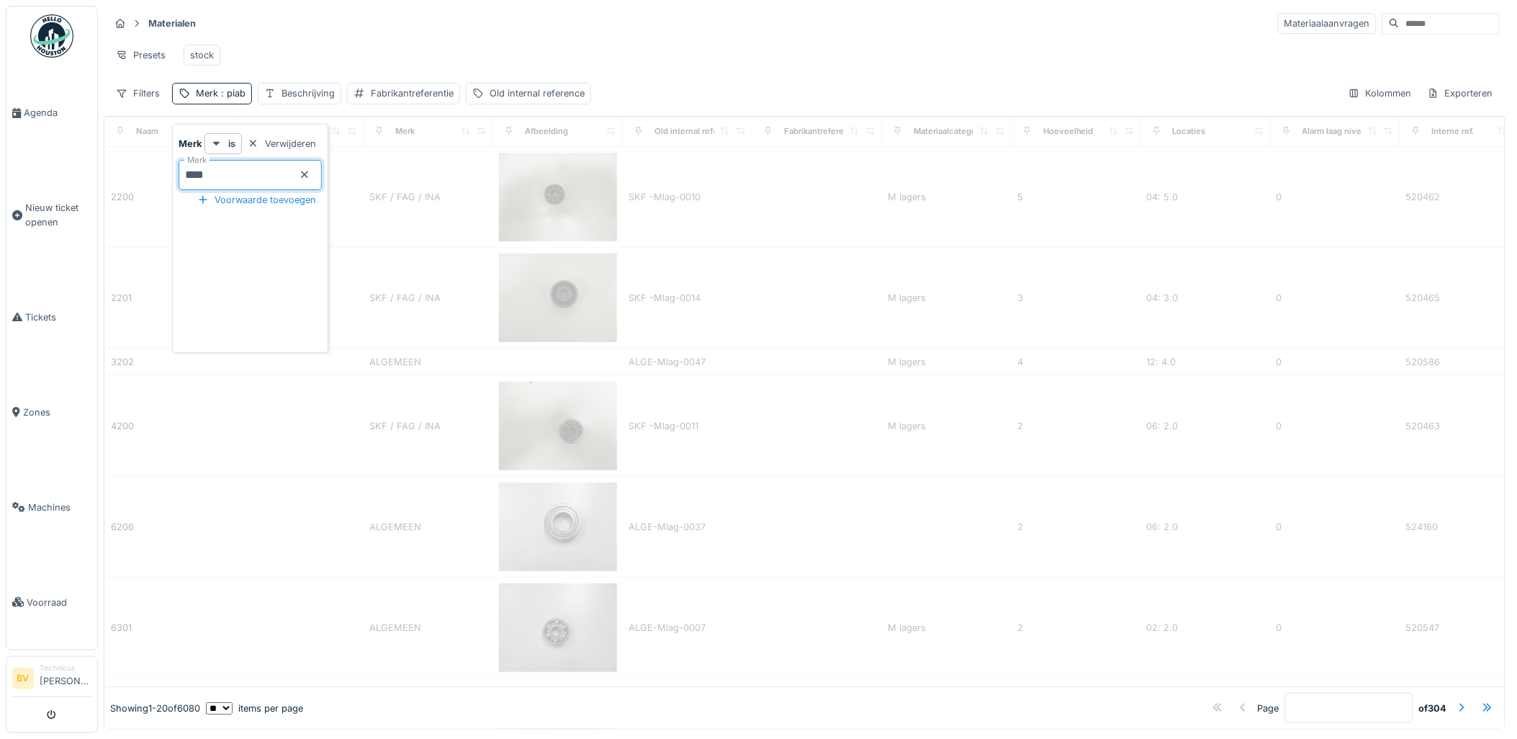
type input "****"
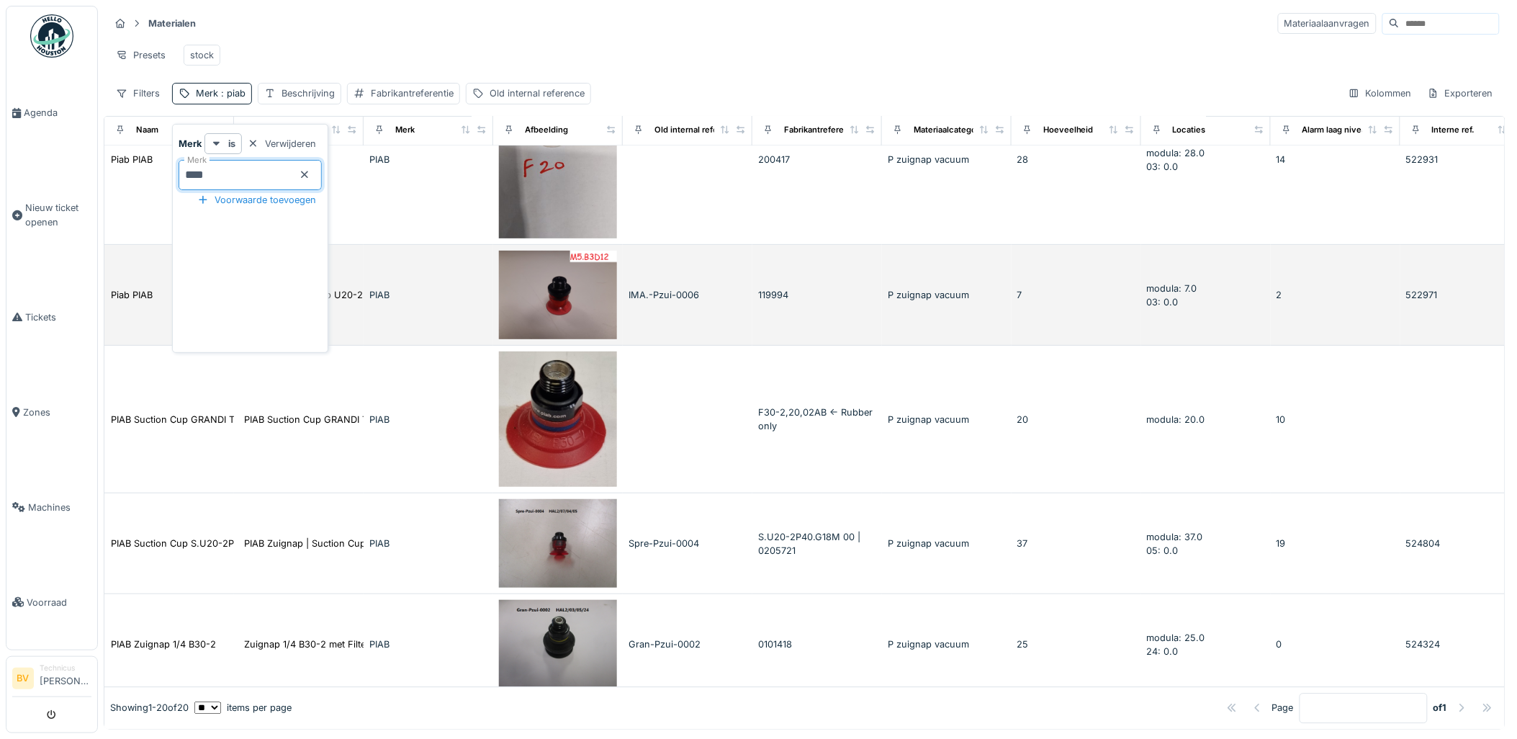
scroll to position [1119, 0]
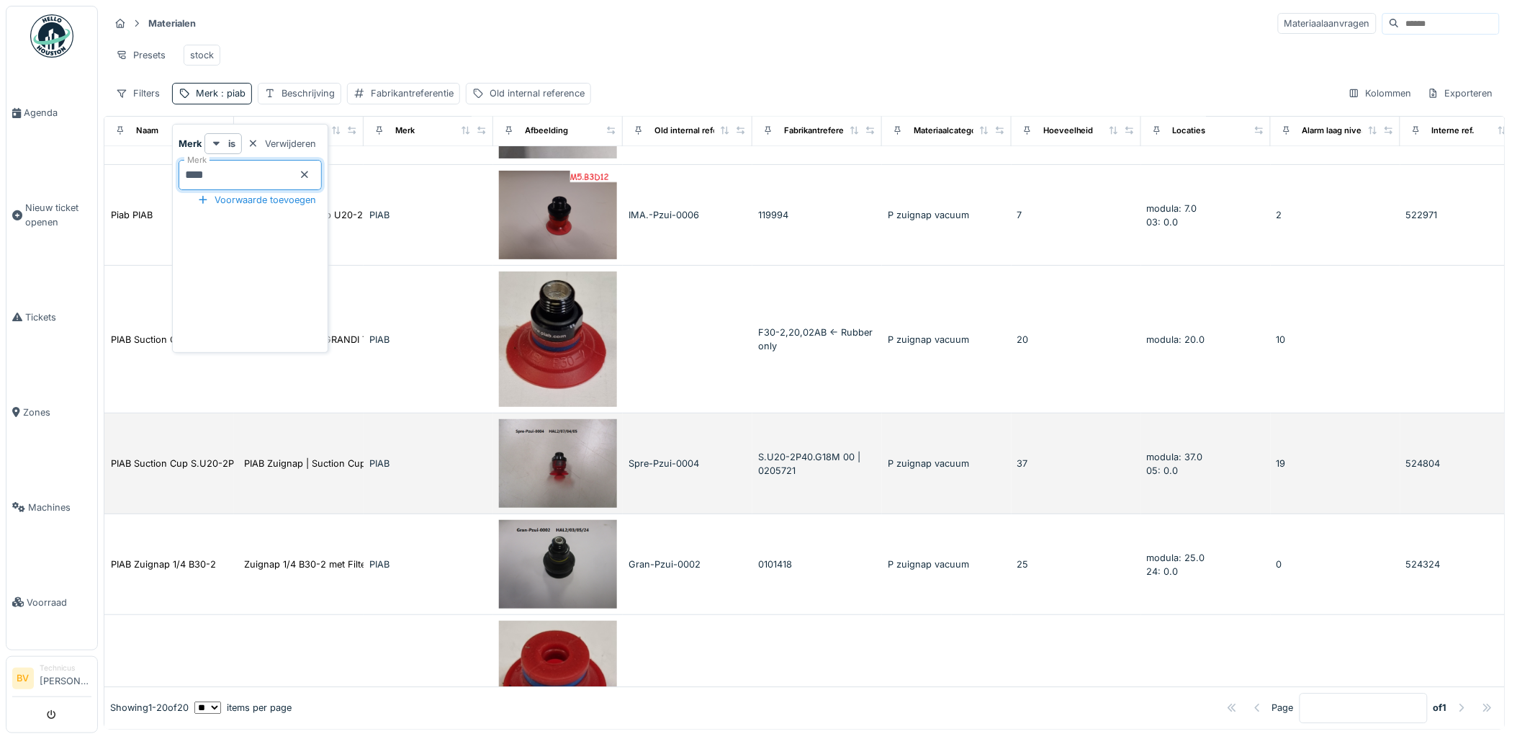
click at [558, 480] on img at bounding box center [558, 463] width 118 height 89
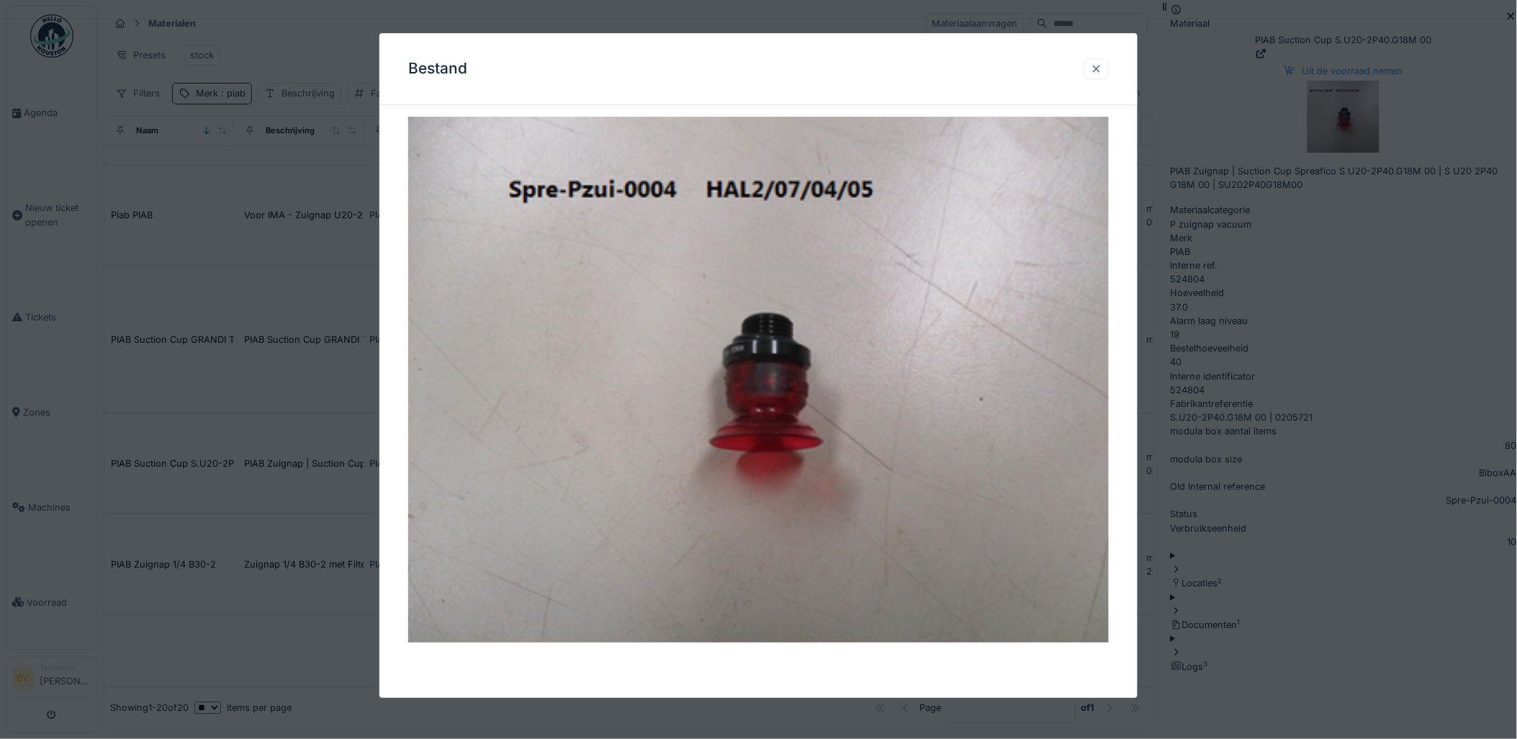
click at [1101, 67] on div at bounding box center [1097, 69] width 12 height 14
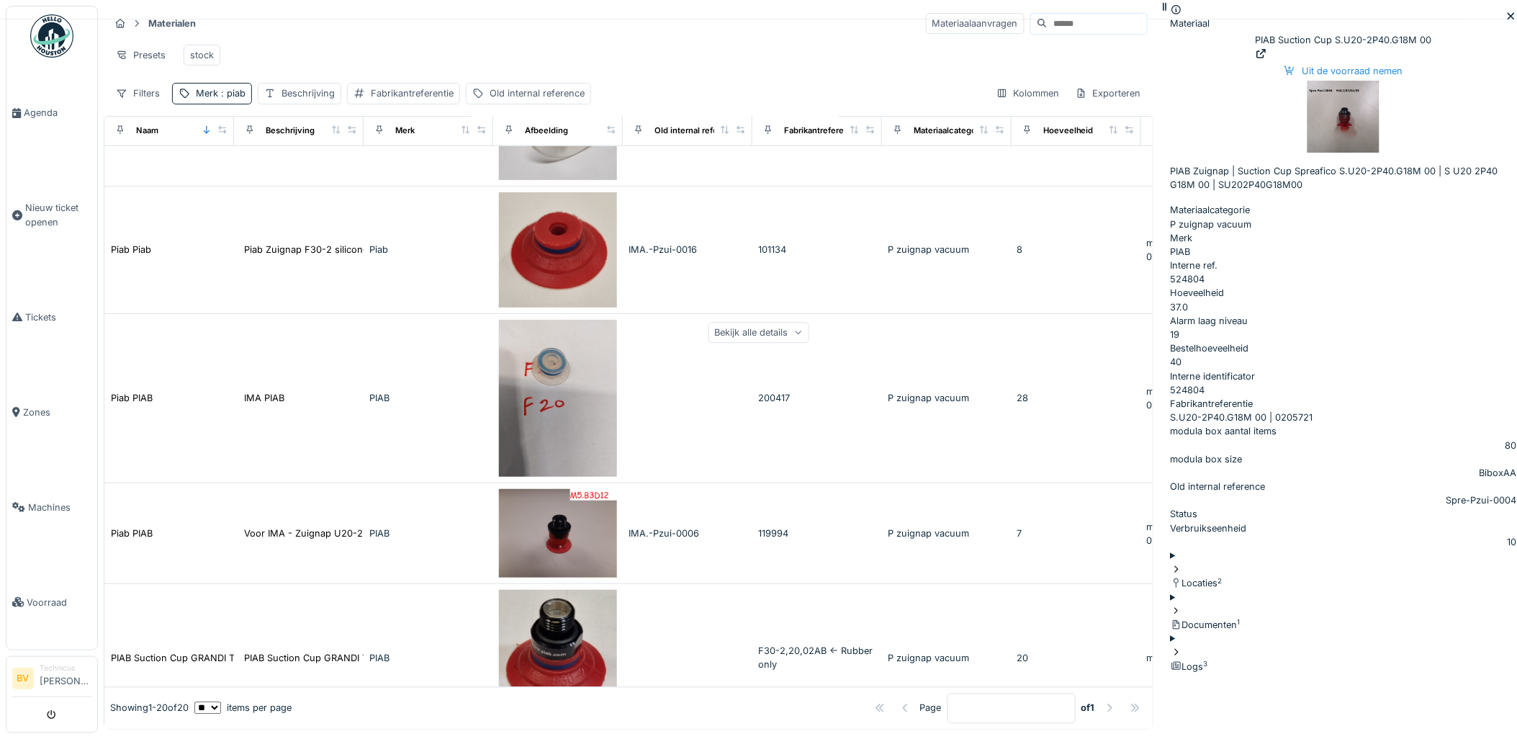
scroll to position [800, 0]
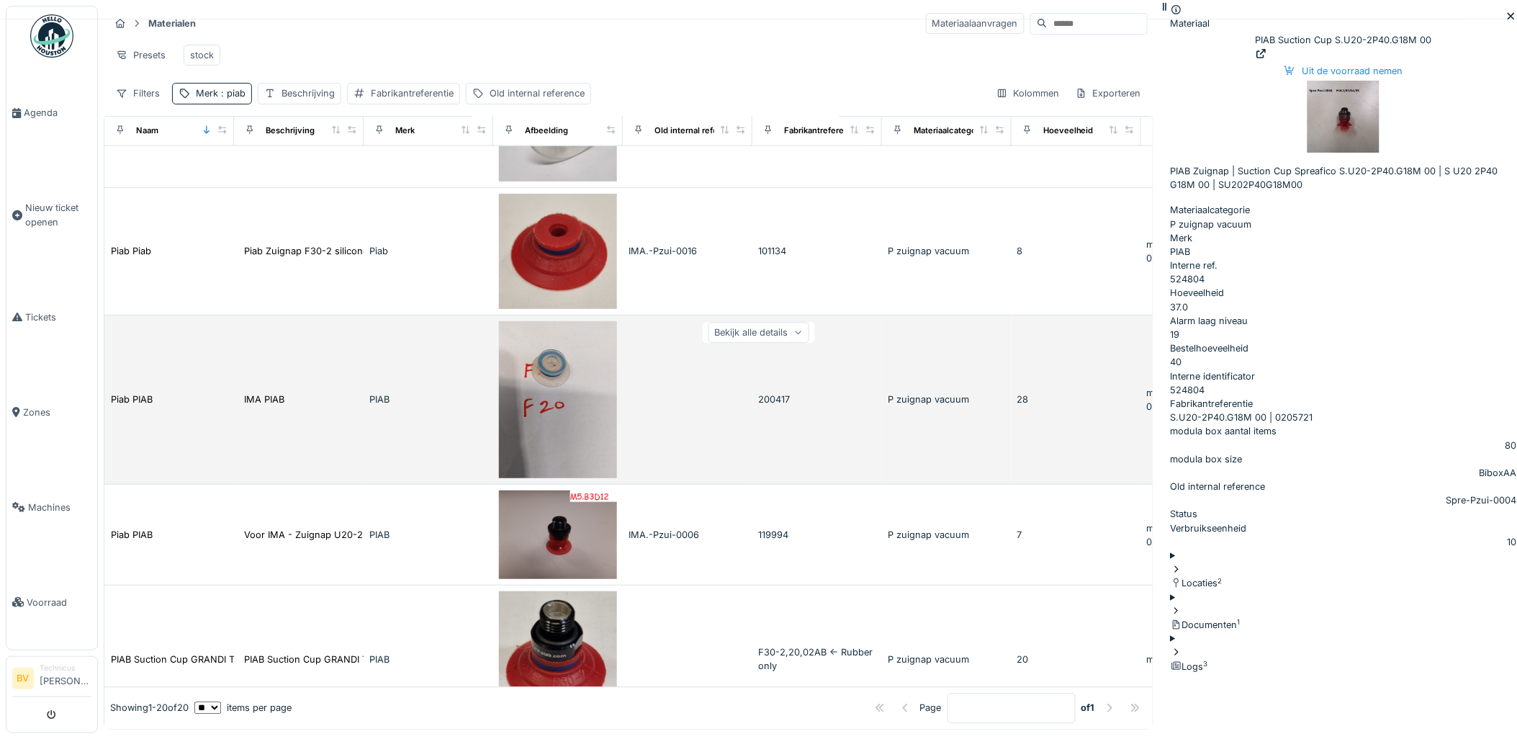
click at [567, 397] on img at bounding box center [558, 400] width 118 height 158
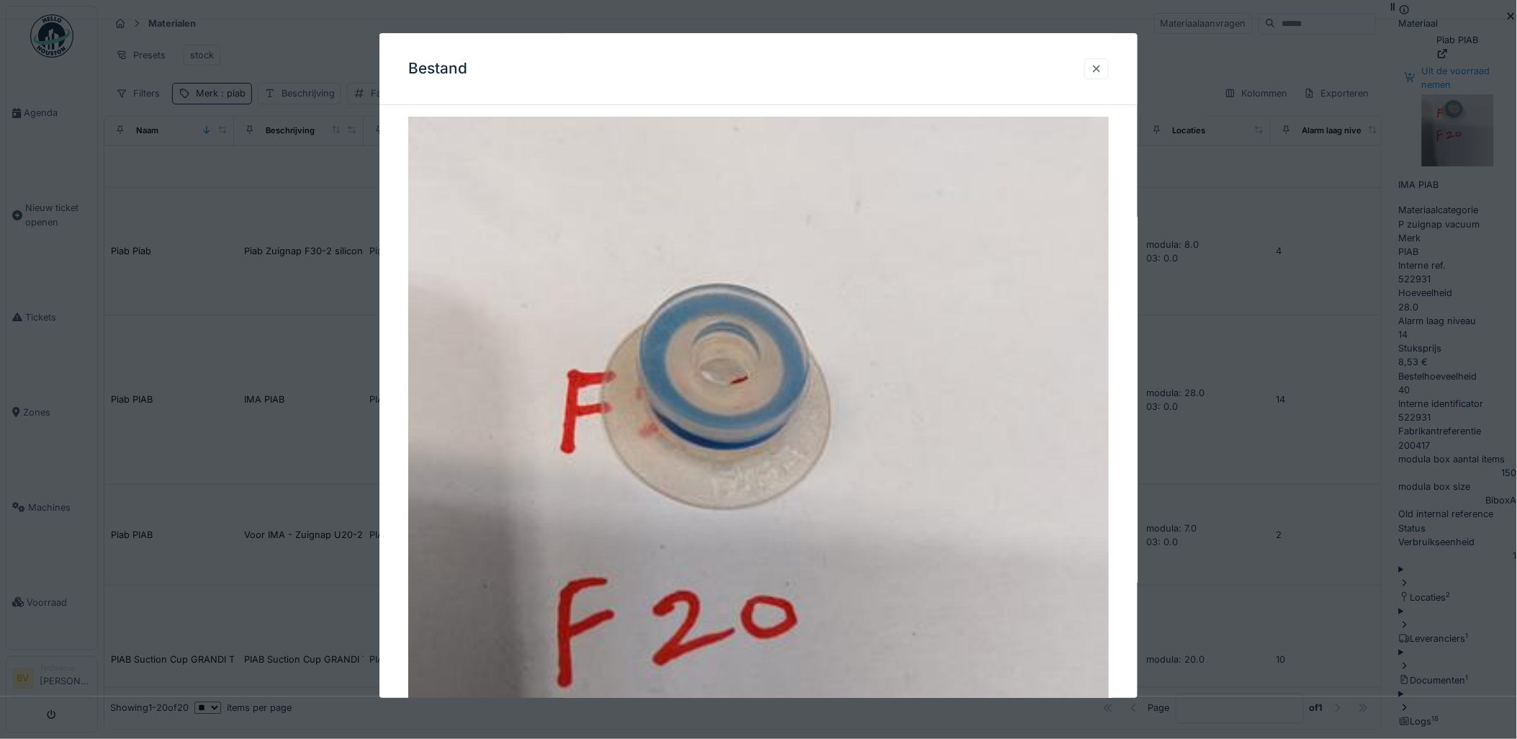
click at [1102, 63] on div at bounding box center [1097, 69] width 12 height 14
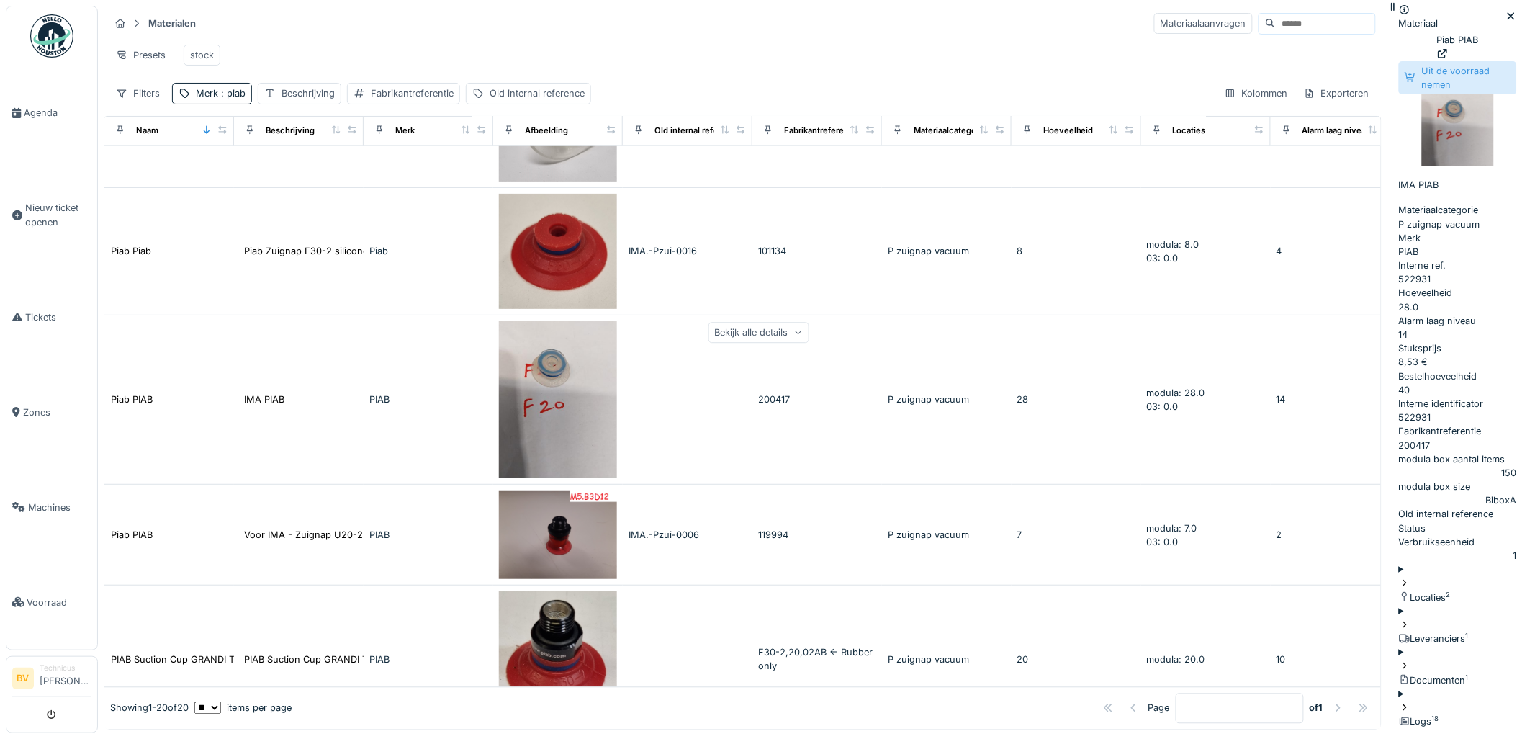
click at [1399, 94] on div "Uit de voorraad nemen" at bounding box center [1458, 77] width 118 height 33
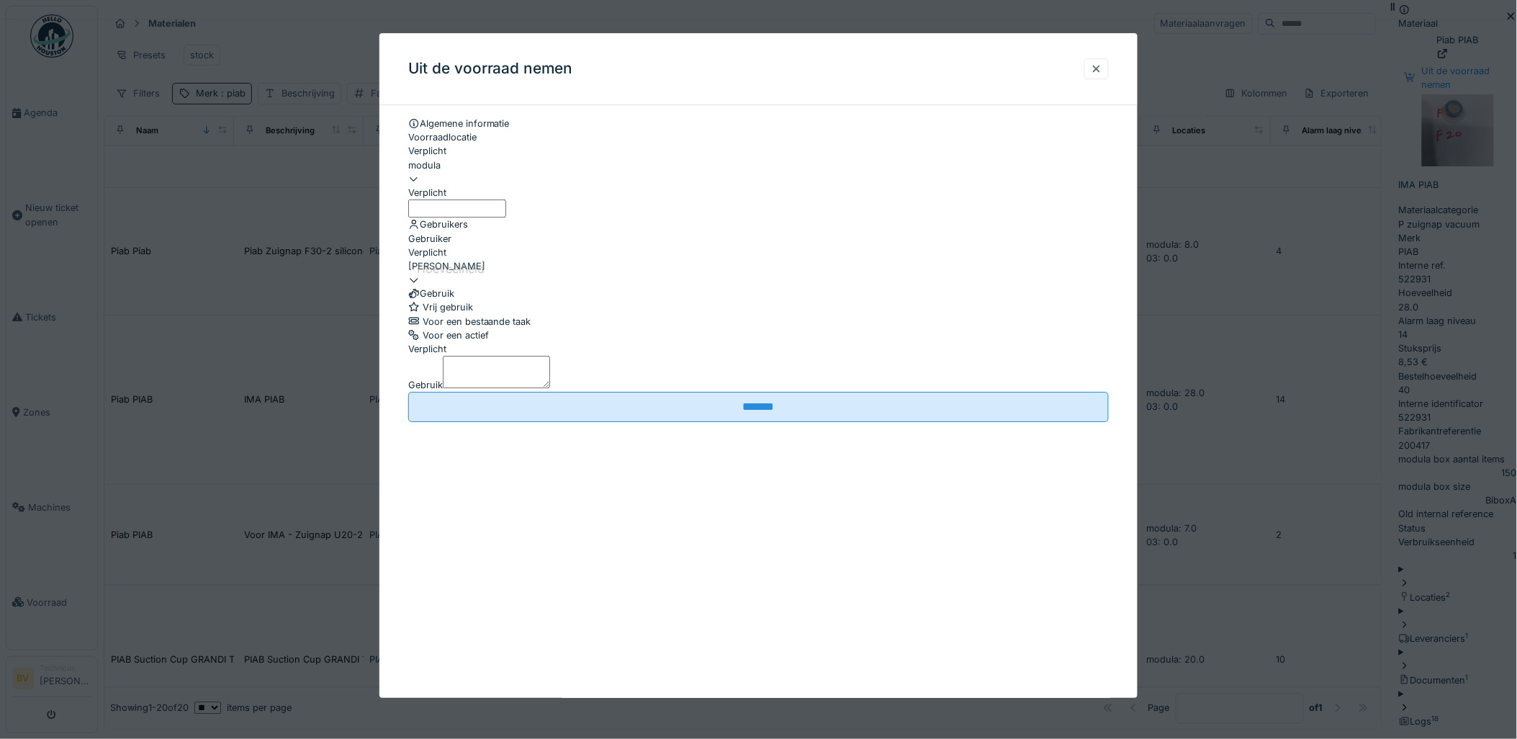
click at [469, 260] on label "Hoeveelheid" at bounding box center [450, 268] width 73 height 17
click at [469, 212] on input "Hoeveelheid" at bounding box center [457, 208] width 98 height 18
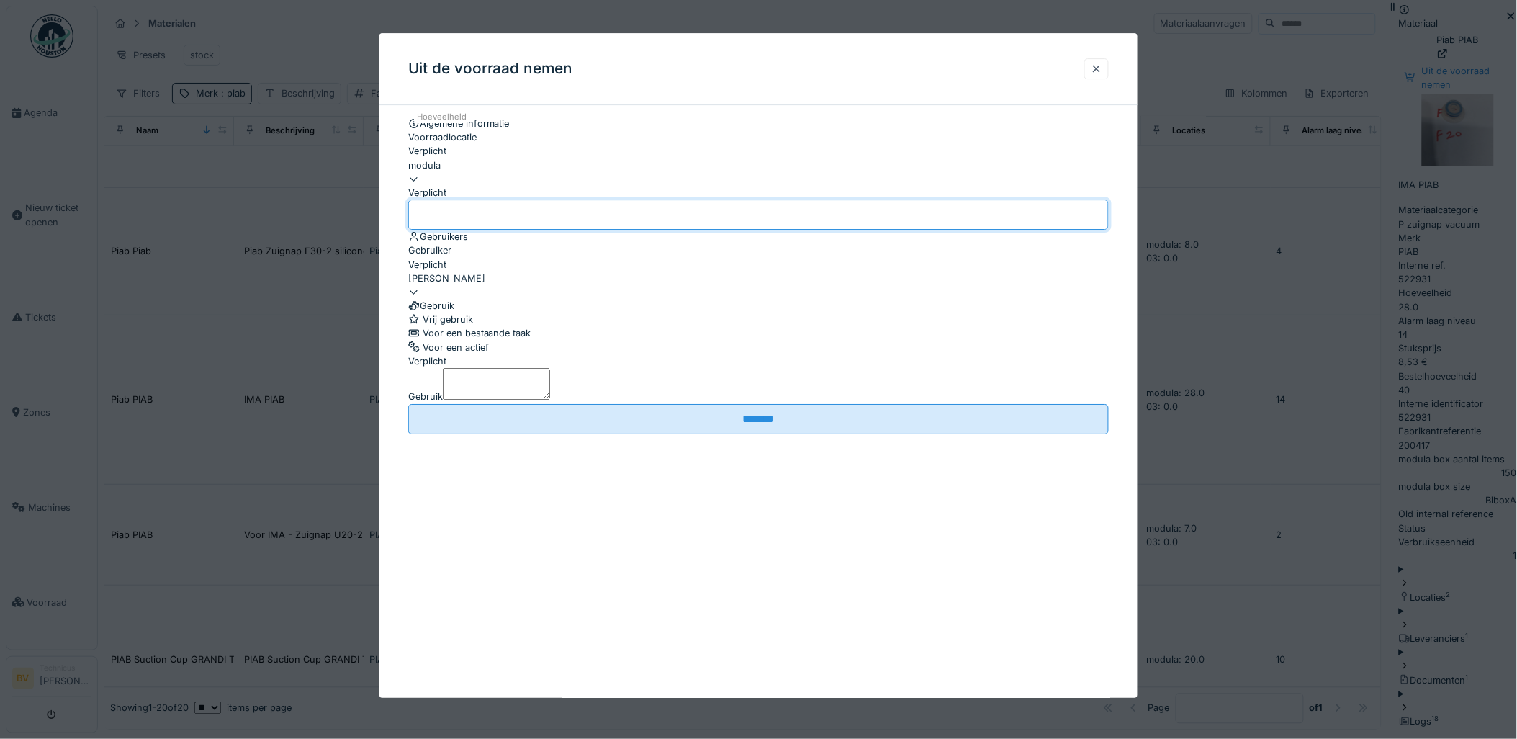
type input "*"
click at [437, 404] on label "Gebruik" at bounding box center [425, 397] width 35 height 14
click at [443, 400] on textarea "Gebruik" at bounding box center [496, 384] width 107 height 32
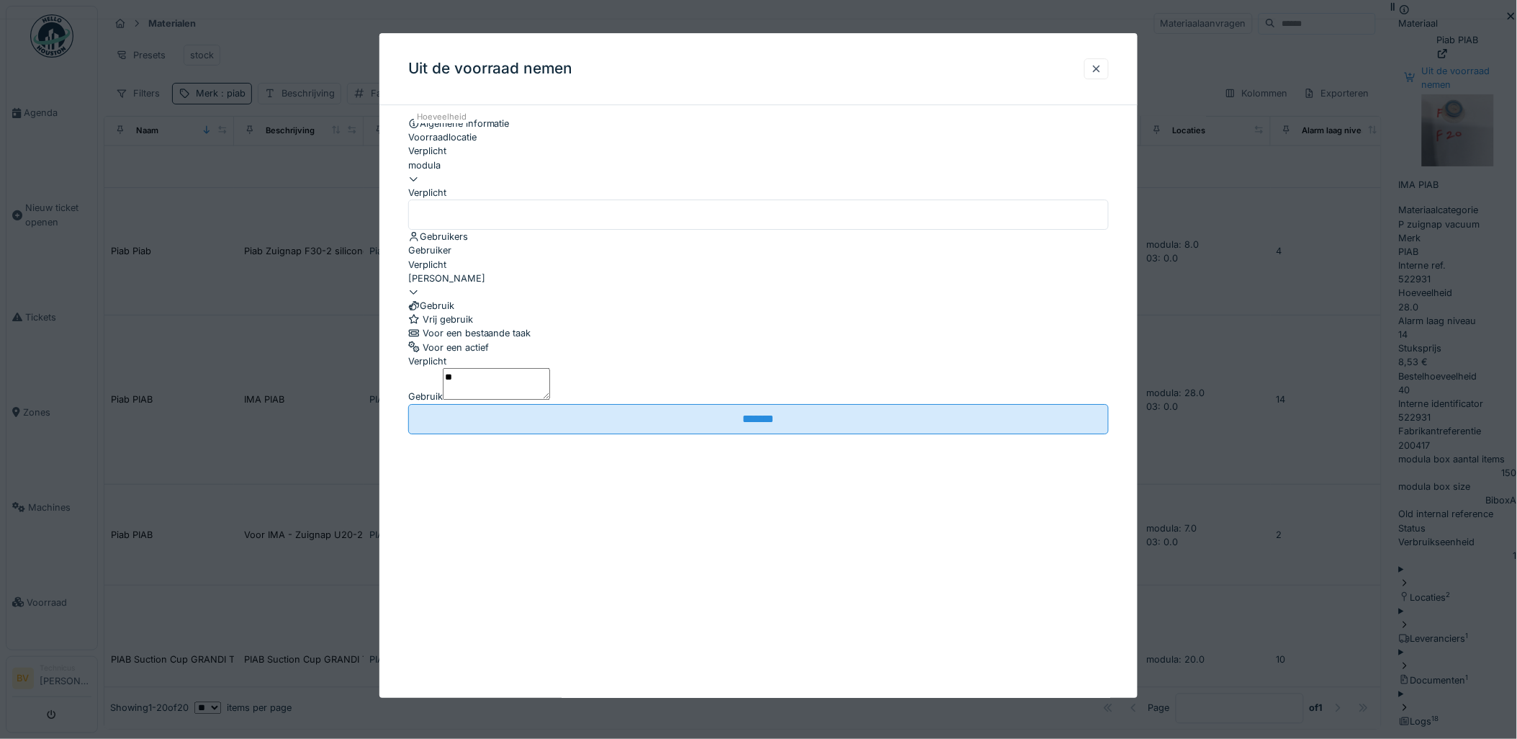
type textarea "*"
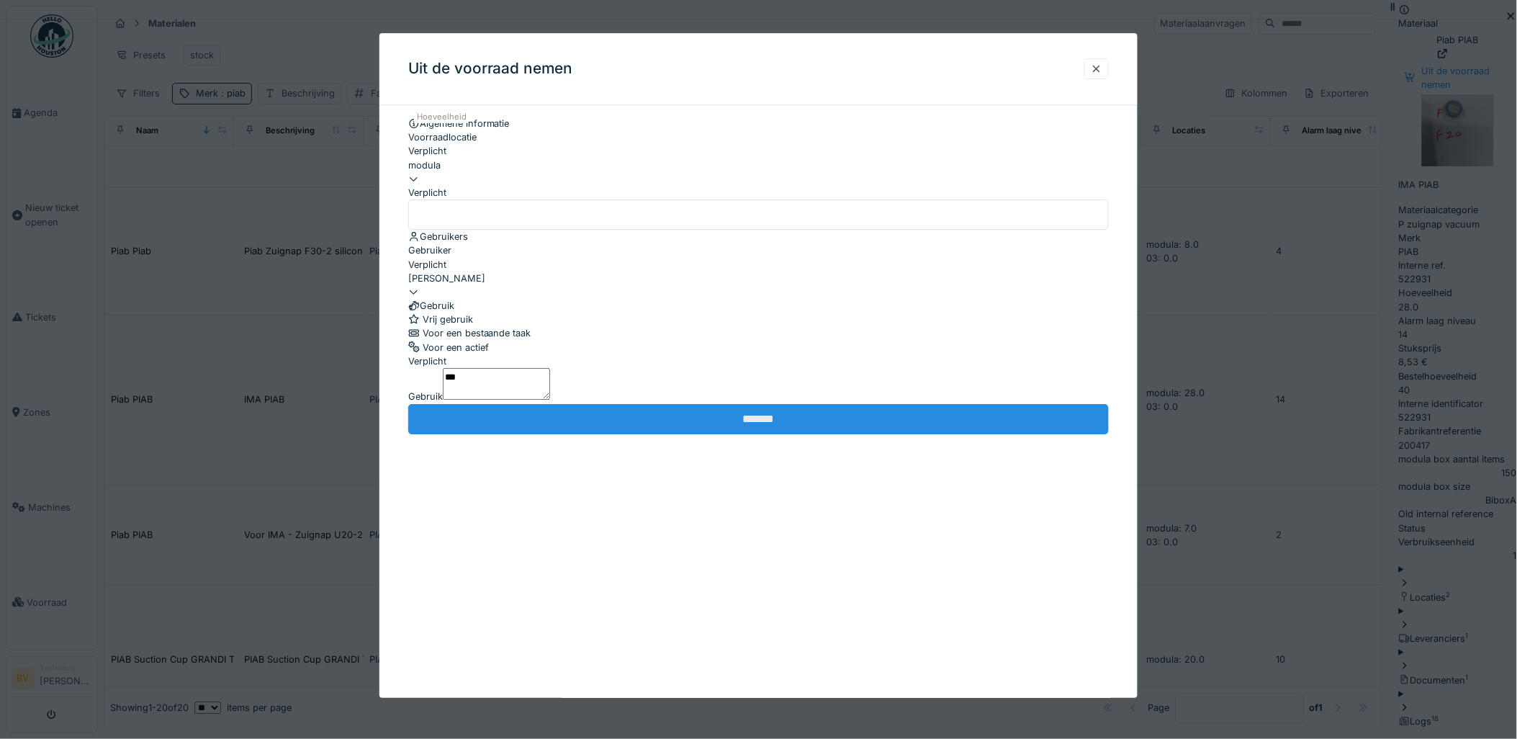
type textarea "***"
click at [783, 434] on input "*******" at bounding box center [758, 419] width 701 height 30
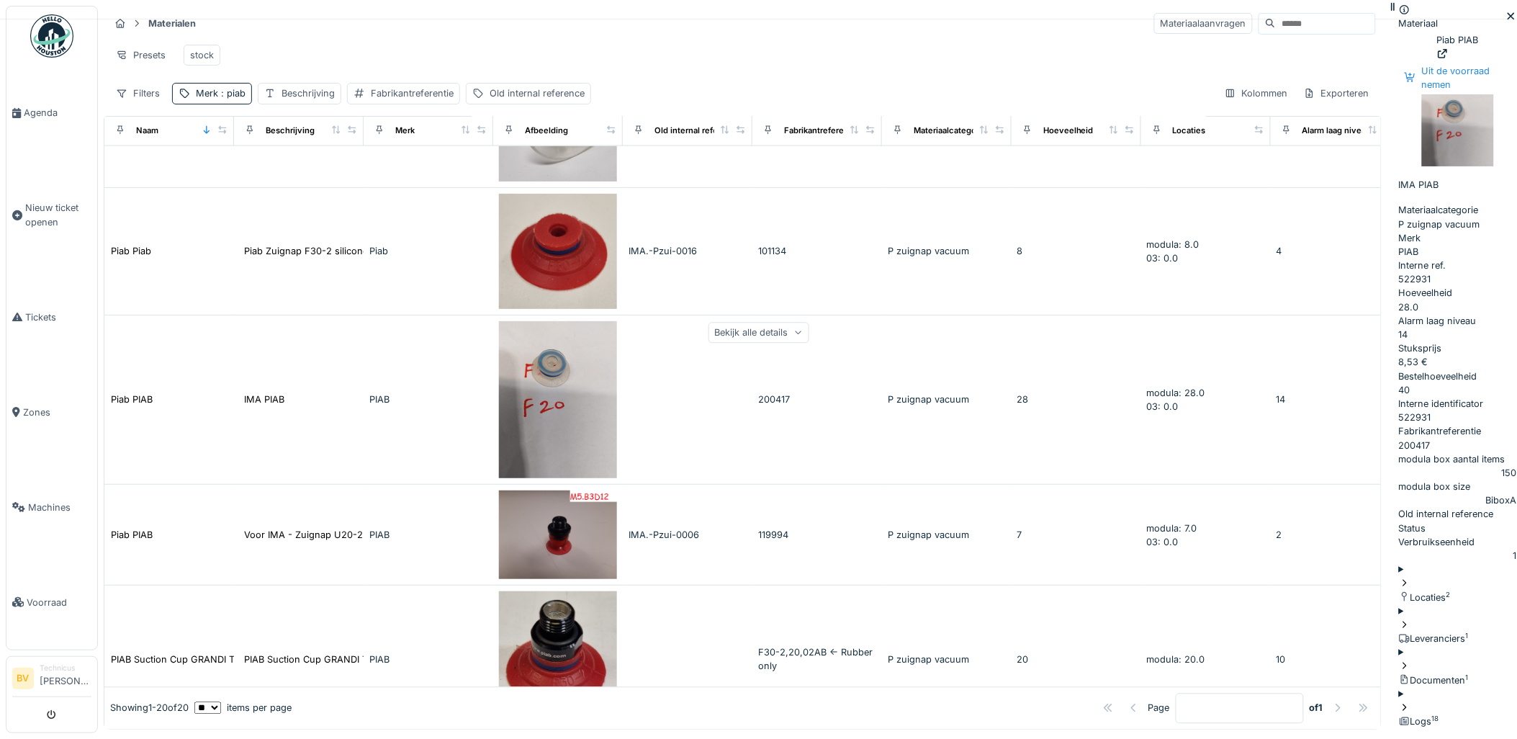
click at [43, 698] on ul "BV Technicus Bert Vermeiren" at bounding box center [52, 694] width 92 height 77
click at [48, 711] on icon "submit" at bounding box center [52, 715] width 9 height 9
